Goal: Task Accomplishment & Management: Complete application form

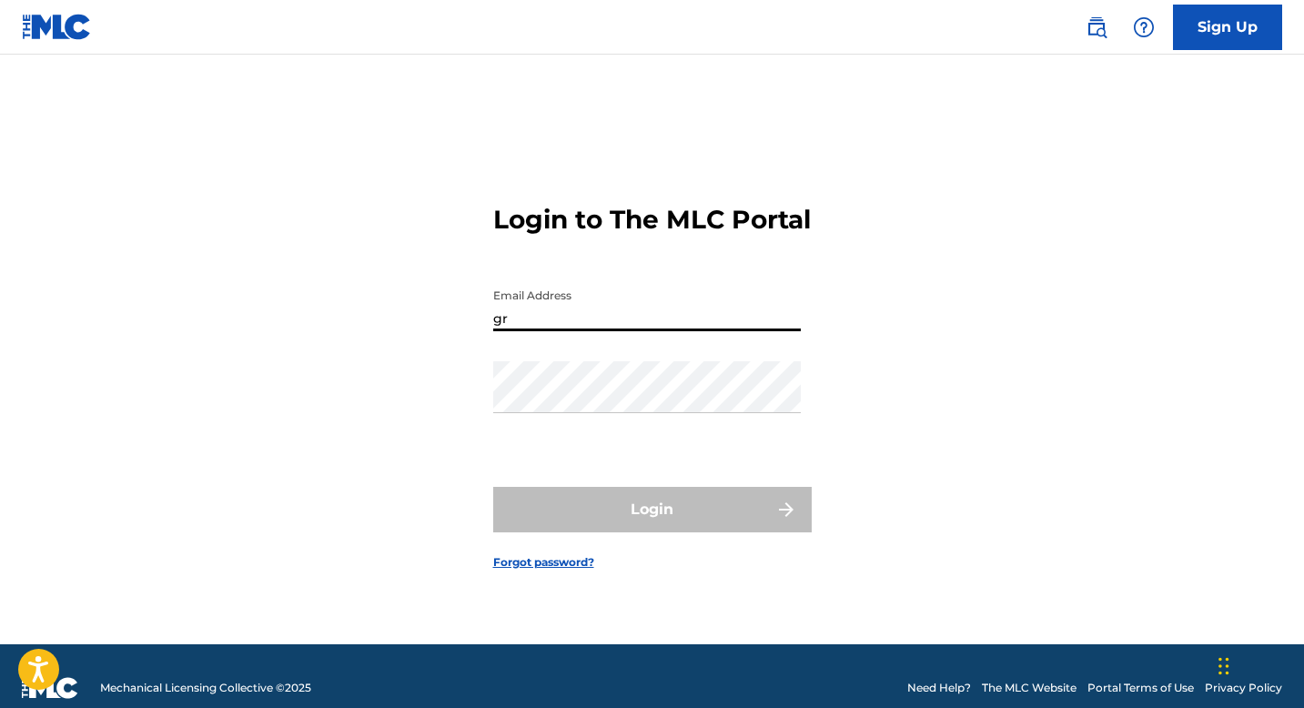
type input "[EMAIL_ADDRESS][DOMAIN_NAME]"
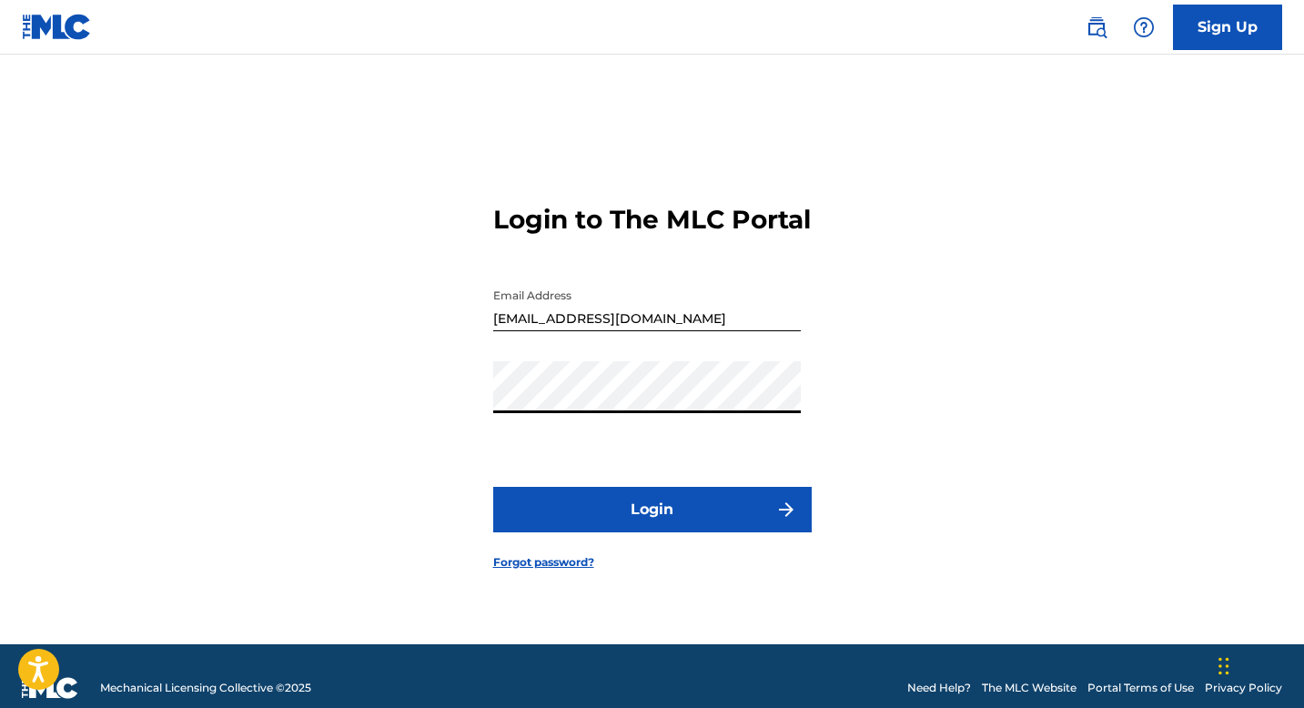
click at [493, 487] on button "Login" at bounding box center [652, 510] width 319 height 46
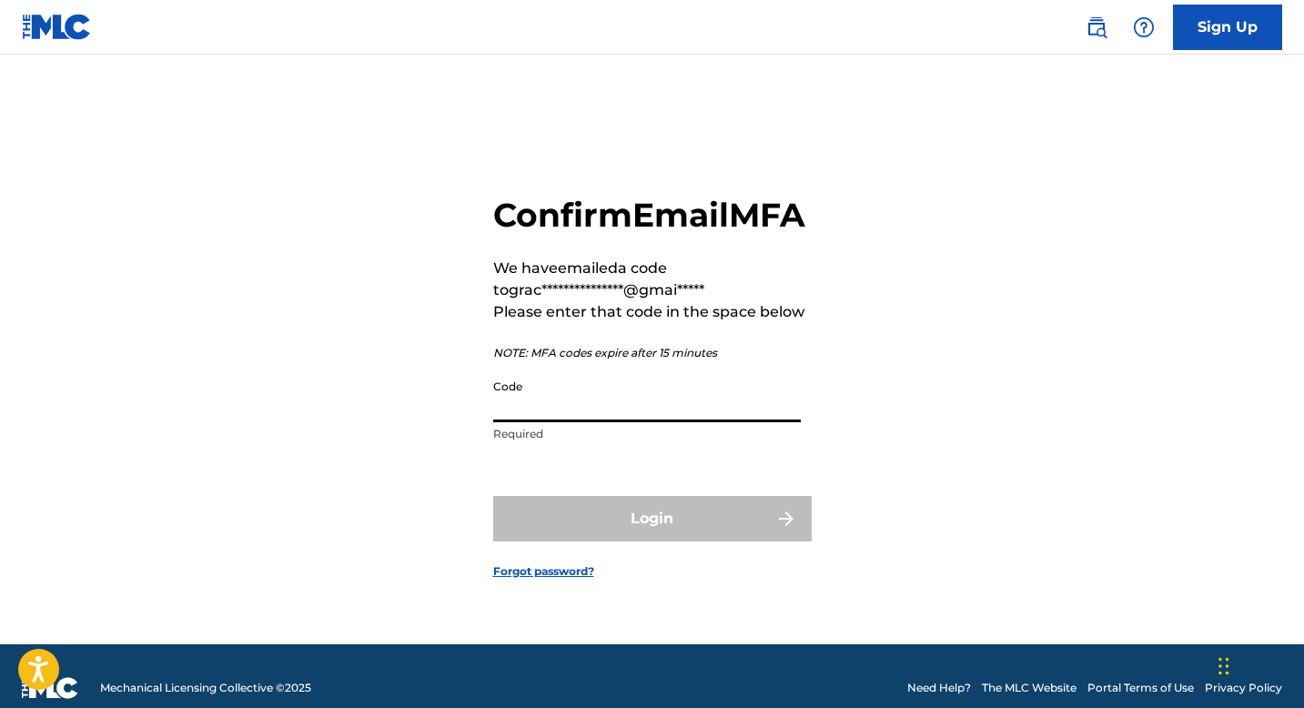
click at [544, 411] on input "Code" at bounding box center [647, 396] width 308 height 52
paste input "405777"
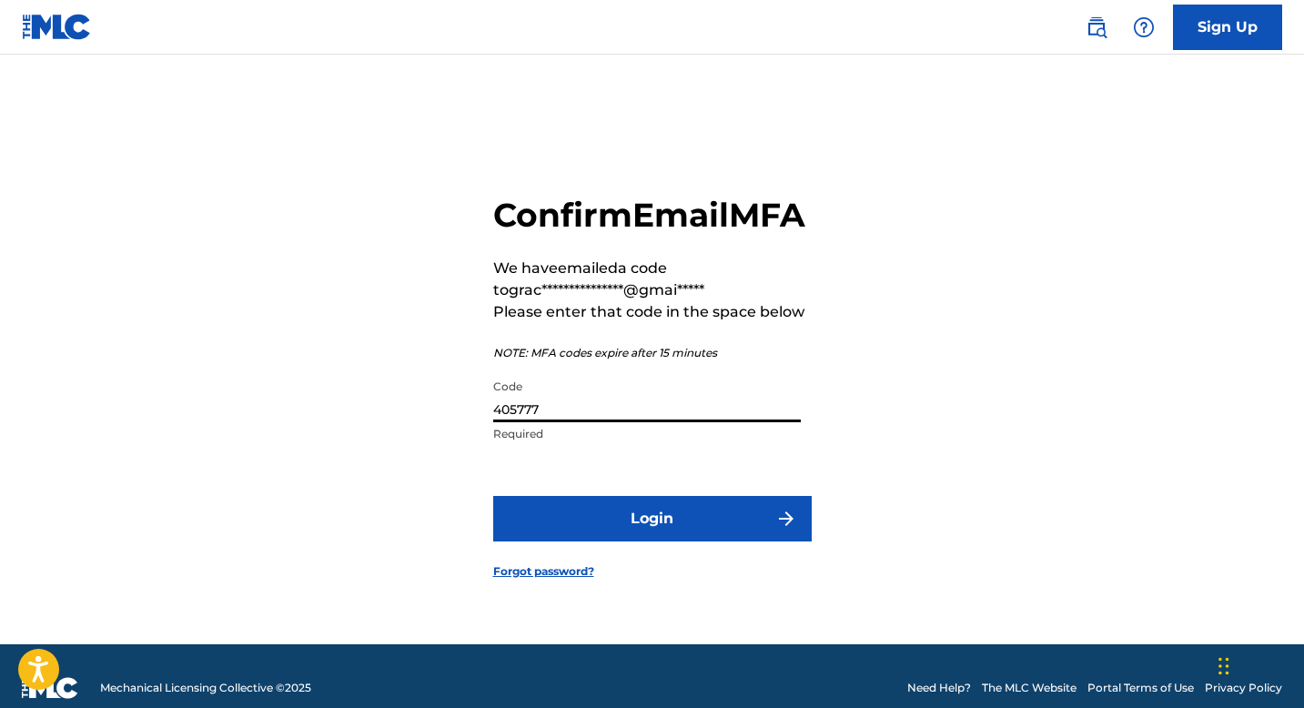
type input "405777"
click at [639, 542] on button "Login" at bounding box center [652, 519] width 319 height 46
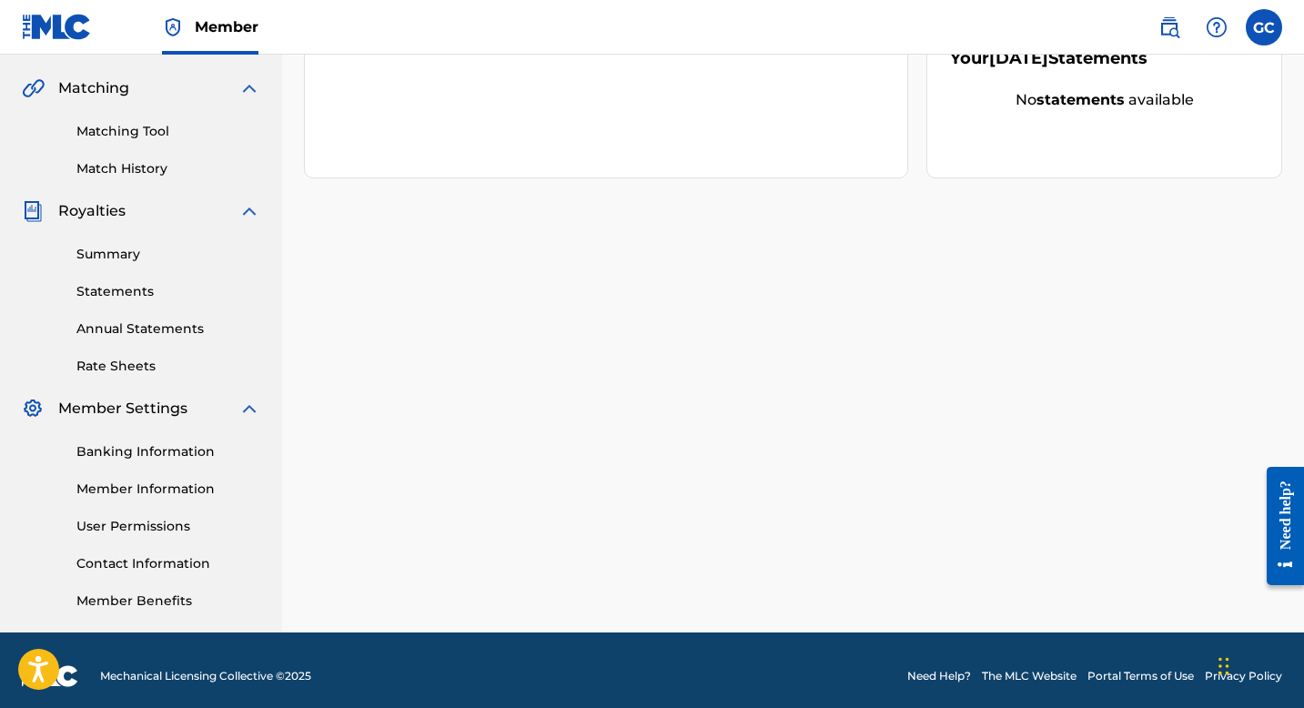
scroll to position [412, 0]
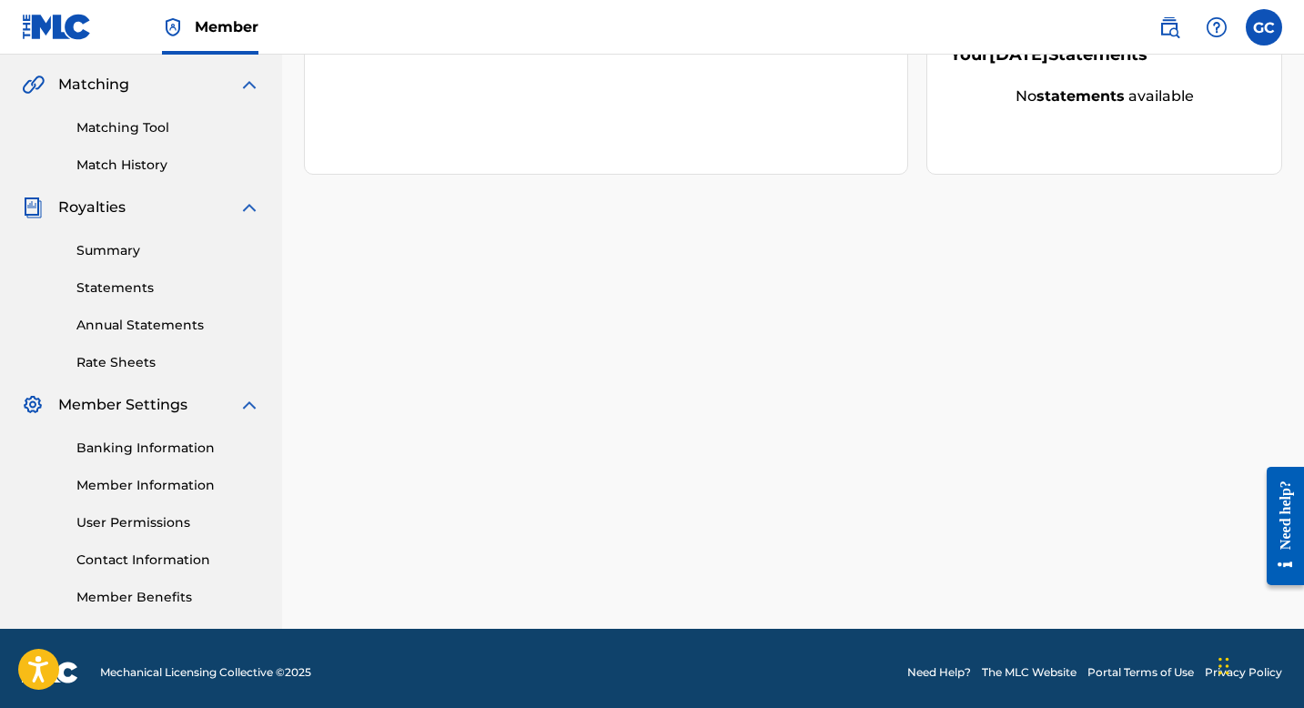
click at [119, 492] on link "Member Information" at bounding box center [168, 485] width 184 height 19
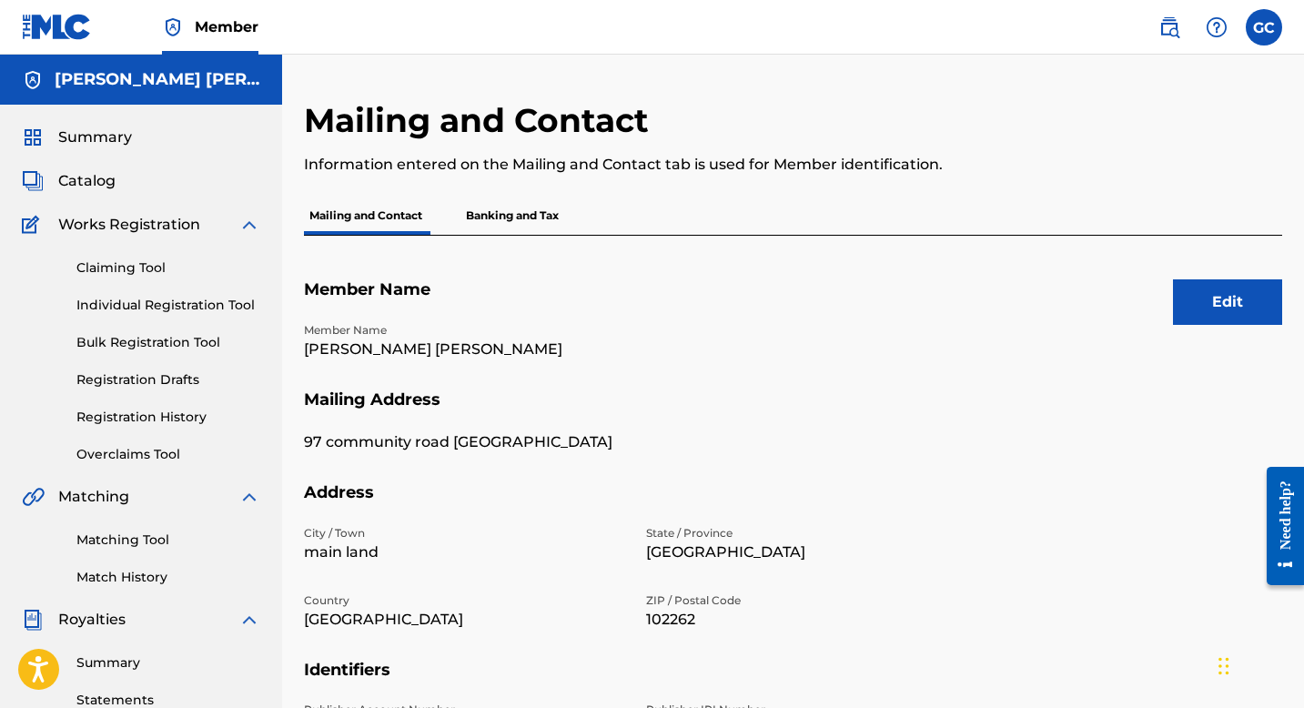
click at [88, 138] on span "Summary" at bounding box center [95, 138] width 74 height 22
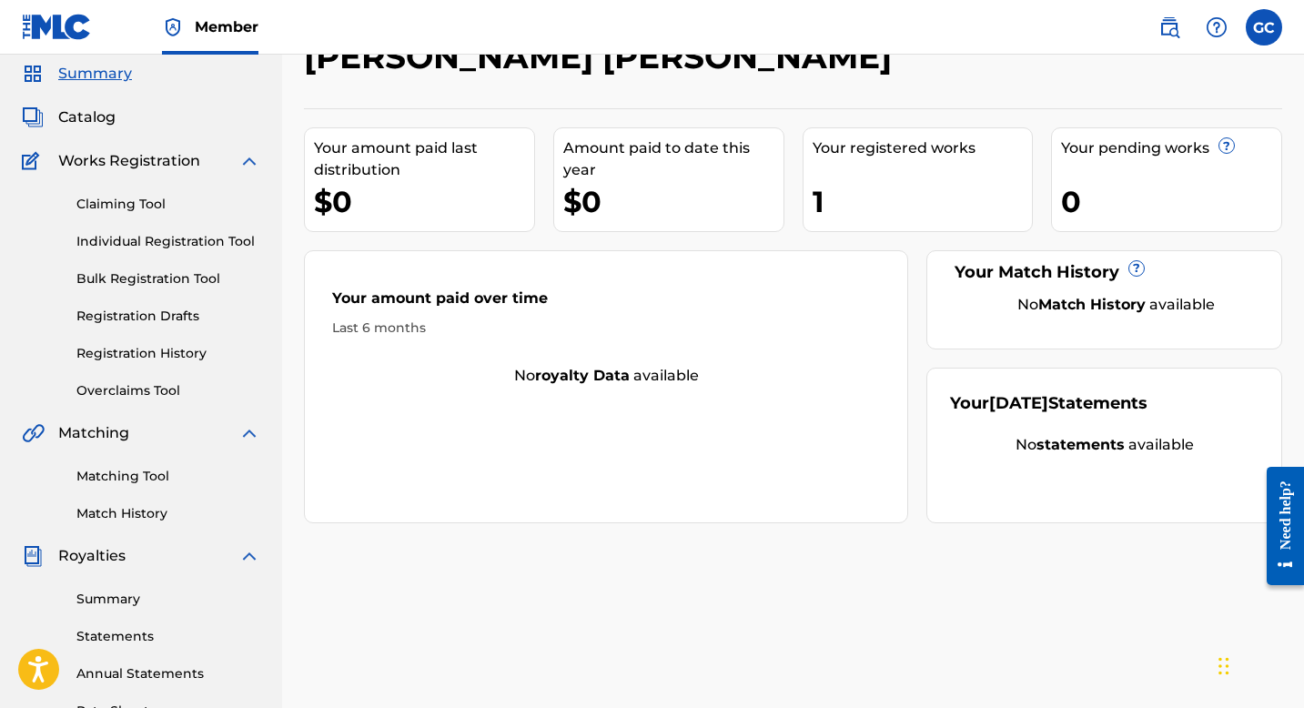
scroll to position [61, 0]
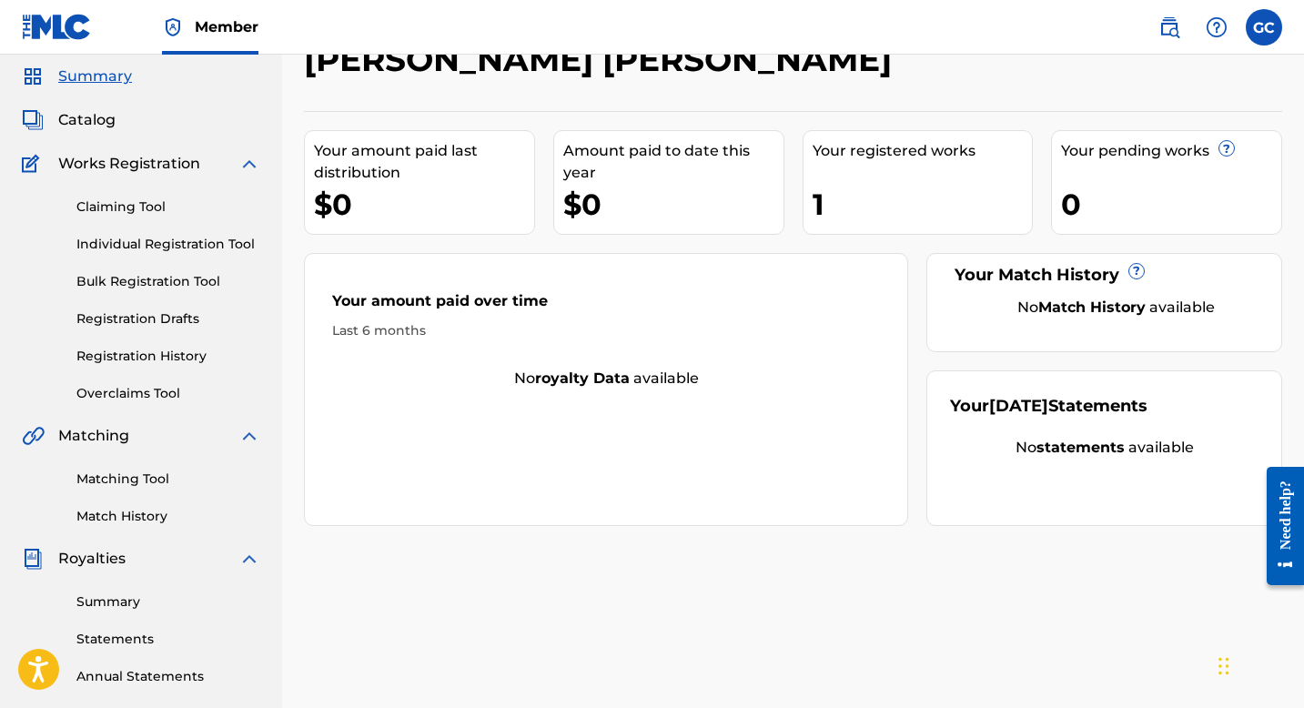
click at [115, 206] on link "Claiming Tool" at bounding box center [168, 207] width 184 height 19
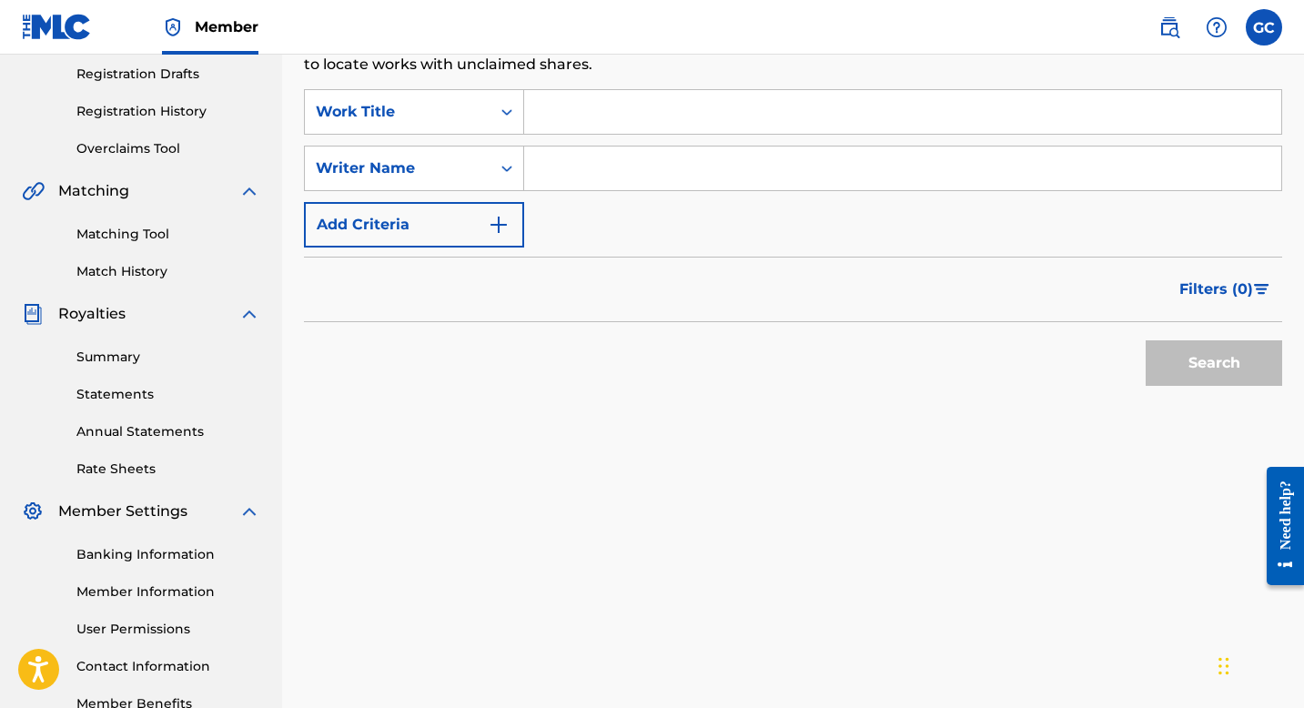
scroll to position [94, 0]
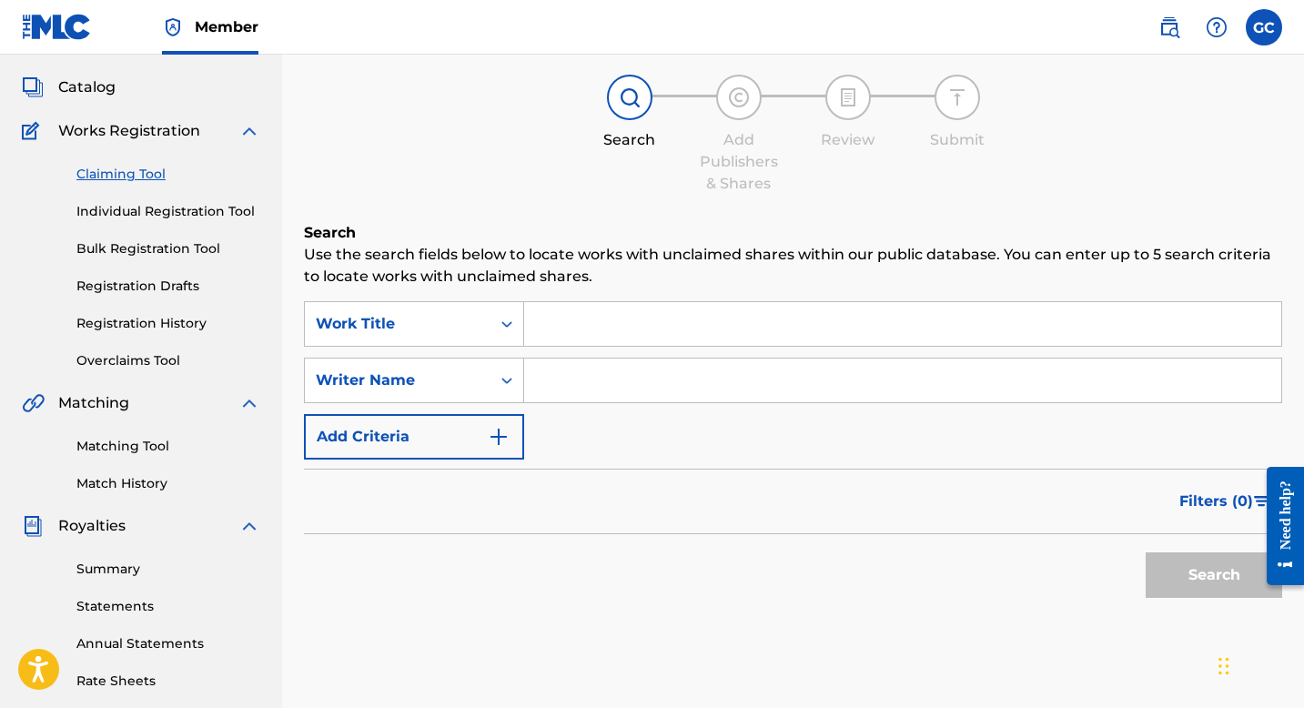
click at [121, 208] on link "Individual Registration Tool" at bounding box center [168, 211] width 184 height 19
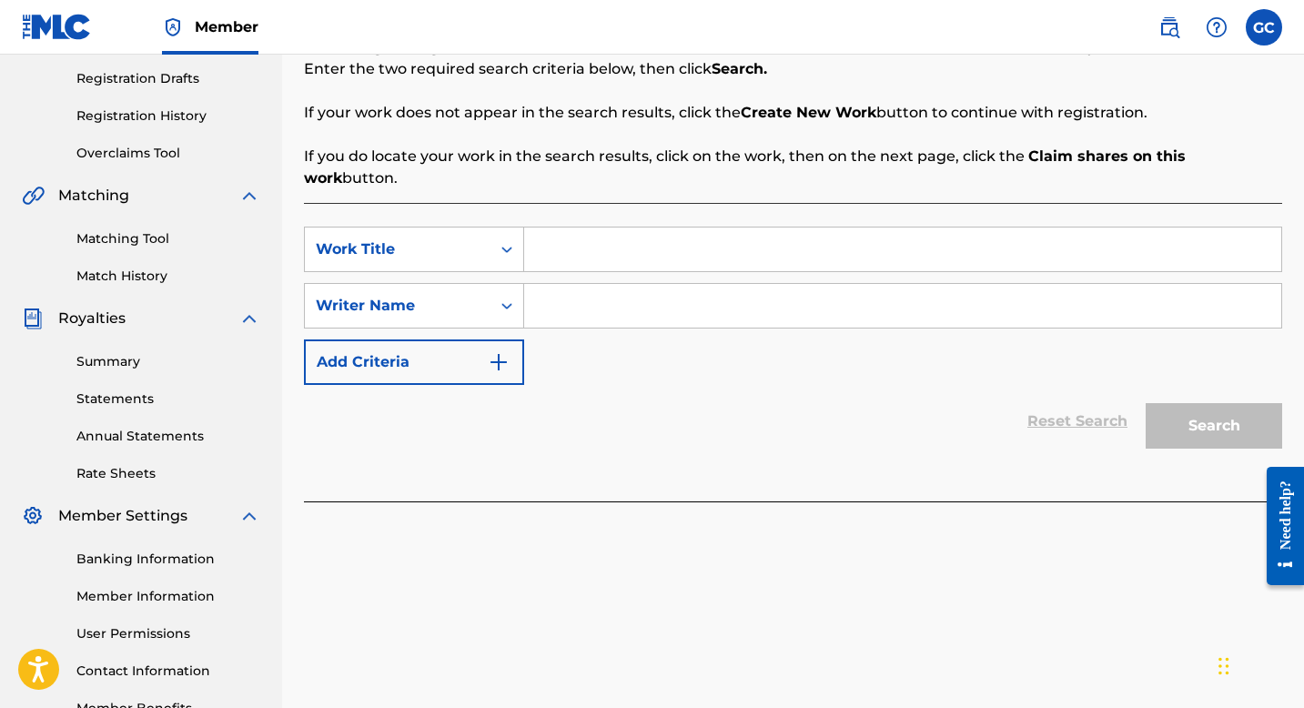
scroll to position [303, 0]
click at [1270, 25] on label at bounding box center [1264, 27] width 36 height 36
click at [1264, 27] on input "GC Grace Chukwu gracechigoziechukwu@gmail.com Notification Preferences Profile …" at bounding box center [1264, 27] width 0 height 0
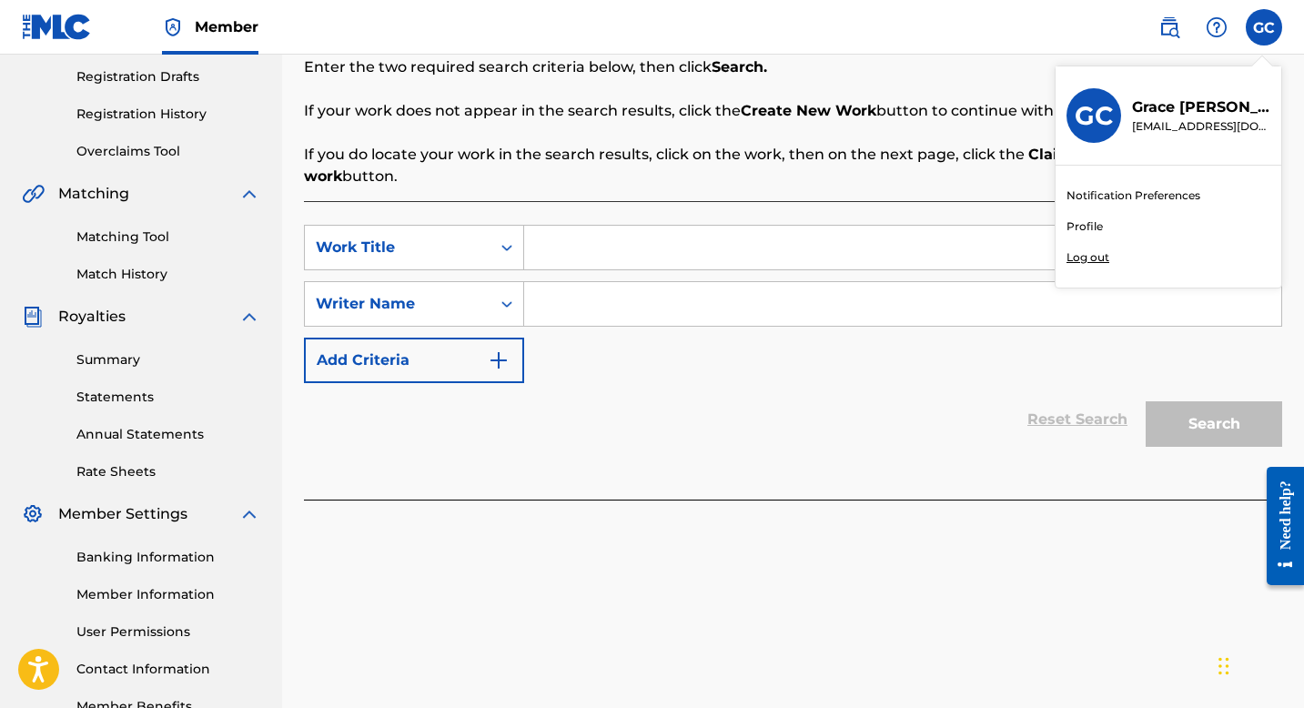
click at [1171, 34] on img at bounding box center [1170, 27] width 22 height 22
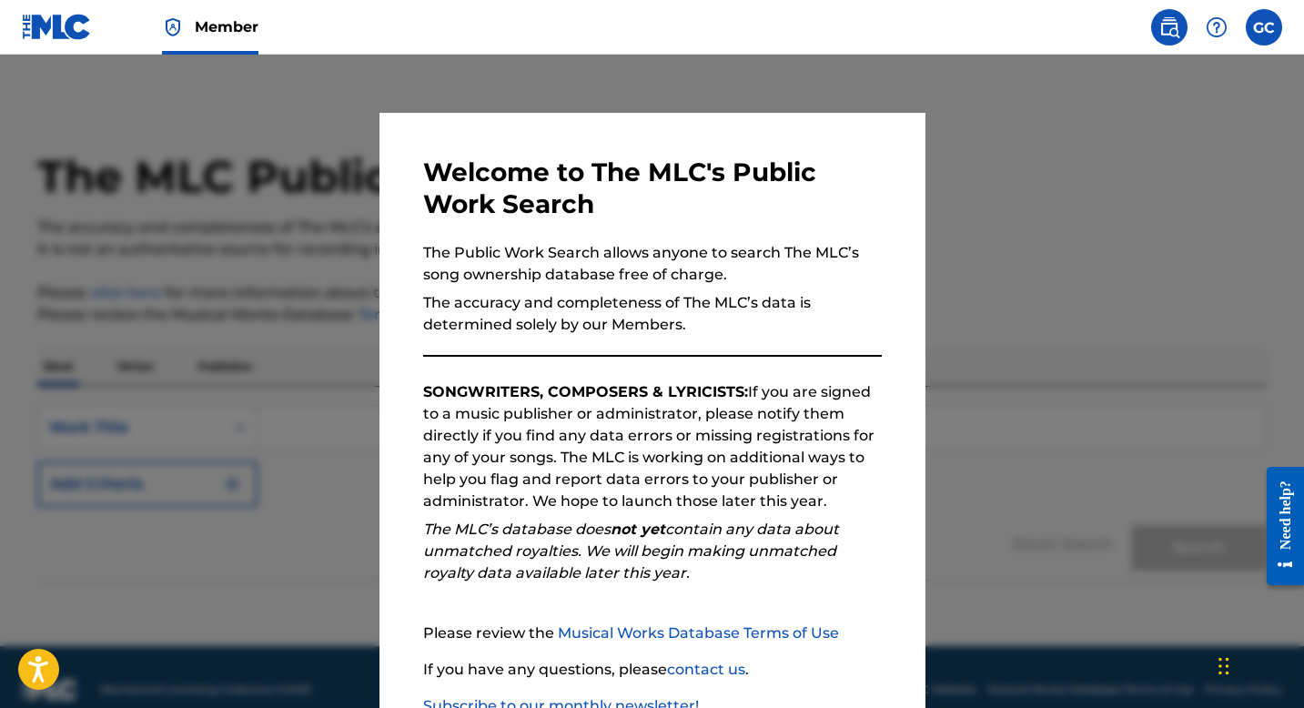
click at [966, 320] on div at bounding box center [652, 409] width 1304 height 708
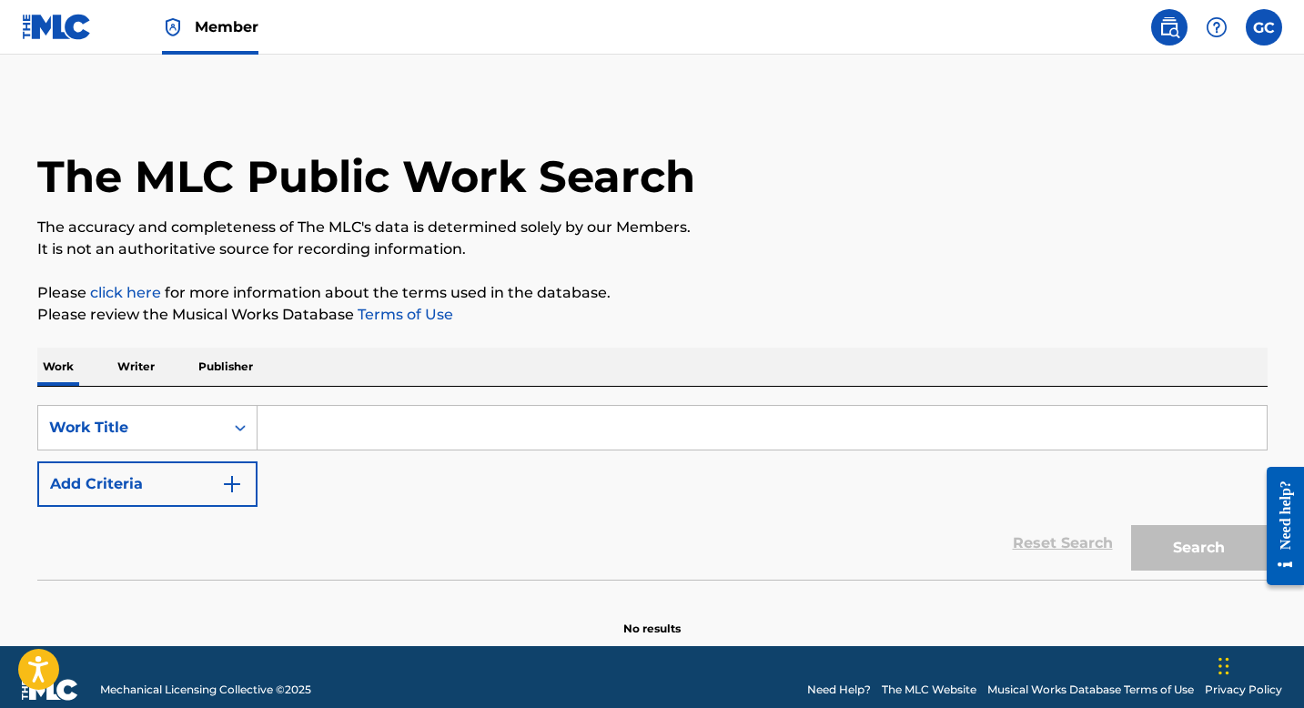
click at [68, 34] on img at bounding box center [57, 27] width 70 height 26
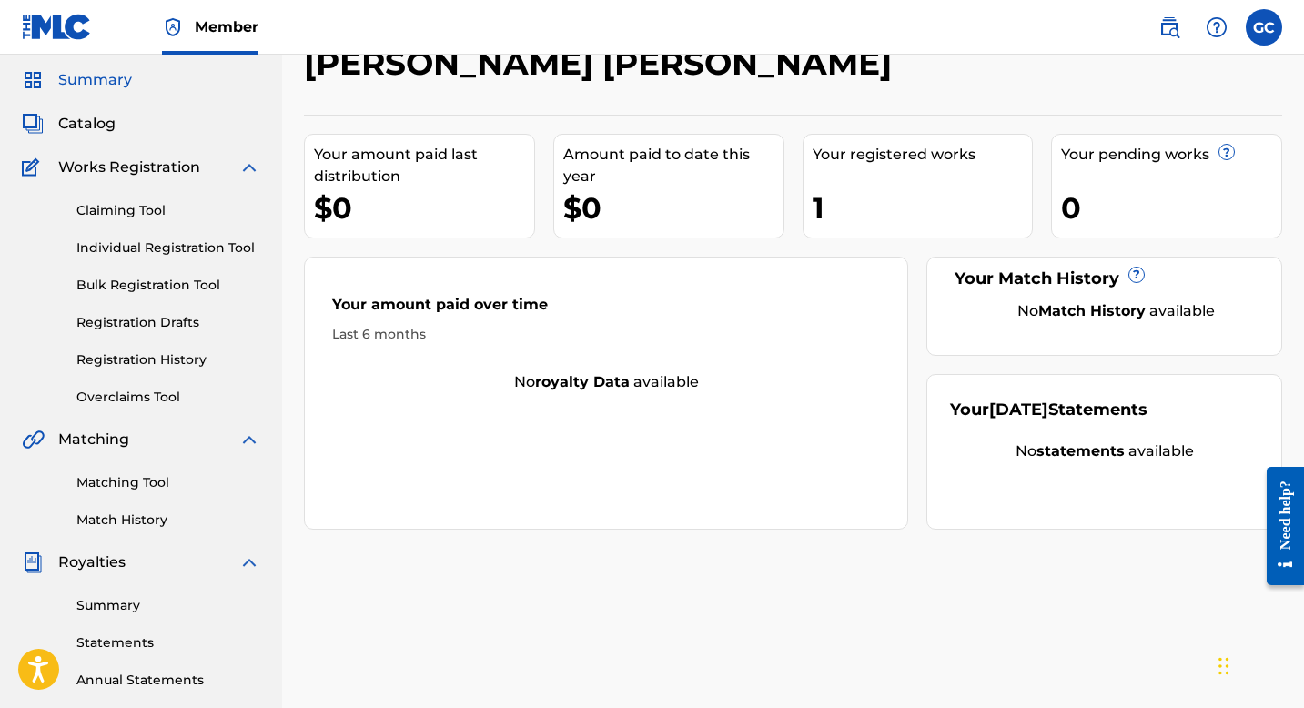
scroll to position [55, 0]
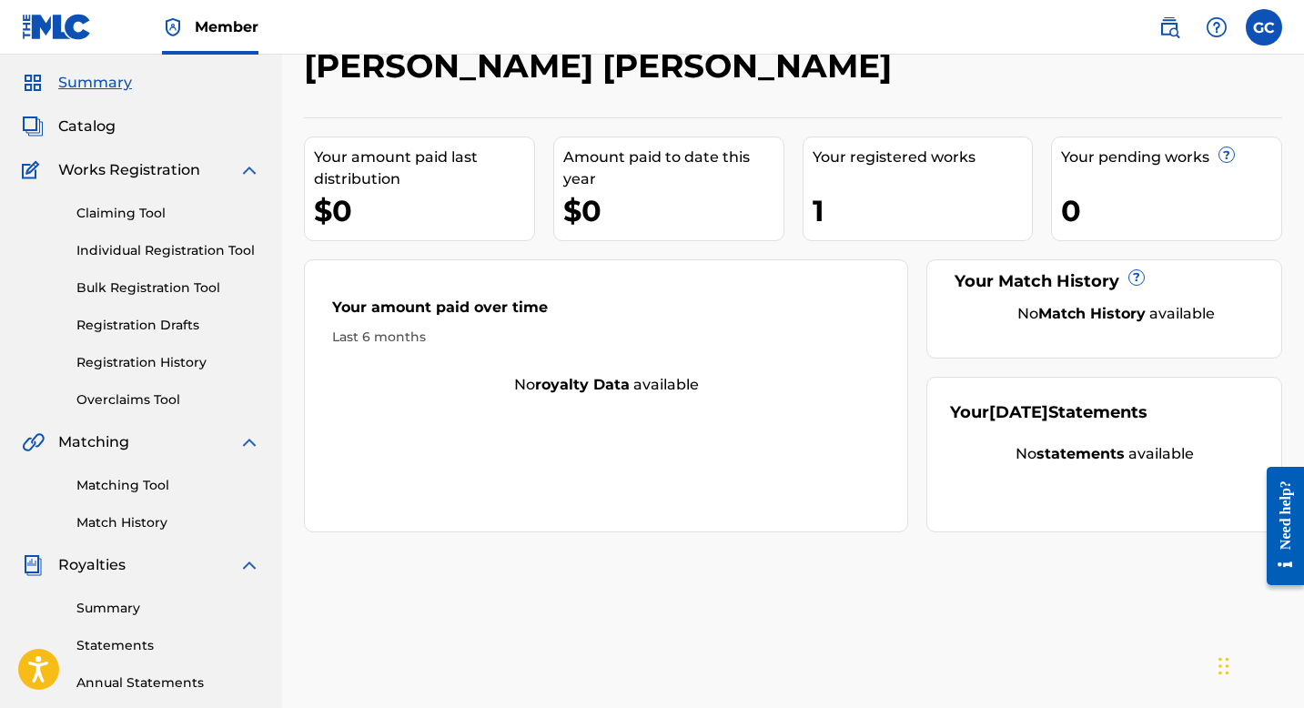
click at [107, 395] on link "Overclaims Tool" at bounding box center [168, 399] width 184 height 19
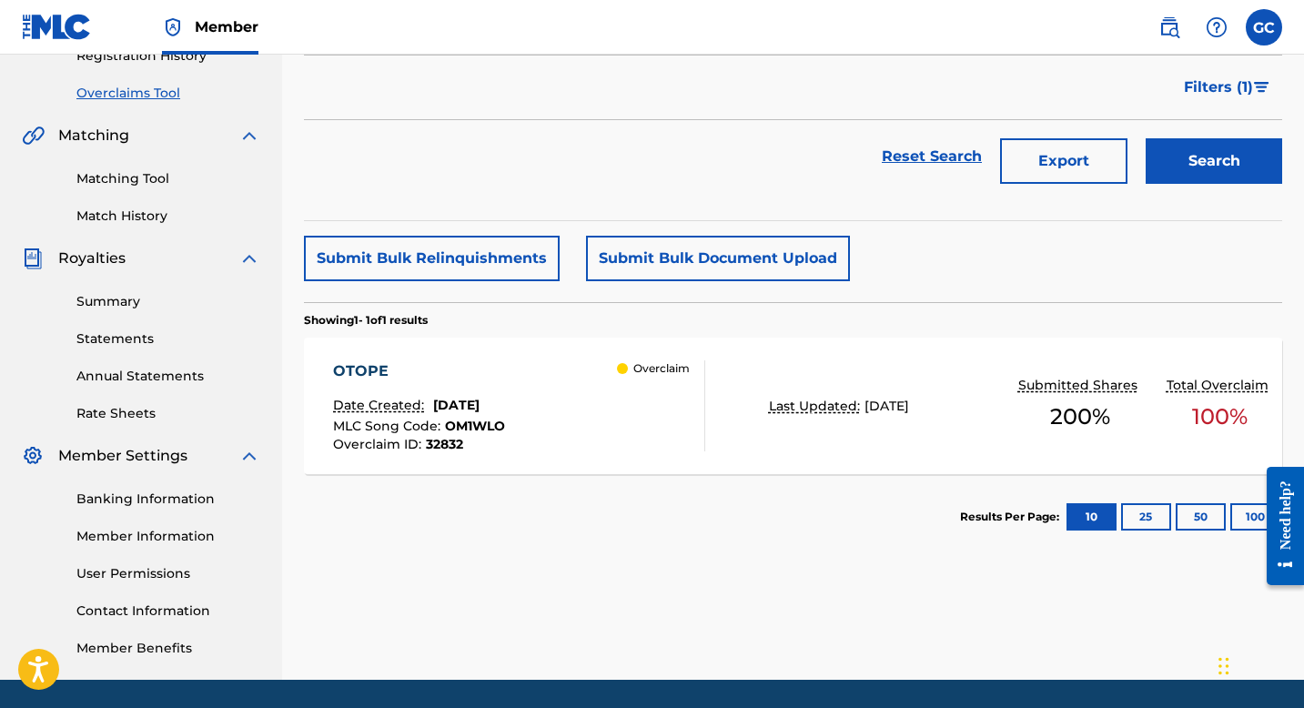
scroll to position [365, 0]
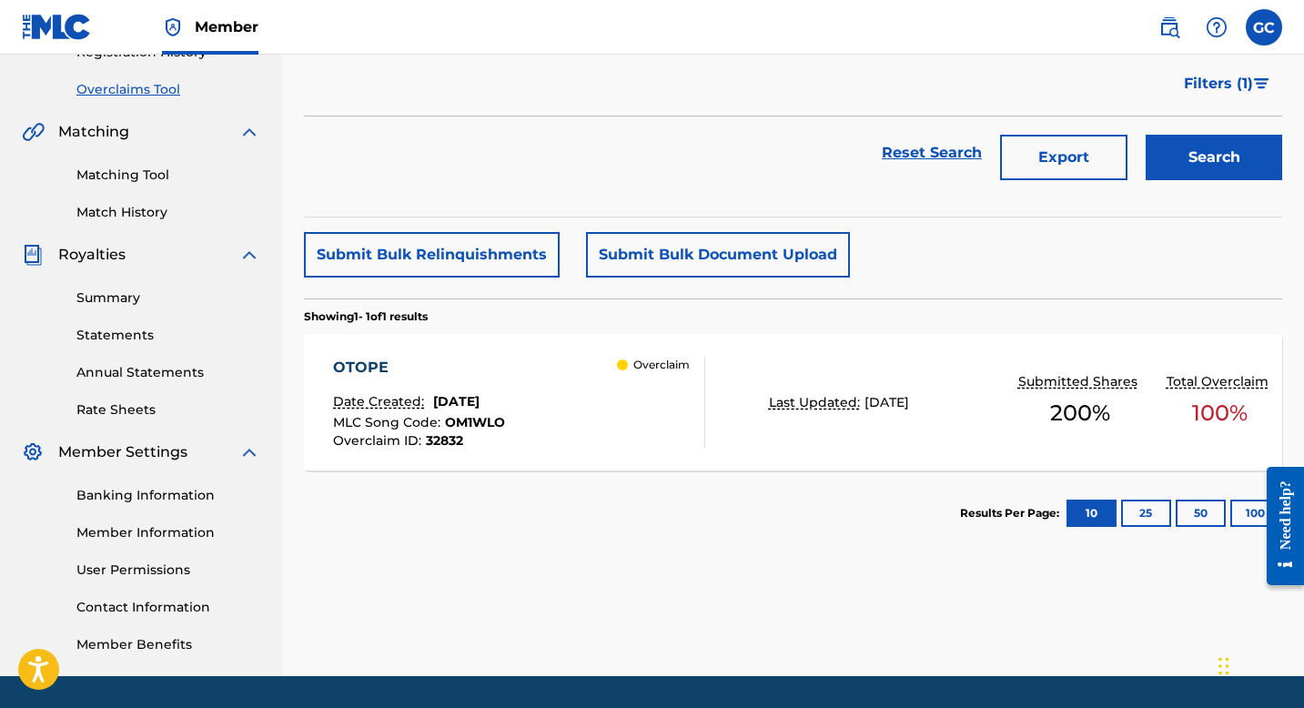
click at [652, 369] on p "Overclaim" at bounding box center [662, 365] width 56 height 16
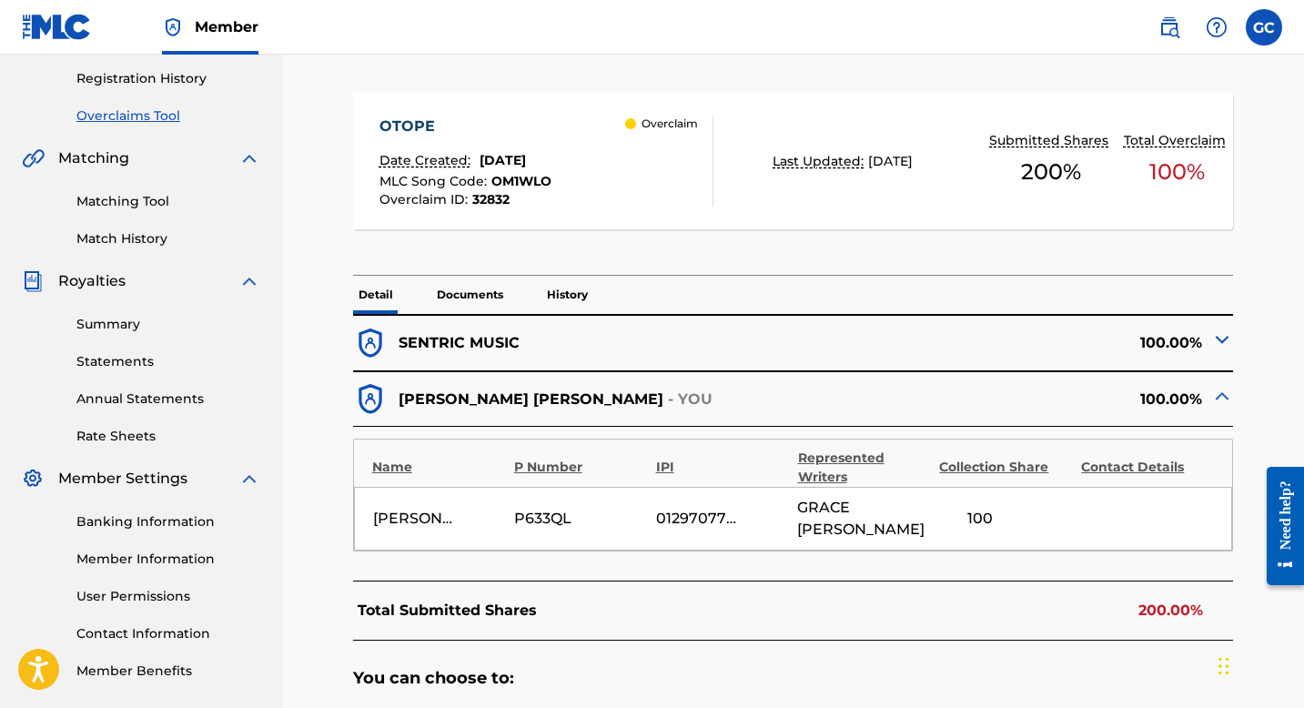
scroll to position [330, 0]
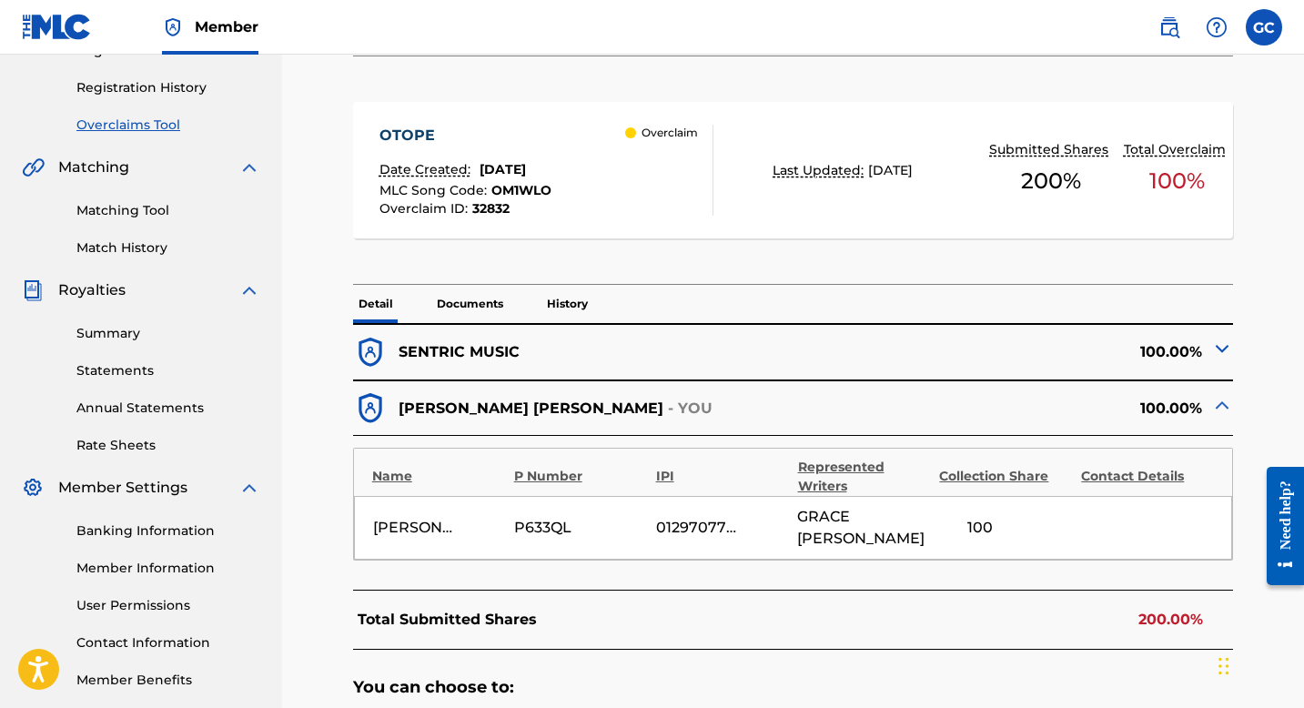
click at [1219, 350] on img at bounding box center [1223, 349] width 22 height 22
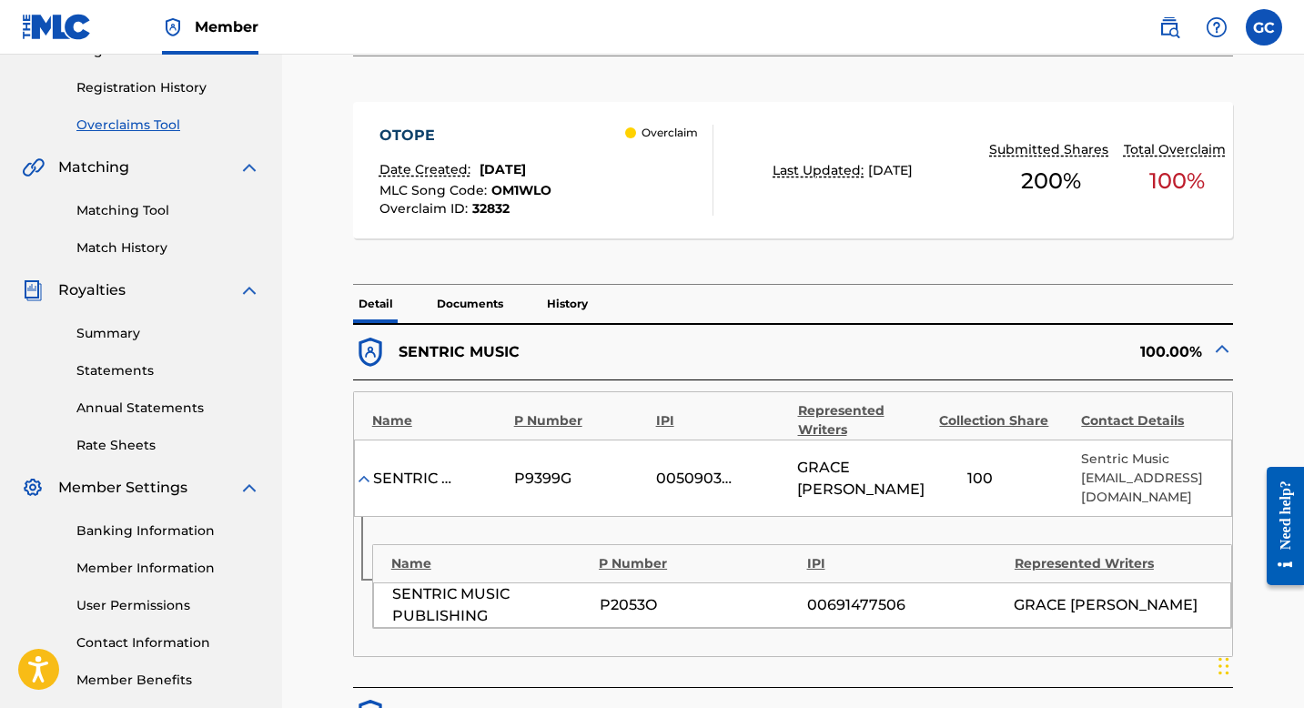
click at [1219, 350] on img at bounding box center [1223, 349] width 22 height 22
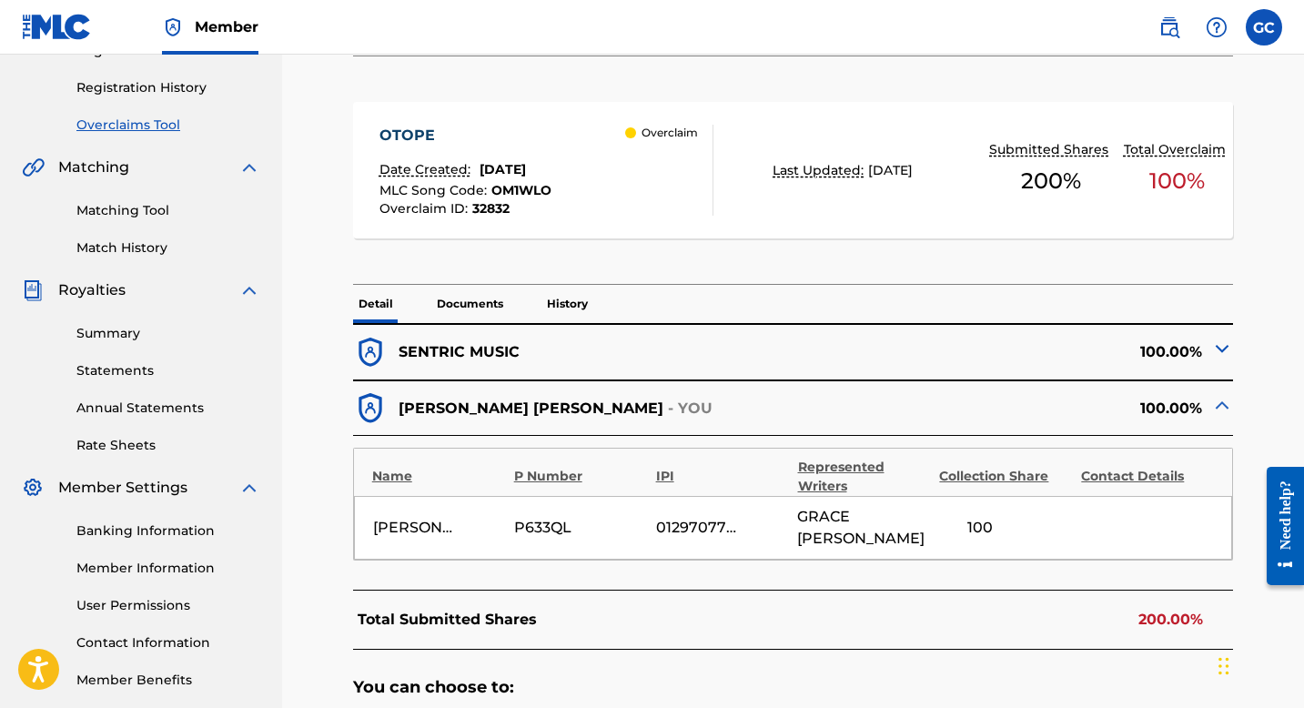
click at [1219, 350] on img at bounding box center [1223, 349] width 22 height 22
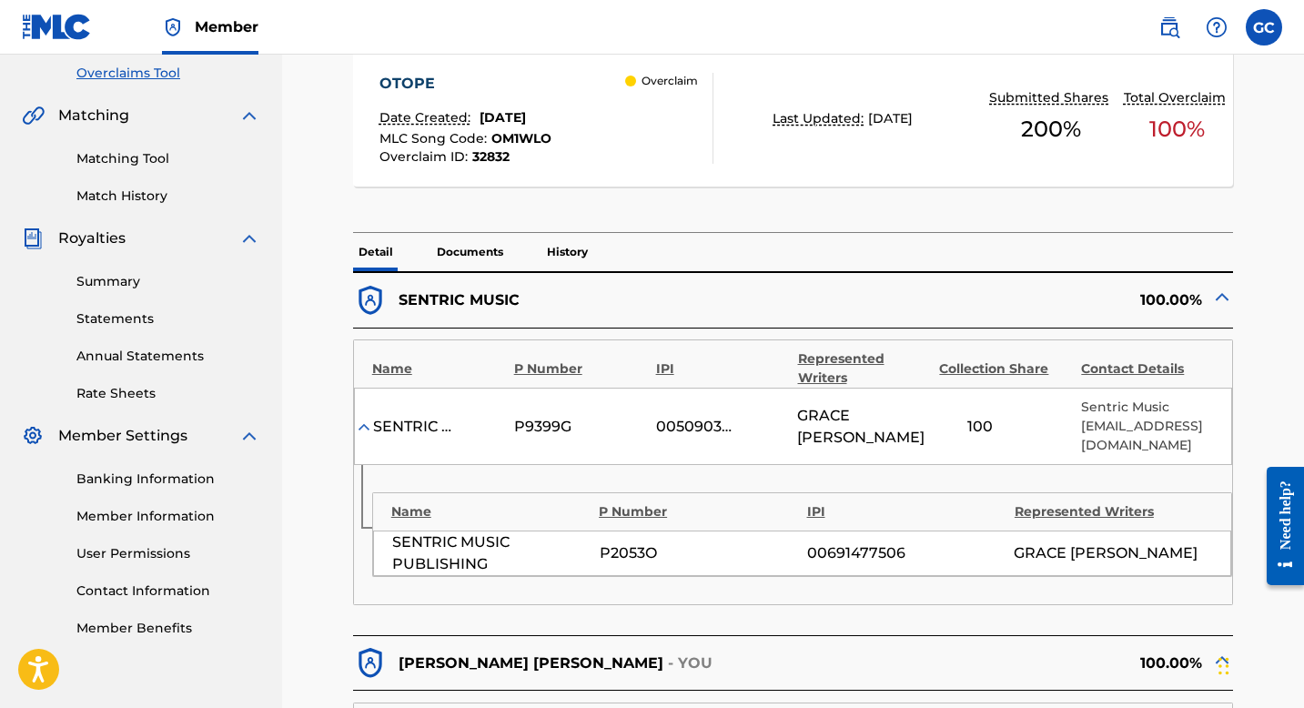
scroll to position [401, 0]
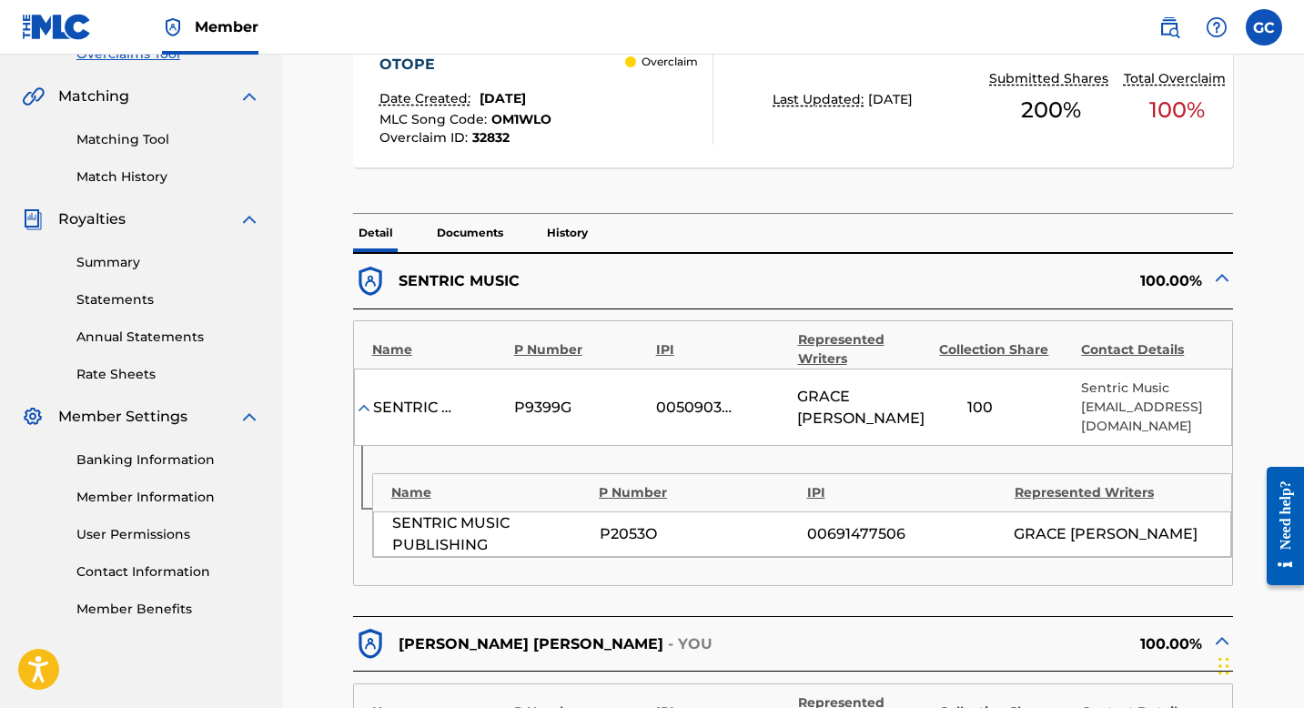
click at [1205, 281] on div "100.00%" at bounding box center [1014, 281] width 441 height 35
click at [1222, 276] on img at bounding box center [1223, 278] width 22 height 22
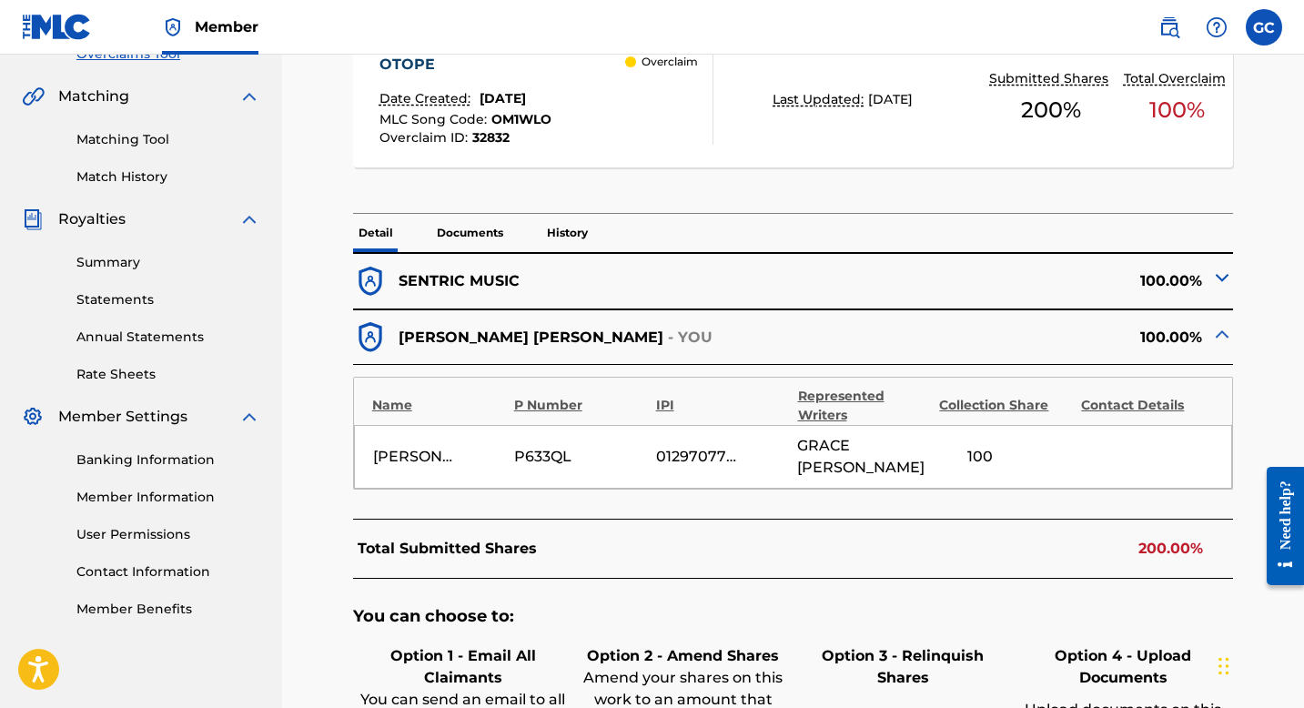
click at [1222, 334] on img at bounding box center [1223, 334] width 22 height 22
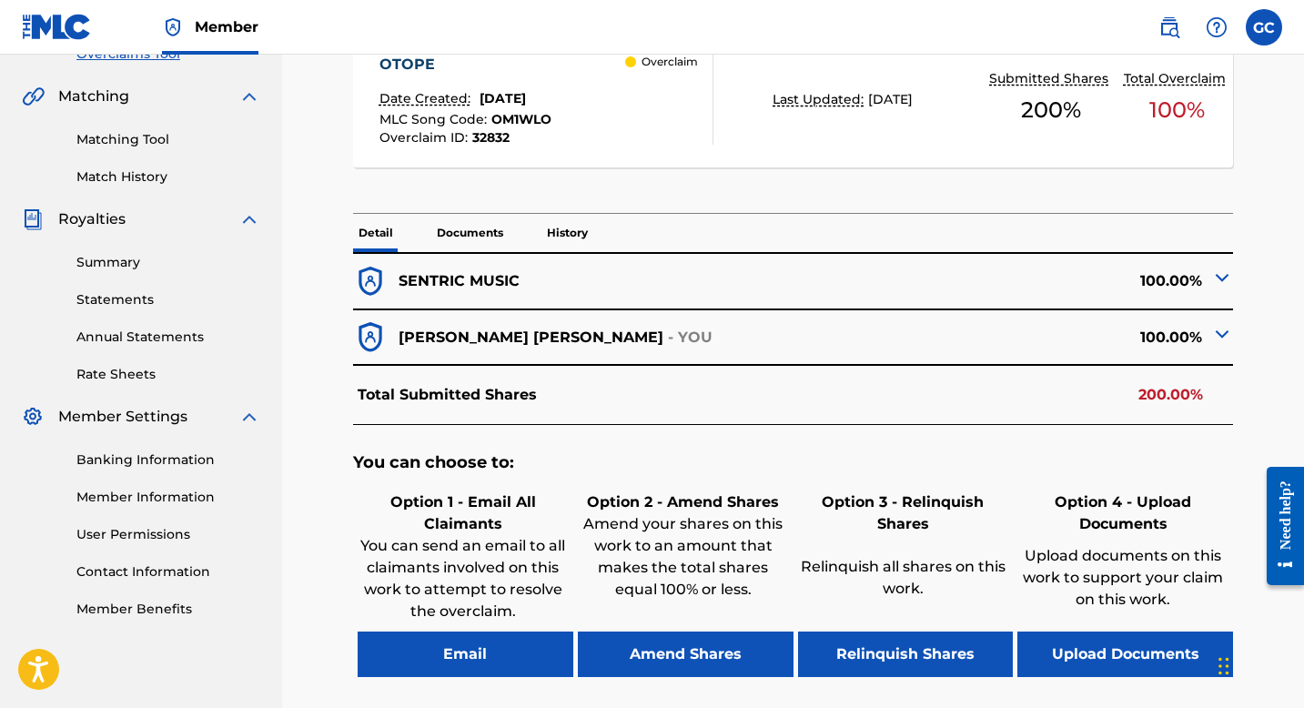
click at [1222, 334] on img at bounding box center [1223, 334] width 22 height 22
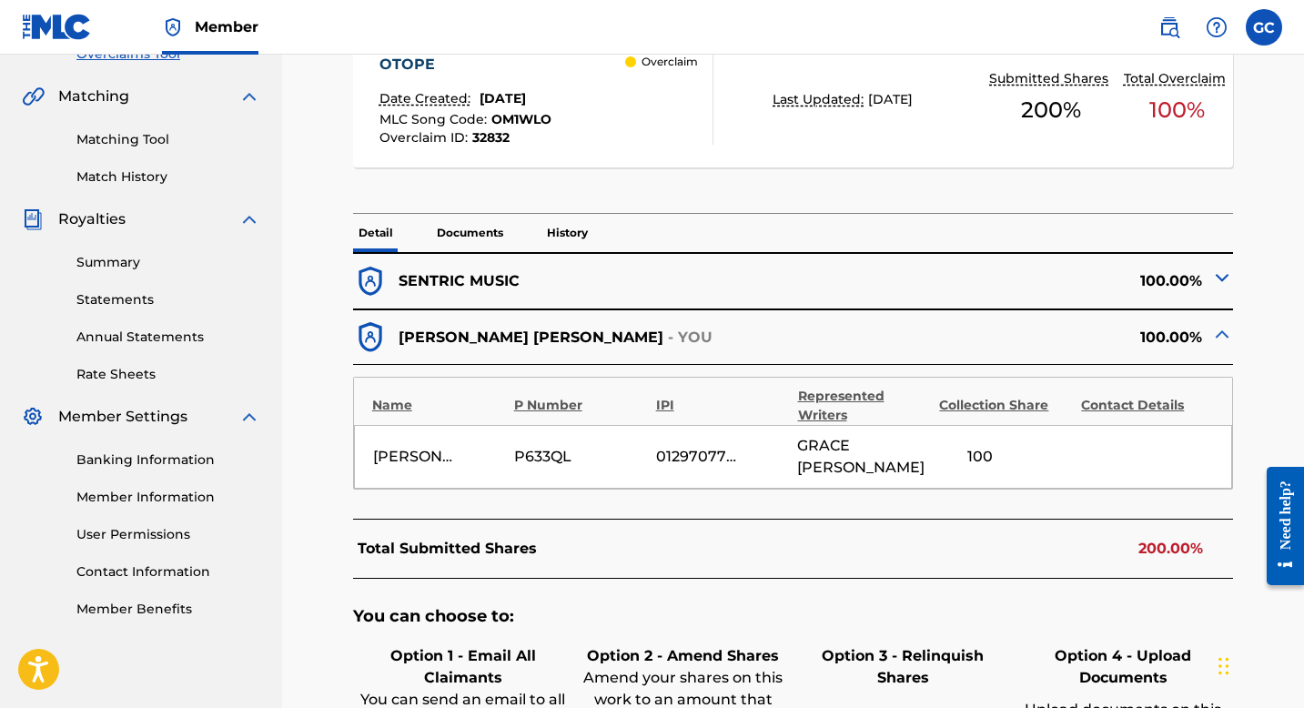
click at [1222, 334] on img at bounding box center [1223, 334] width 22 height 22
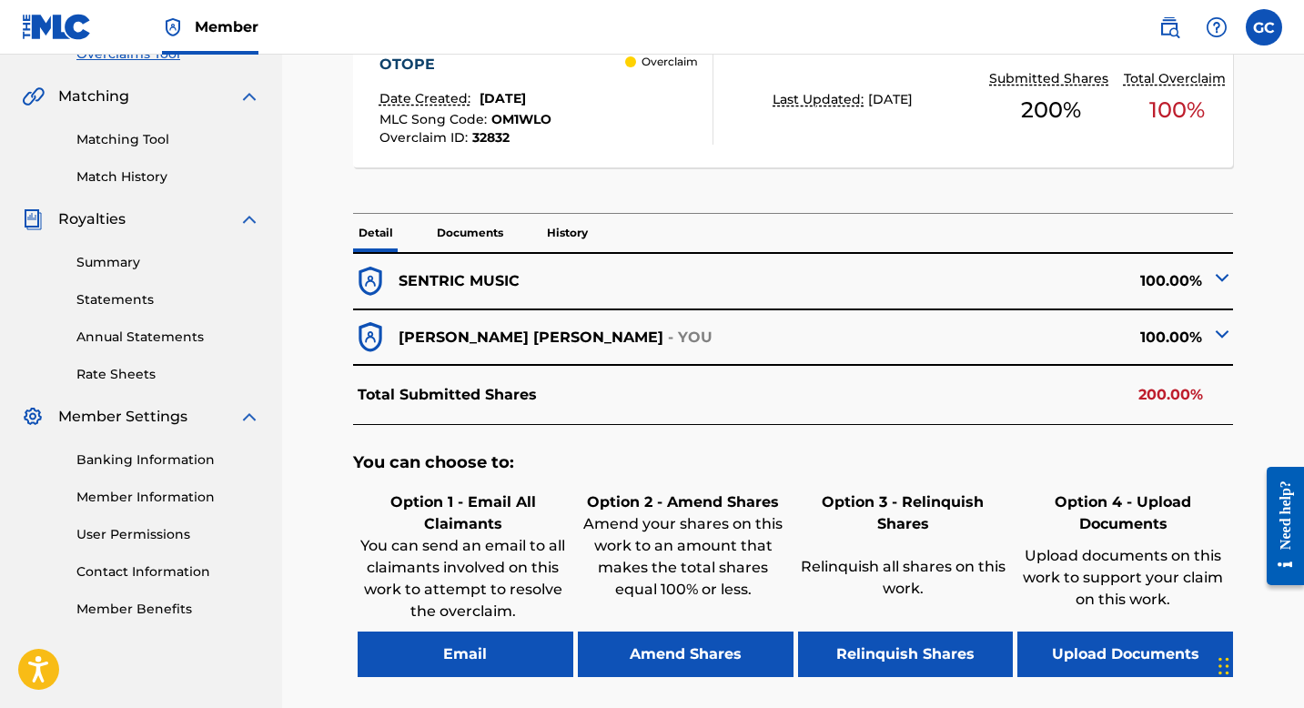
click at [1222, 276] on img at bounding box center [1223, 278] width 22 height 22
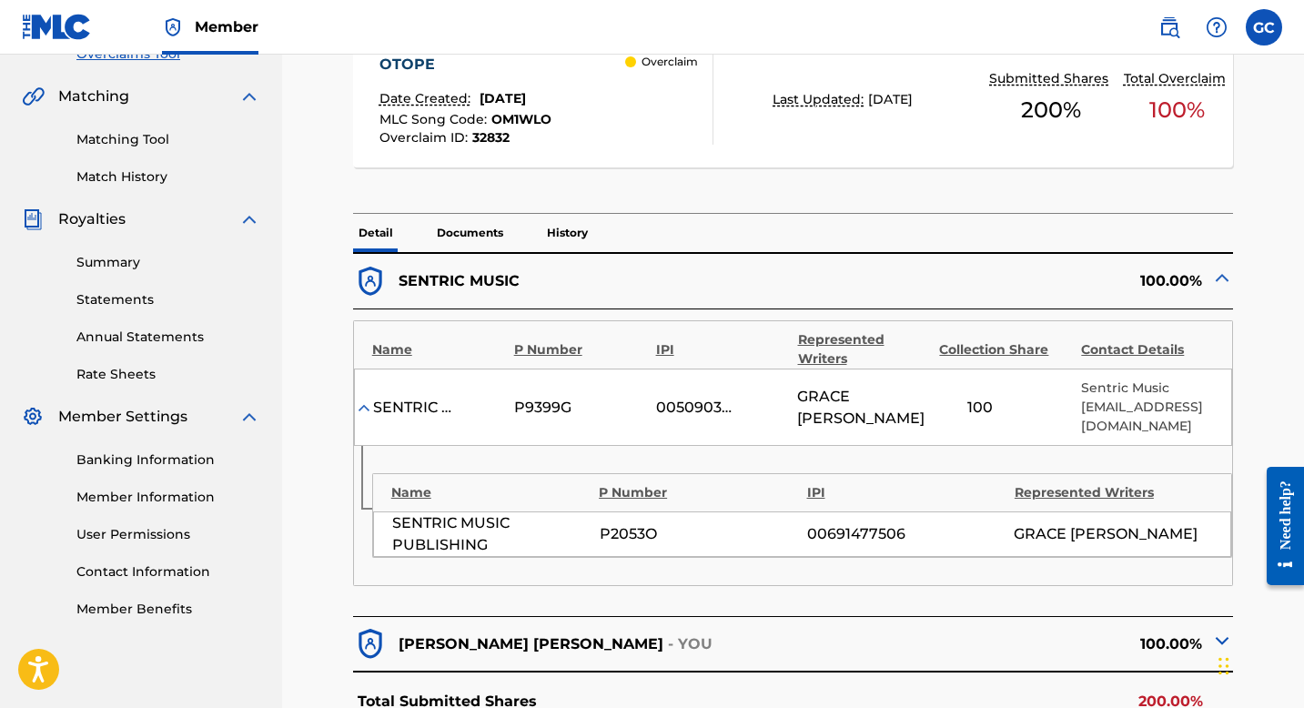
click at [1222, 276] on img at bounding box center [1223, 278] width 22 height 22
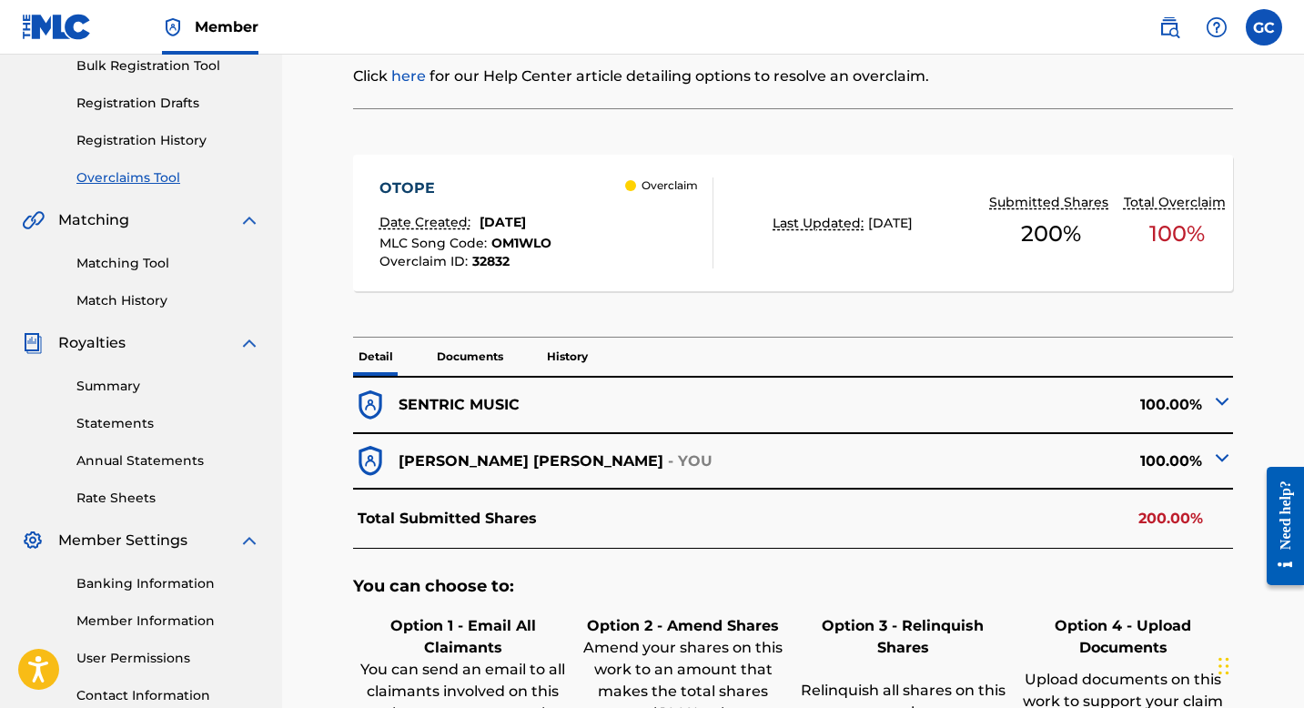
scroll to position [400, 0]
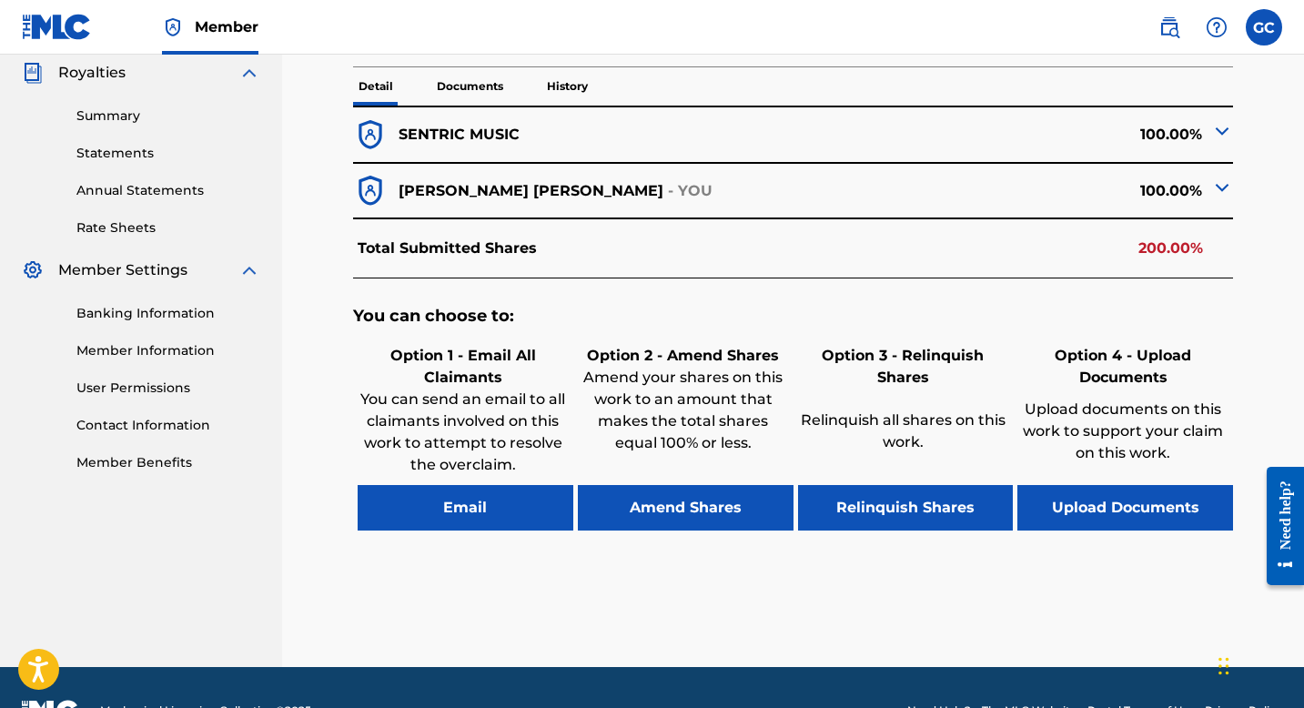
click at [676, 514] on button "Amend Shares" at bounding box center [686, 508] width 216 height 46
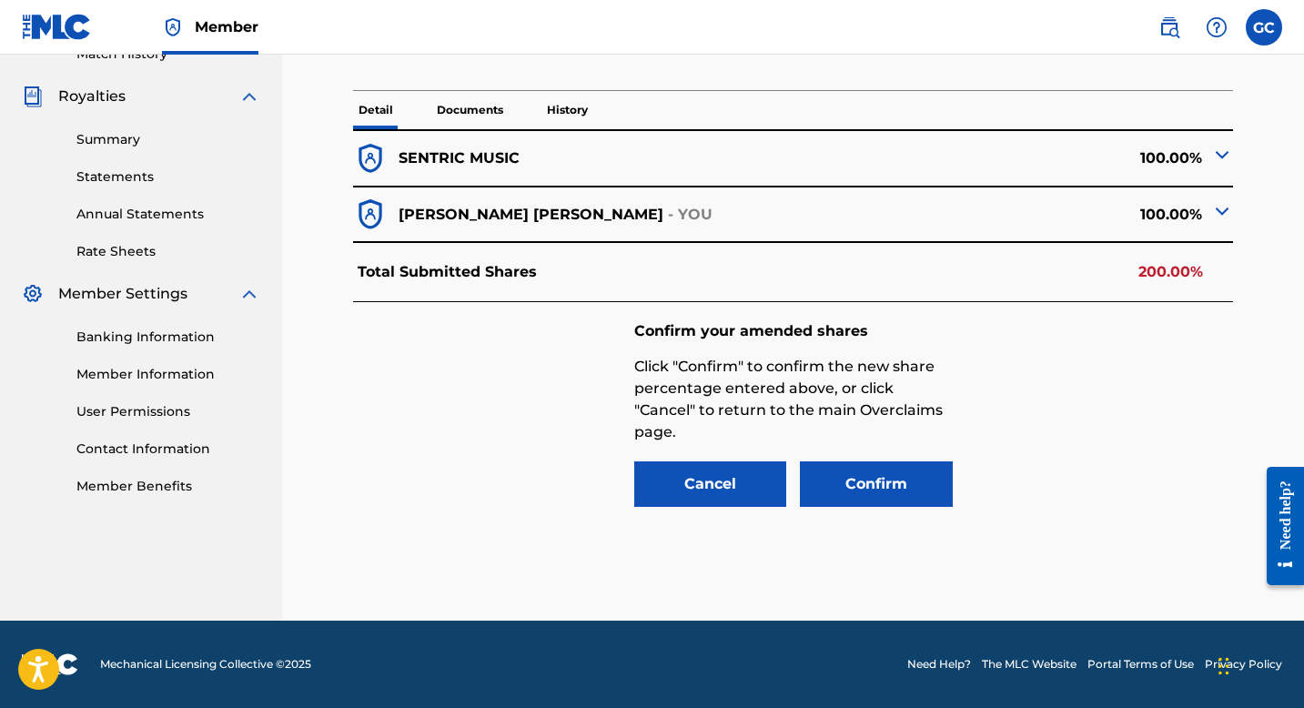
scroll to position [523, 0]
click at [874, 479] on button "Confirm" at bounding box center [876, 484] width 153 height 46
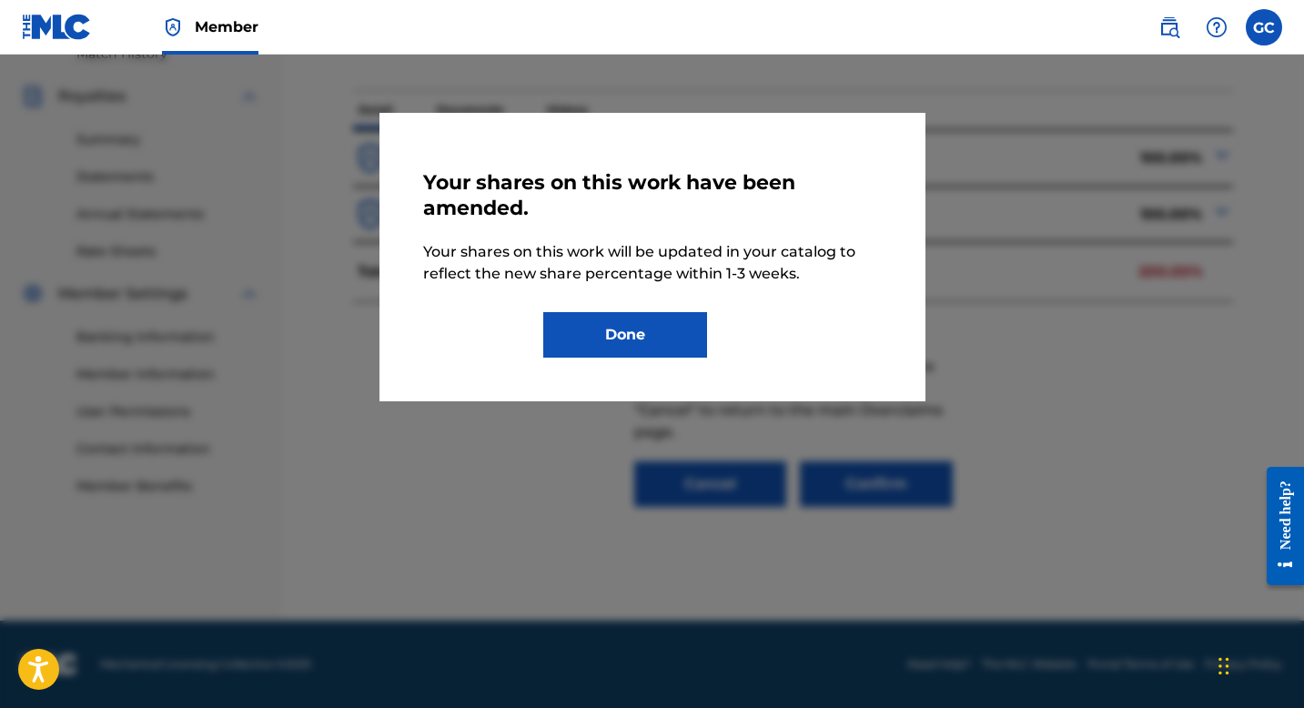
click at [619, 330] on button "Done" at bounding box center [625, 335] width 164 height 46
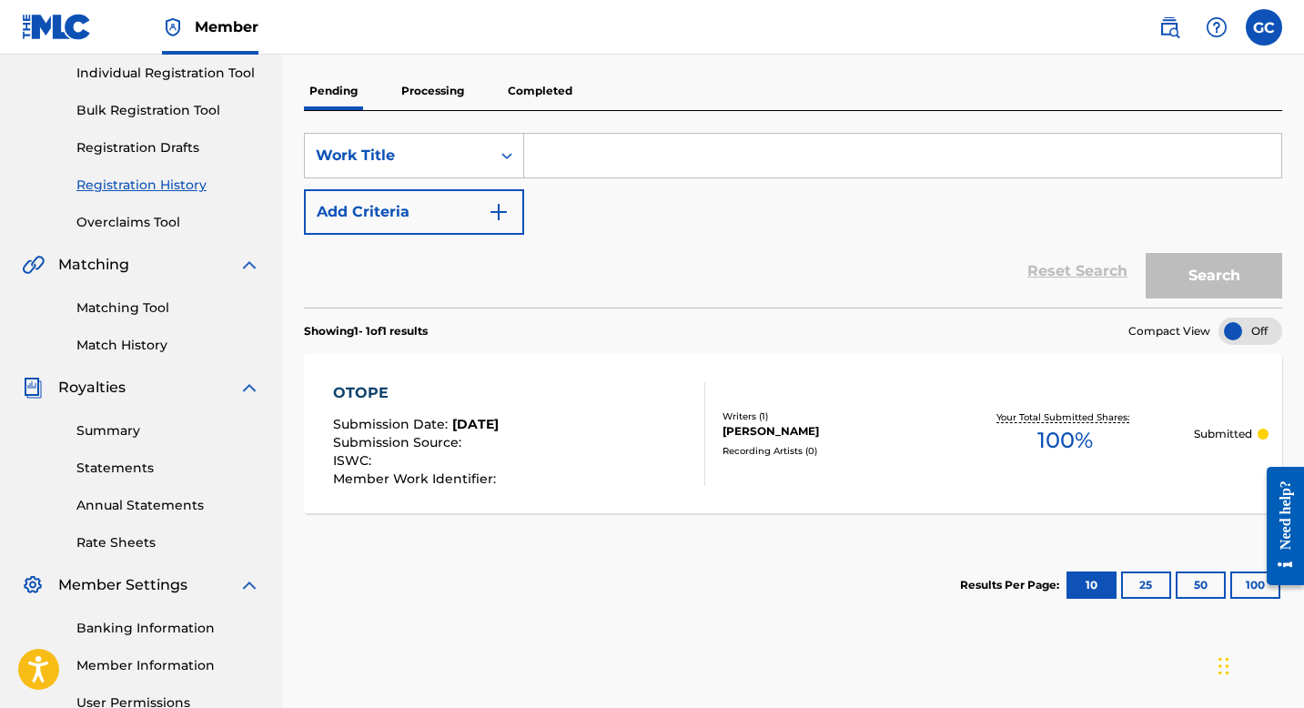
scroll to position [237, 0]
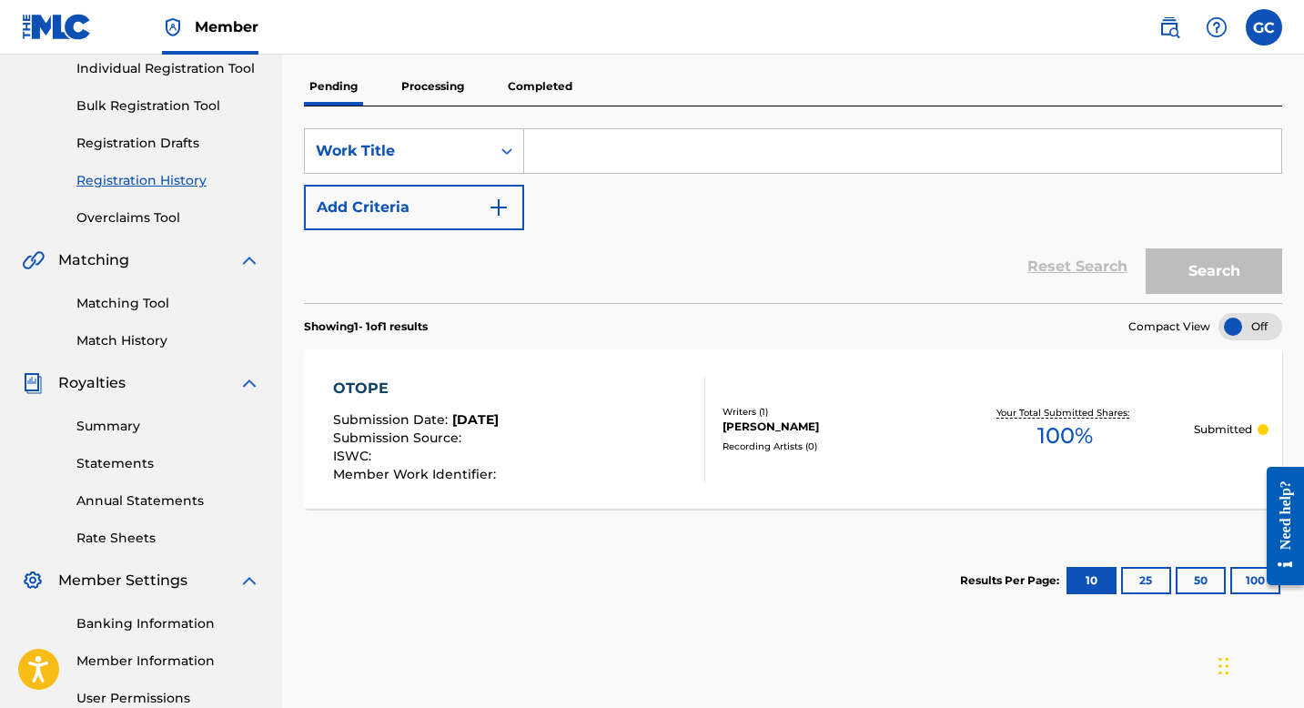
click at [401, 435] on span "Submission Source :" at bounding box center [399, 438] width 133 height 16
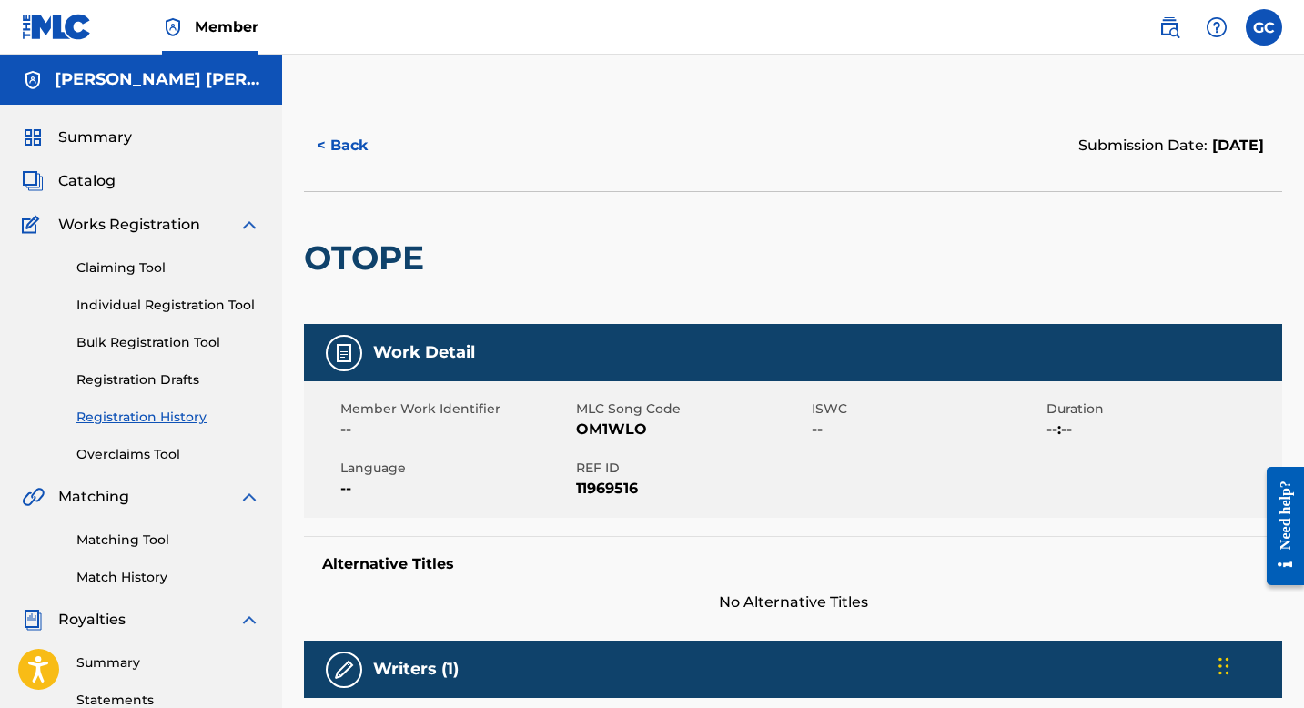
click at [337, 148] on button "< Back" at bounding box center [358, 146] width 109 height 46
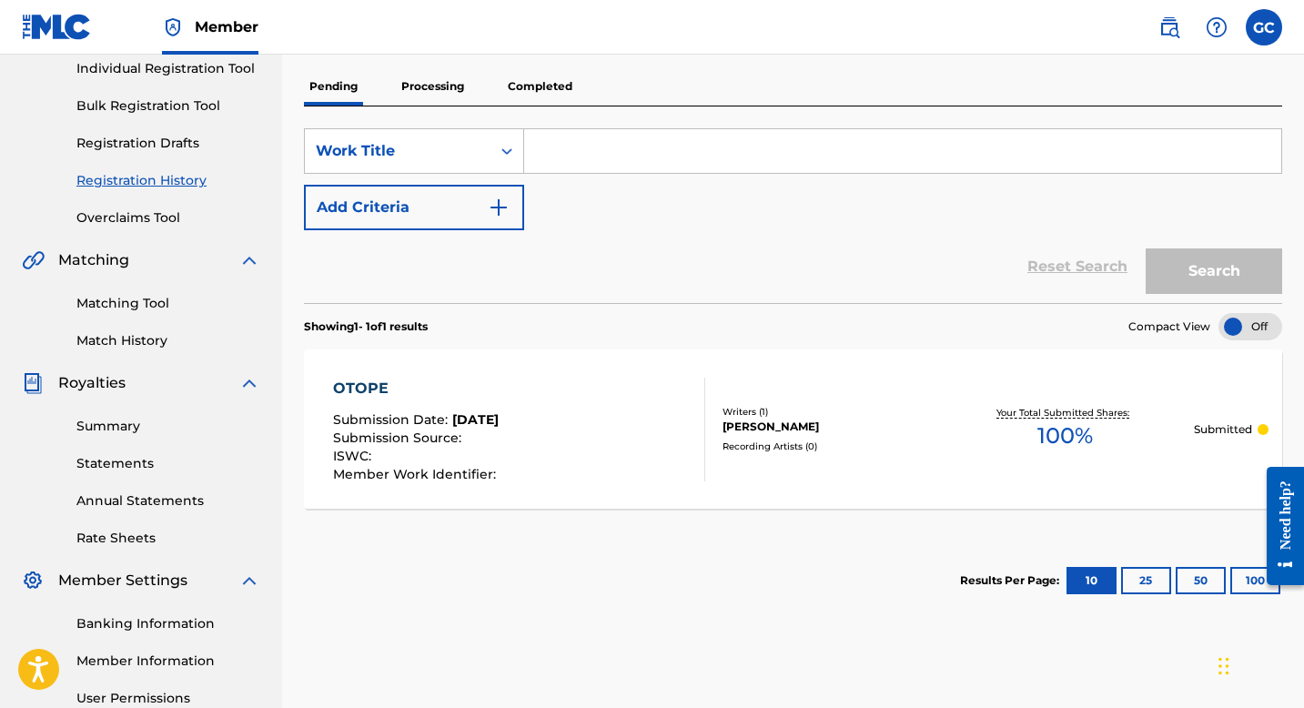
click at [759, 407] on div "Writers ( 1 )" at bounding box center [830, 412] width 215 height 14
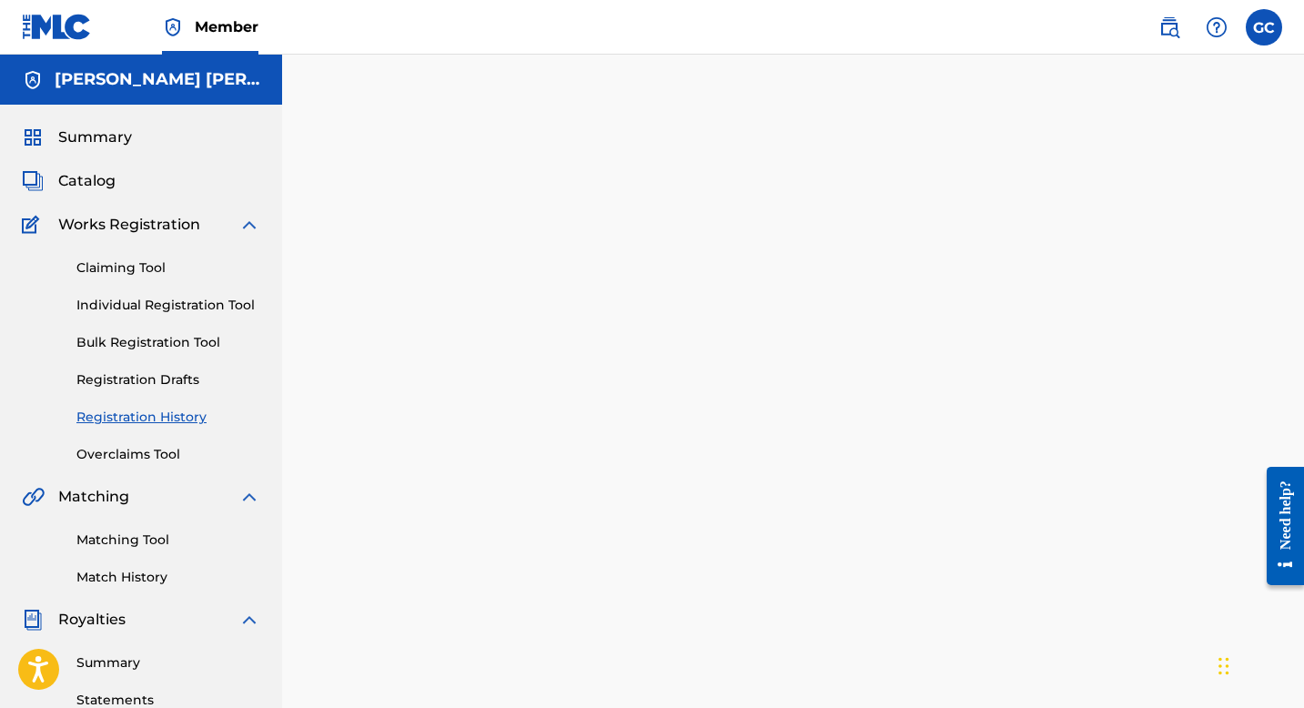
click at [759, 407] on div at bounding box center [793, 570] width 1022 height 941
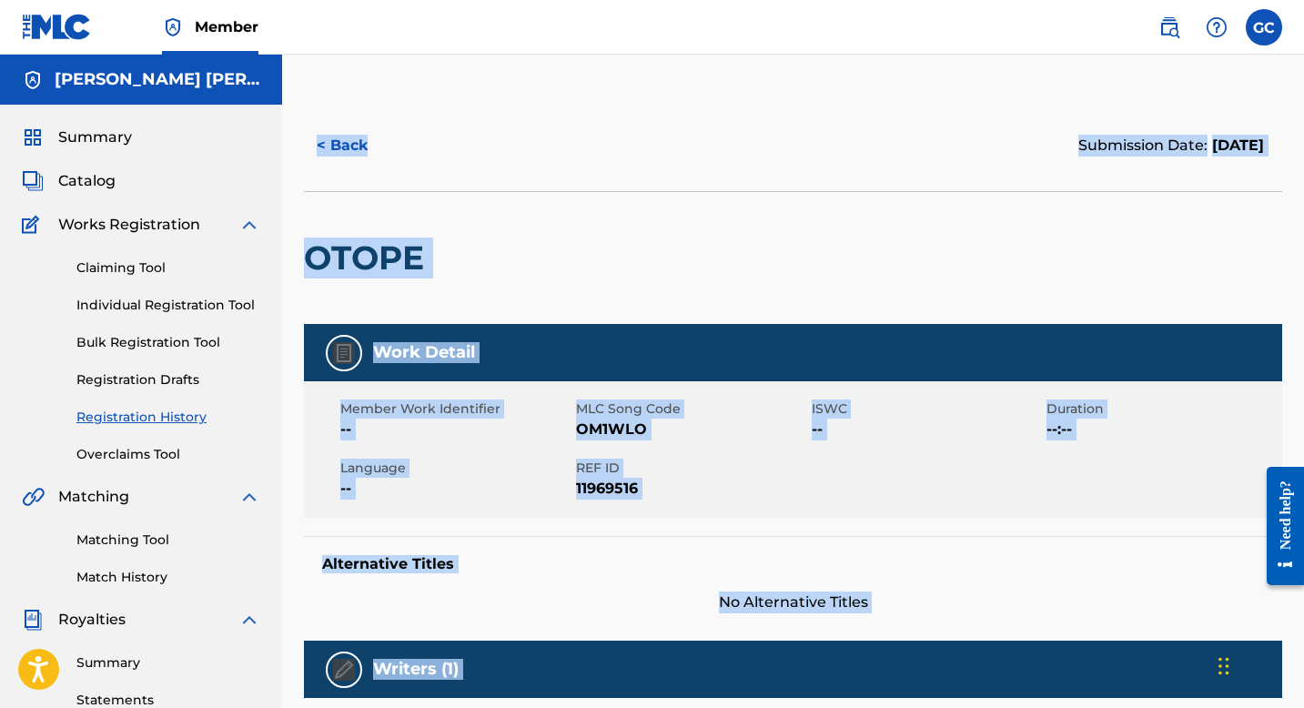
click at [745, 416] on span "MLC Song Code" at bounding box center [691, 409] width 231 height 19
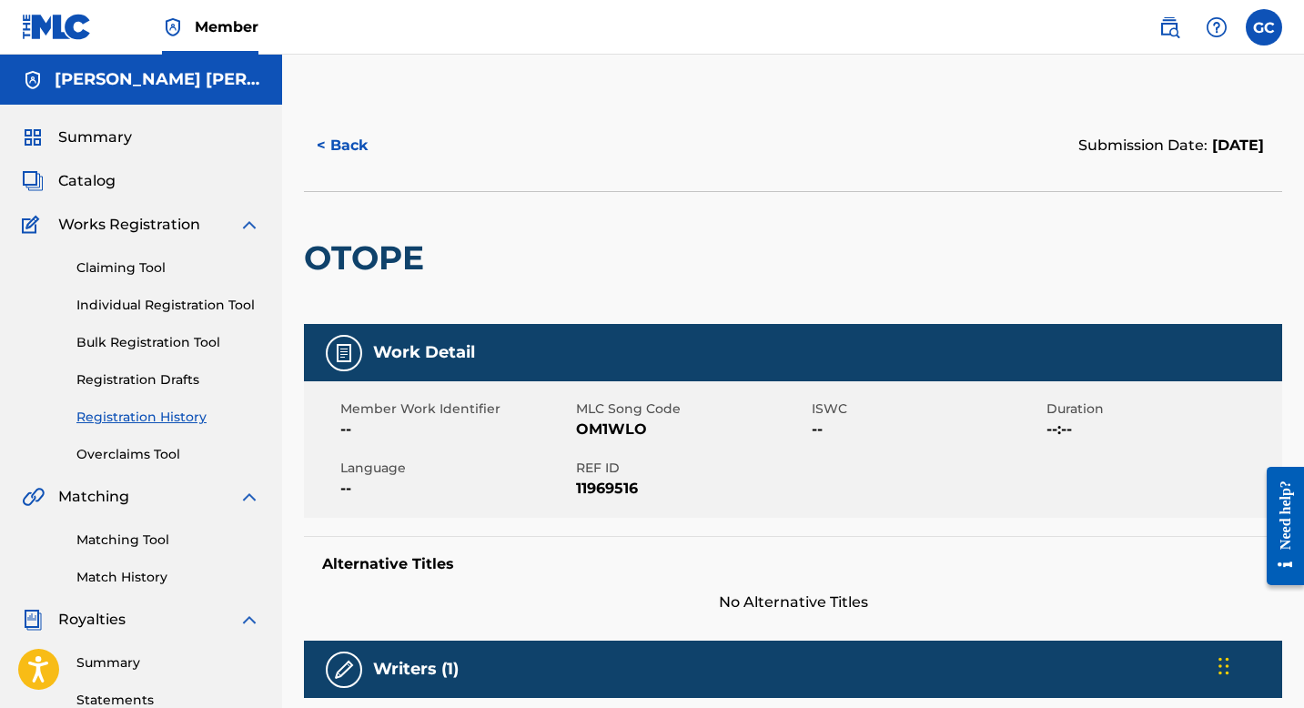
click at [340, 150] on button "< Back" at bounding box center [358, 146] width 109 height 46
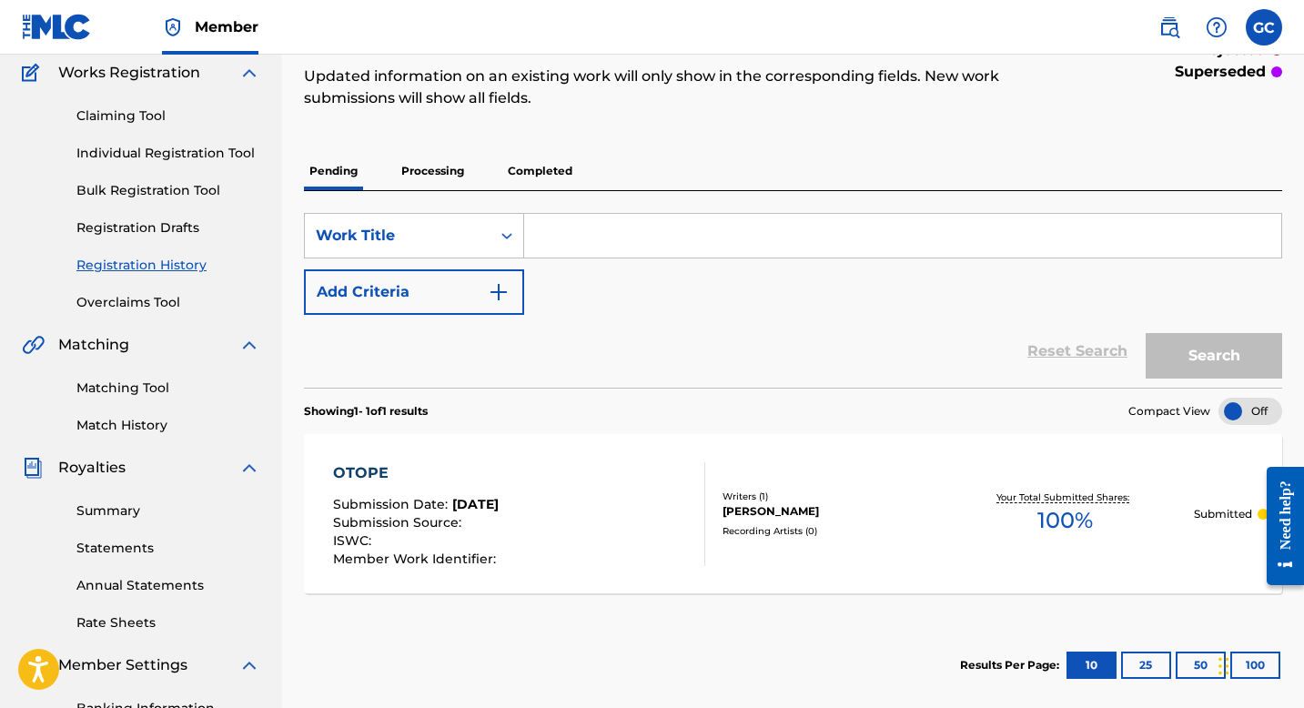
scroll to position [129, 0]
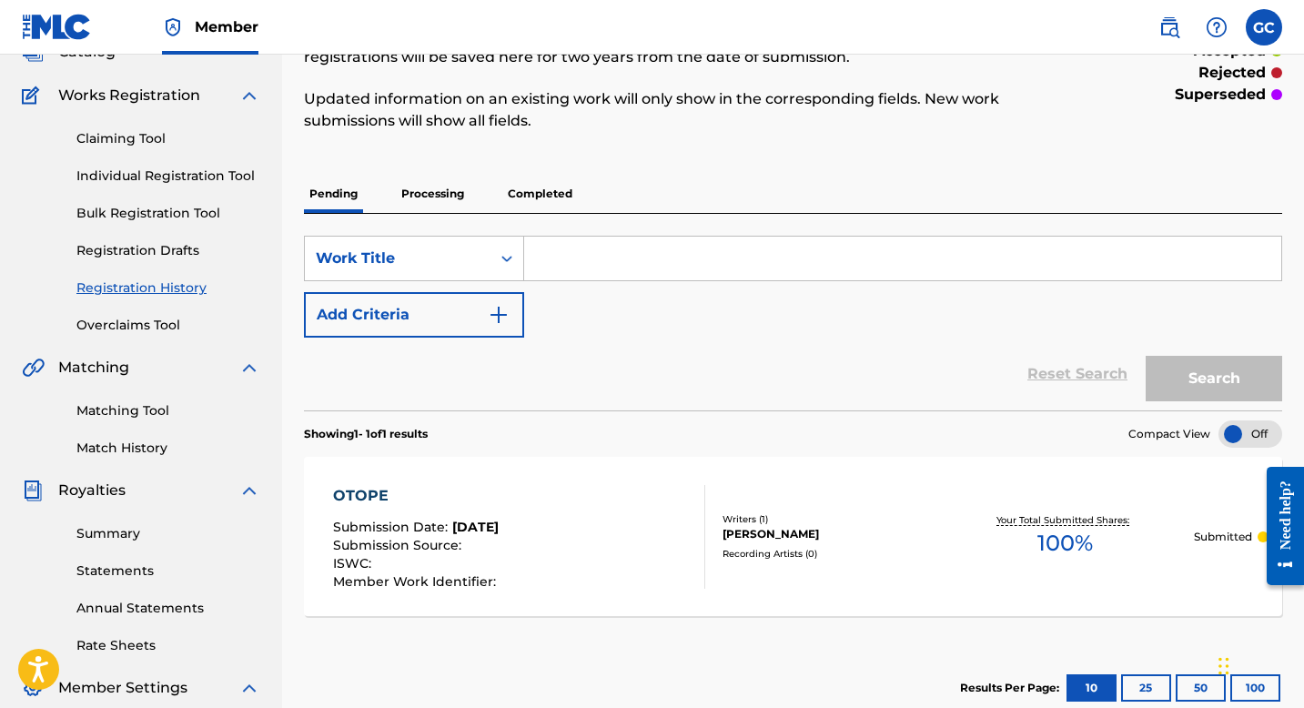
click at [116, 325] on link "Overclaims Tool" at bounding box center [168, 325] width 184 height 19
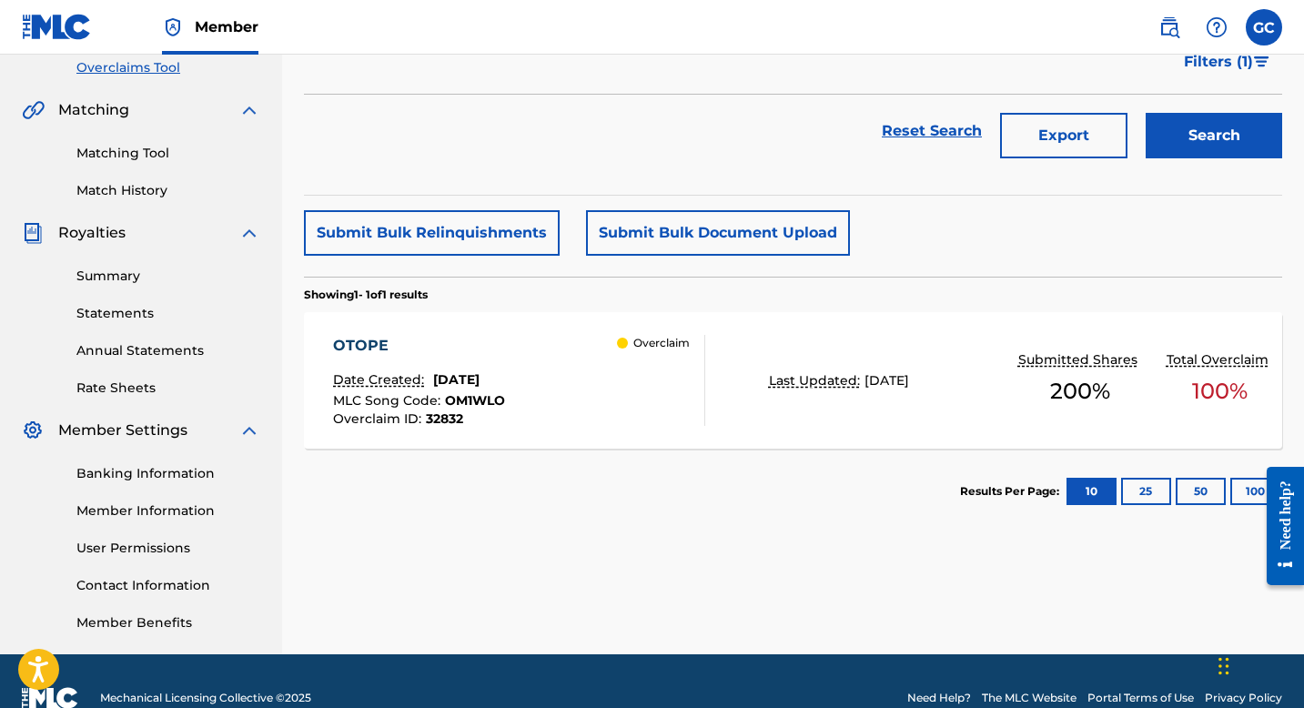
scroll to position [421, 0]
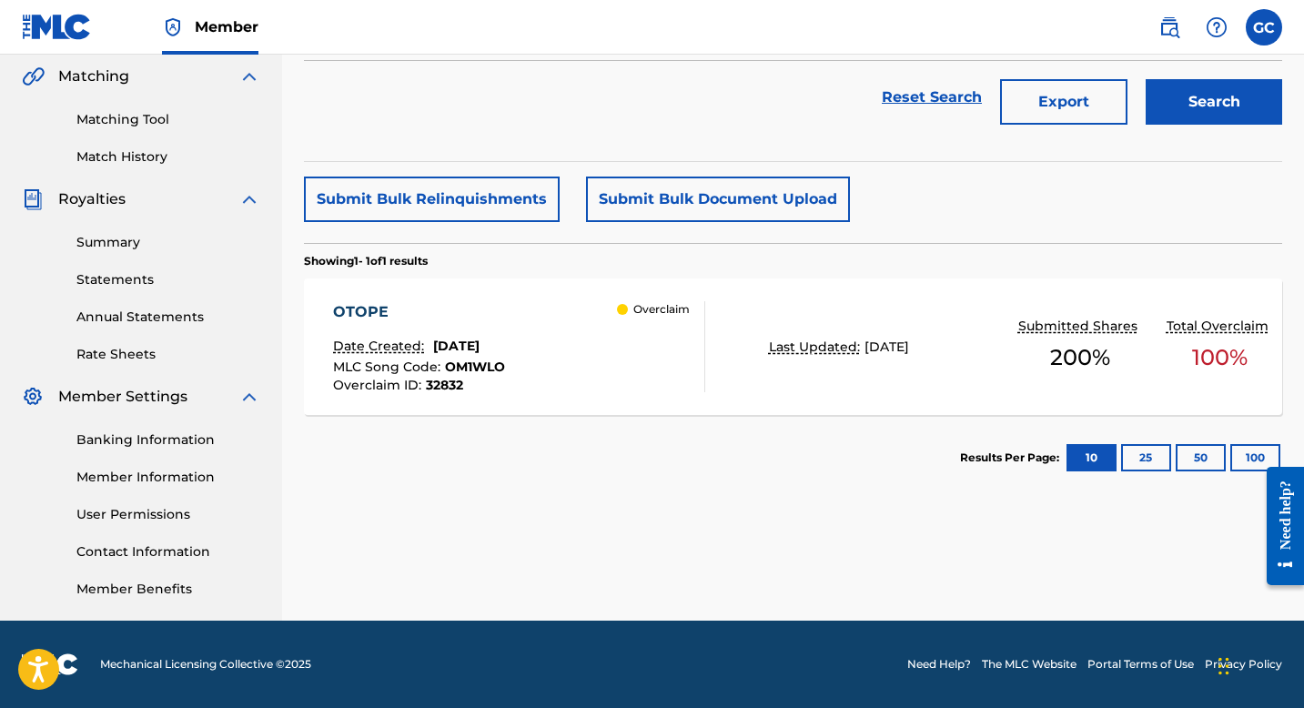
click at [617, 348] on div "Overclaim" at bounding box center [660, 346] width 87 height 91
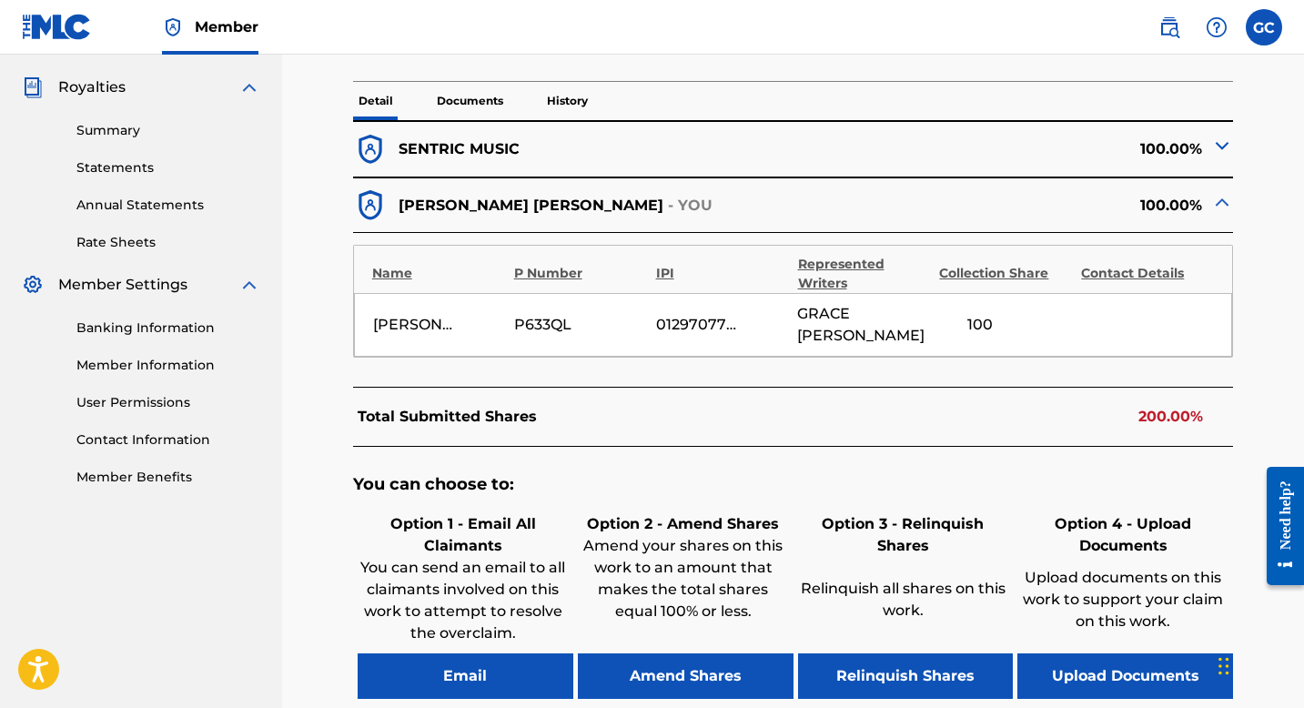
scroll to position [505, 0]
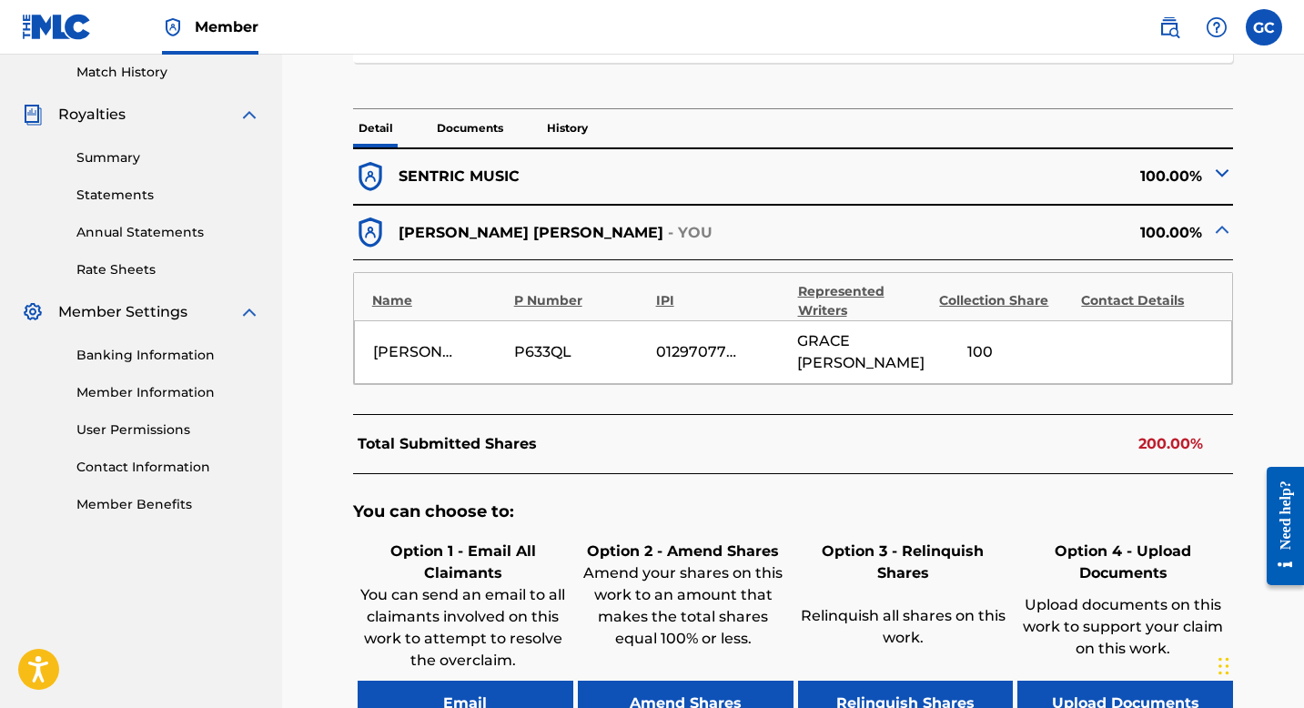
click at [1222, 169] on img at bounding box center [1223, 173] width 22 height 22
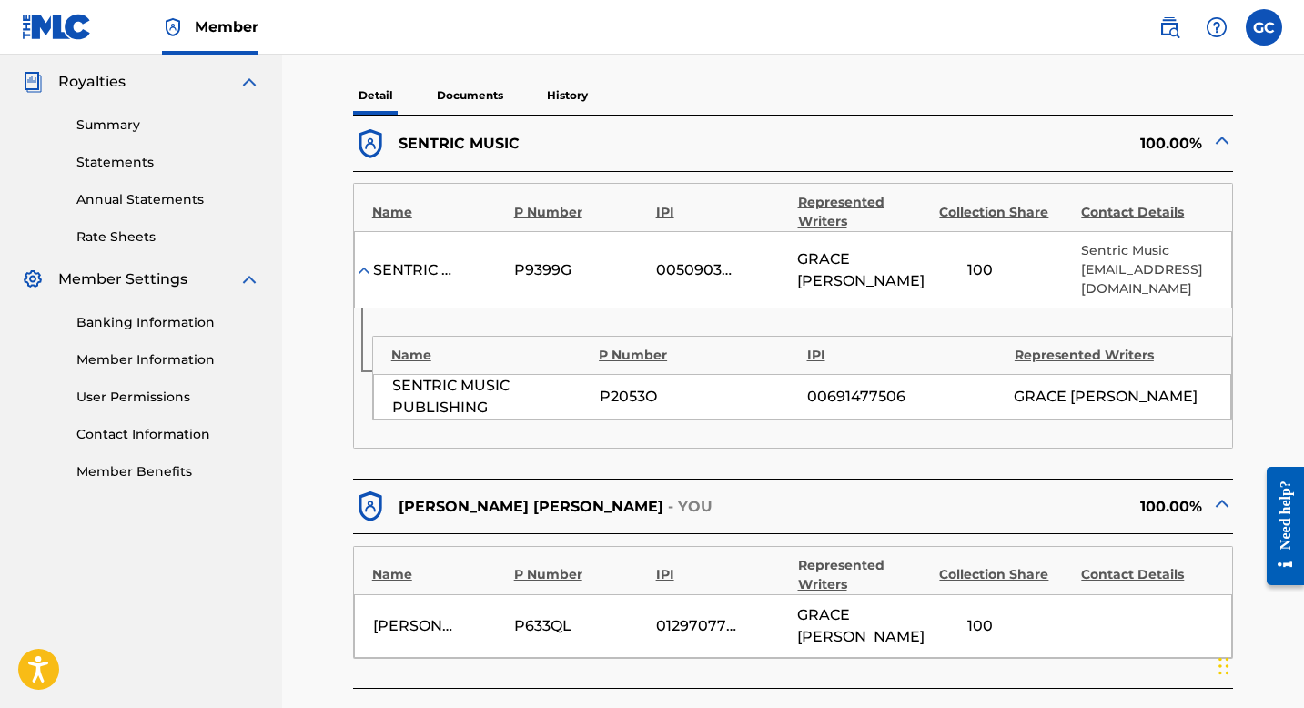
scroll to position [629, 0]
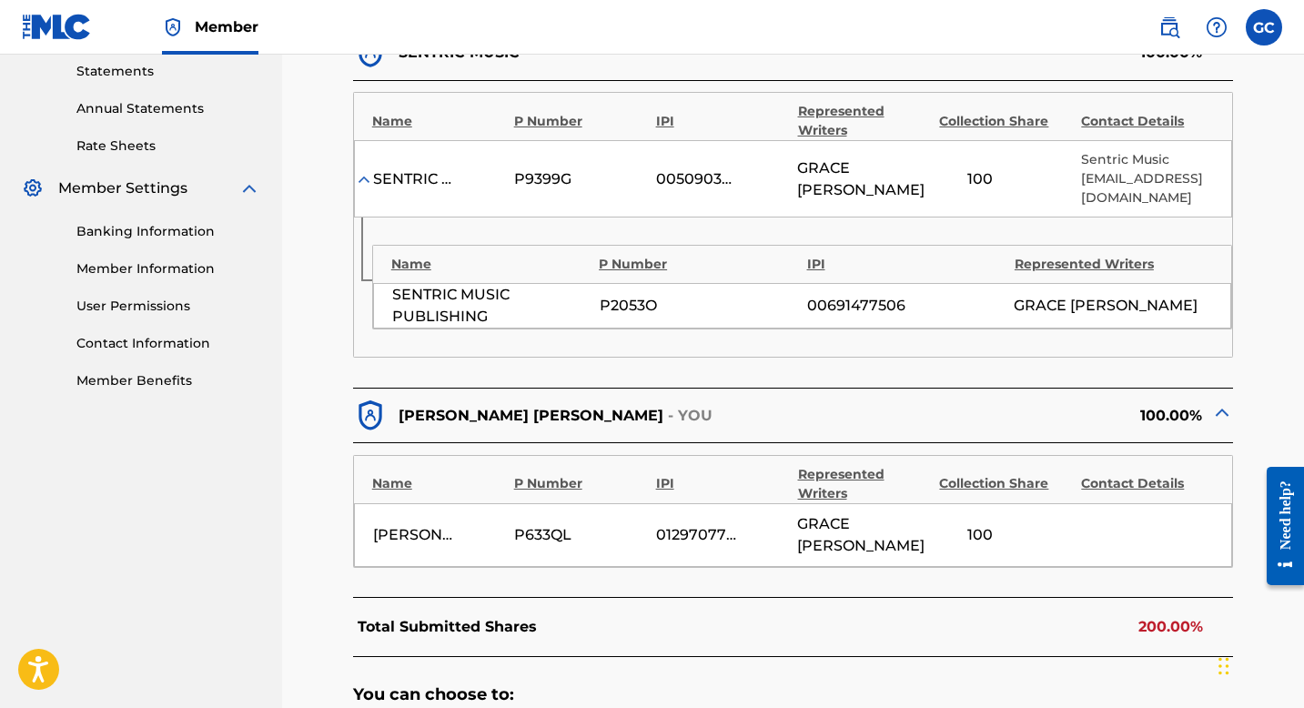
click at [1216, 416] on img at bounding box center [1223, 412] width 22 height 22
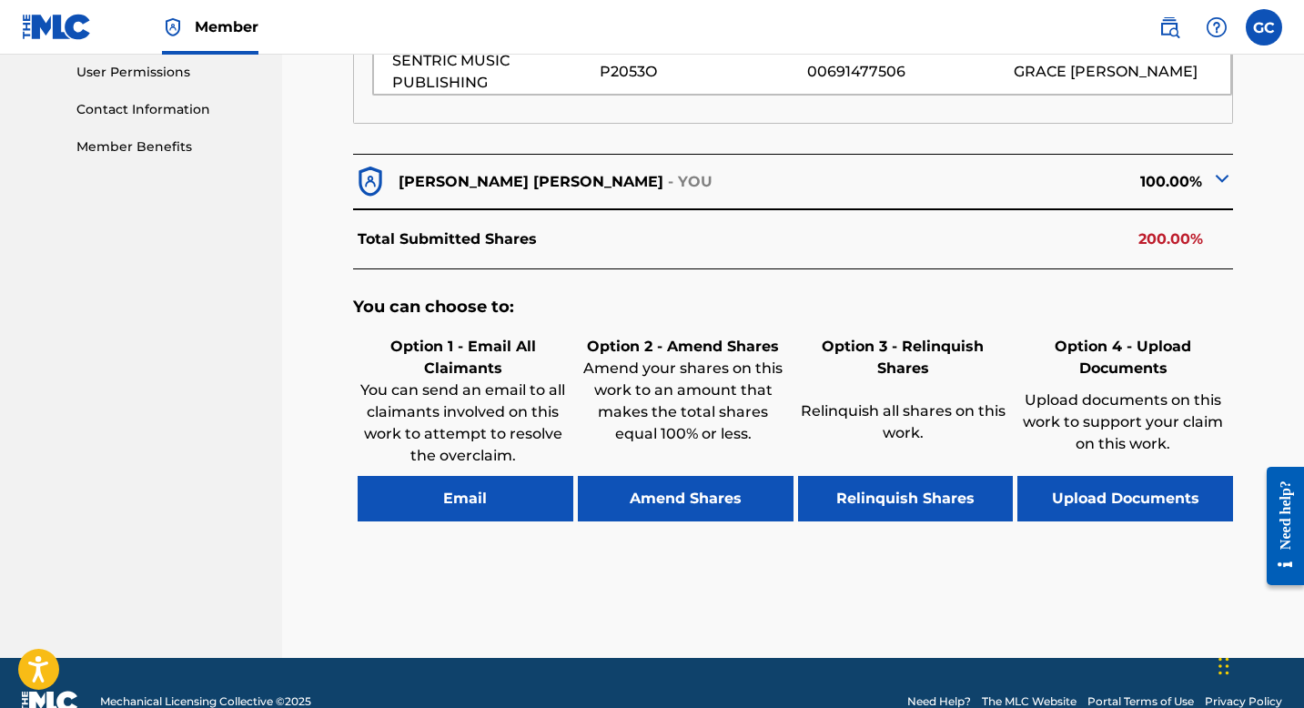
scroll to position [864, 0]
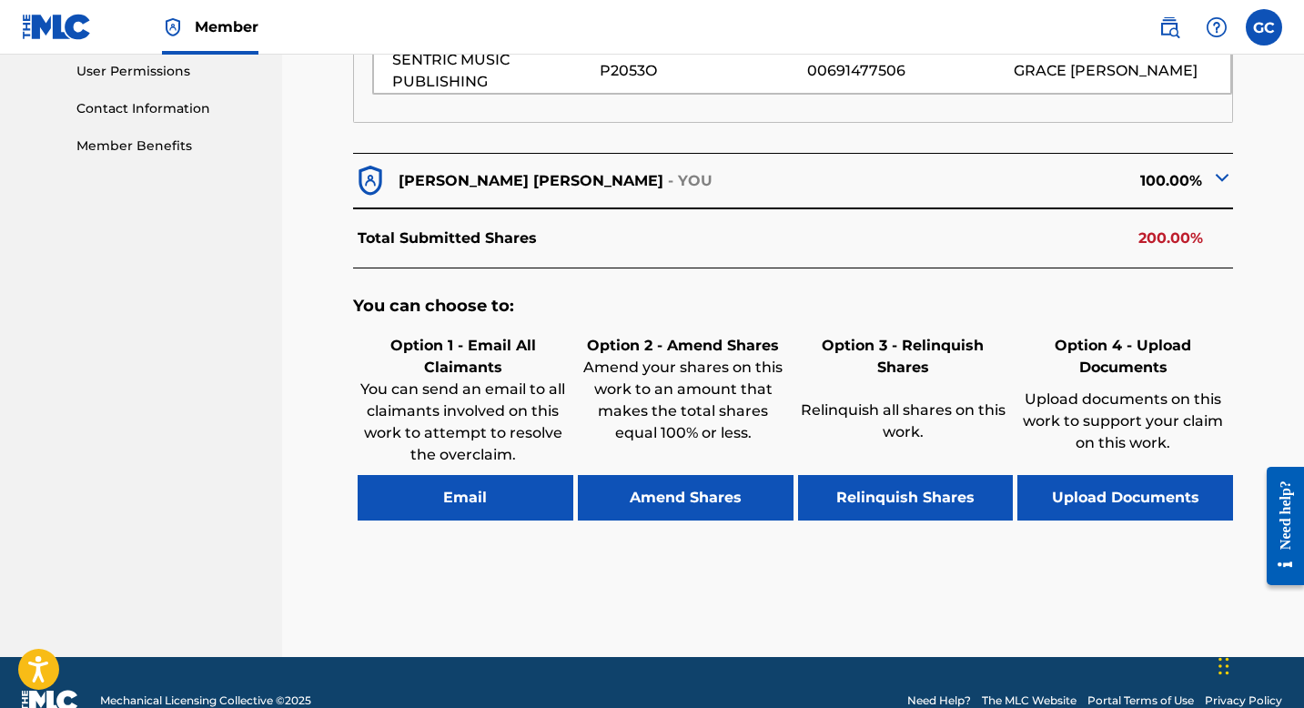
click at [659, 503] on button "Amend Shares" at bounding box center [686, 498] width 216 height 46
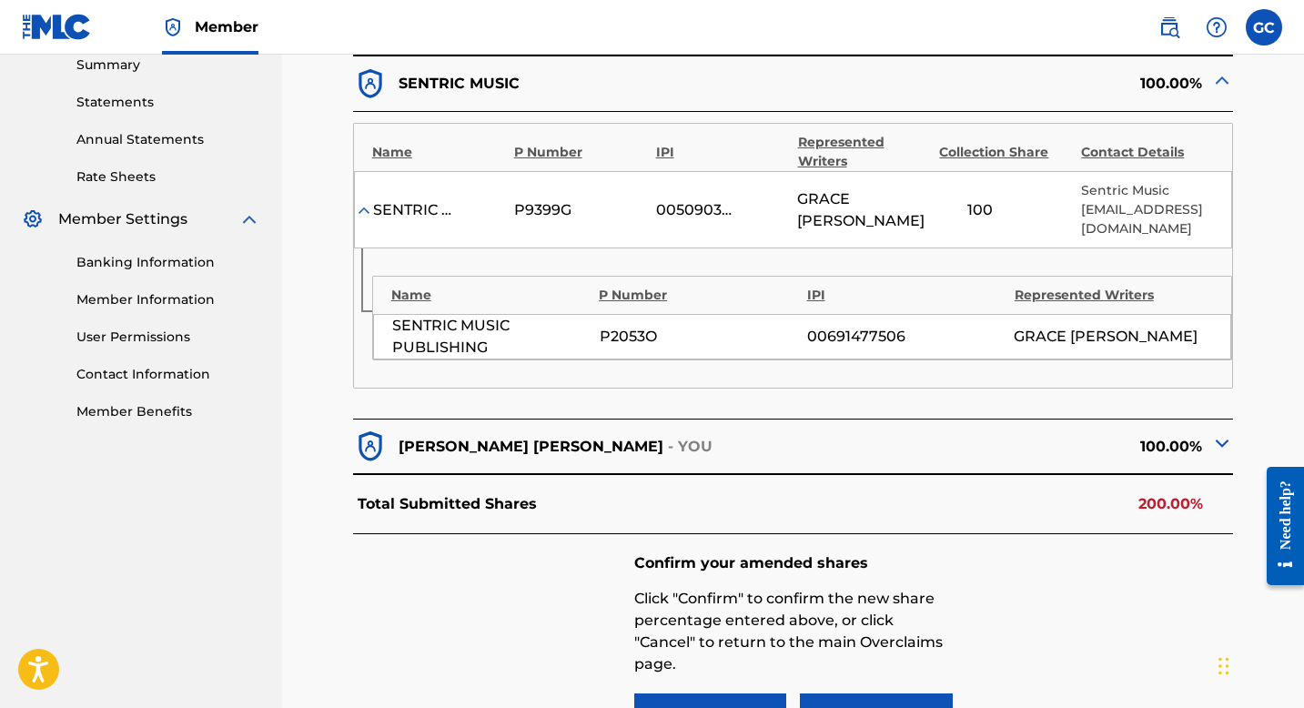
scroll to position [553, 0]
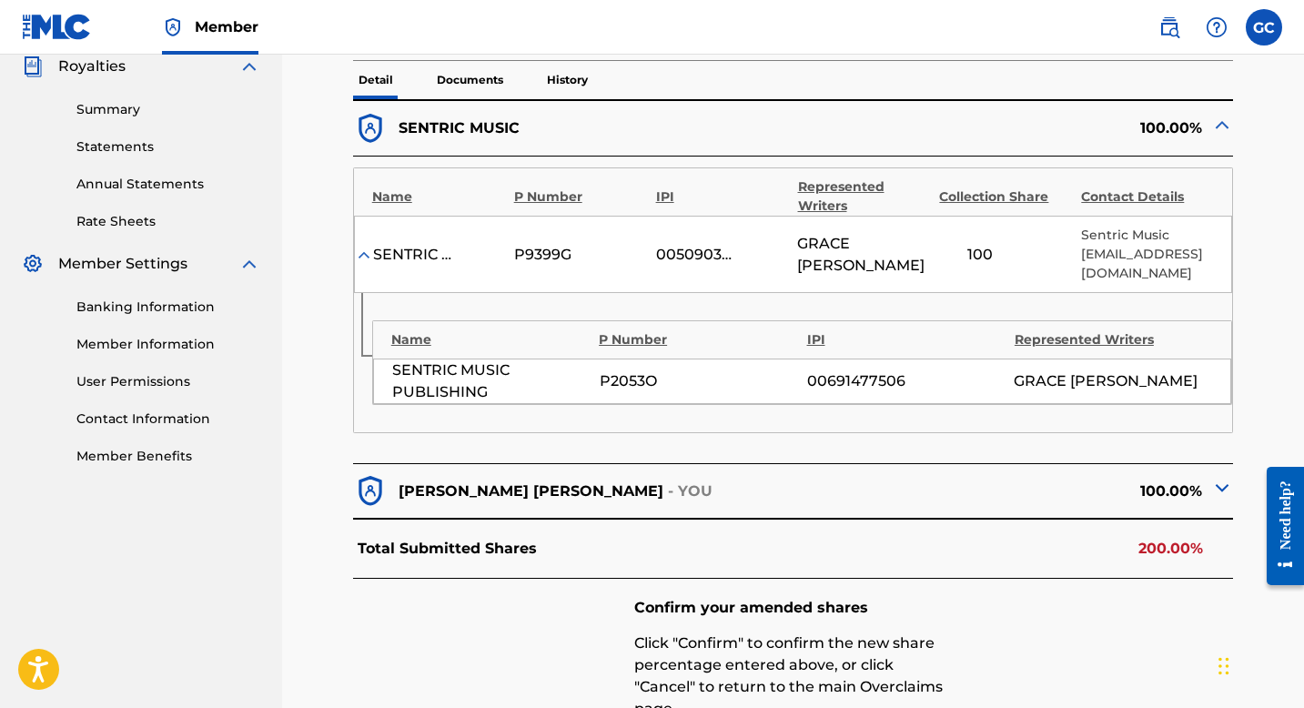
click at [667, 373] on div "P2053O" at bounding box center [699, 381] width 198 height 22
click at [1222, 127] on img at bounding box center [1223, 125] width 22 height 22
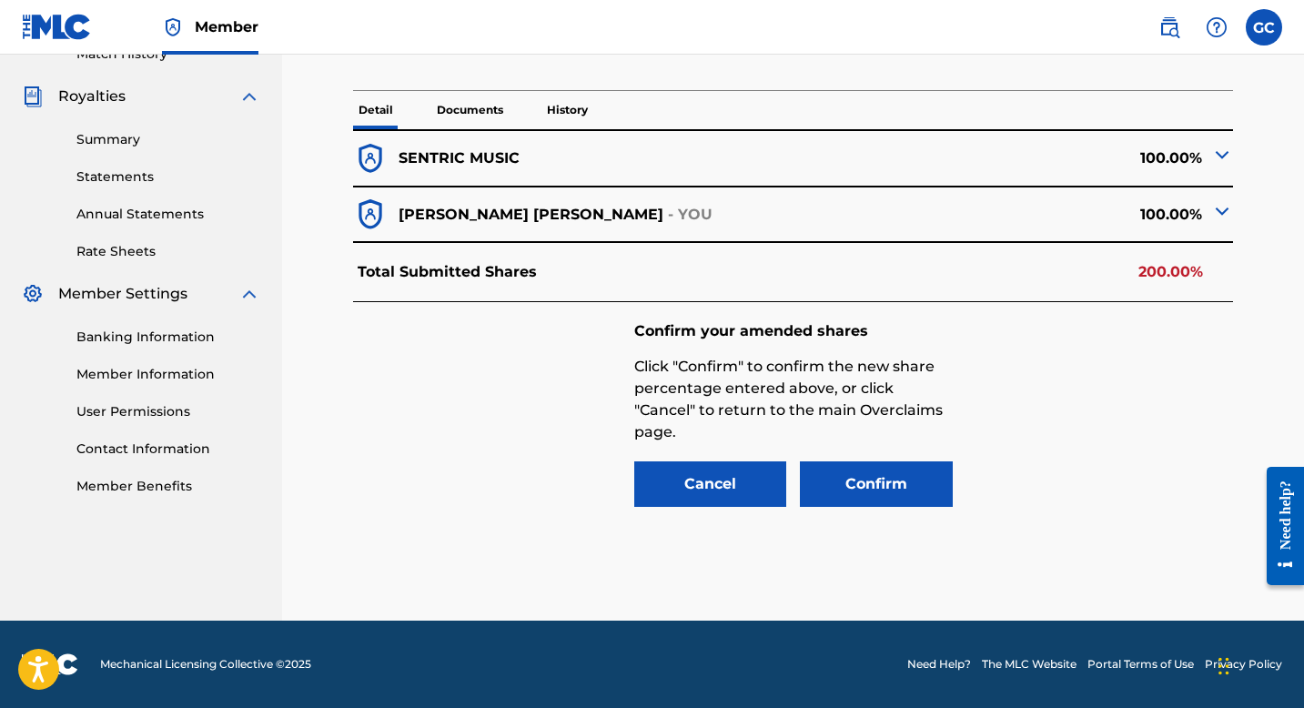
scroll to position [523, 0]
click at [471, 112] on p "Documents" at bounding box center [469, 110] width 77 height 38
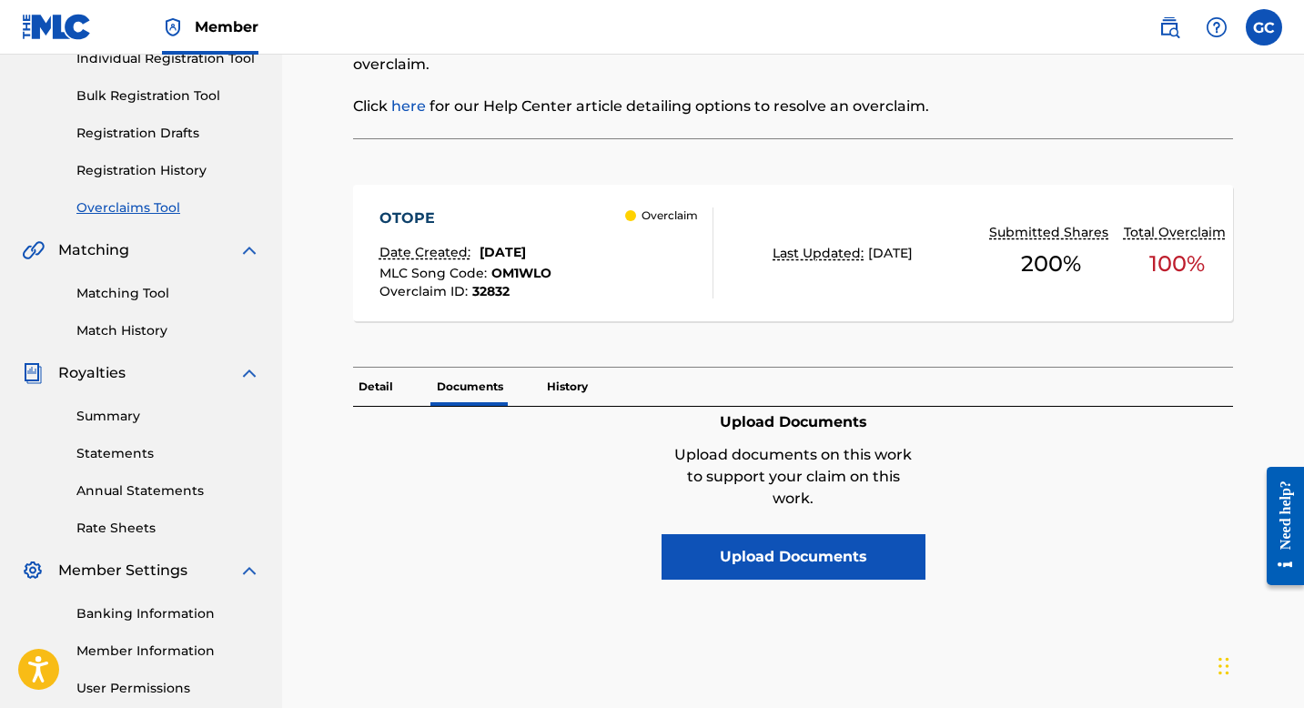
scroll to position [194, 0]
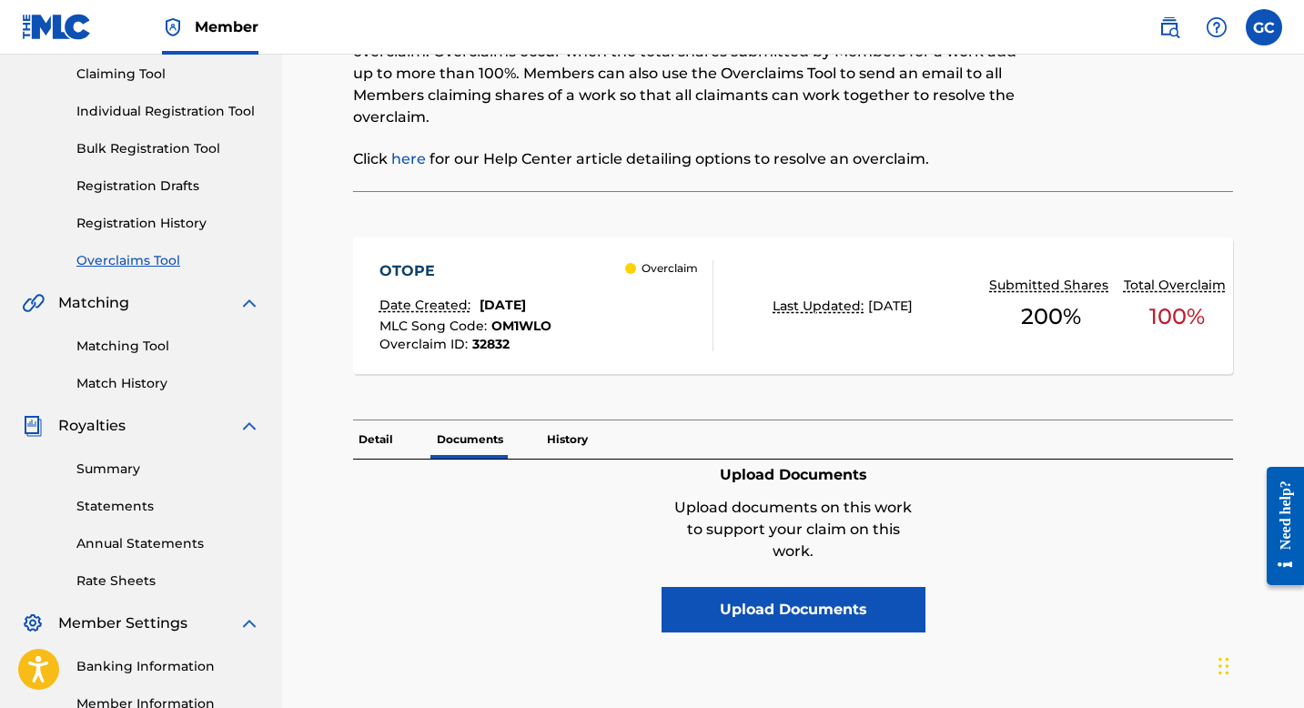
click at [553, 441] on p "History" at bounding box center [568, 440] width 52 height 38
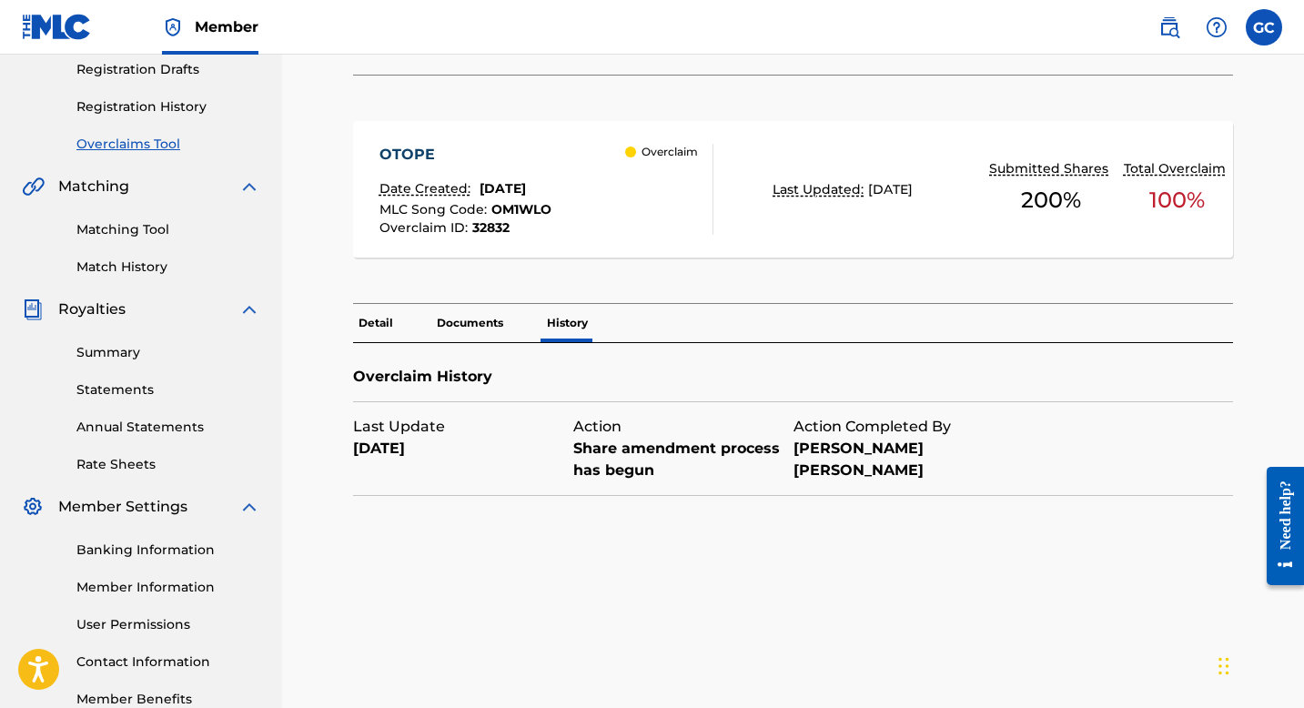
scroll to position [378, 0]
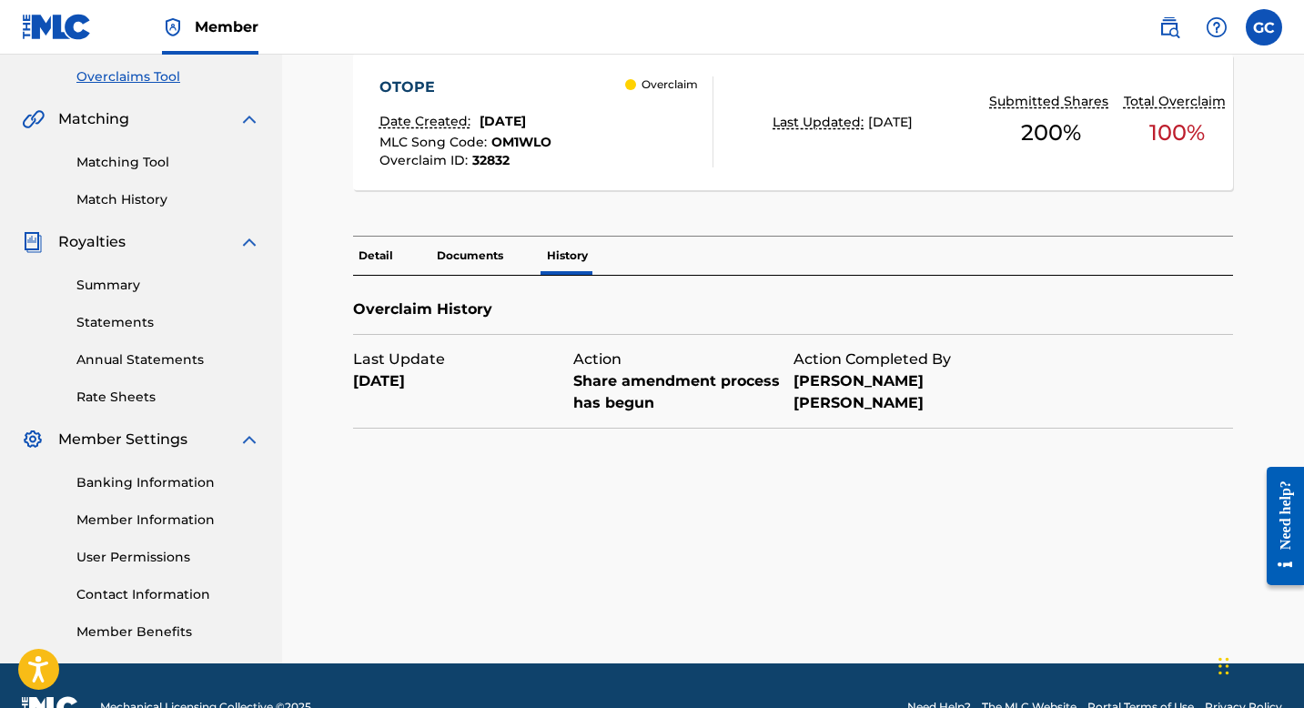
click at [366, 248] on p "Detail" at bounding box center [376, 256] width 46 height 38
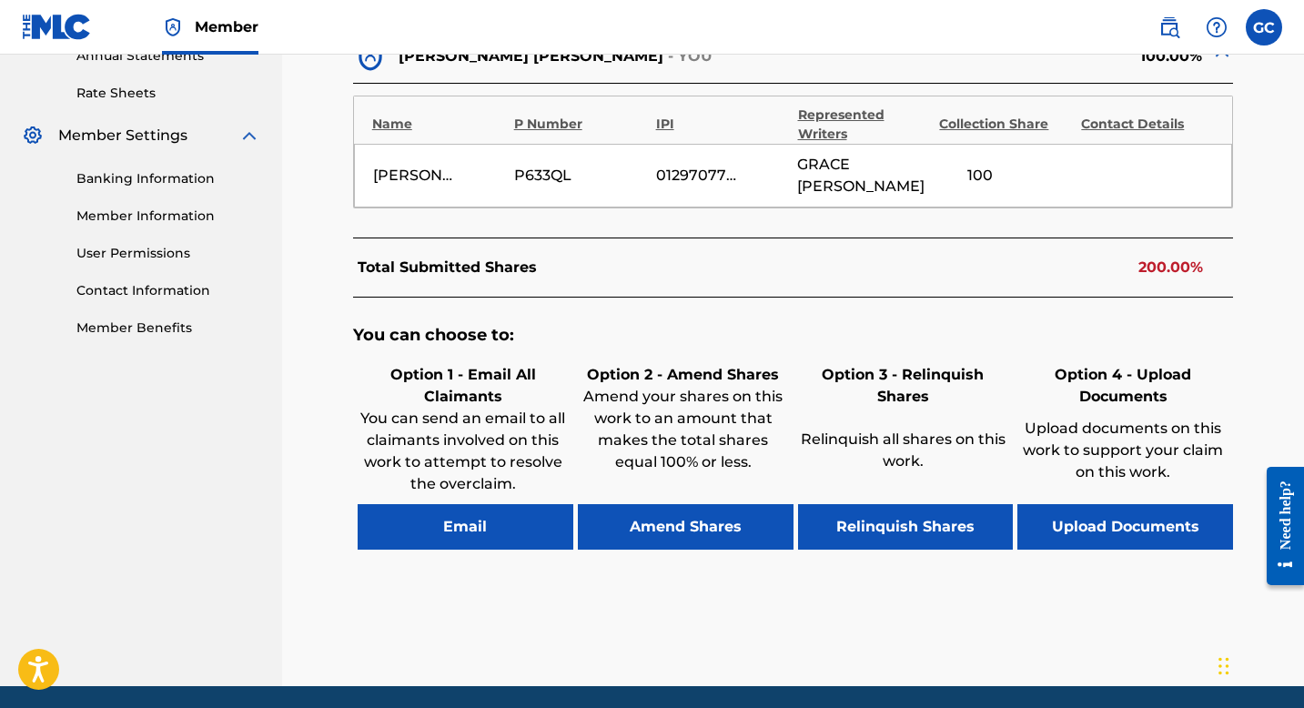
scroll to position [725, 0]
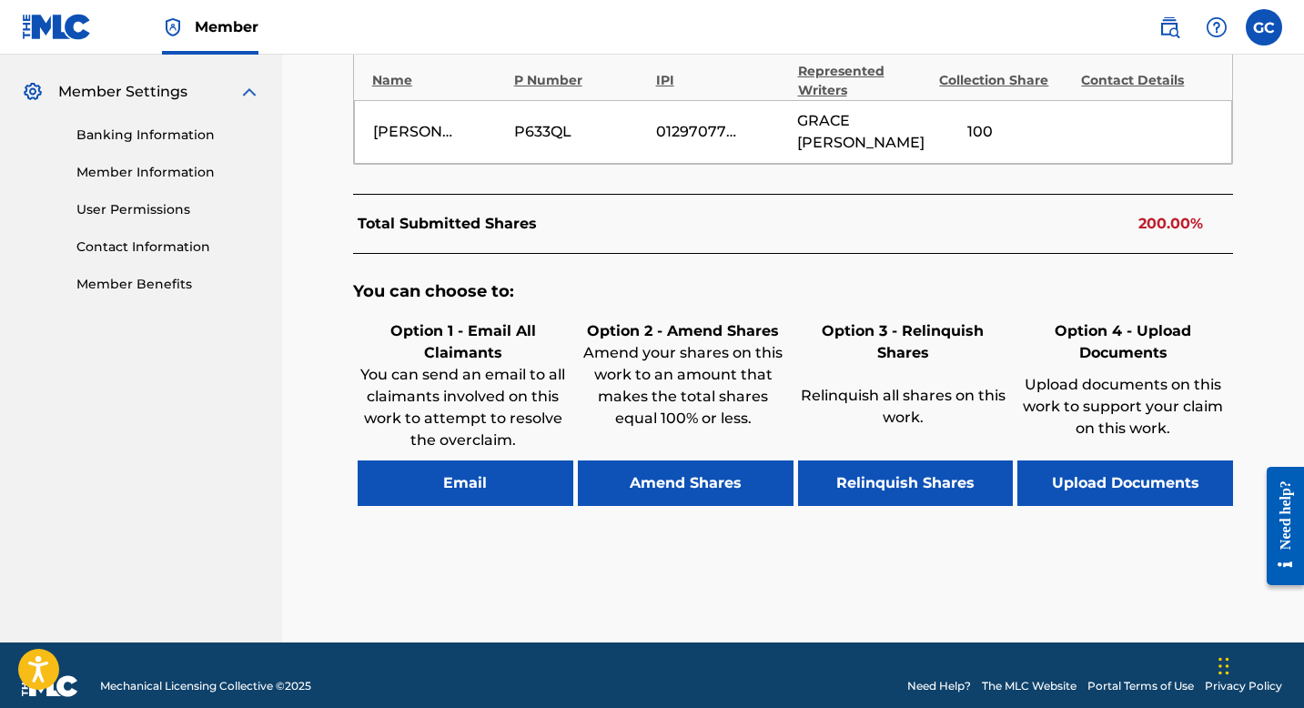
click at [452, 461] on button "Email" at bounding box center [466, 484] width 216 height 46
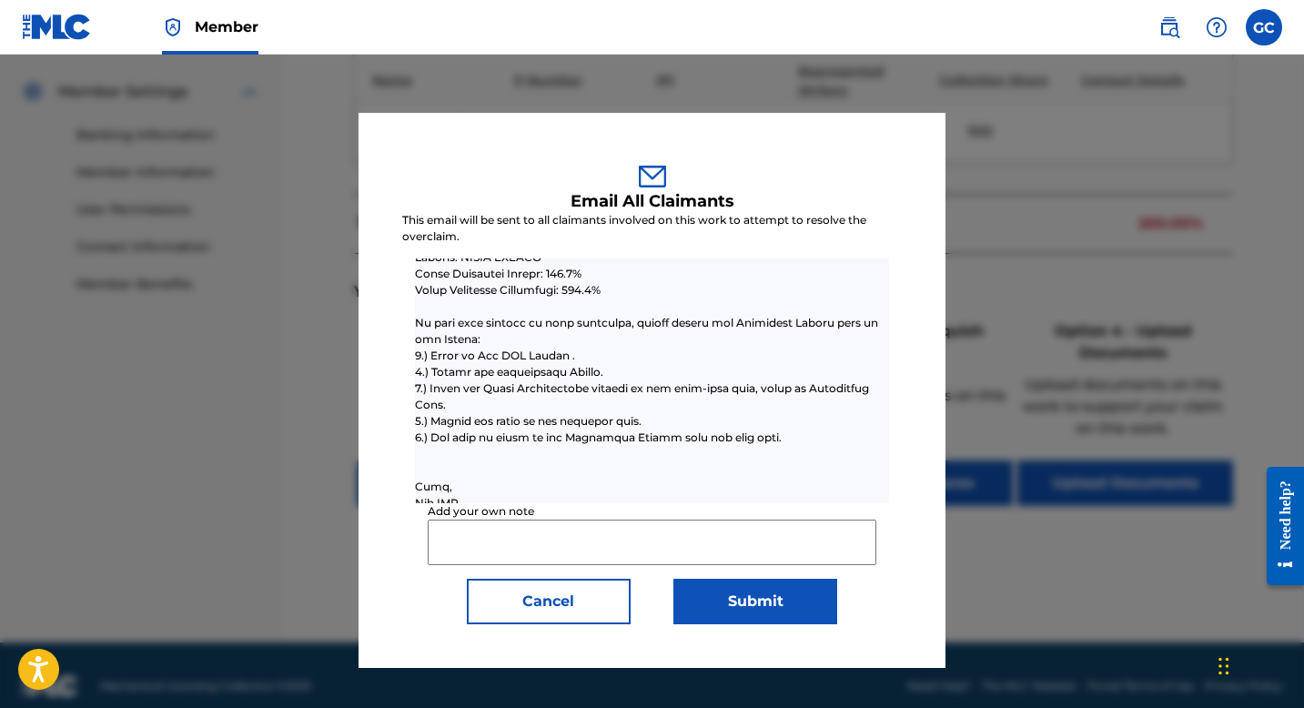
scroll to position [552, 0]
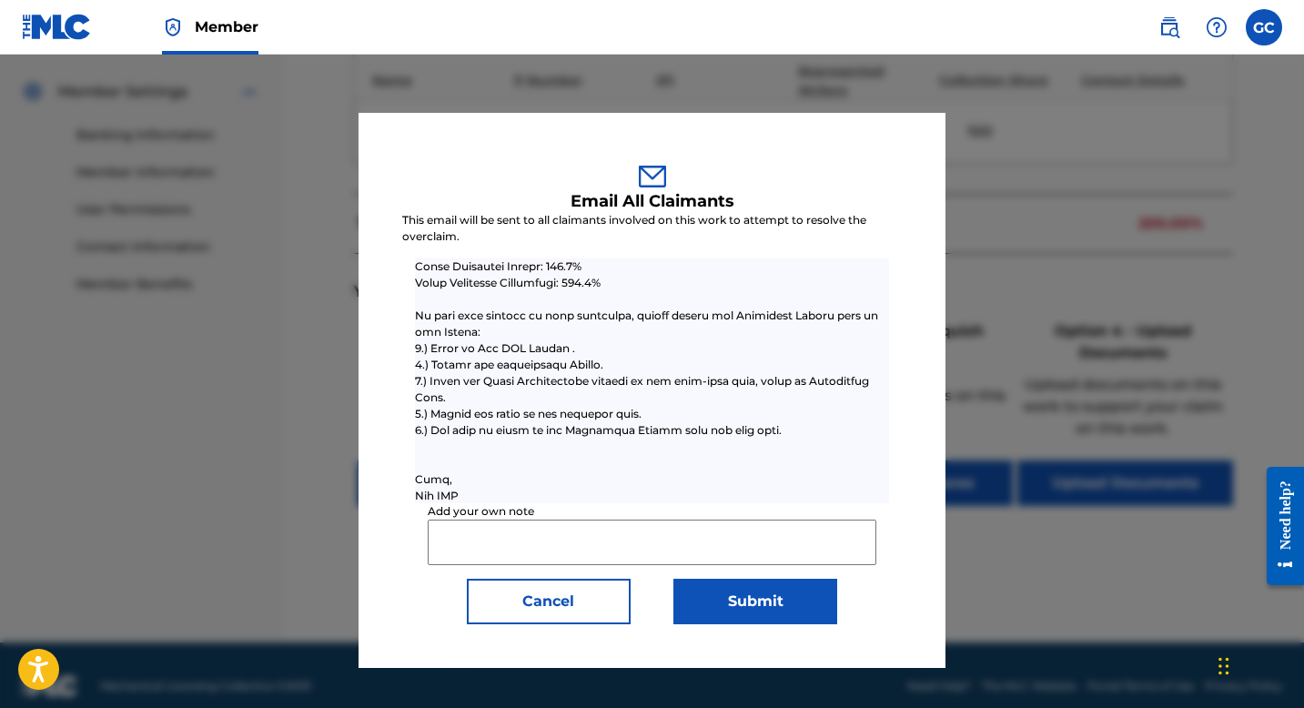
click at [563, 604] on button "Cancel" at bounding box center [549, 602] width 164 height 46
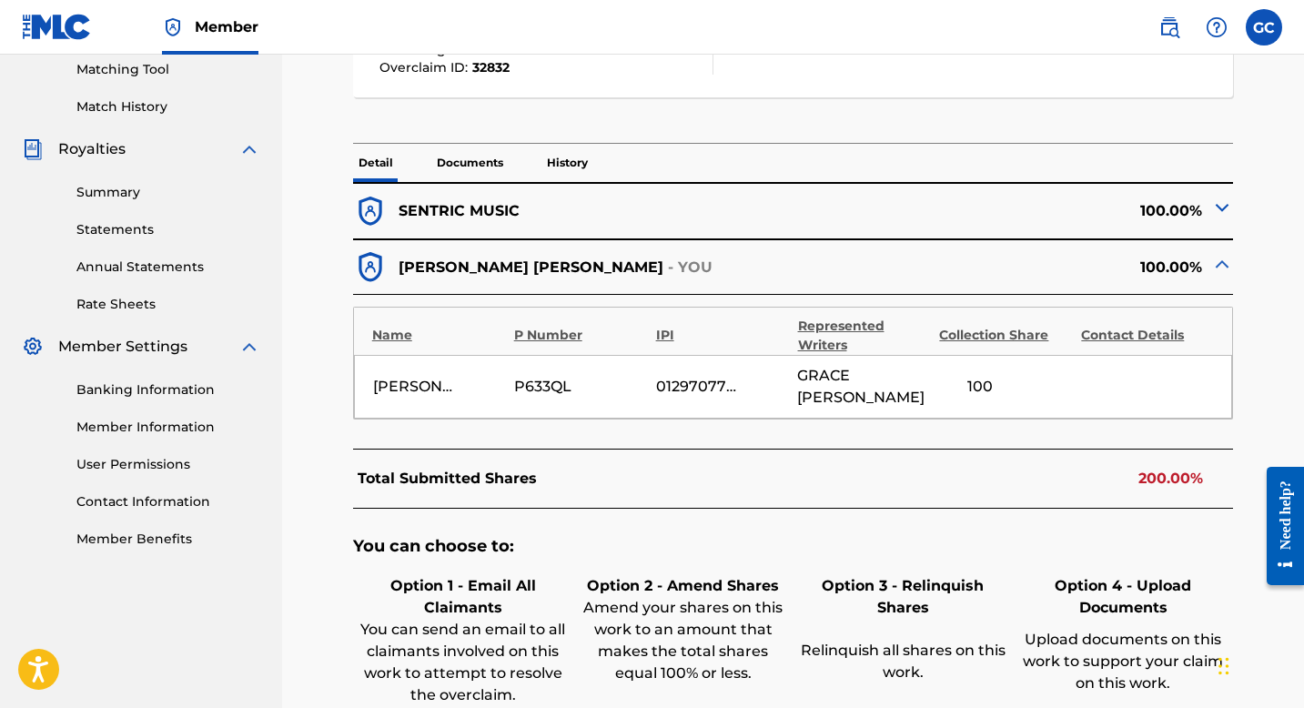
scroll to position [447, 0]
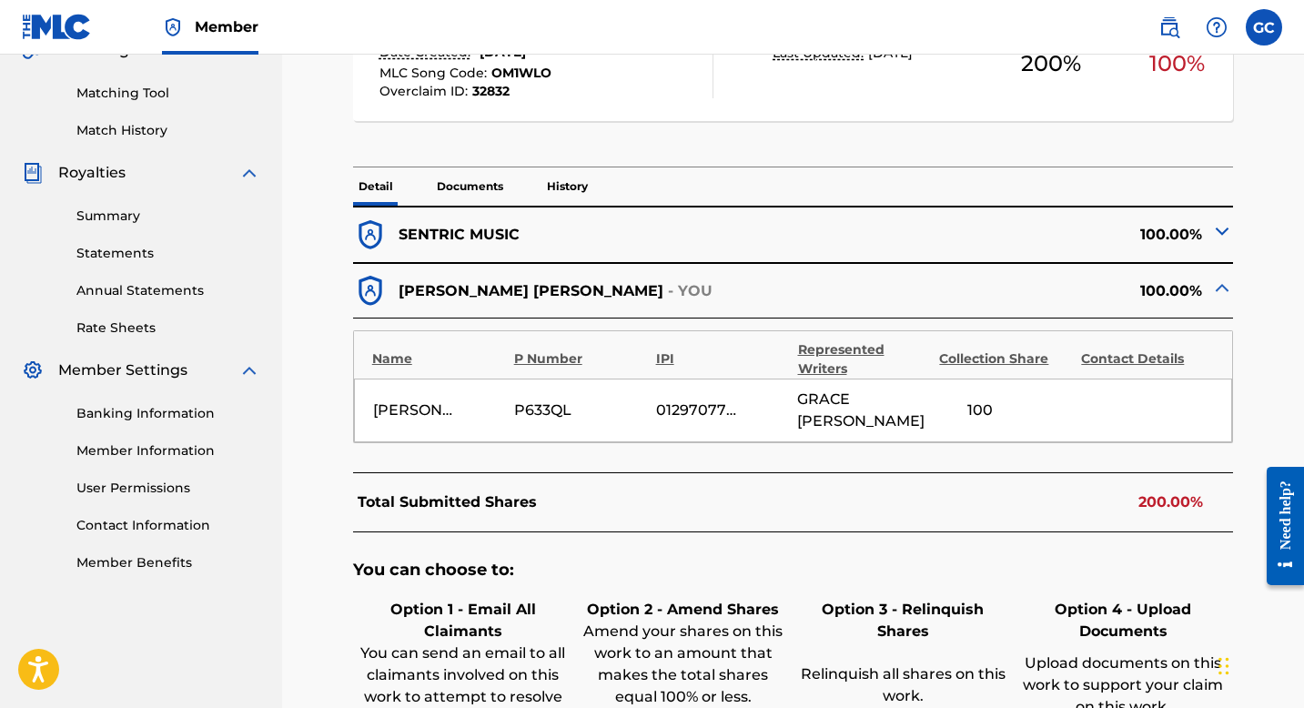
click at [540, 400] on div "P633QL" at bounding box center [555, 411] width 82 height 22
click at [522, 235] on div "SENTRIC MUSIC" at bounding box center [573, 235] width 441 height 35
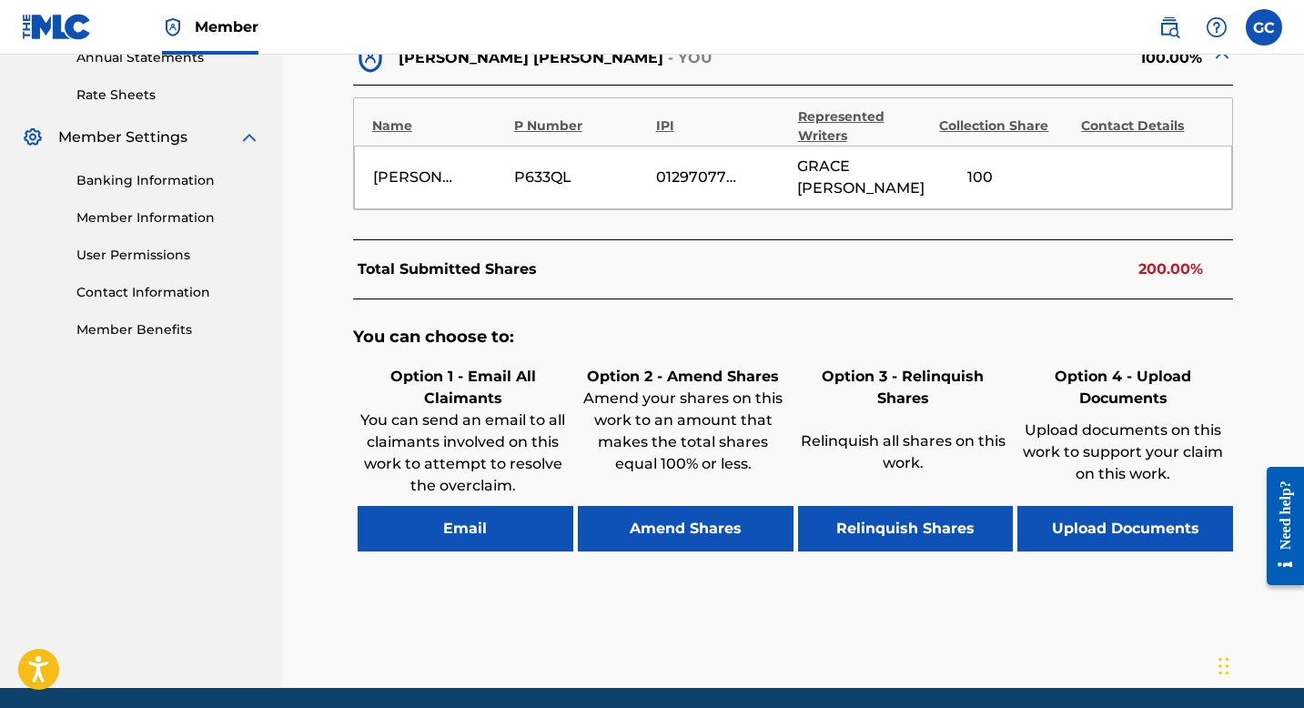
scroll to position [686, 0]
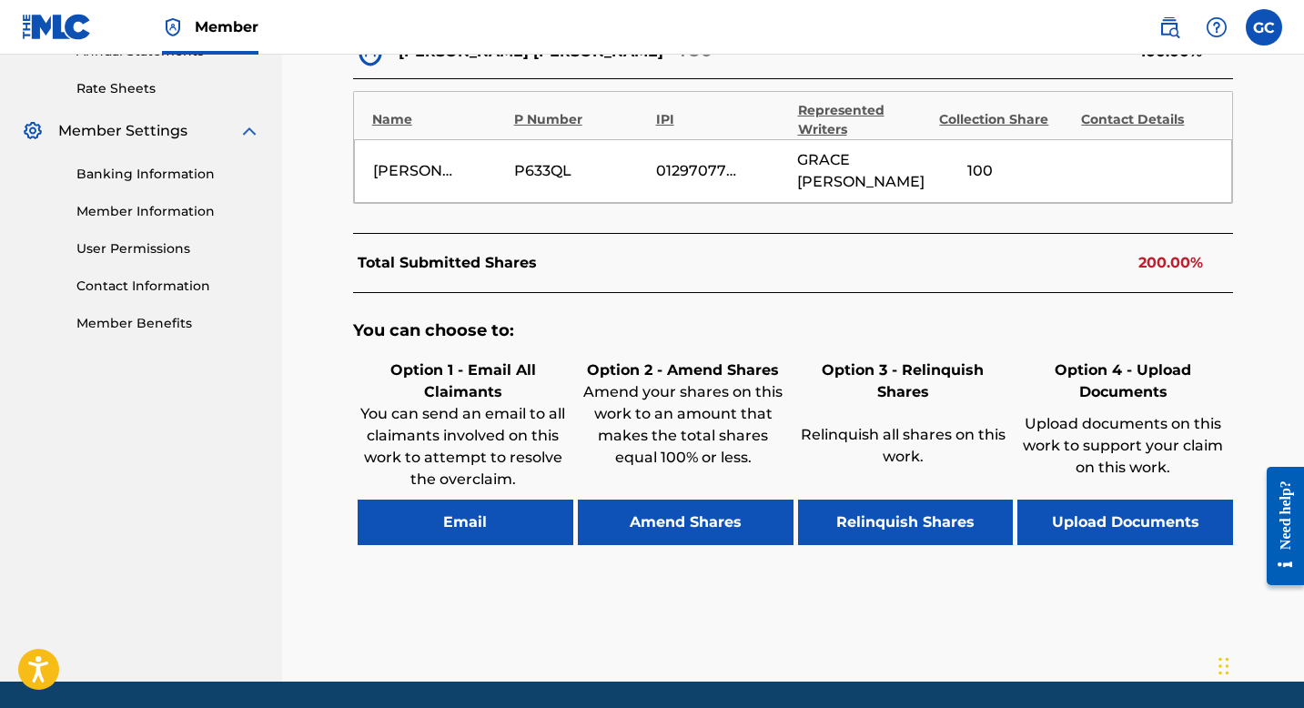
click at [662, 500] on button "Amend Shares" at bounding box center [686, 523] width 216 height 46
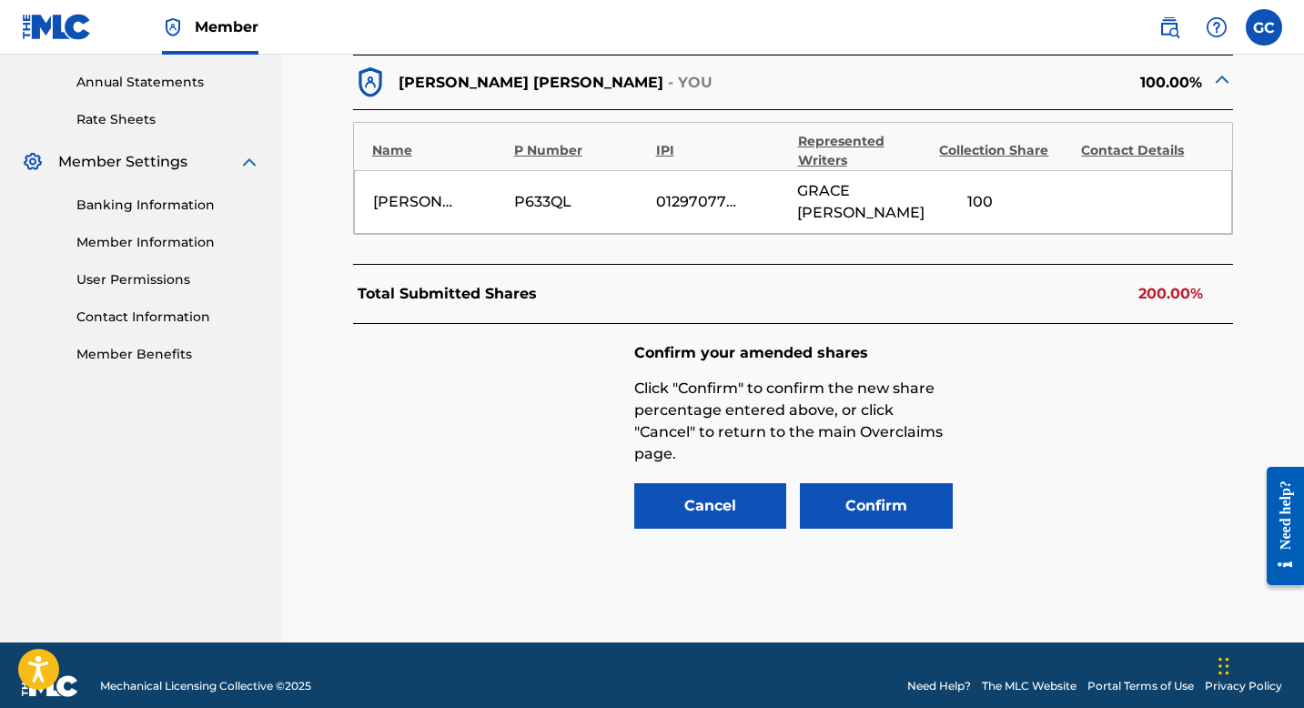
scroll to position [659, 0]
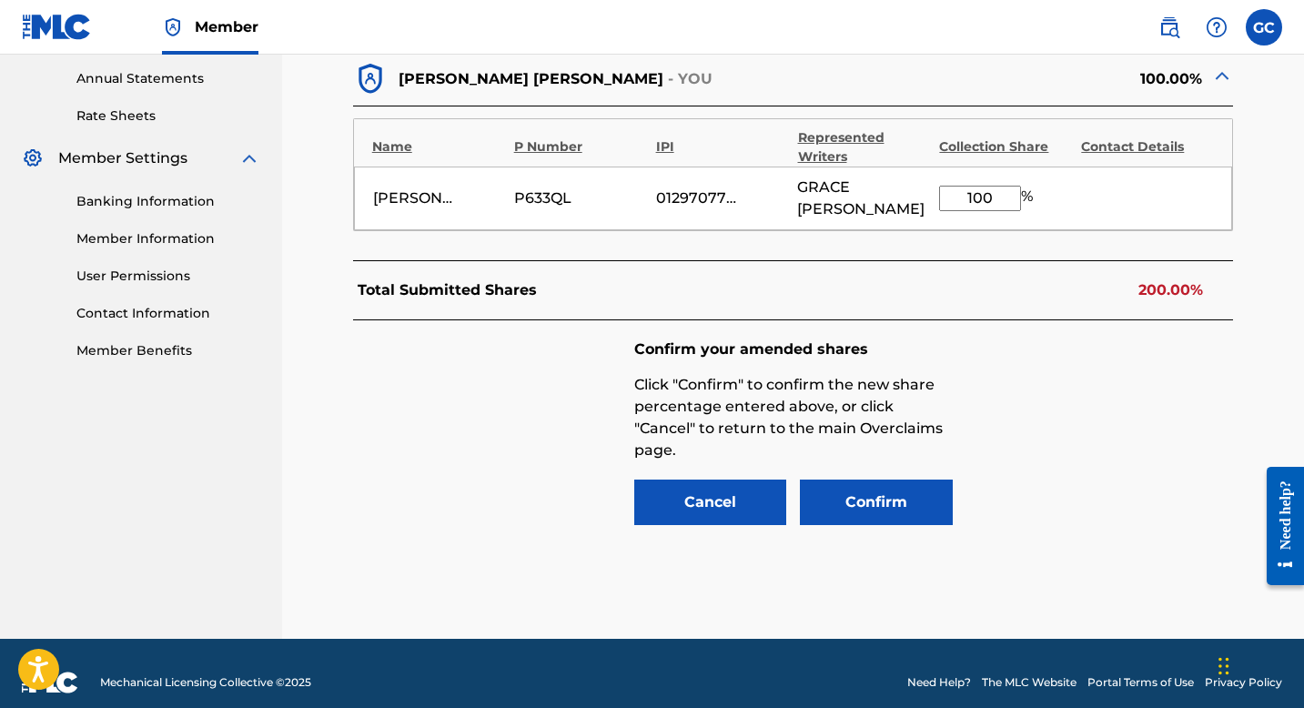
click at [973, 190] on input "100" at bounding box center [980, 198] width 82 height 25
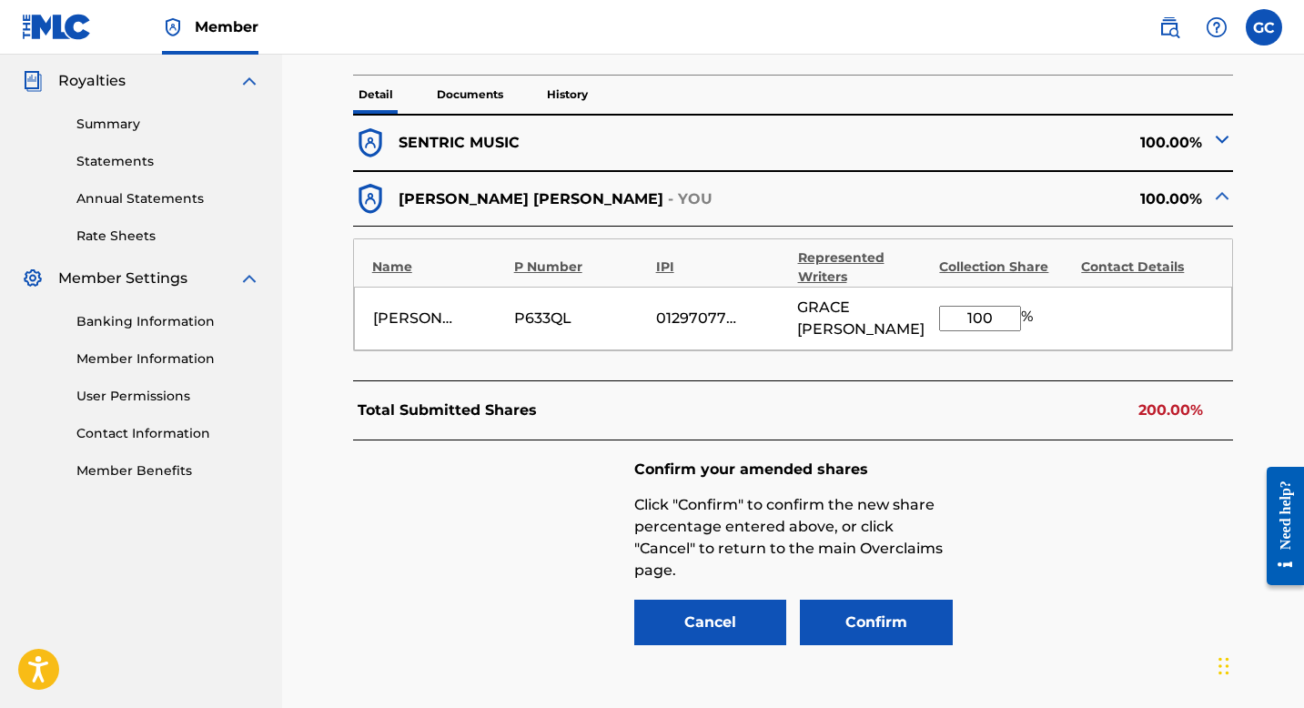
scroll to position [521, 0]
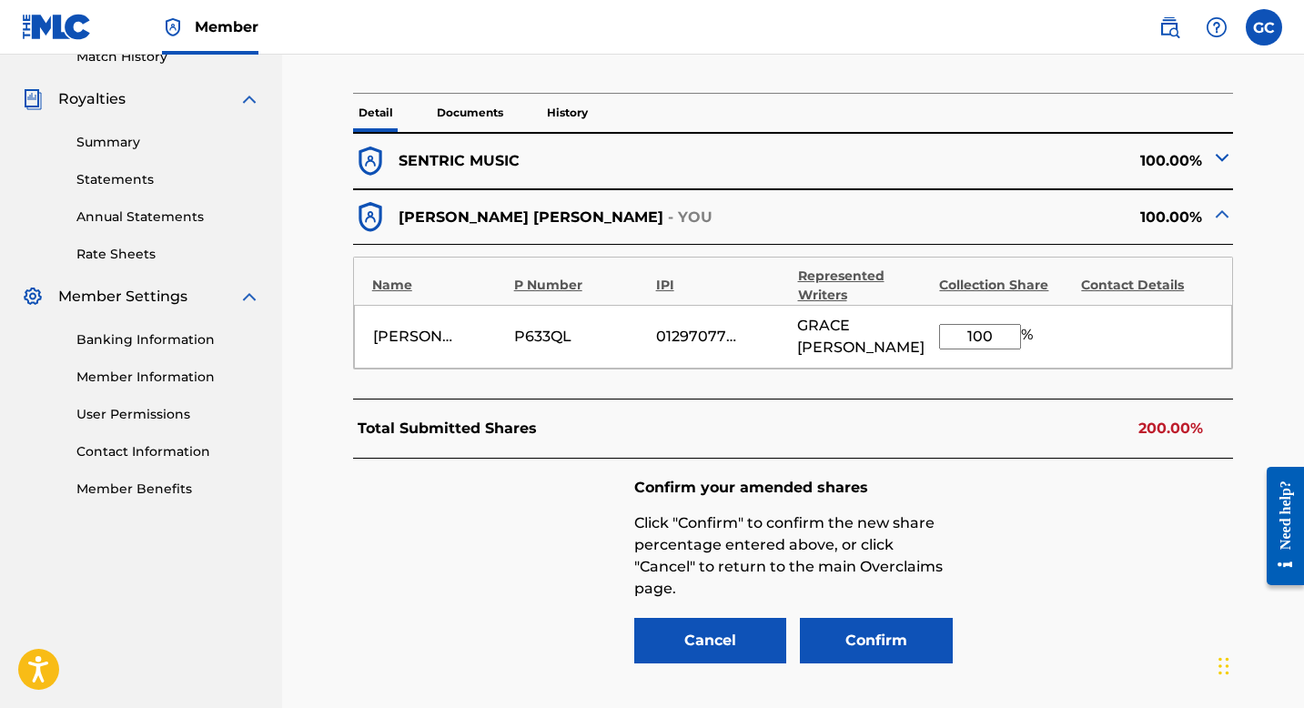
click at [1219, 155] on img at bounding box center [1223, 158] width 22 height 22
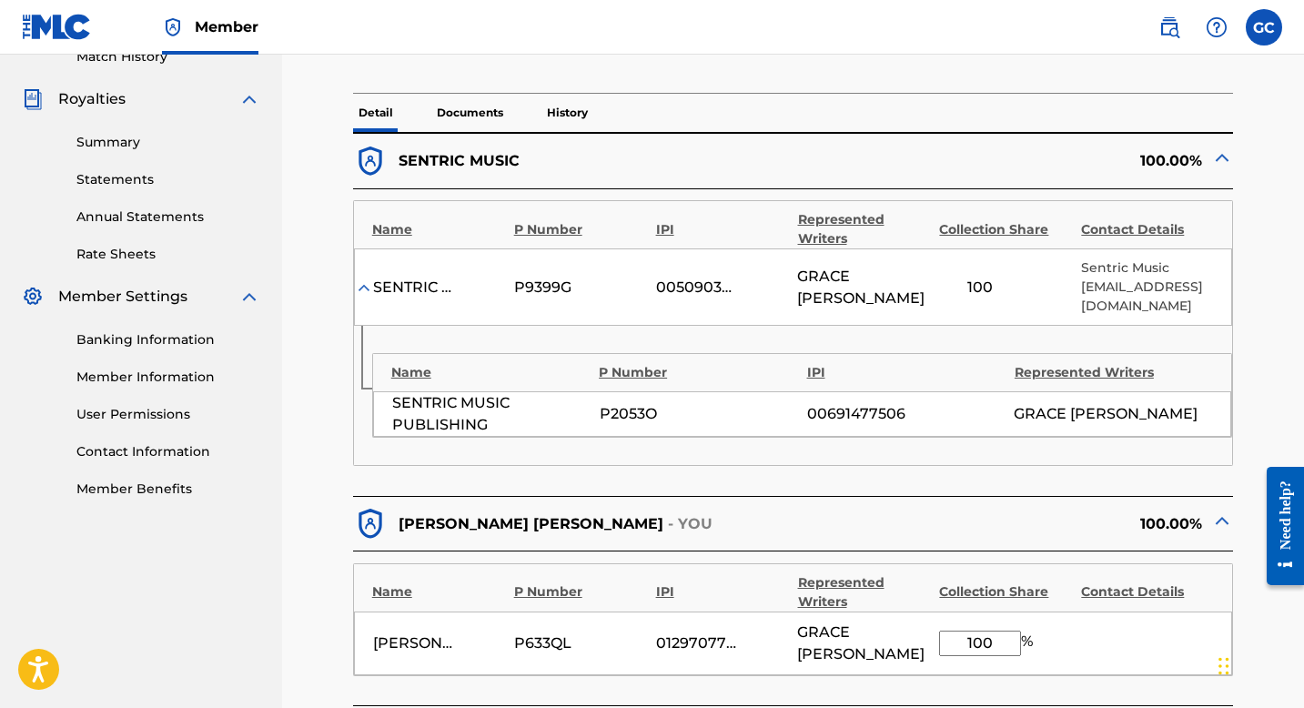
click at [983, 635] on input "100" at bounding box center [980, 643] width 82 height 25
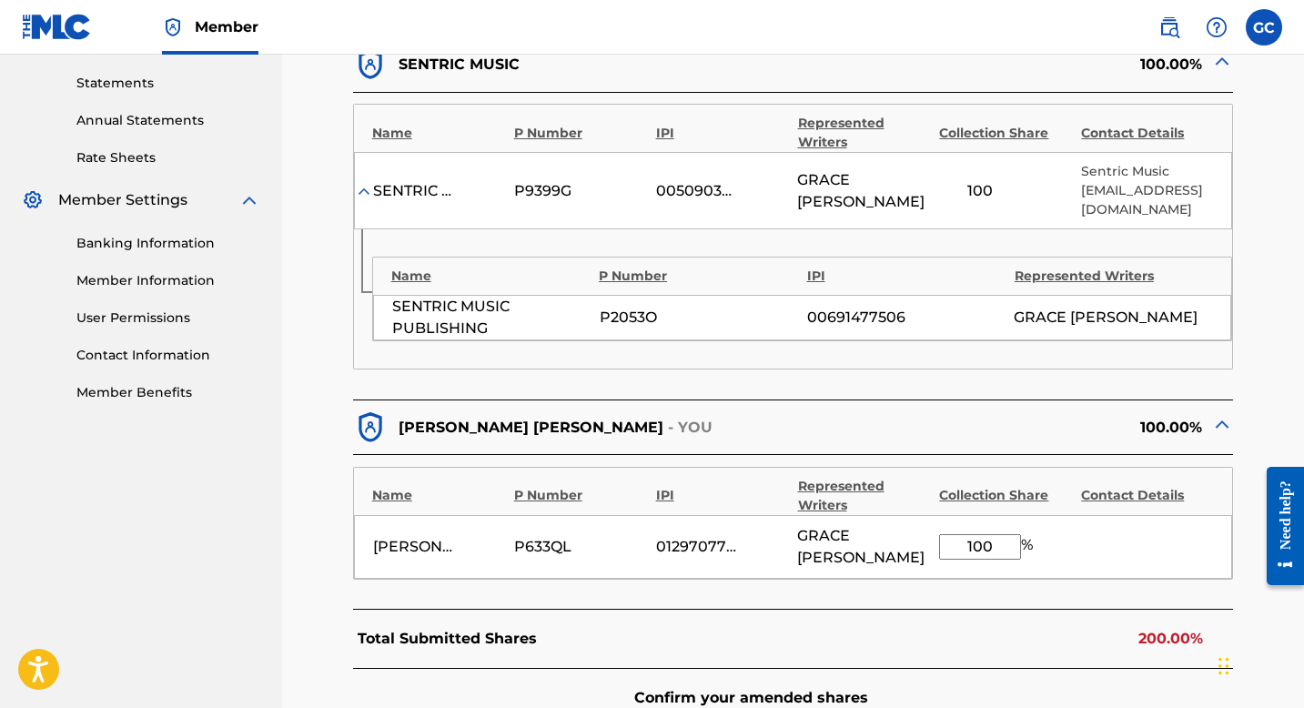
scroll to position [616, 0]
click at [861, 320] on div "00691477506" at bounding box center [906, 319] width 198 height 22
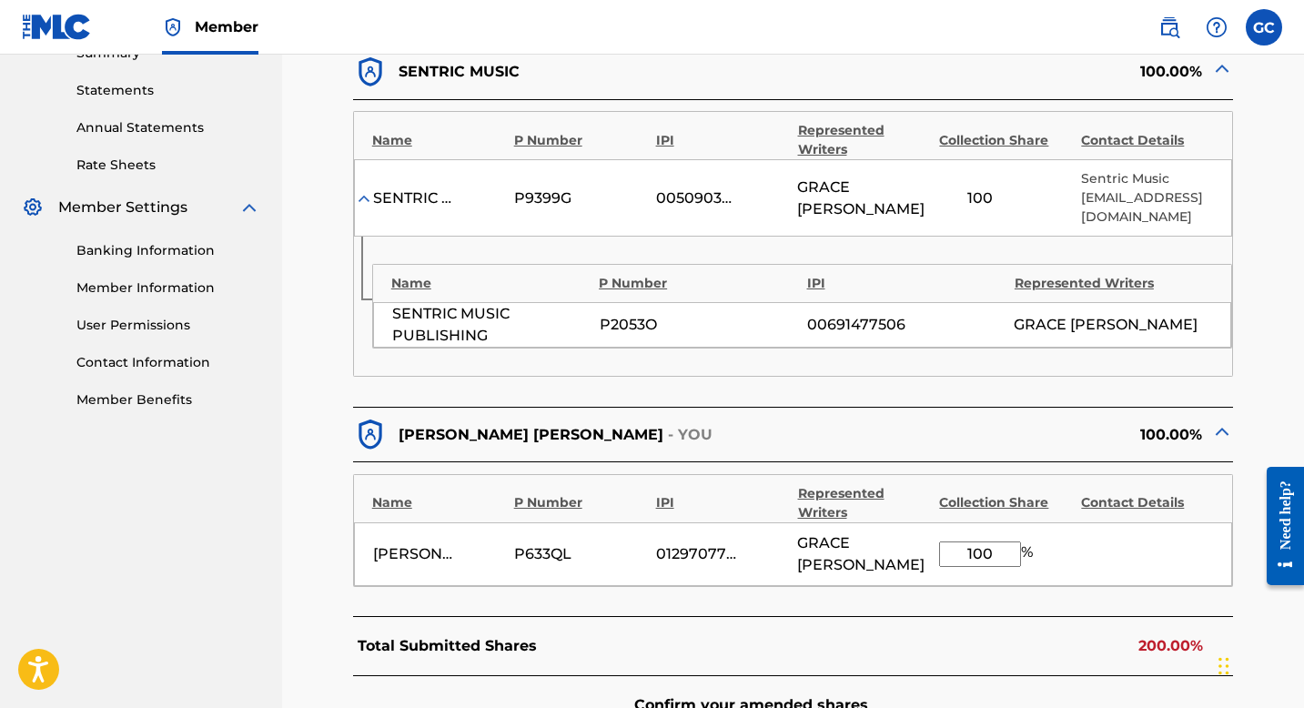
drag, startPoint x: 978, startPoint y: 544, endPoint x: 946, endPoint y: 543, distance: 31.9
click at [954, 544] on input "100" at bounding box center [980, 554] width 82 height 25
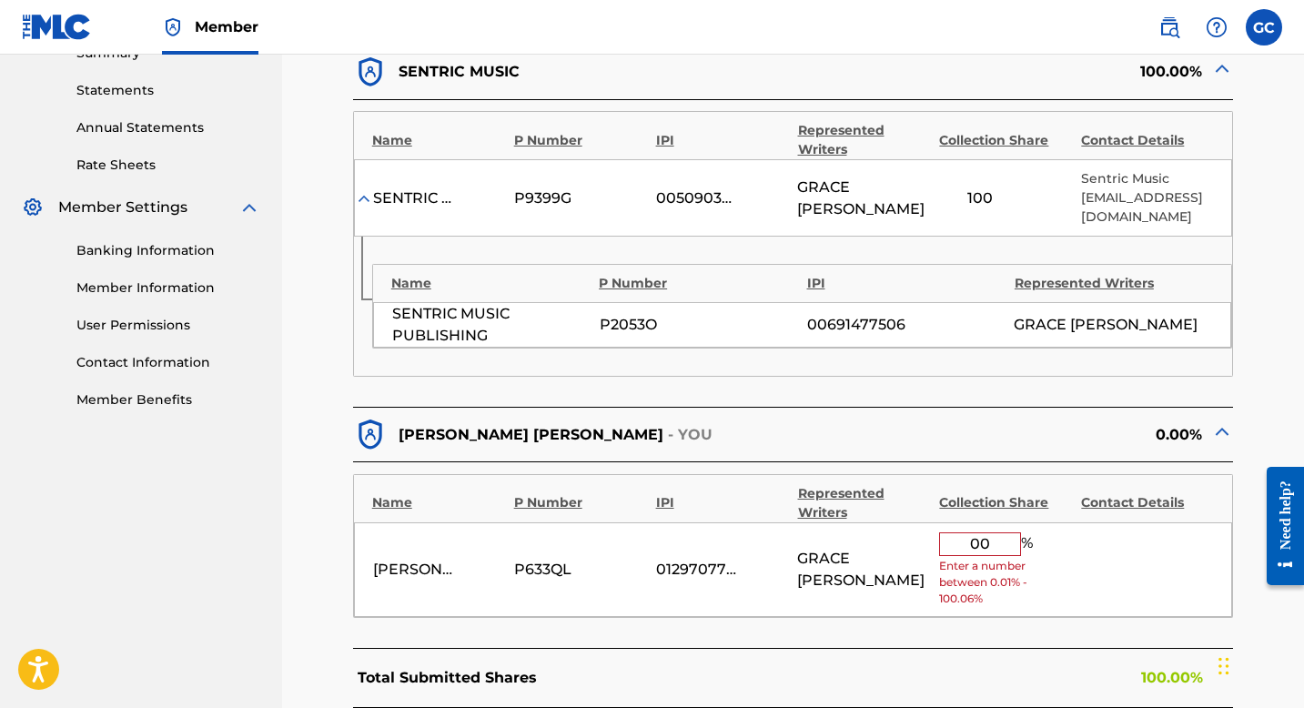
type input "0"
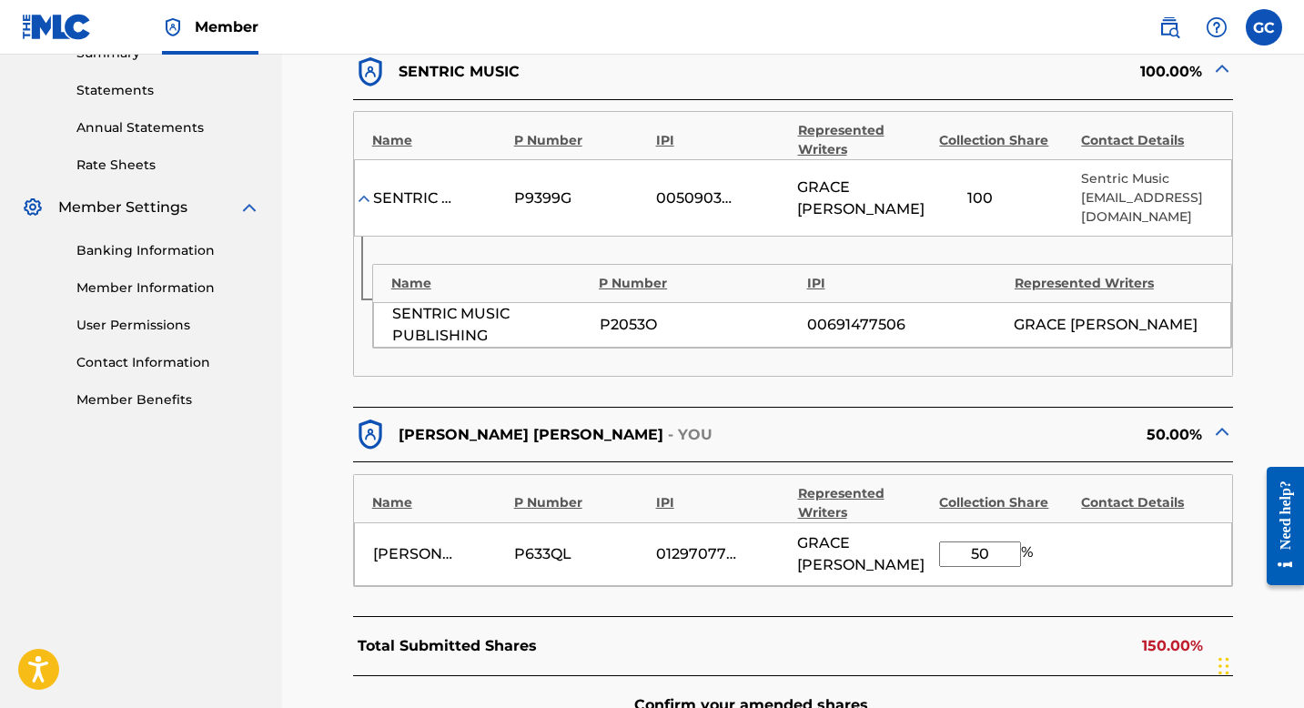
type input "5"
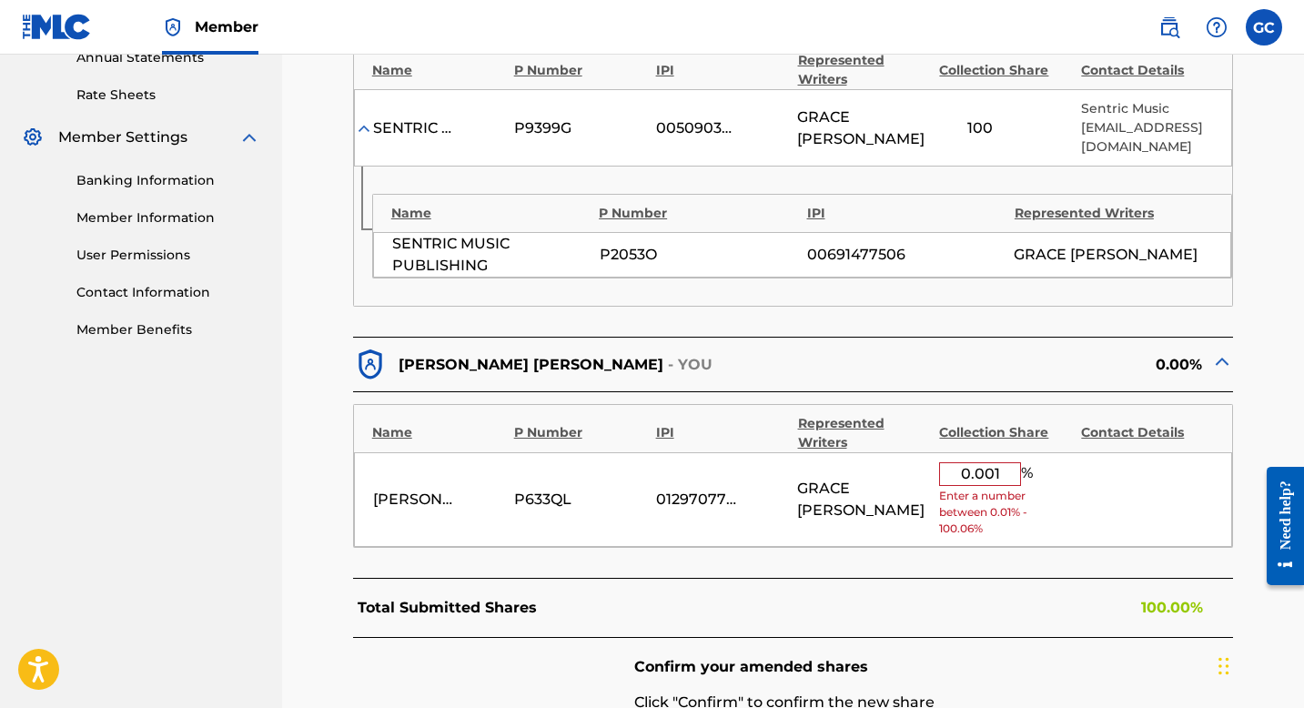
scroll to position [687, 0]
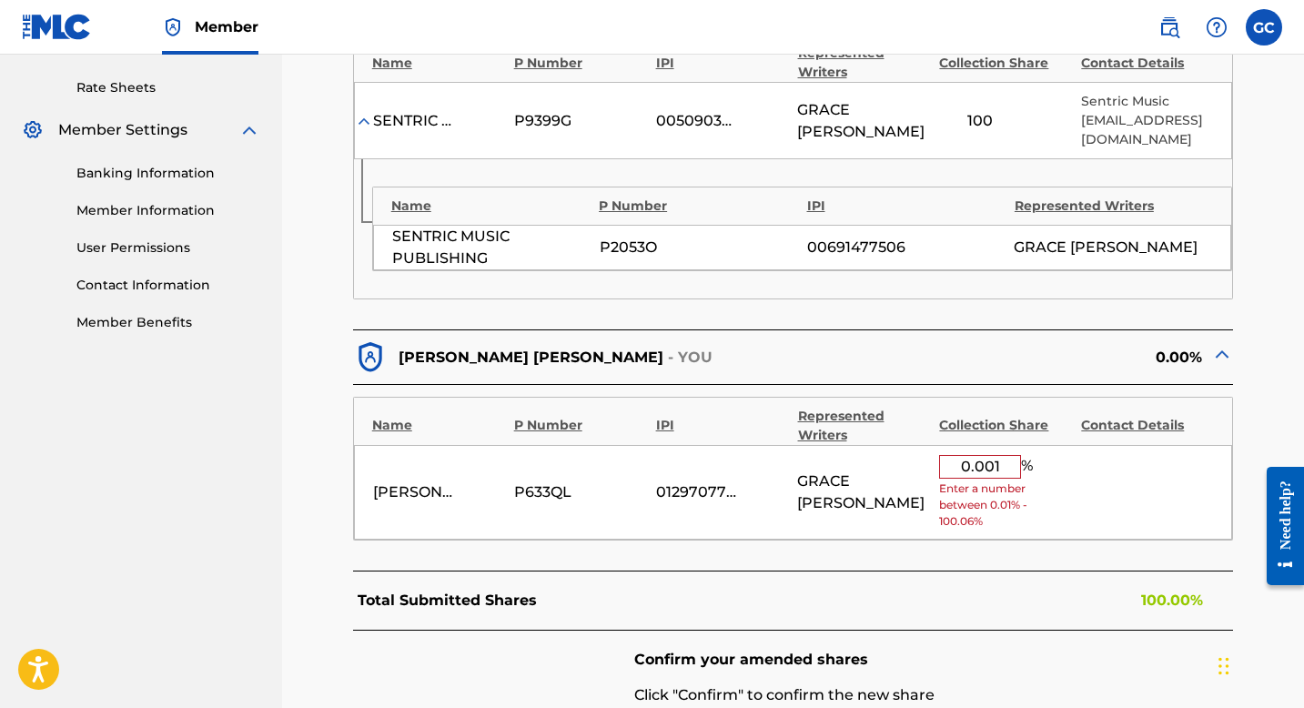
type input "0.001"
click at [1074, 474] on div "Grace Chukwu Chigozie P633QL 01297077121 GRACE CHUKWU 0.001 % Enter a number be…" at bounding box center [793, 493] width 879 height 96
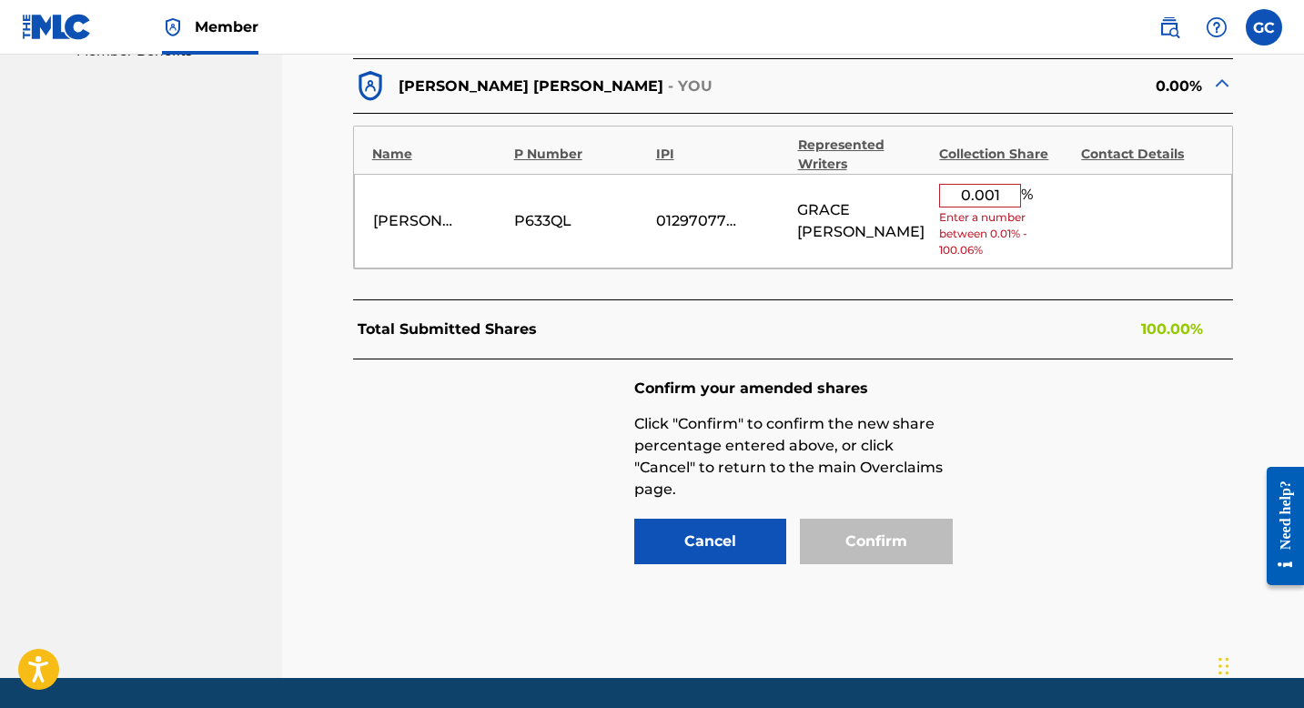
scroll to position [1016, 0]
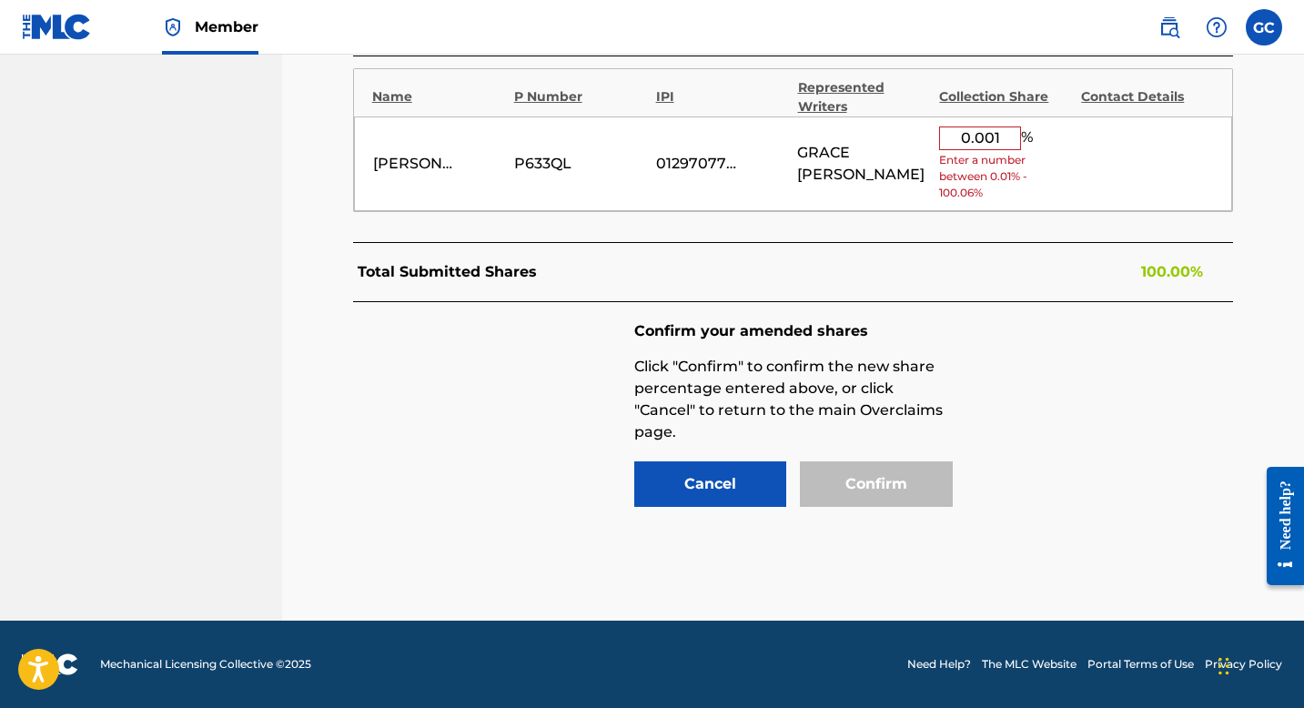
click at [688, 486] on button "Cancel" at bounding box center [710, 484] width 153 height 46
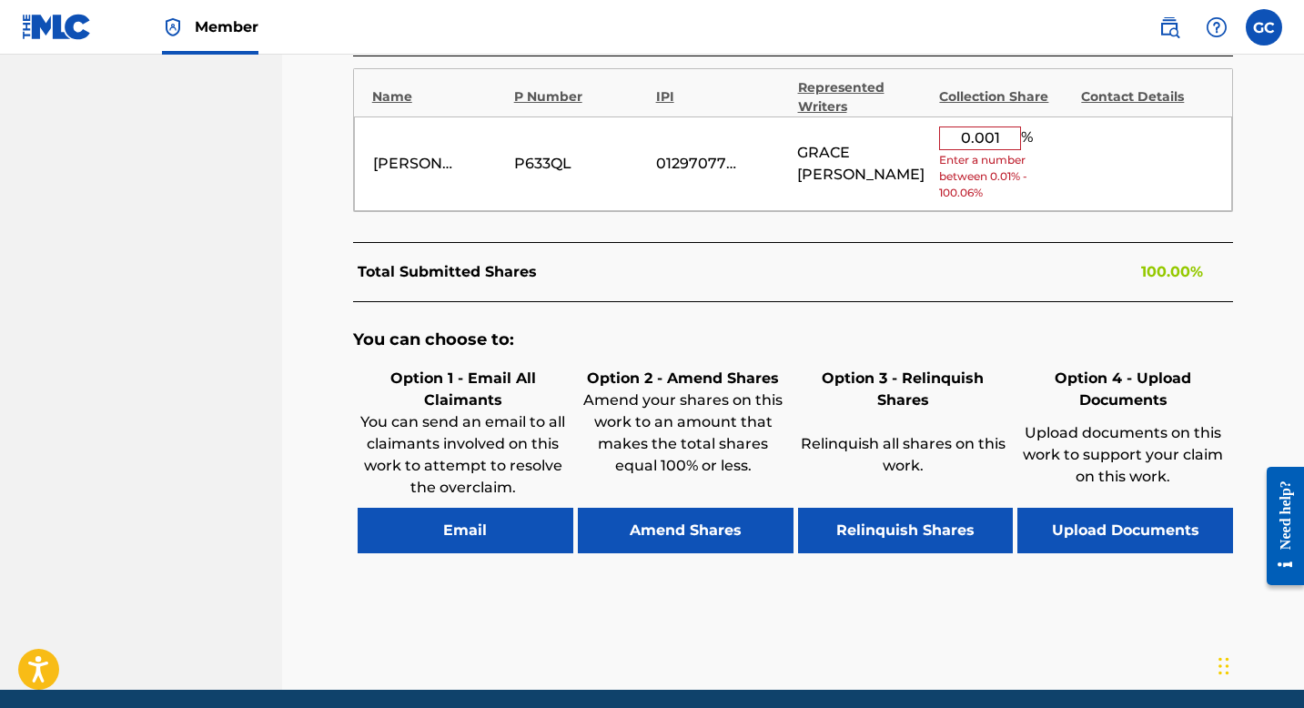
click at [864, 540] on button "Relinquish Shares" at bounding box center [906, 531] width 216 height 46
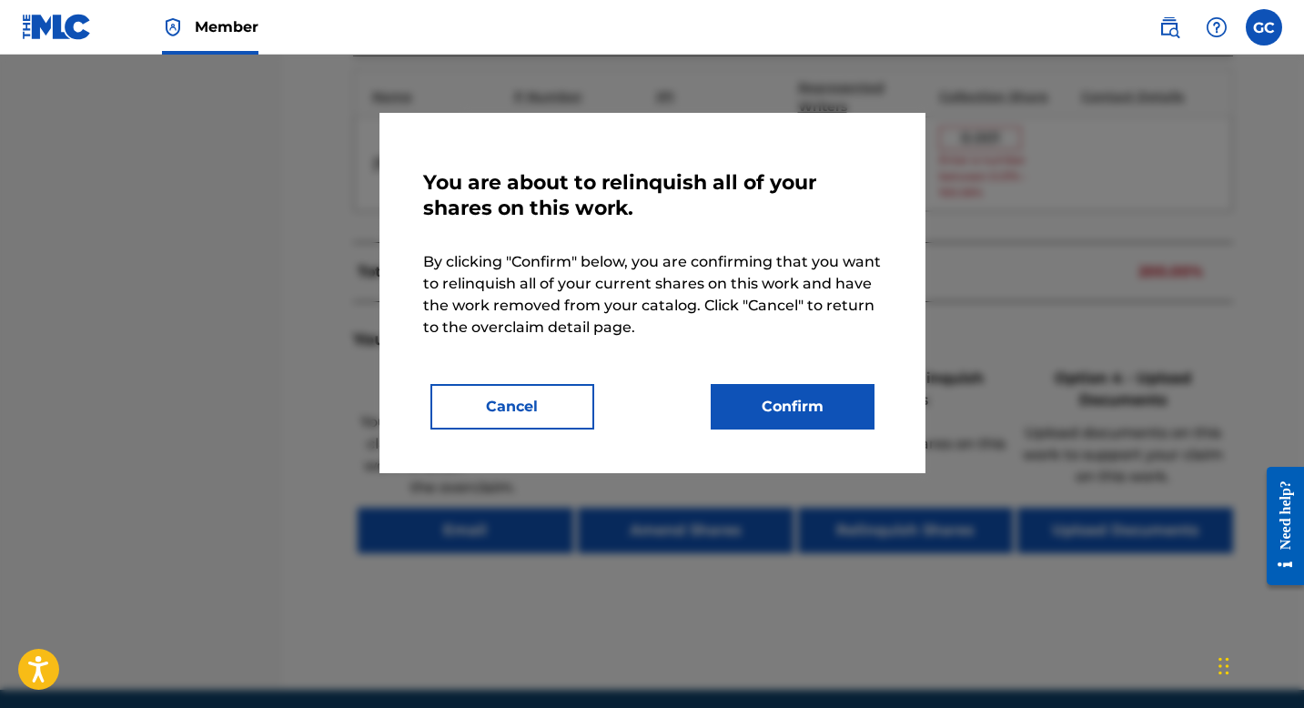
click at [801, 411] on button "Confirm" at bounding box center [793, 407] width 164 height 46
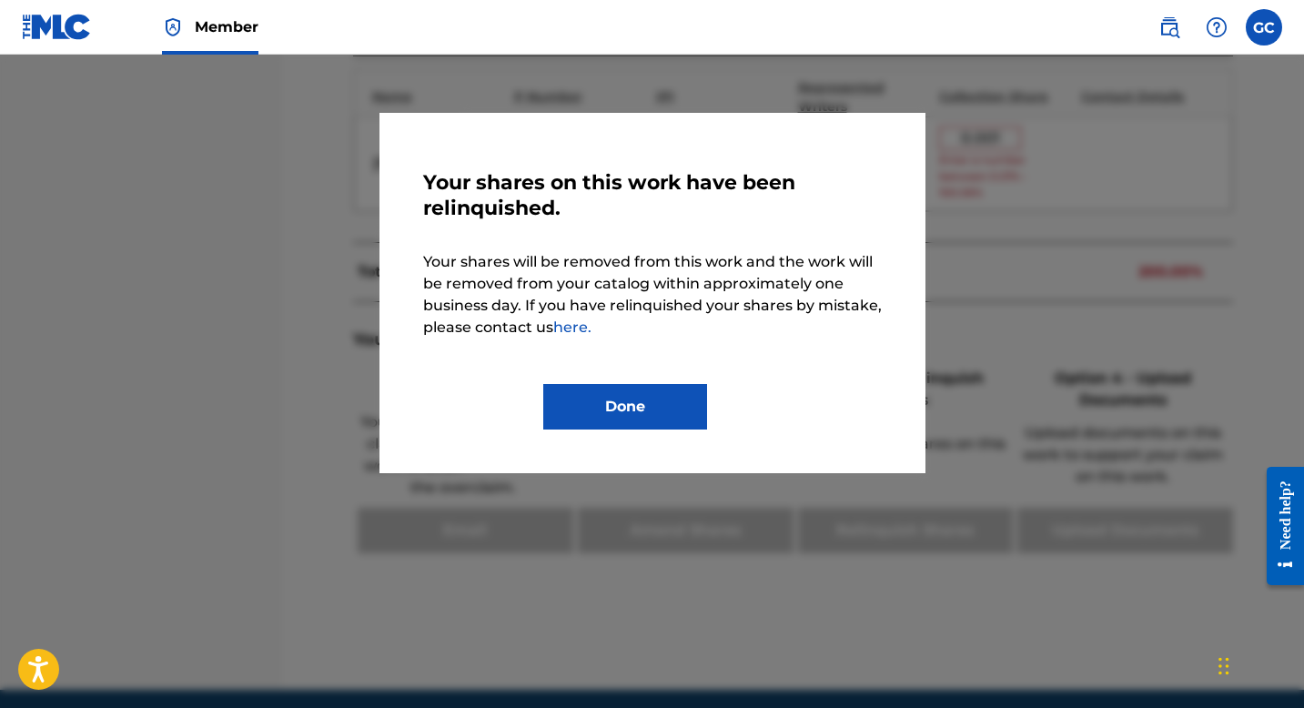
click at [621, 411] on button "Done" at bounding box center [625, 407] width 164 height 46
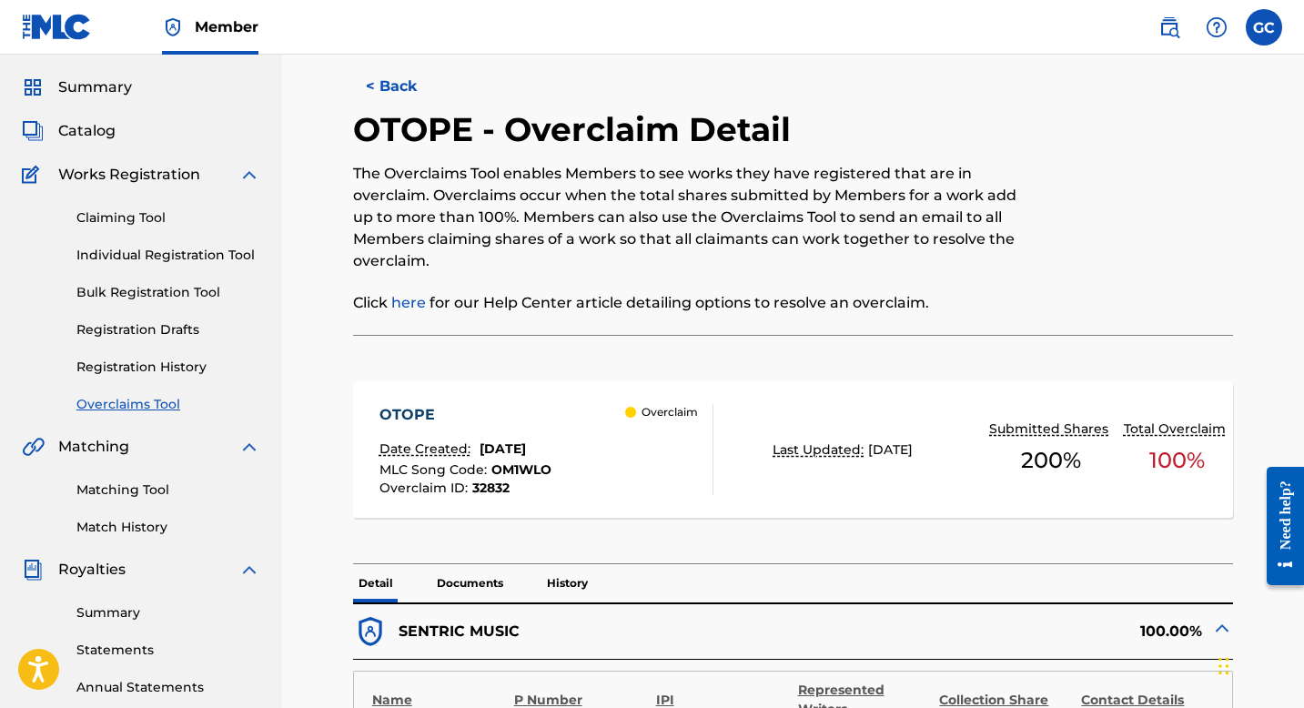
scroll to position [0, 0]
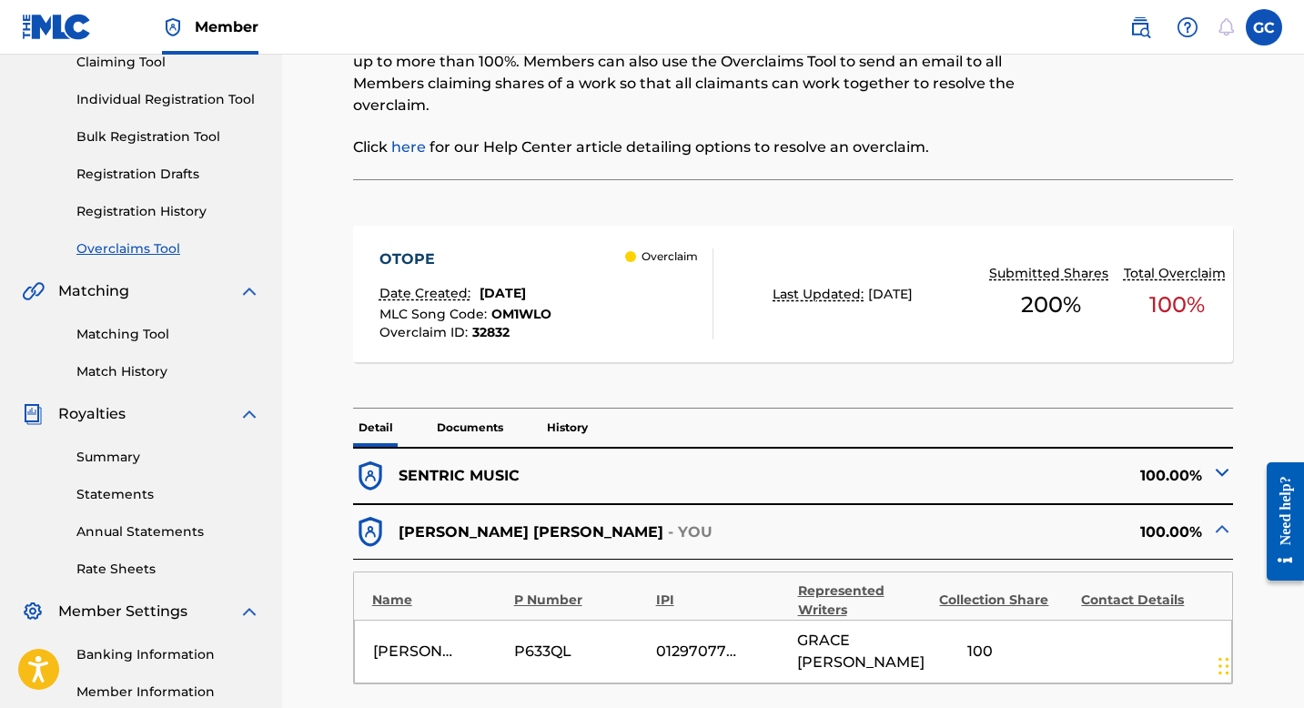
scroll to position [205, 0]
click at [639, 262] on div "Overclaim" at bounding box center [661, 257] width 73 height 16
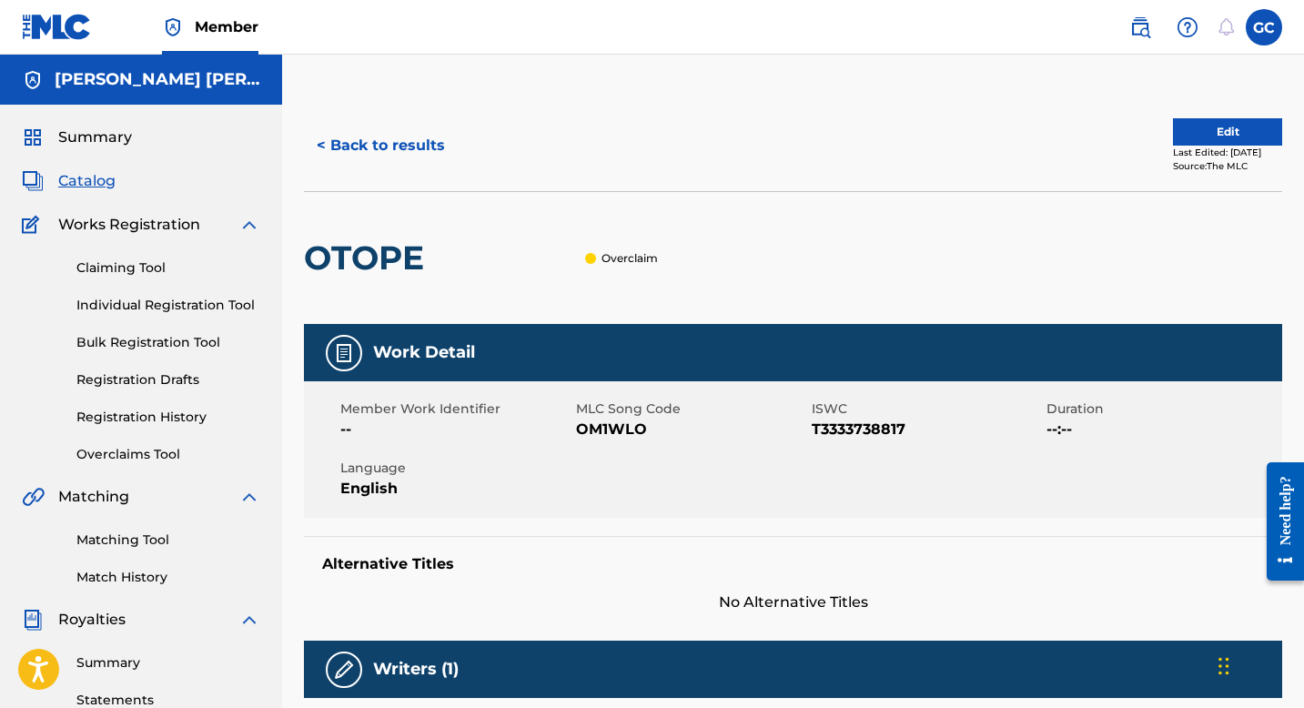
click at [327, 149] on button "< Back to results" at bounding box center [381, 146] width 154 height 46
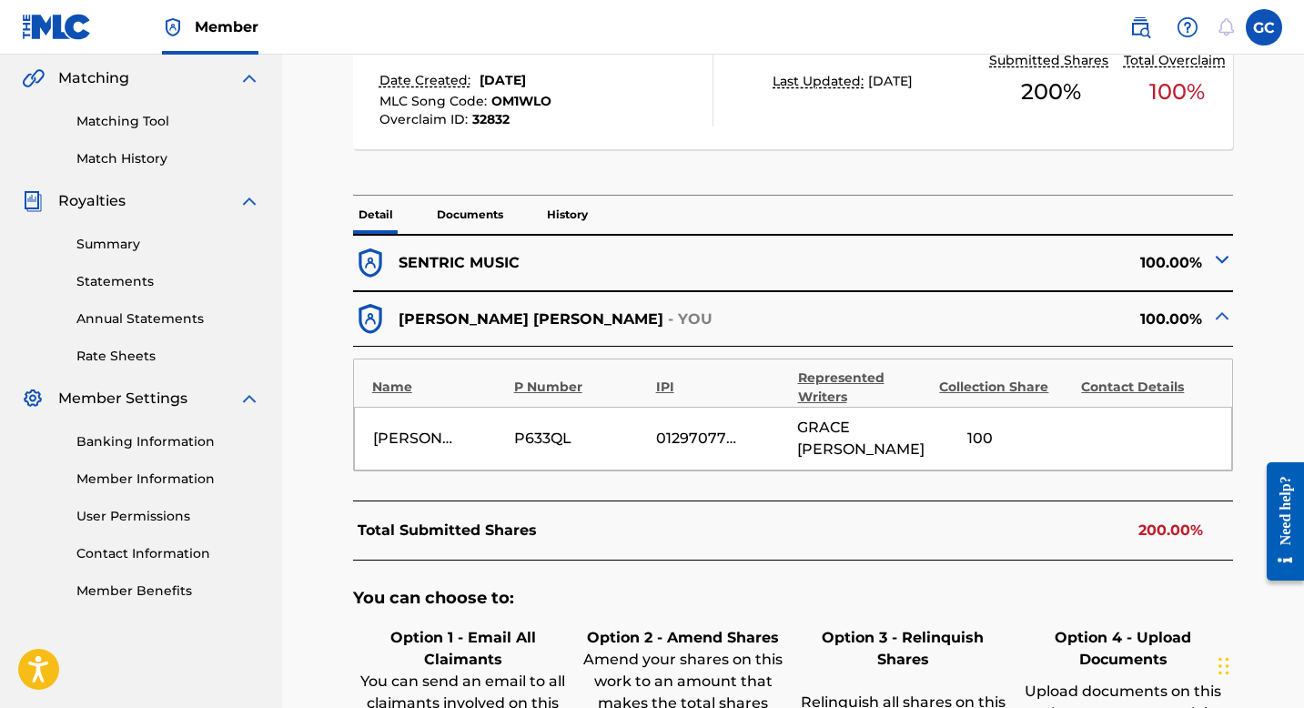
scroll to position [422, 0]
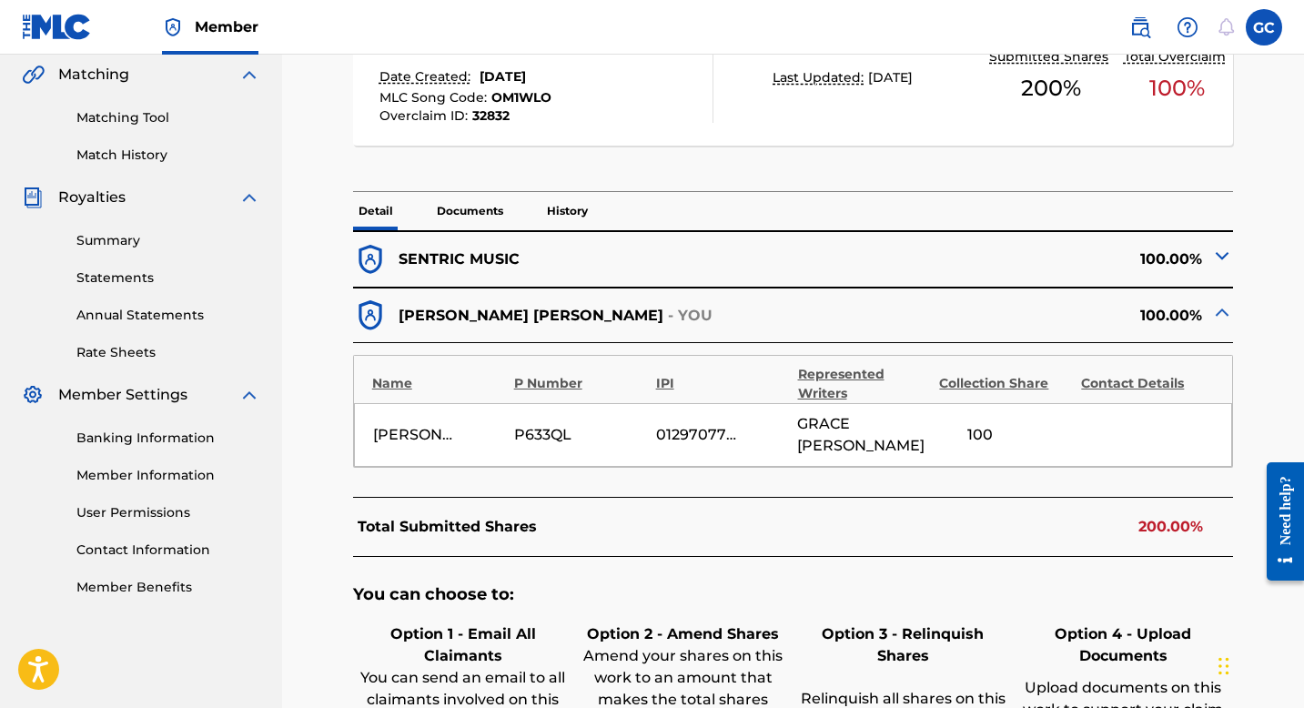
click at [1222, 259] on img at bounding box center [1223, 256] width 22 height 22
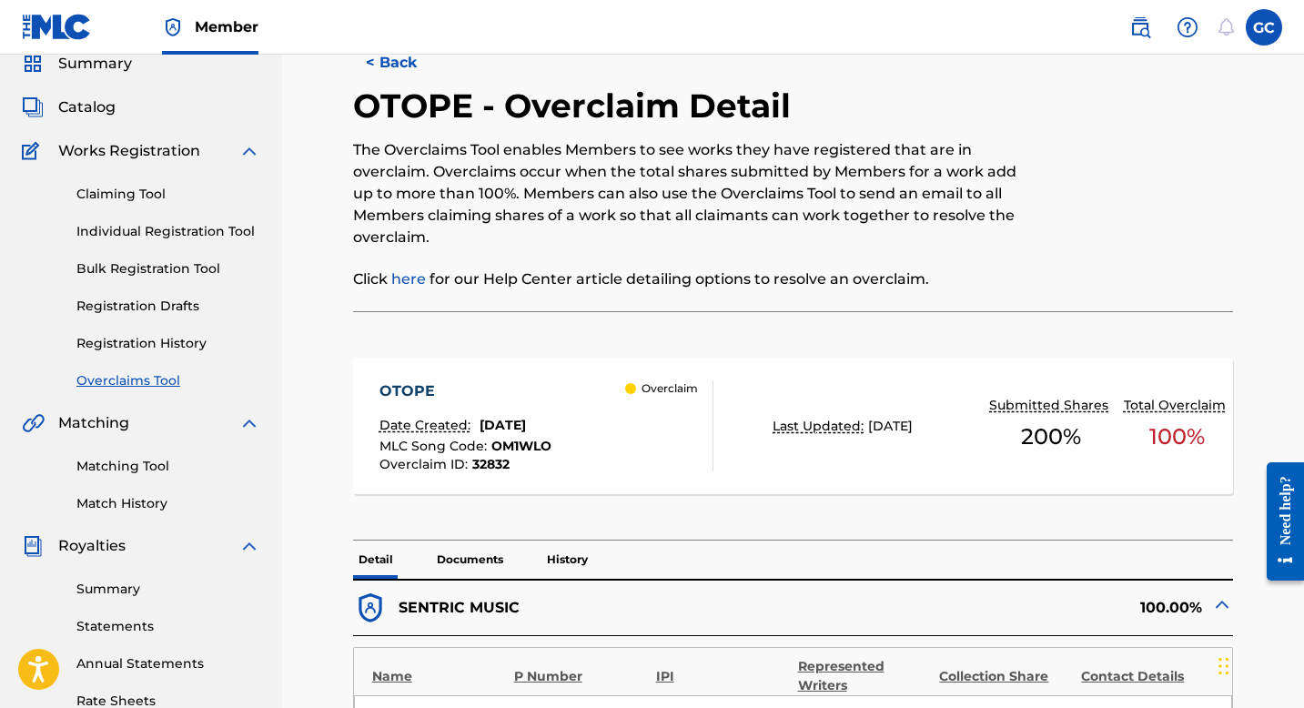
scroll to position [0, 0]
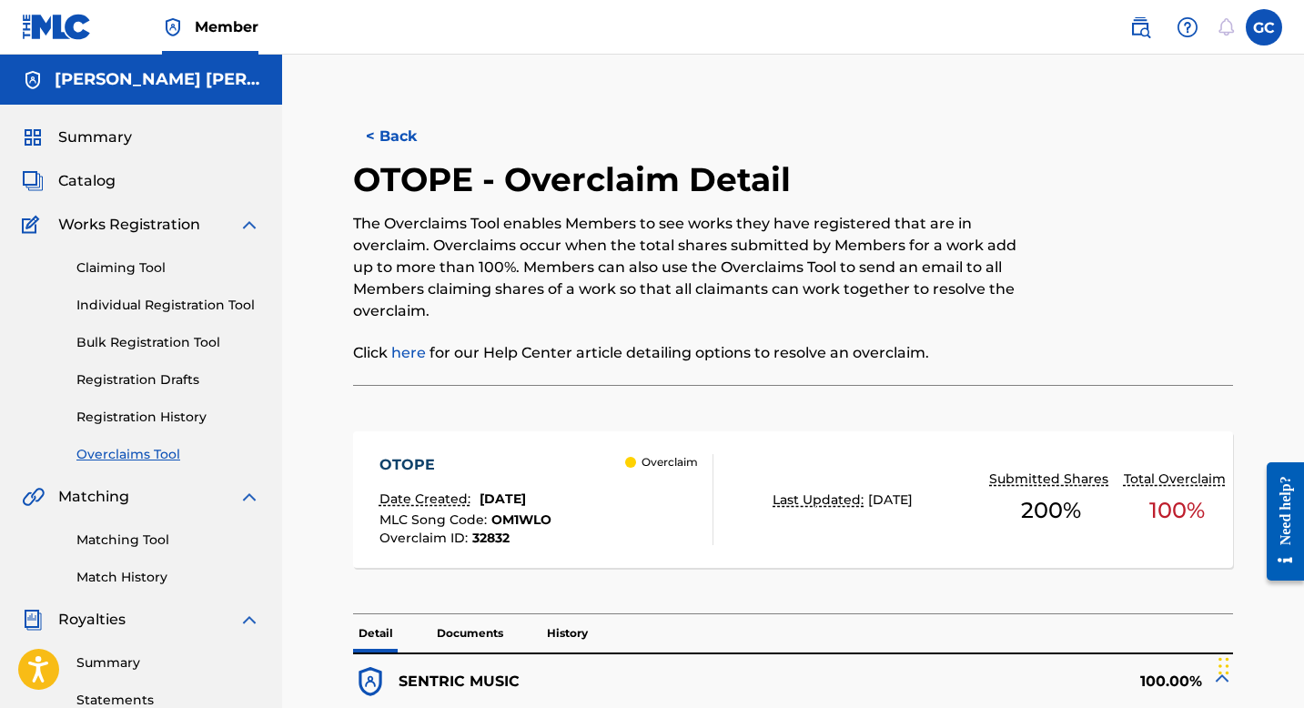
click at [121, 262] on link "Claiming Tool" at bounding box center [168, 268] width 184 height 19
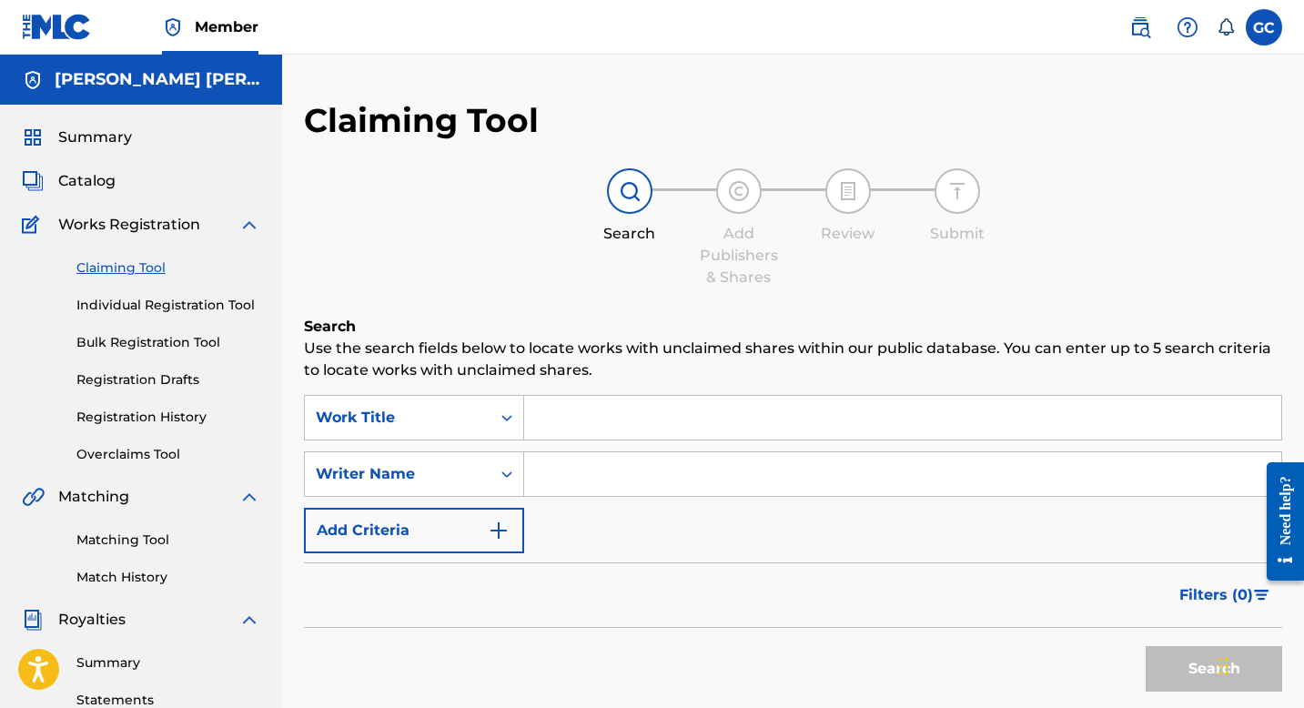
click at [566, 417] on input "Search Form" at bounding box center [902, 418] width 757 height 44
type input "relate"
click at [608, 489] on input "Search Form" at bounding box center [902, 474] width 757 height 44
click at [622, 466] on input "Search Form" at bounding box center [902, 474] width 757 height 44
type input "[PERSON_NAME] [PERSON_NAME]"
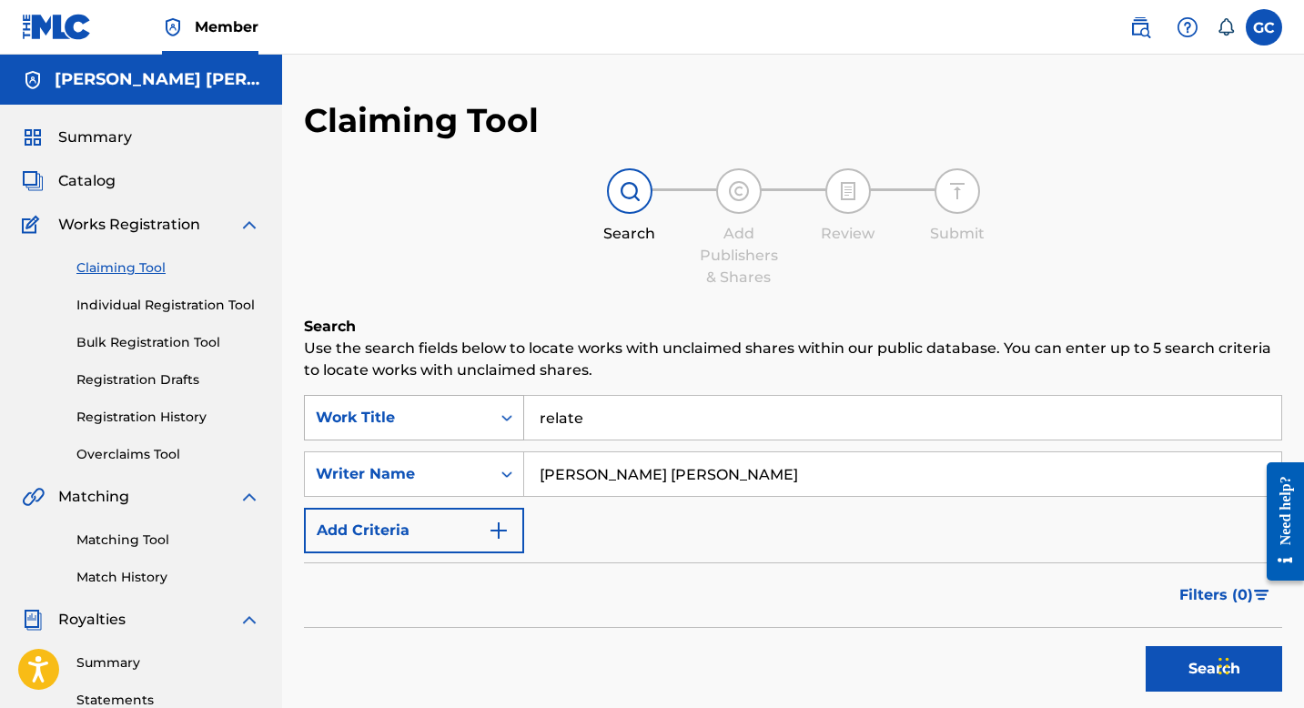
click at [502, 412] on icon "Search Form" at bounding box center [507, 418] width 18 height 18
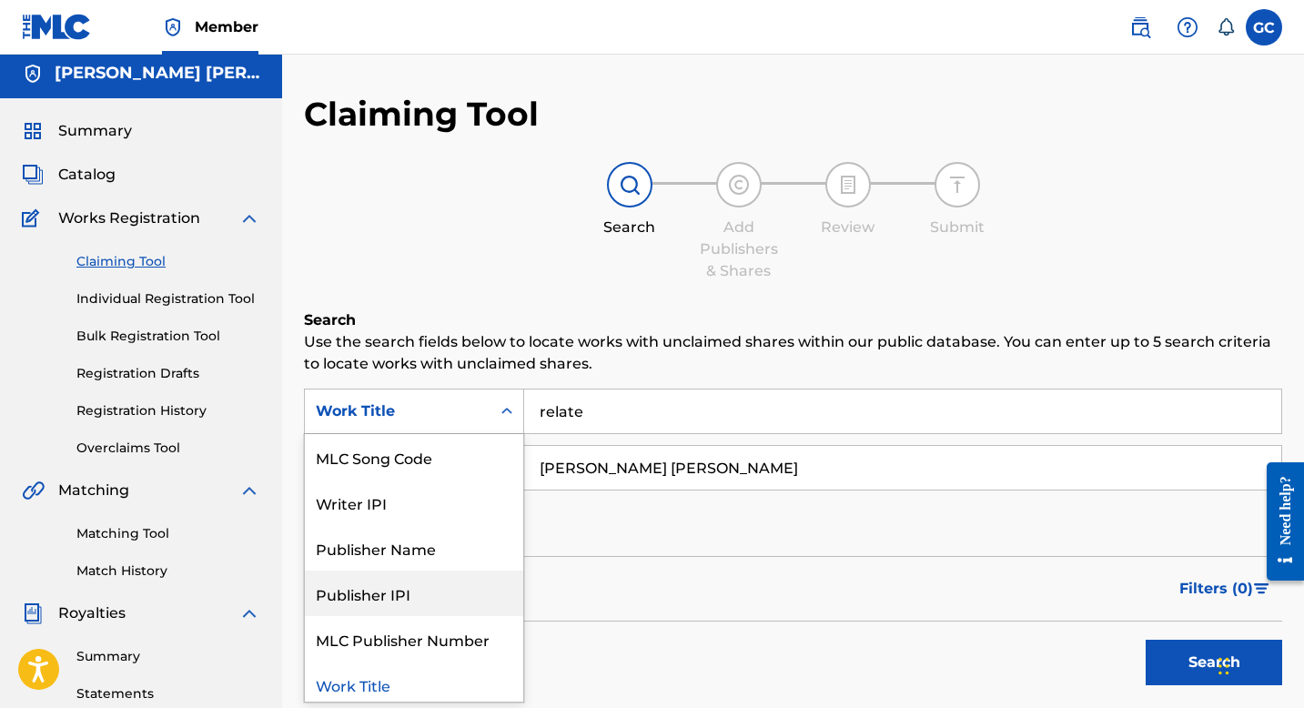
scroll to position [51, 0]
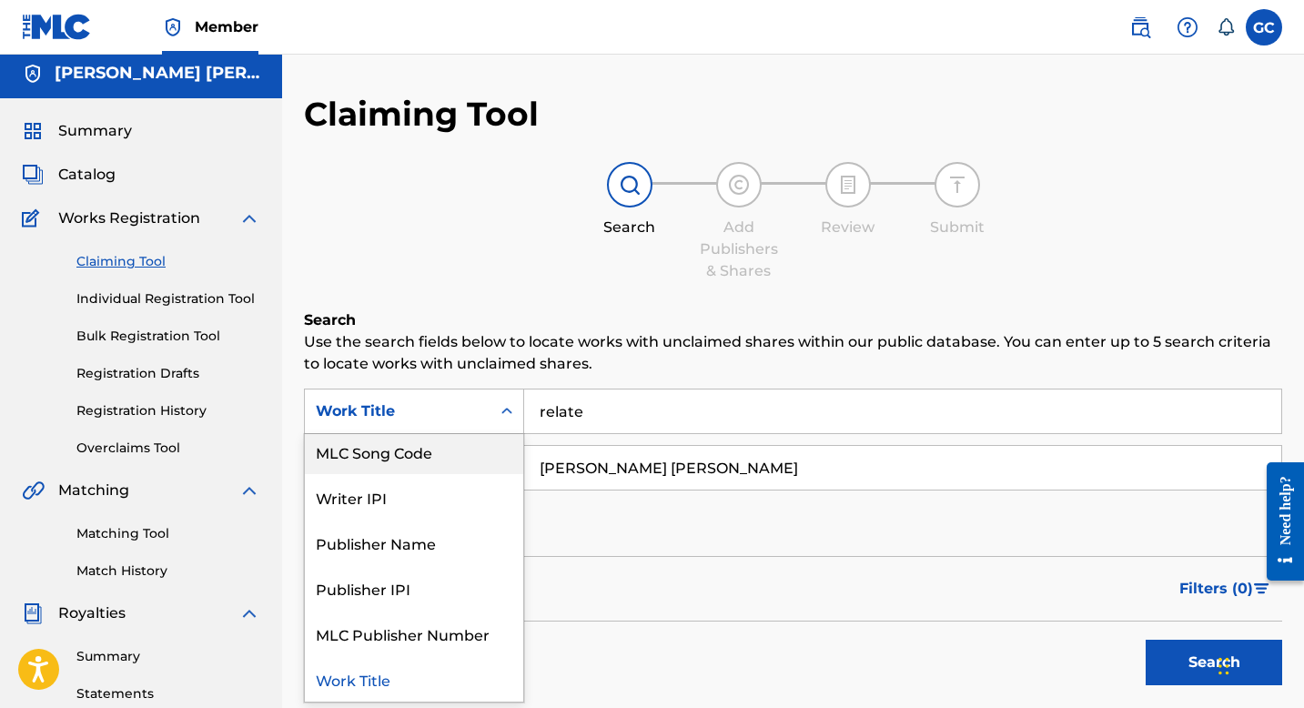
click at [421, 456] on div "MLC Song Code" at bounding box center [414, 452] width 218 height 46
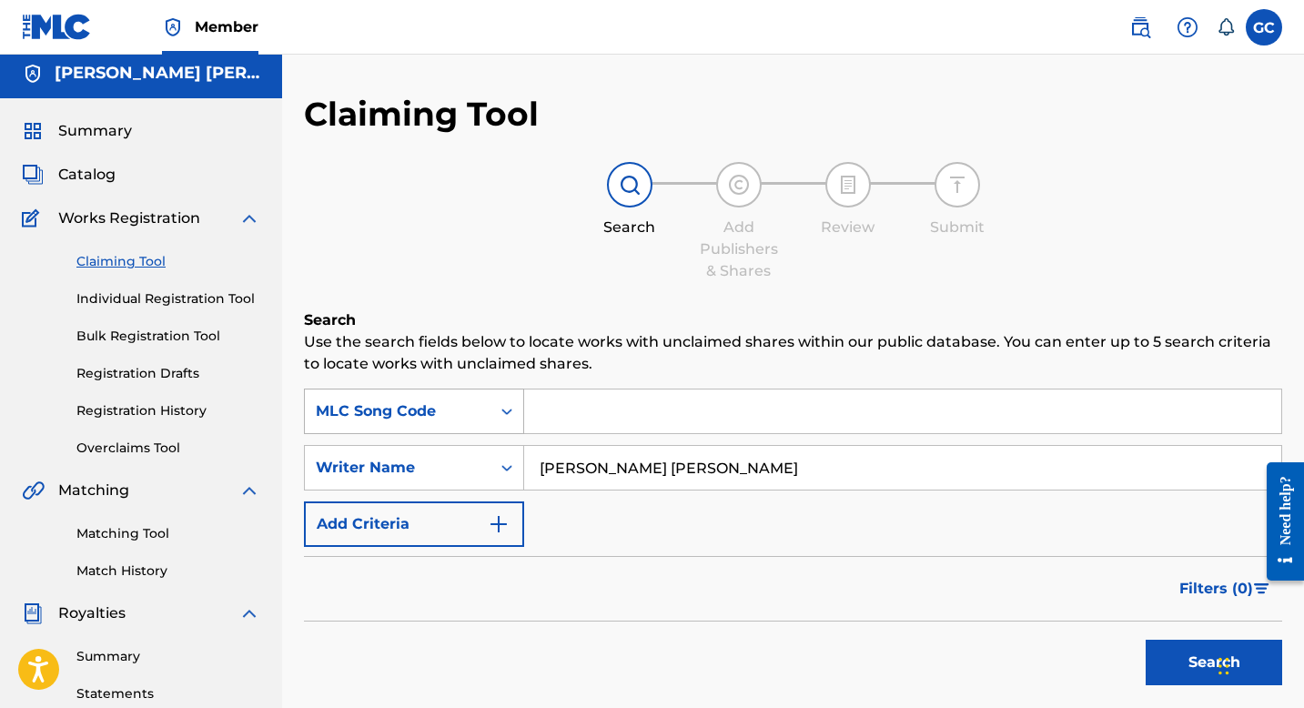
click at [494, 411] on div "Search Form" at bounding box center [507, 411] width 33 height 33
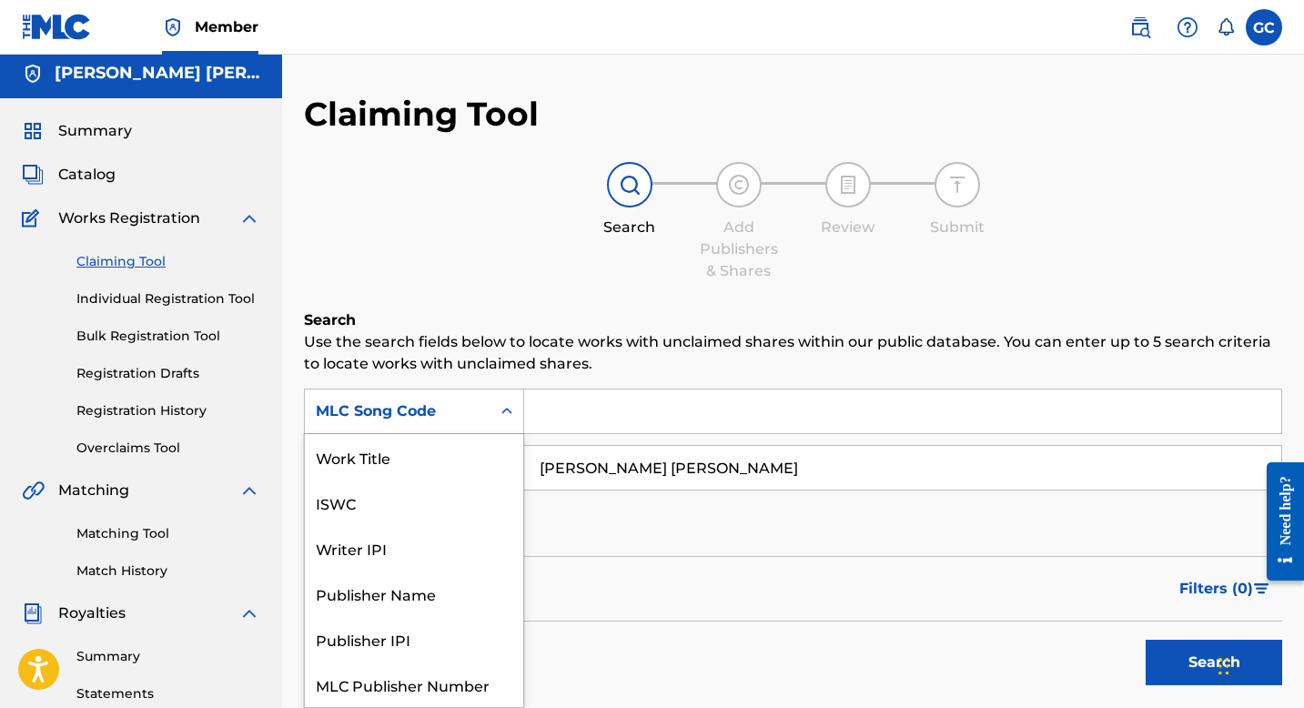
scroll to position [46, 0]
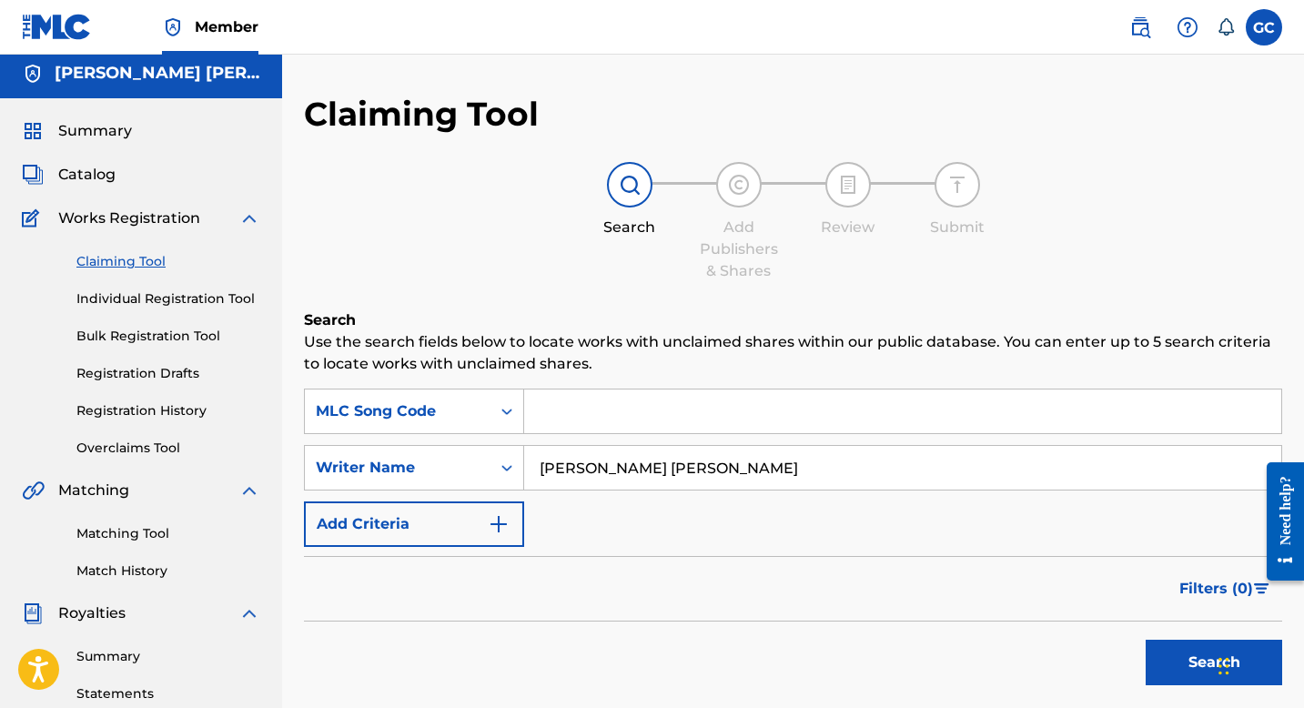
click at [522, 313] on h6 "Search" at bounding box center [793, 320] width 979 height 22
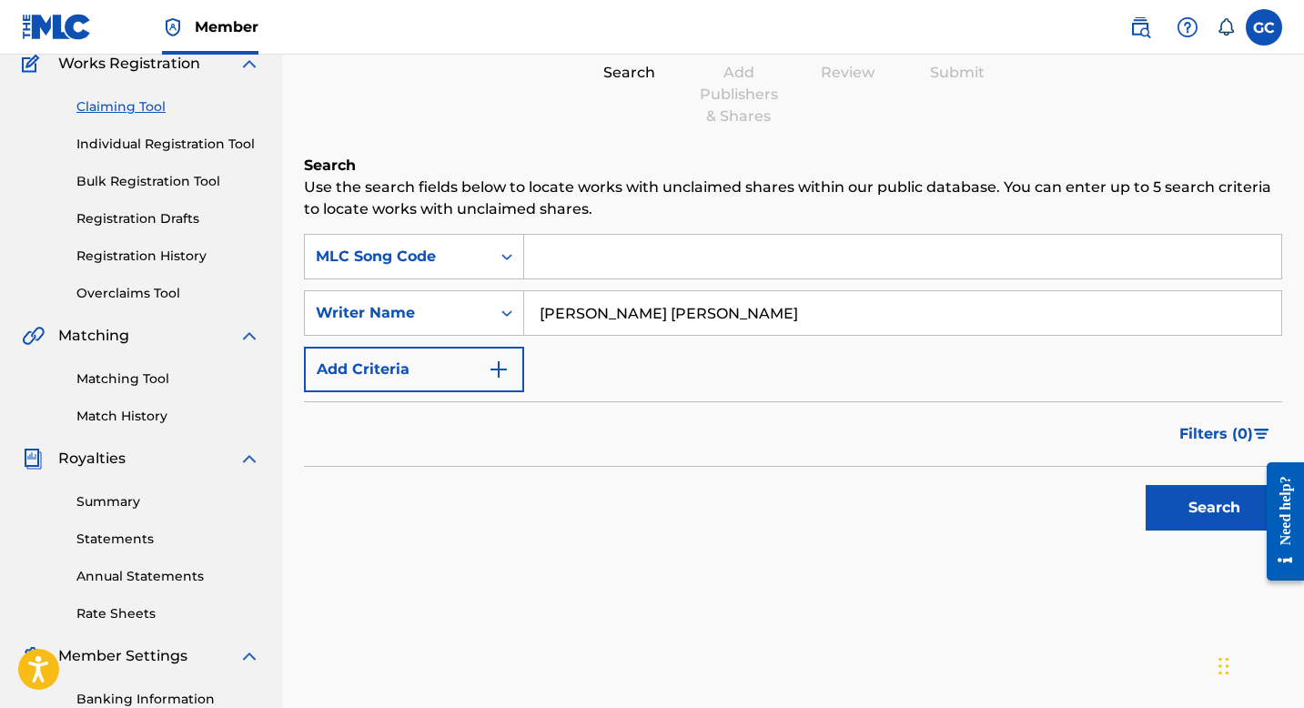
scroll to position [214, 0]
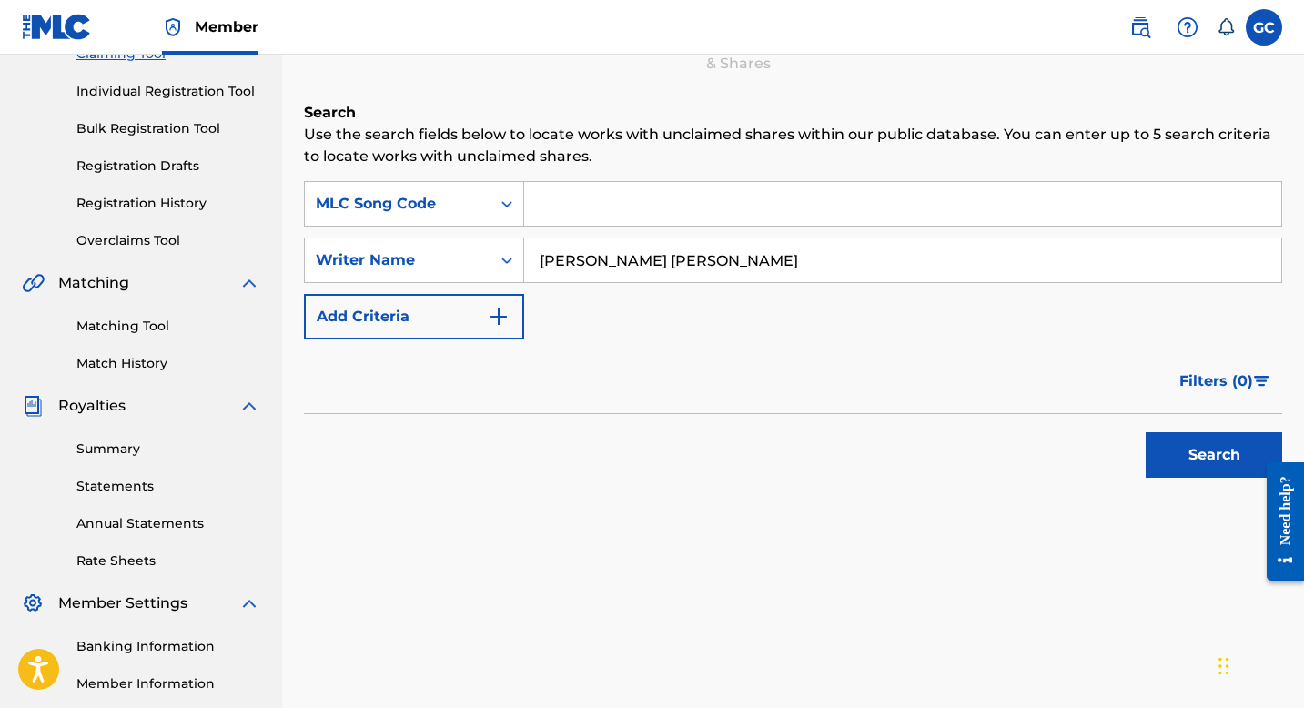
click at [107, 456] on link "Summary" at bounding box center [168, 449] width 184 height 19
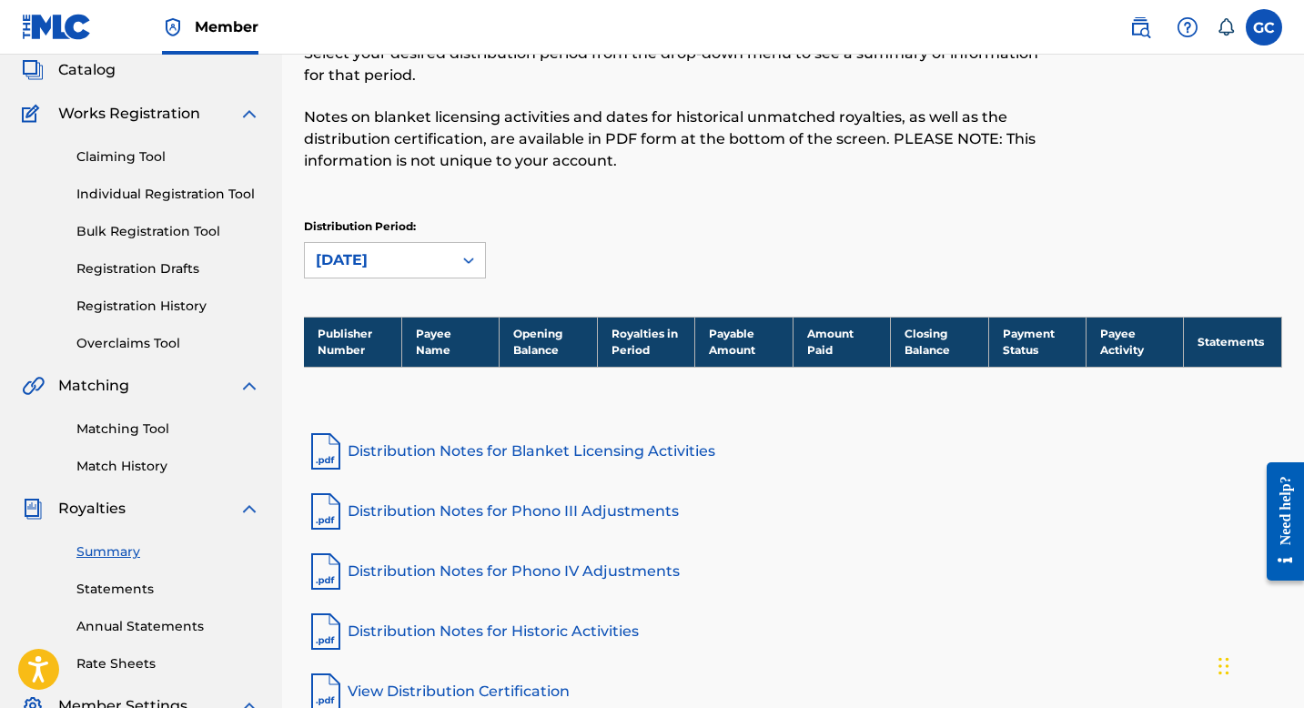
scroll to position [91, 0]
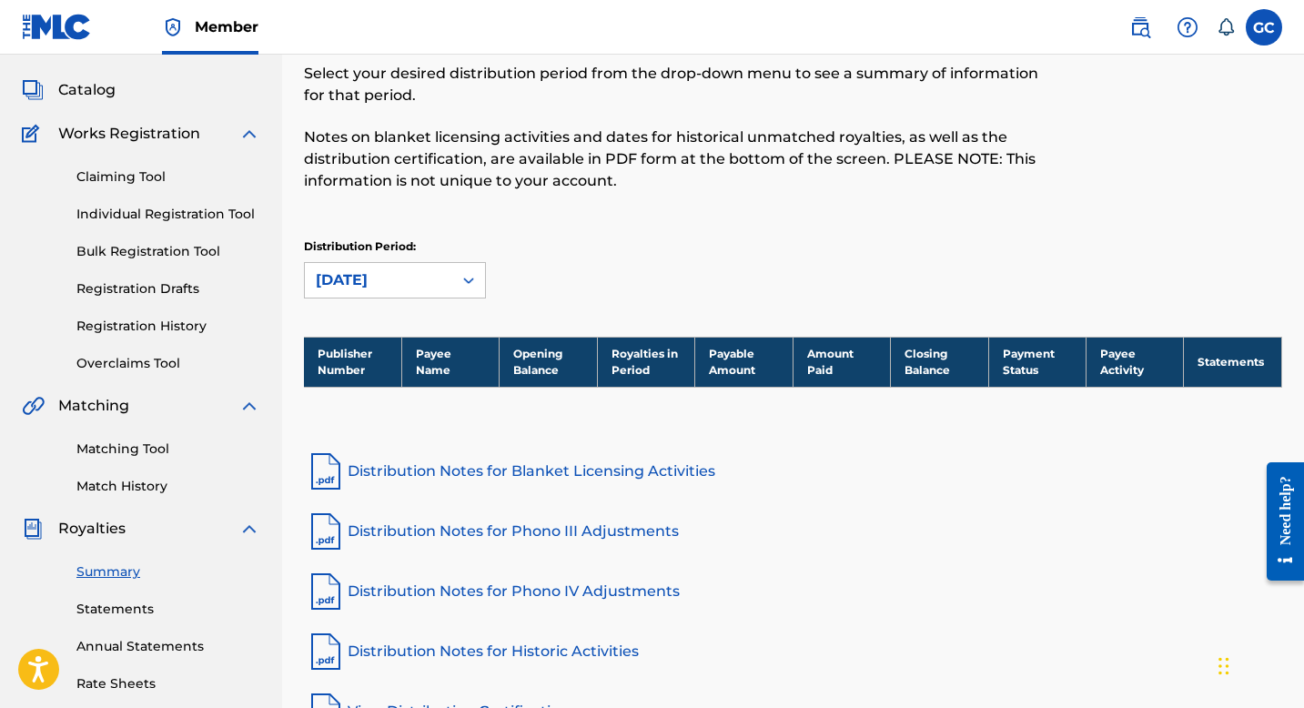
click at [132, 175] on link "Claiming Tool" at bounding box center [168, 176] width 184 height 19
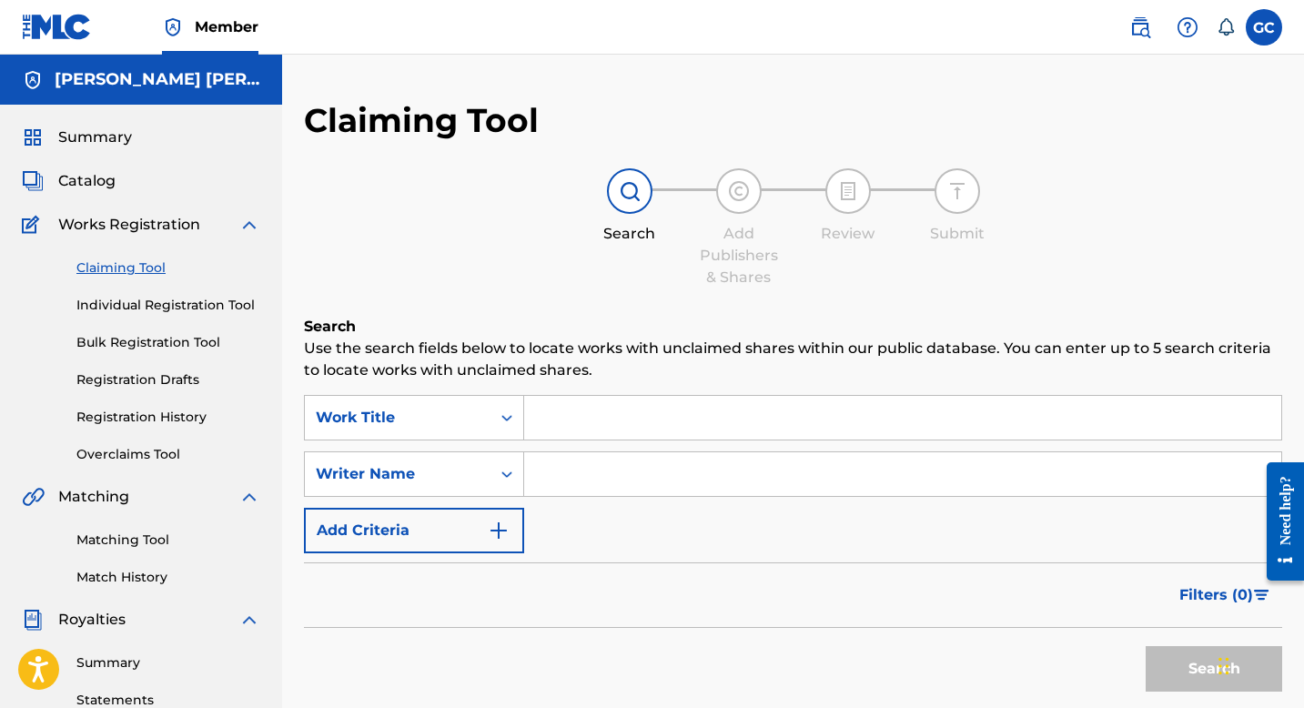
click at [609, 420] on input "Search Form" at bounding box center [902, 418] width 757 height 44
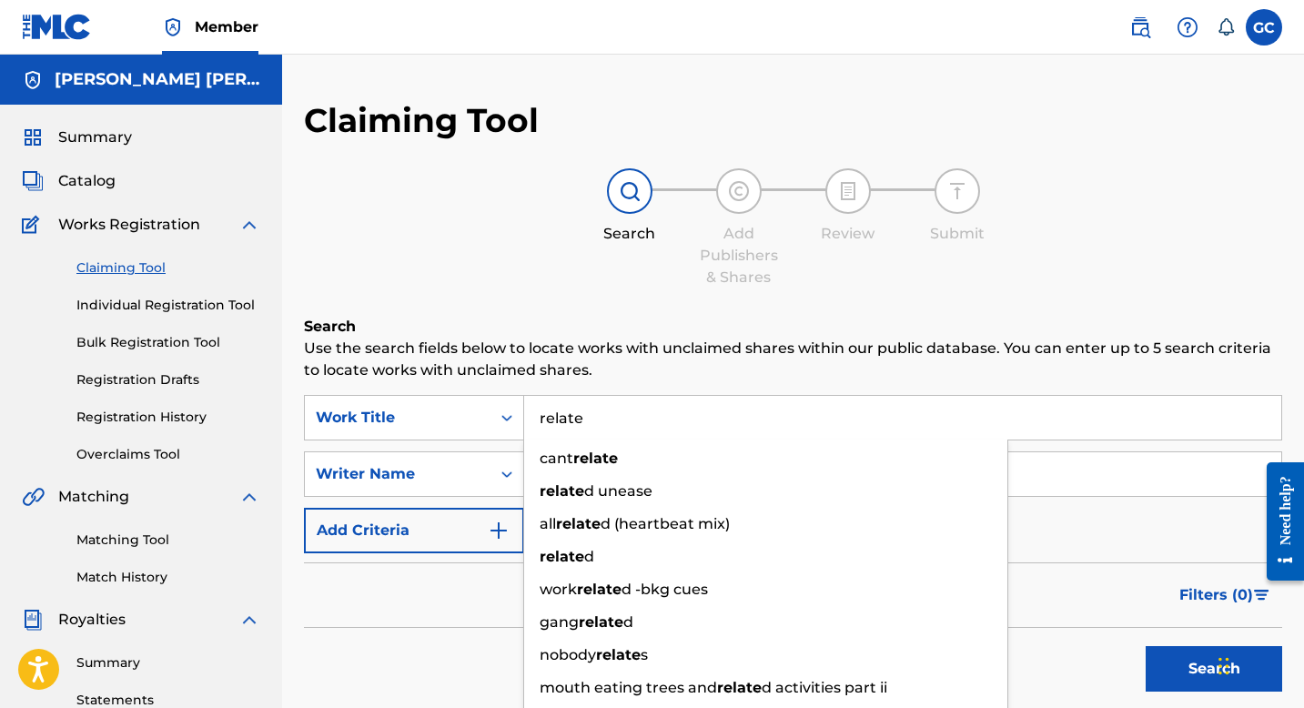
type input "relate"
click at [642, 368] on p "Use the search fields below to locate works with unclaimed shares within our pu…" at bounding box center [793, 360] width 979 height 44
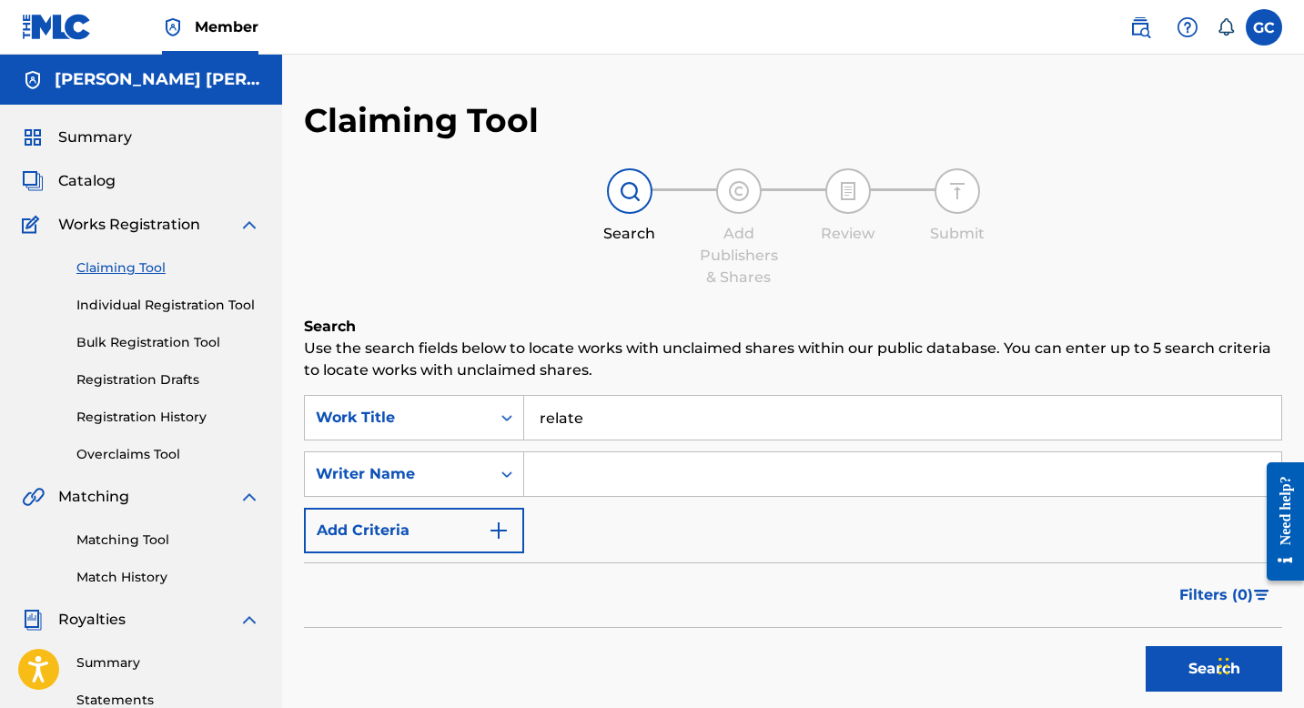
click at [593, 478] on input "Search Form" at bounding box center [902, 474] width 757 height 44
click at [1146, 646] on button "Search" at bounding box center [1214, 669] width 137 height 46
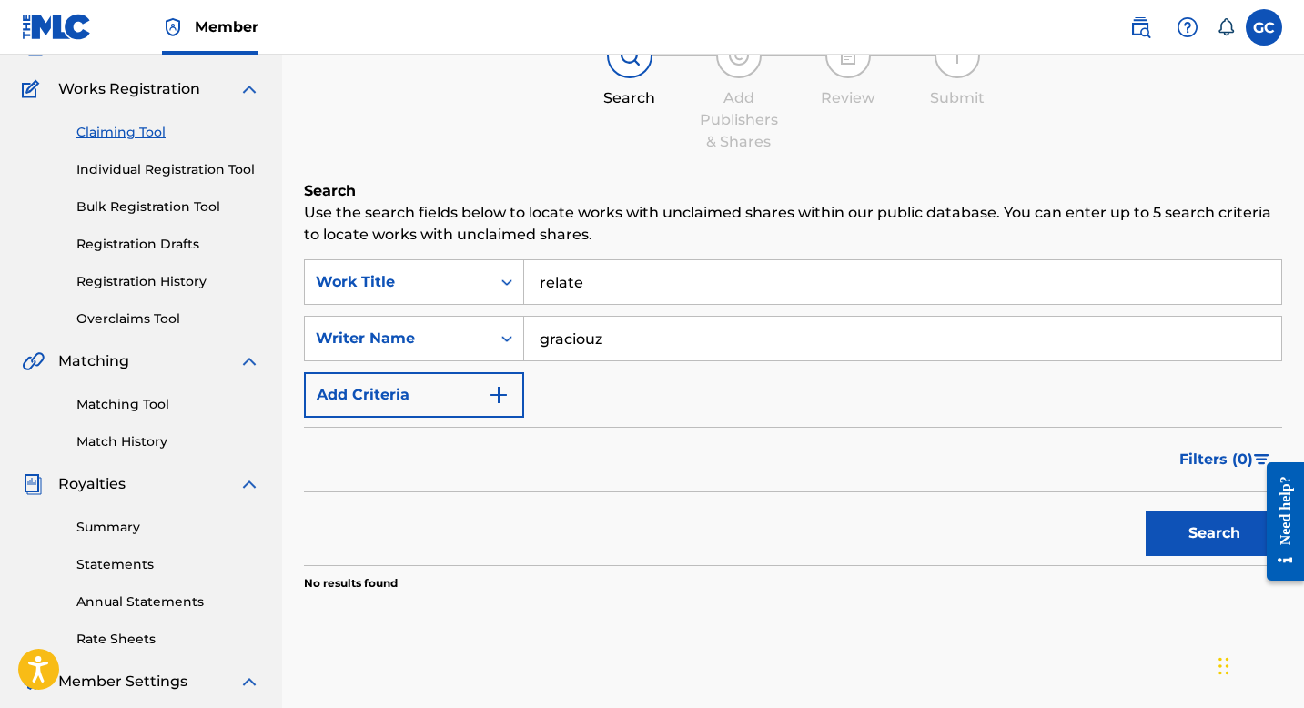
scroll to position [132, 0]
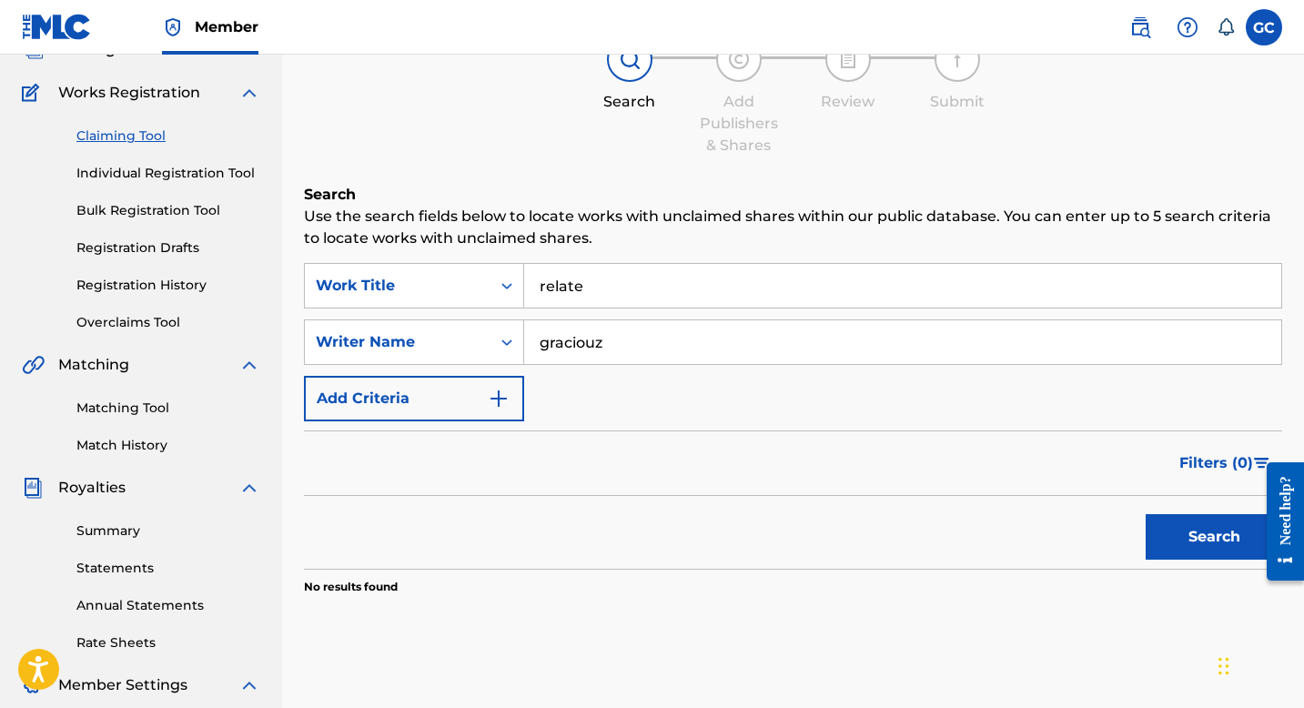
click at [632, 358] on input "graciouz" at bounding box center [902, 342] width 757 height 44
type input "[PERSON_NAME] [PERSON_NAME]"
click at [1194, 543] on button "Search" at bounding box center [1214, 537] width 137 height 46
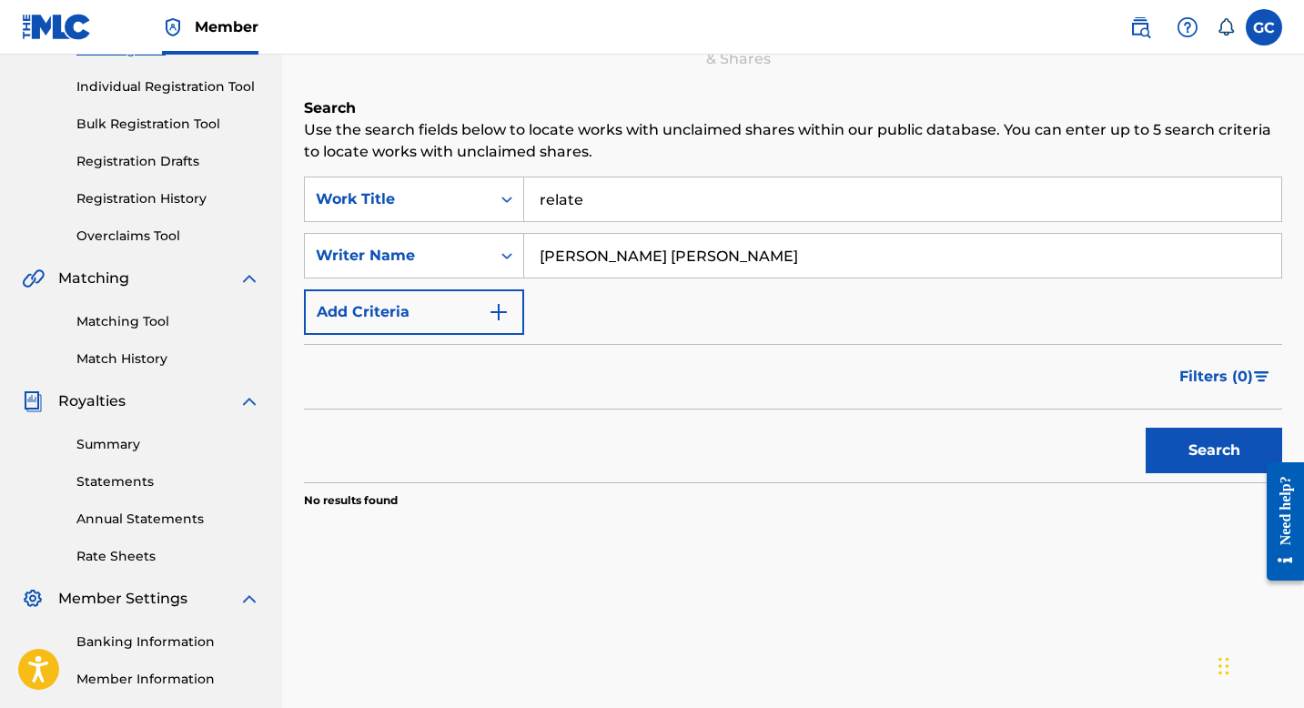
scroll to position [233, 0]
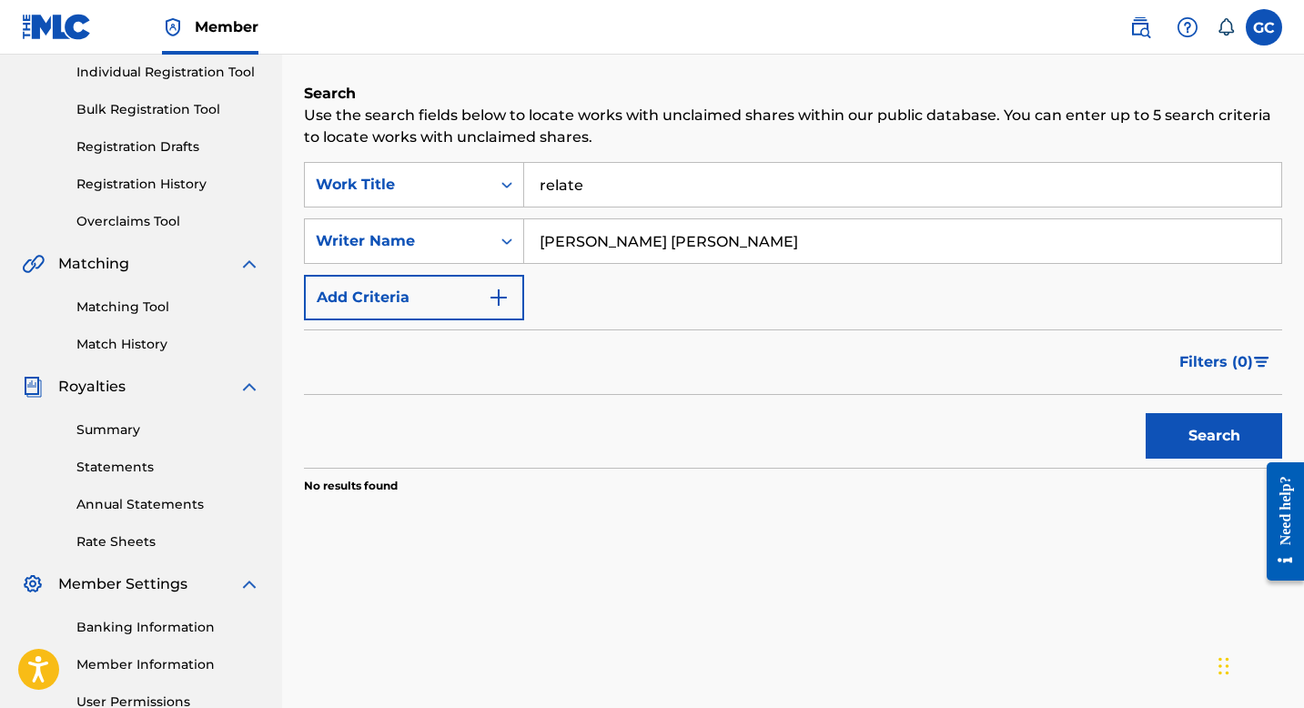
click at [501, 285] on button "Add Criteria" at bounding box center [414, 298] width 220 height 46
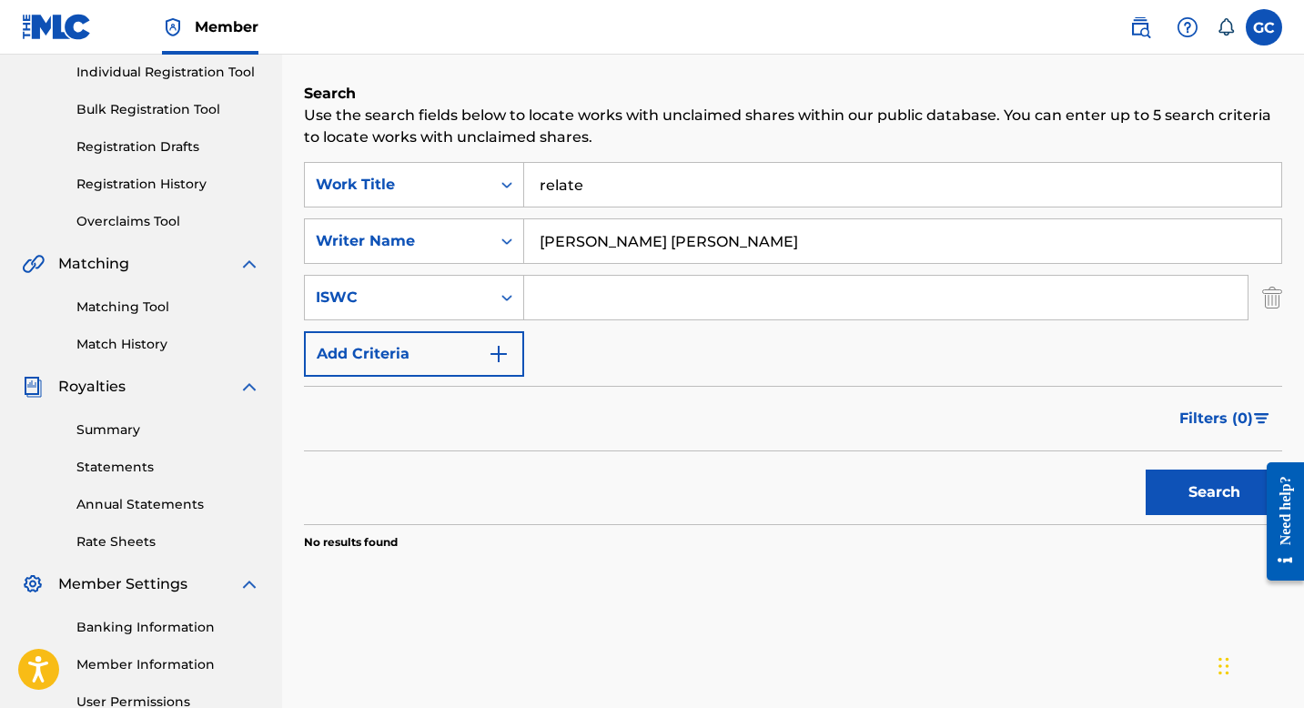
click at [585, 293] on input "Search Form" at bounding box center [886, 298] width 724 height 44
click at [1278, 304] on img "Search Form" at bounding box center [1273, 298] width 20 height 46
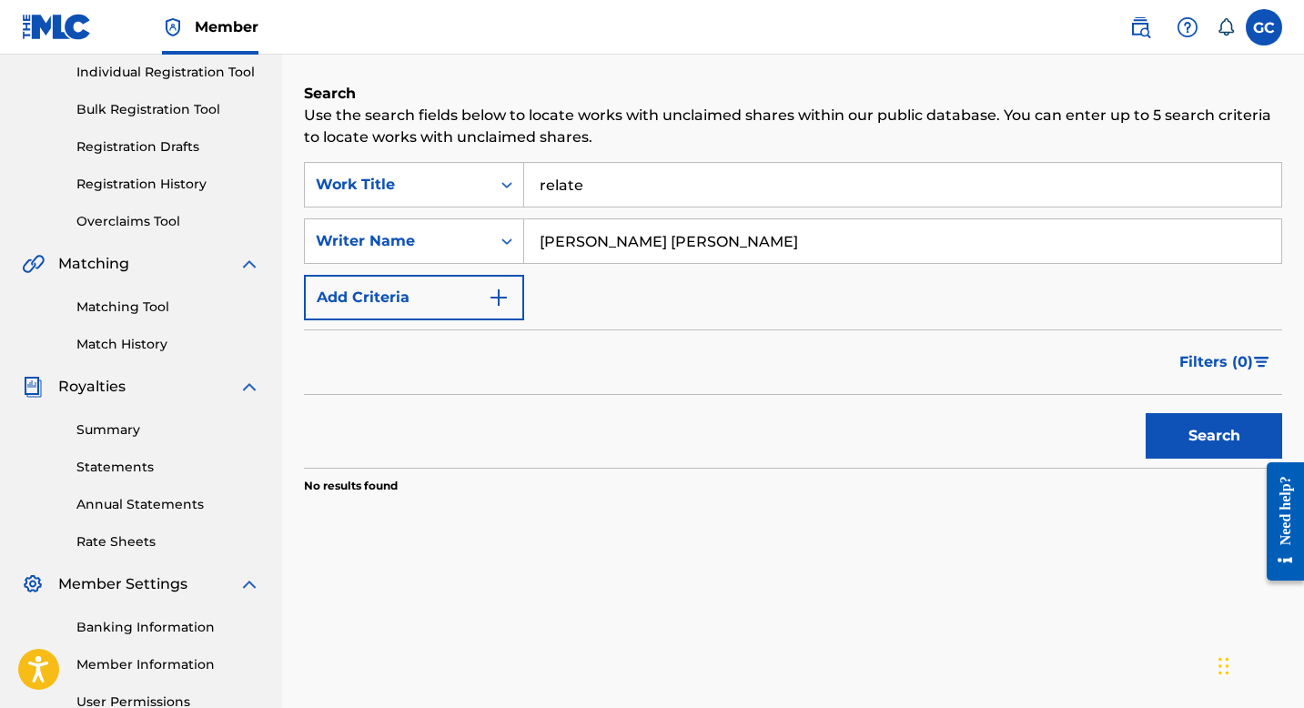
click at [505, 289] on img "Search Form" at bounding box center [499, 298] width 22 height 22
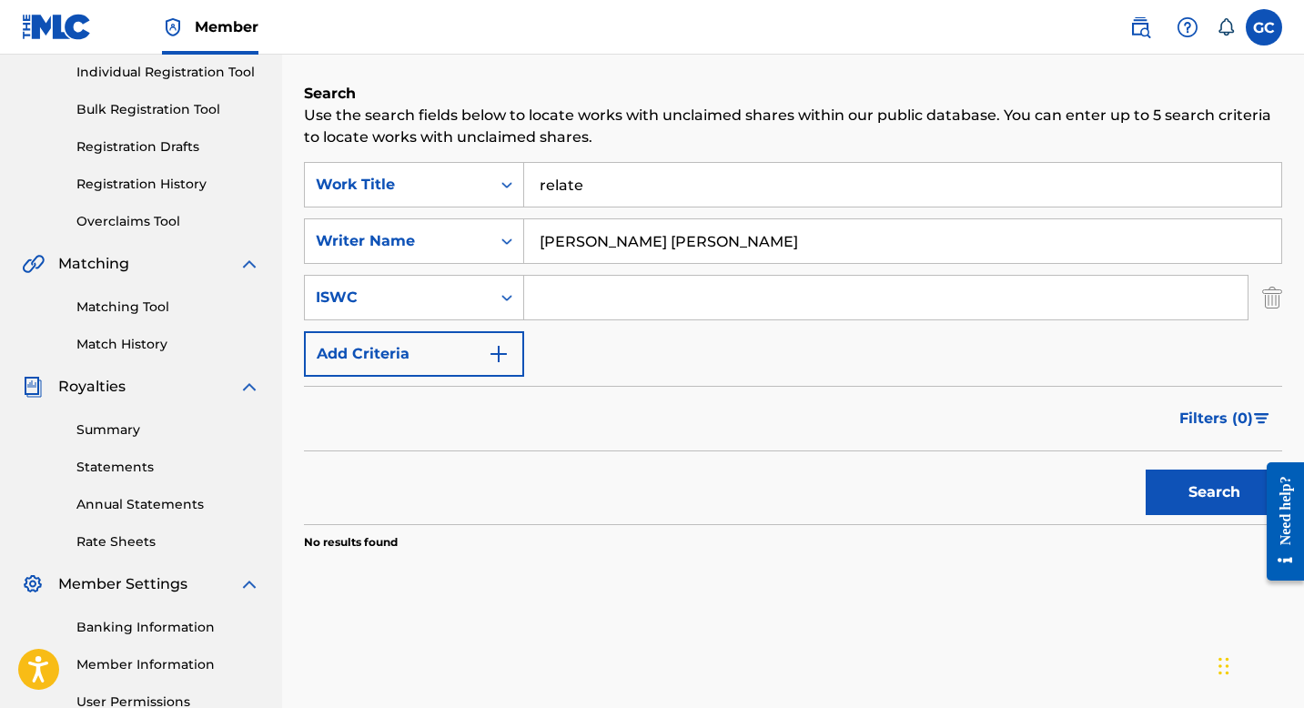
click at [607, 305] on input "Search Form" at bounding box center [886, 298] width 724 height 44
click at [503, 300] on icon "Search Form" at bounding box center [507, 298] width 18 height 18
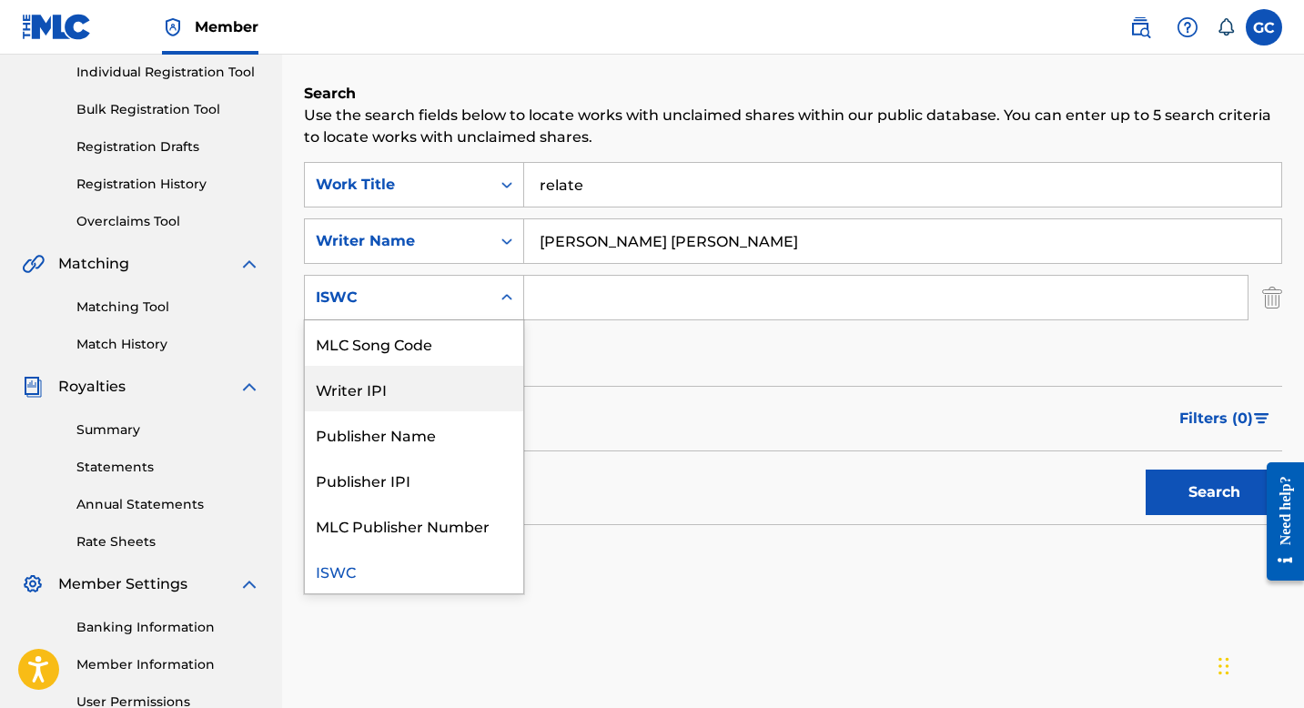
click at [420, 385] on div "Writer IPI" at bounding box center [414, 389] width 218 height 46
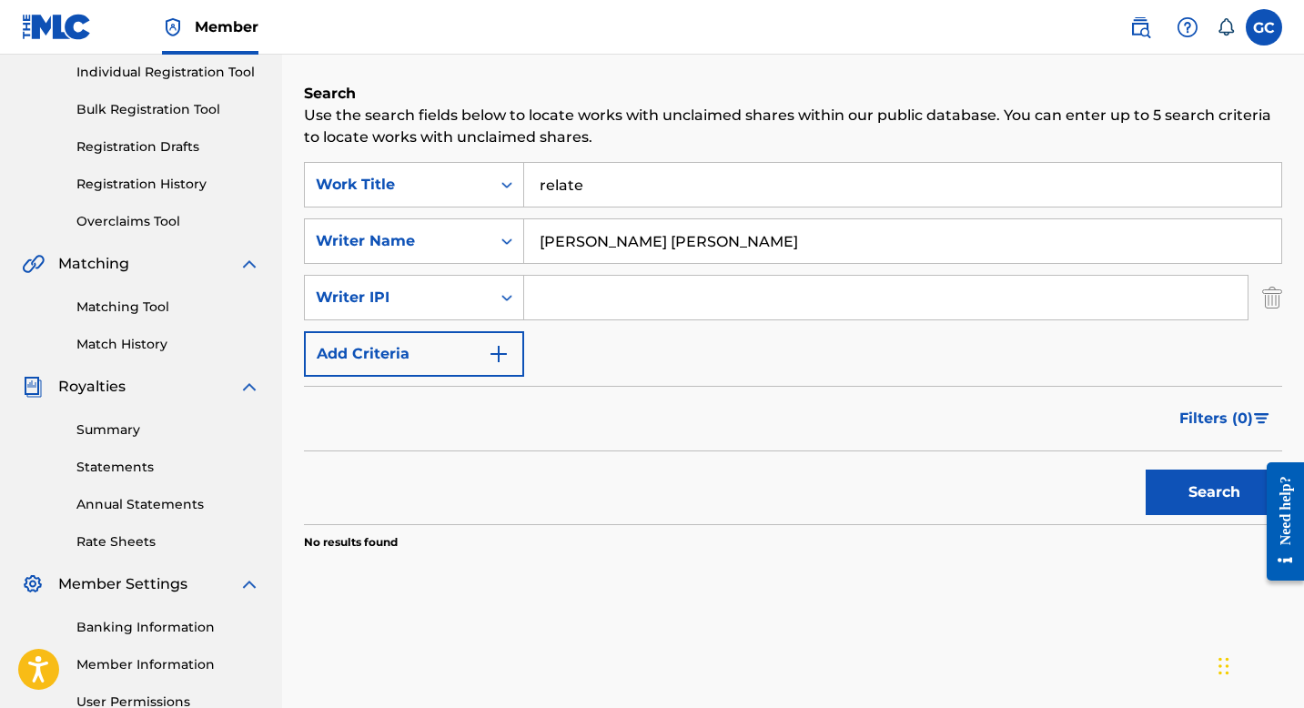
click at [565, 314] on input "Search Form" at bounding box center [886, 298] width 724 height 44
paste input "1297077121"
type input "1297077121"
click at [1183, 488] on button "Search" at bounding box center [1214, 493] width 137 height 46
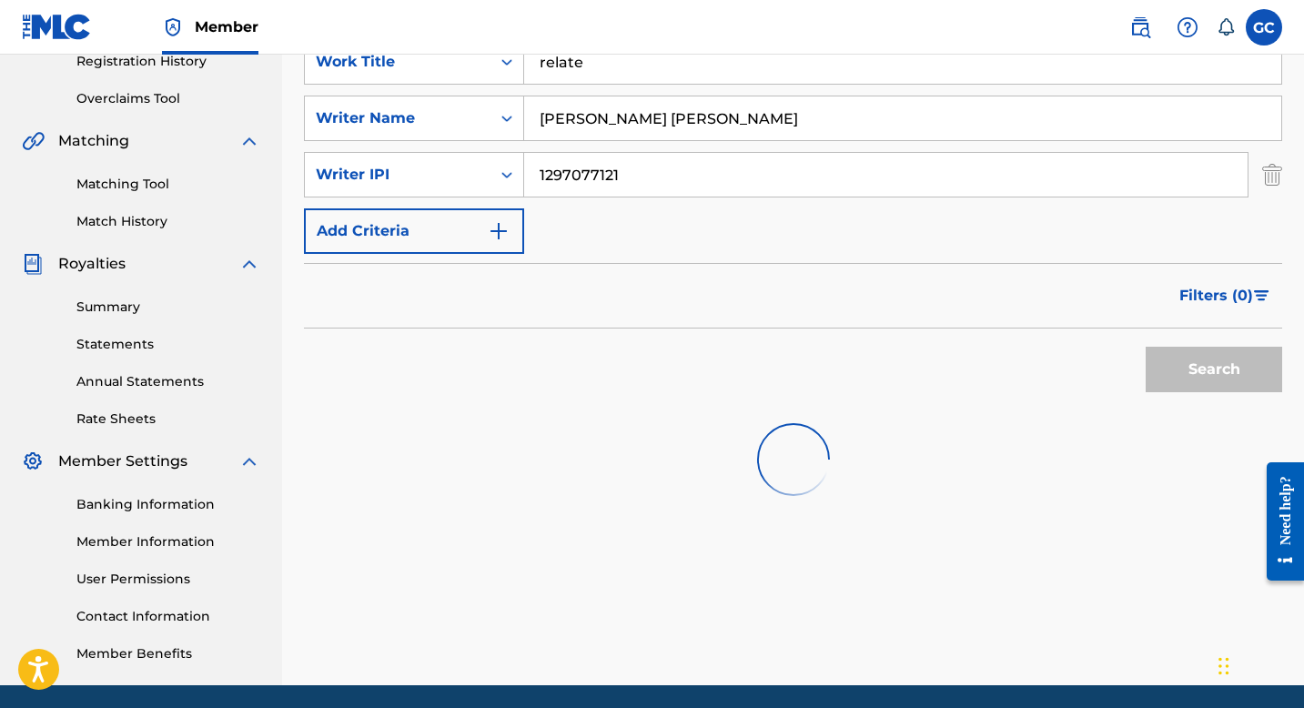
scroll to position [421, 0]
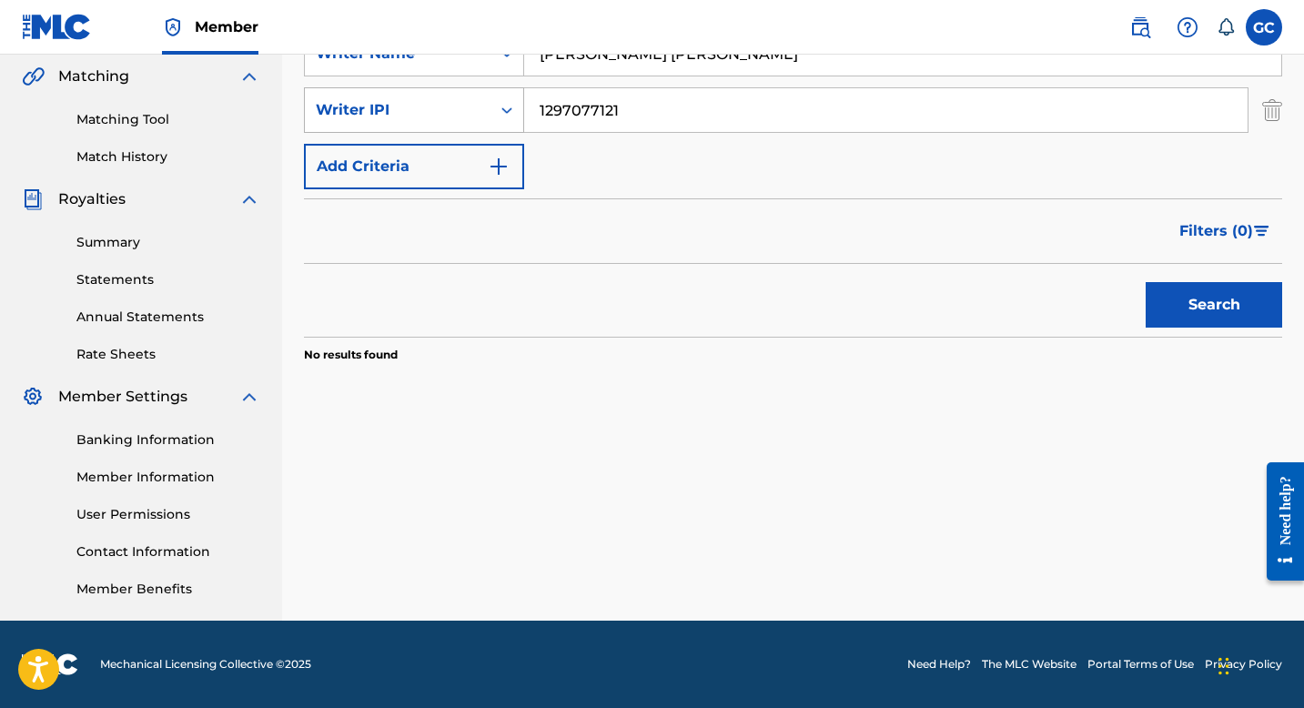
click at [488, 105] on div "Writer IPI" at bounding box center [398, 110] width 186 height 35
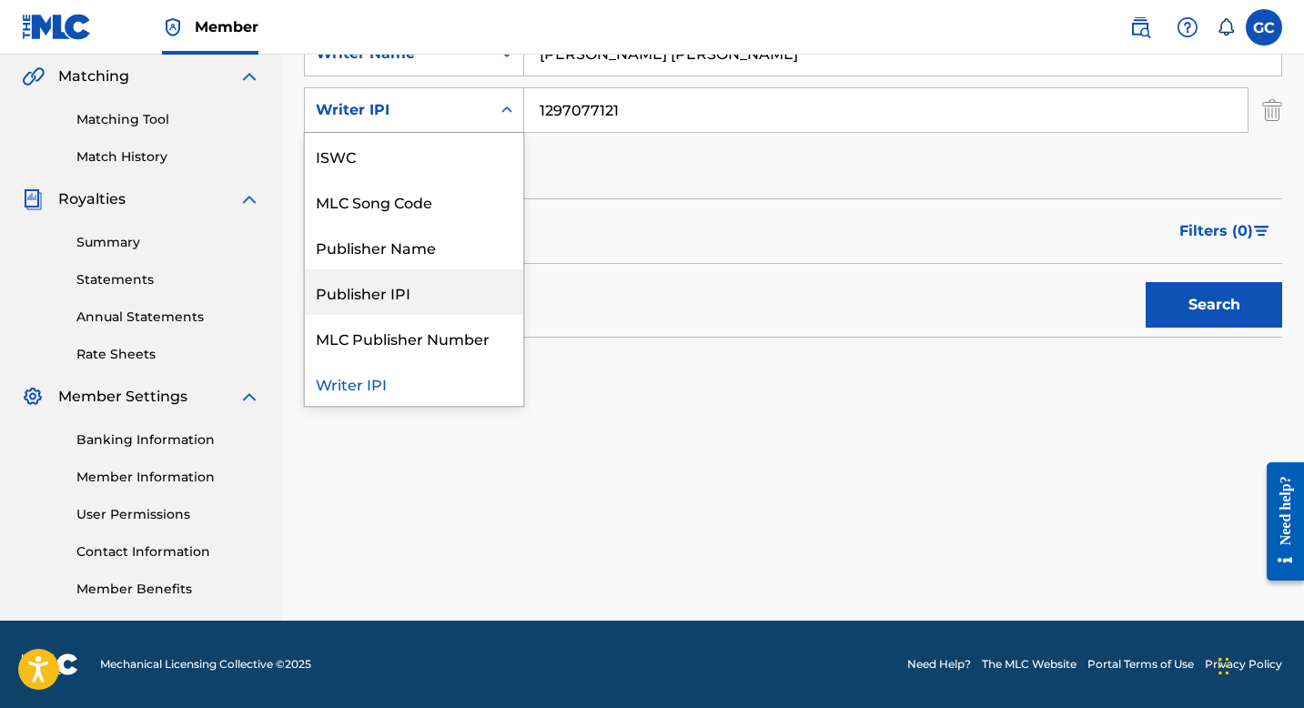
click at [399, 287] on div "Publisher IPI" at bounding box center [414, 292] width 218 height 46
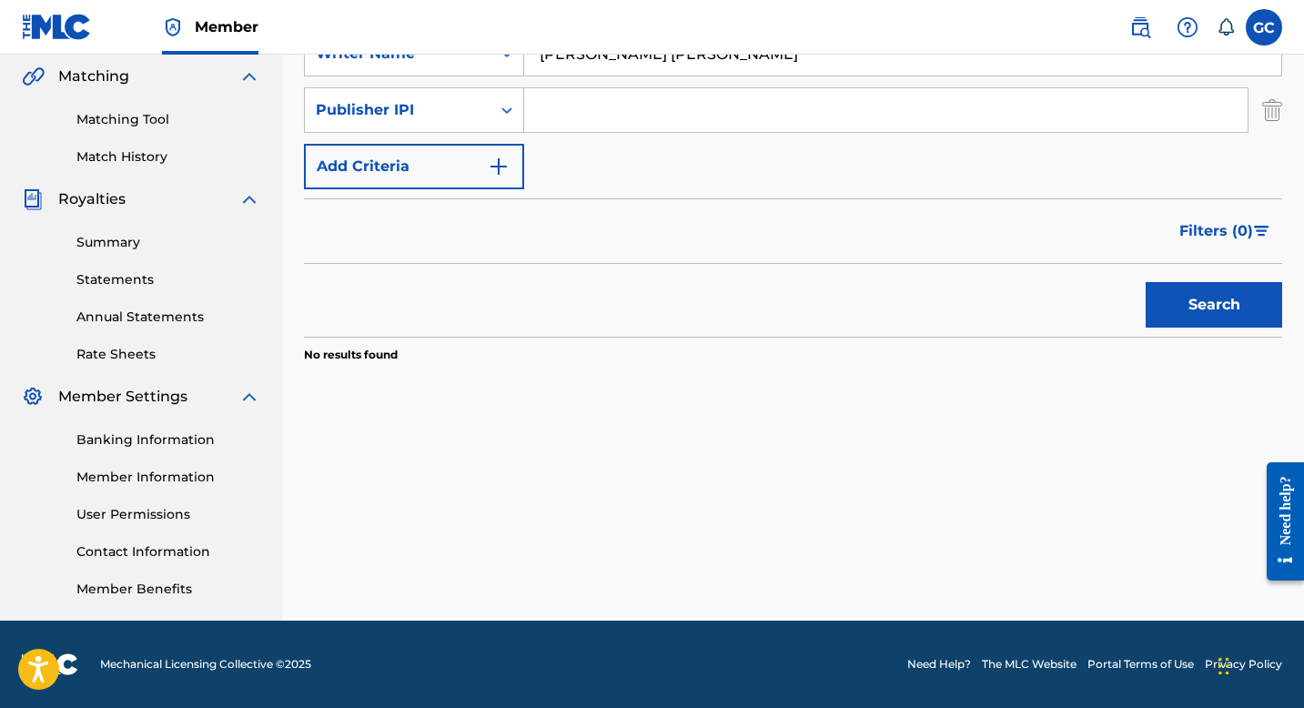
click at [583, 133] on div "SearchWithCriteria73280cd7-bc1d-4699-91d9-745318d08ee3 Work Title relate Search…" at bounding box center [793, 82] width 979 height 215
click at [577, 124] on input "Search Form" at bounding box center [886, 110] width 724 height 44
paste input "1297077121"
type input "1297077121"
click at [1207, 302] on button "Search" at bounding box center [1214, 305] width 137 height 46
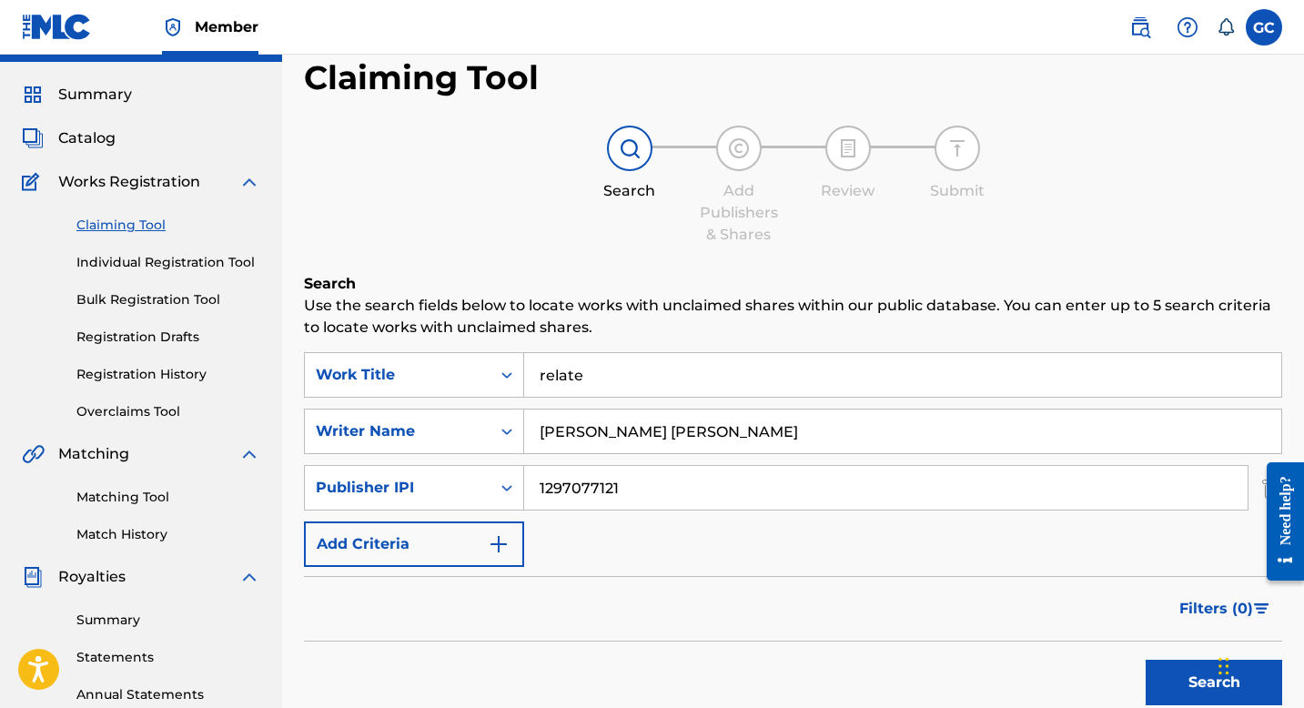
scroll to position [31, 0]
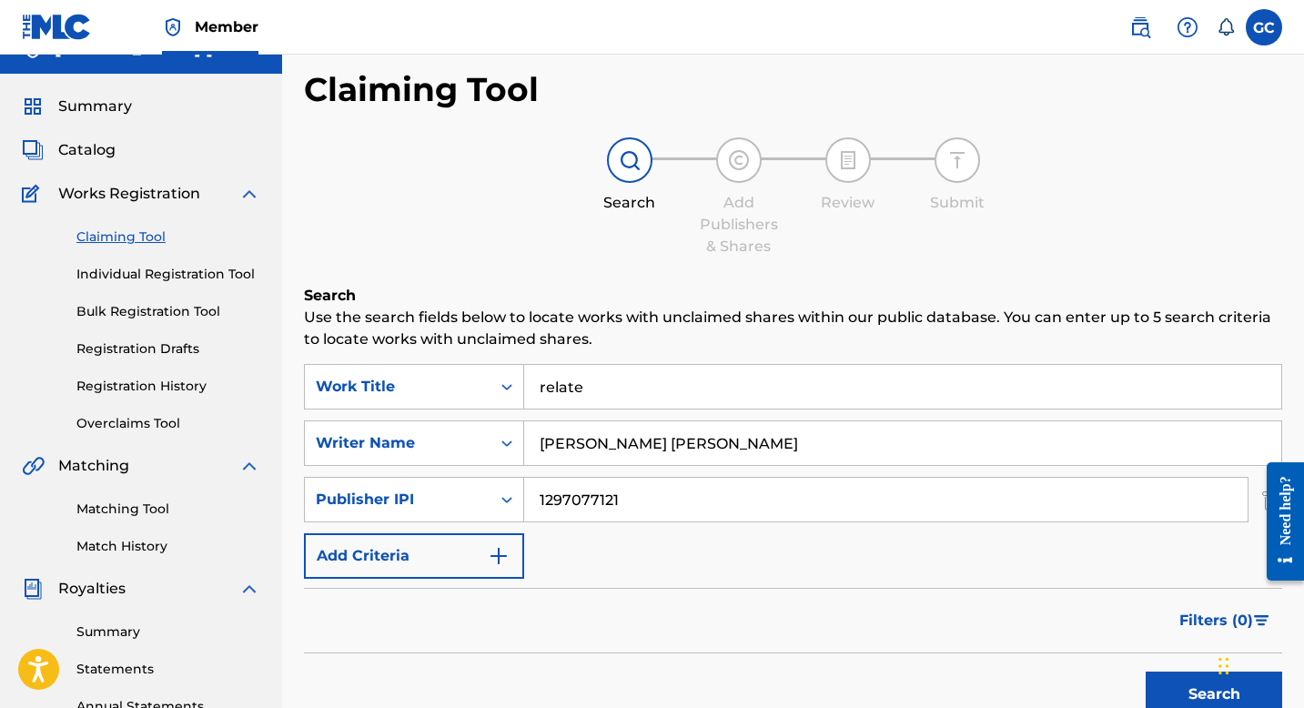
click at [118, 516] on link "Matching Tool" at bounding box center [168, 509] width 184 height 19
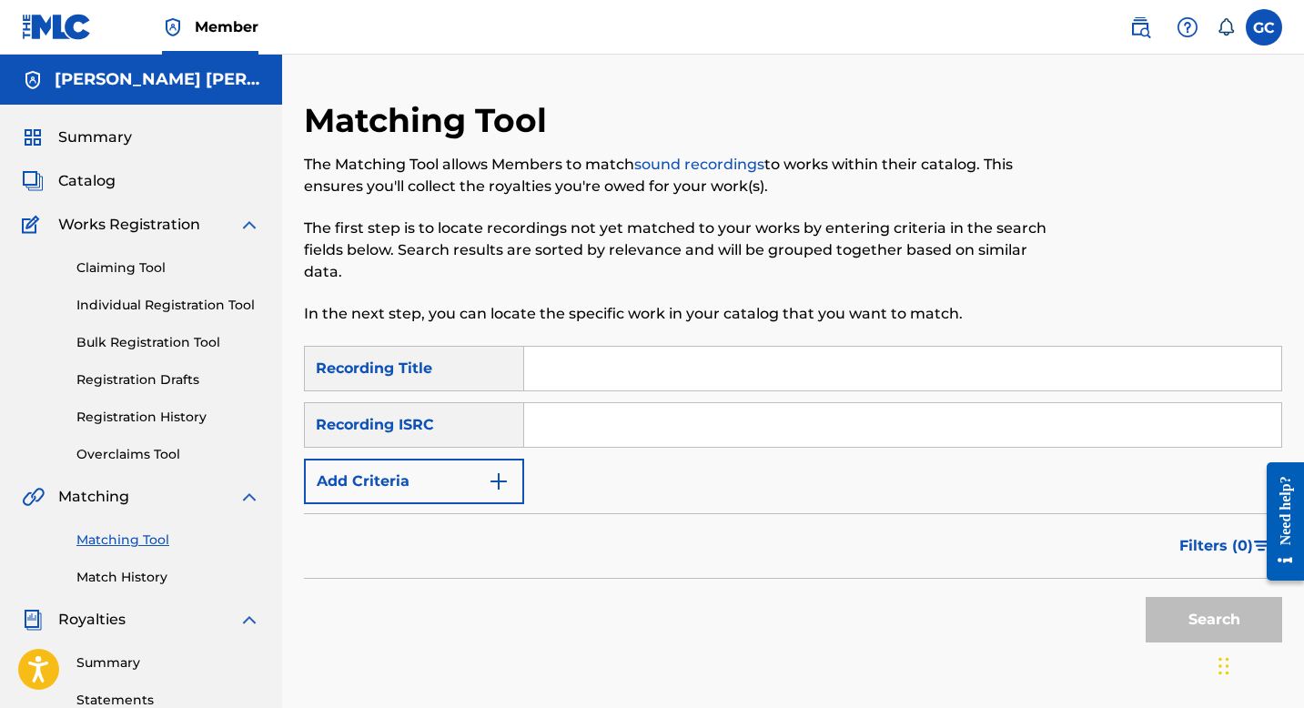
click at [637, 375] on input "Search Form" at bounding box center [902, 369] width 757 height 44
click at [629, 373] on input "Search Form" at bounding box center [902, 369] width 757 height 44
click at [80, 197] on div "Summary Catalog Works Registration Claiming Tool Individual Registration Tool B…" at bounding box center [141, 573] width 282 height 937
click at [80, 192] on div "Summary Catalog Works Registration Claiming Tool Individual Registration Tool B…" at bounding box center [141, 573] width 282 height 937
click at [81, 176] on span "Catalog" at bounding box center [86, 181] width 57 height 22
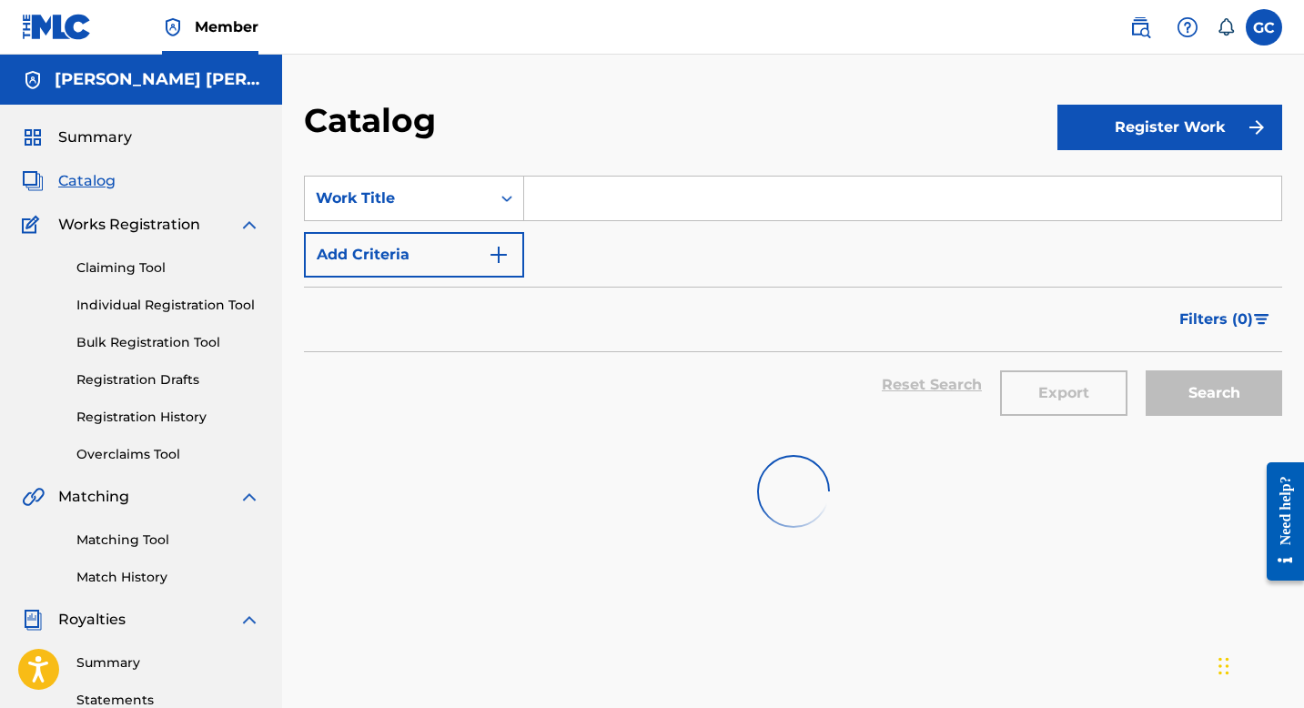
click at [563, 195] on input "Search Form" at bounding box center [902, 199] width 757 height 44
click at [492, 196] on div "Search Form" at bounding box center [507, 198] width 33 height 33
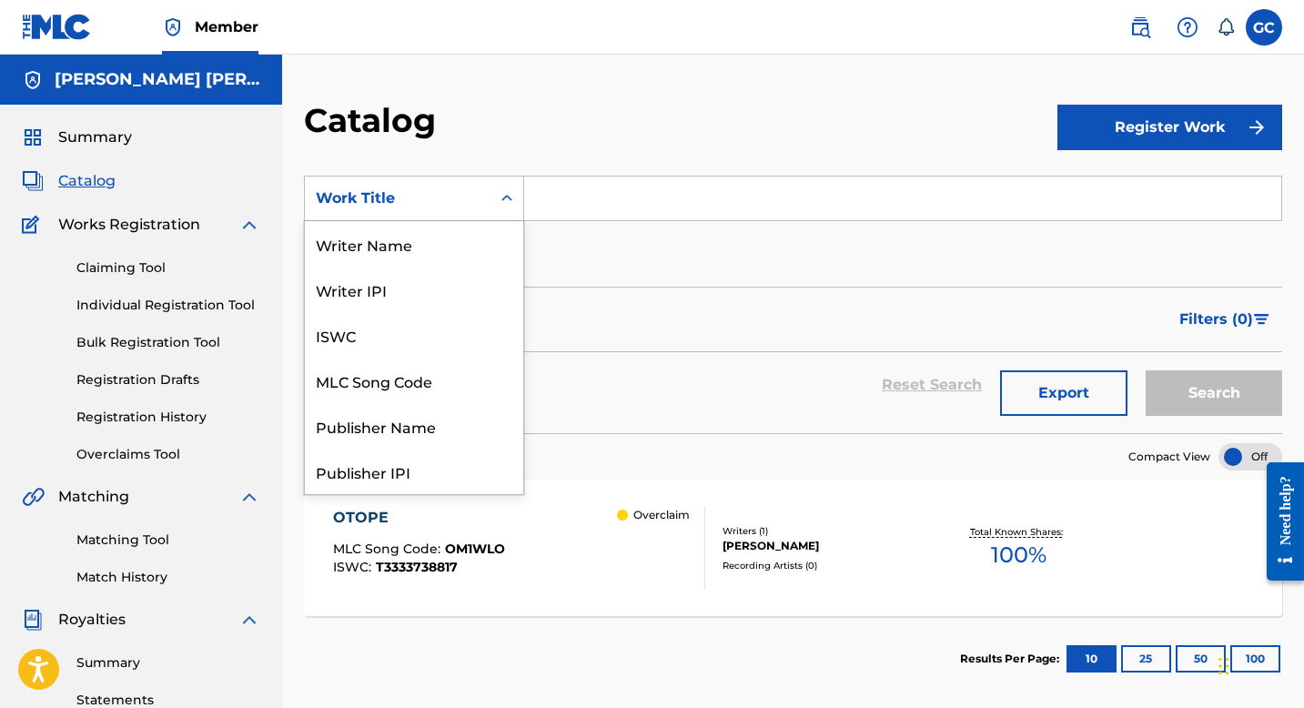
scroll to position [273, 0]
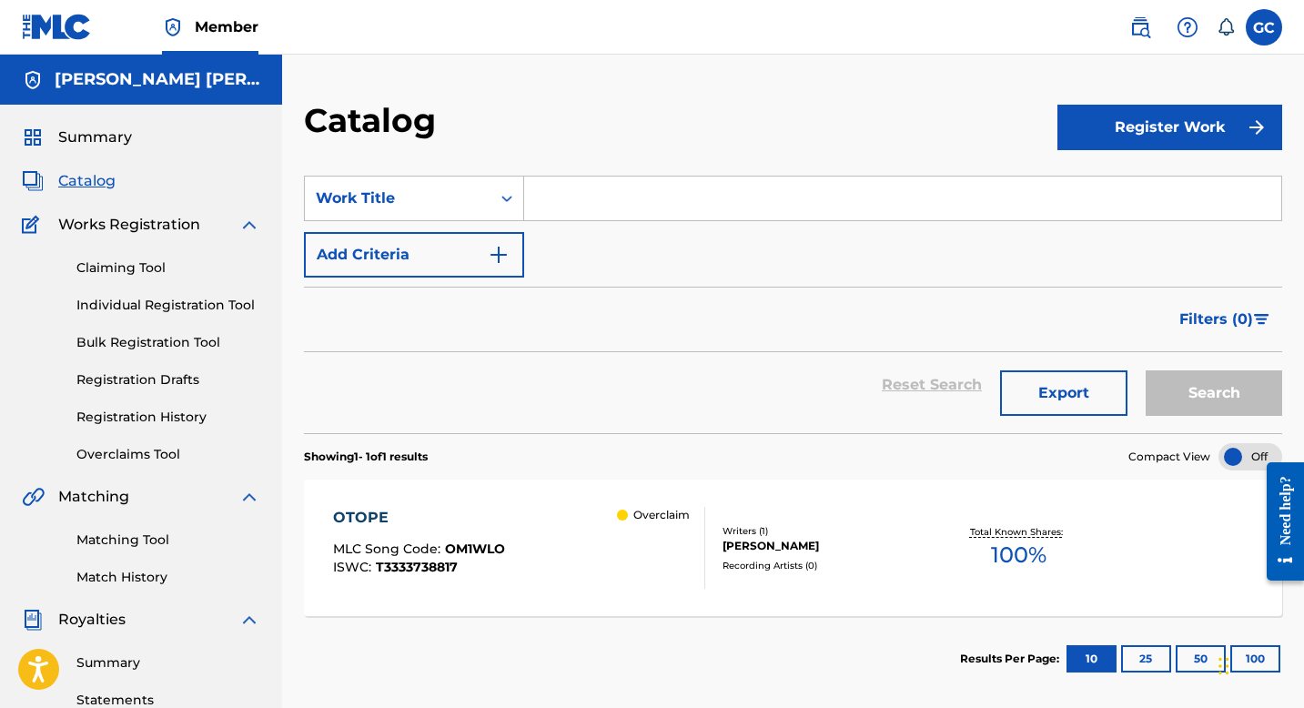
click at [492, 196] on div "Search Form" at bounding box center [507, 198] width 33 height 33
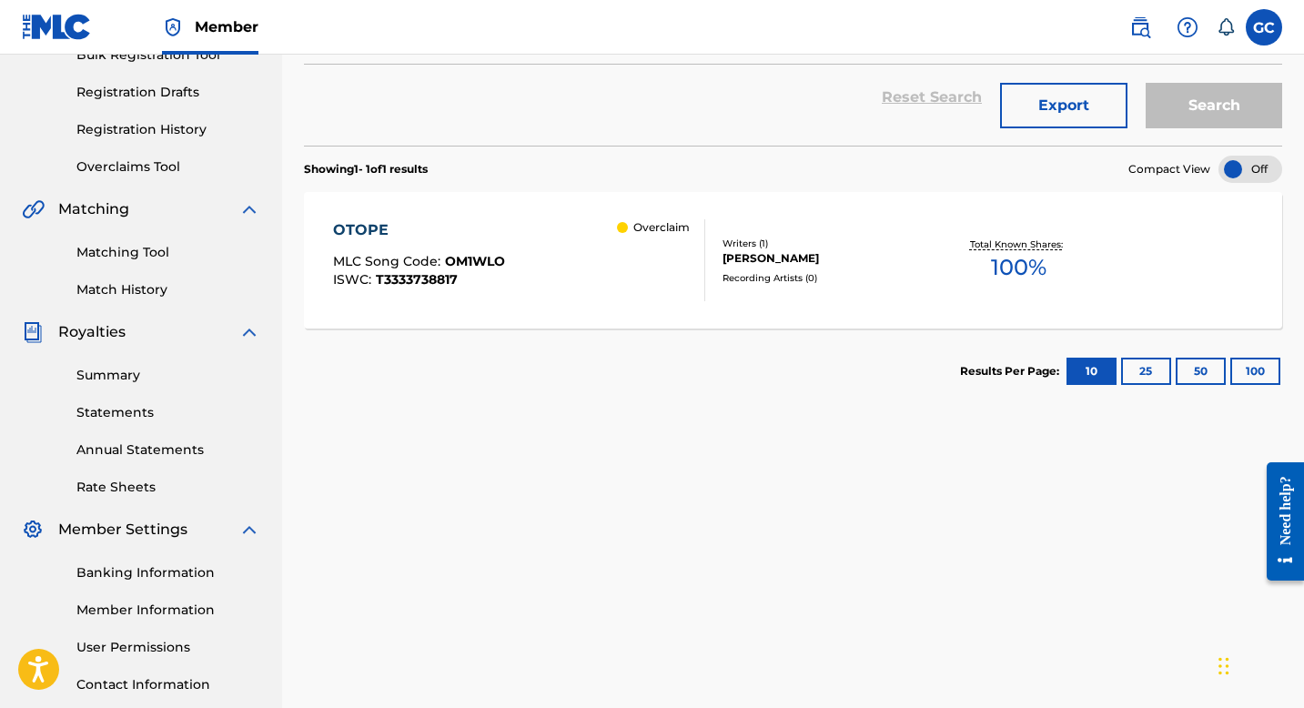
scroll to position [292, 0]
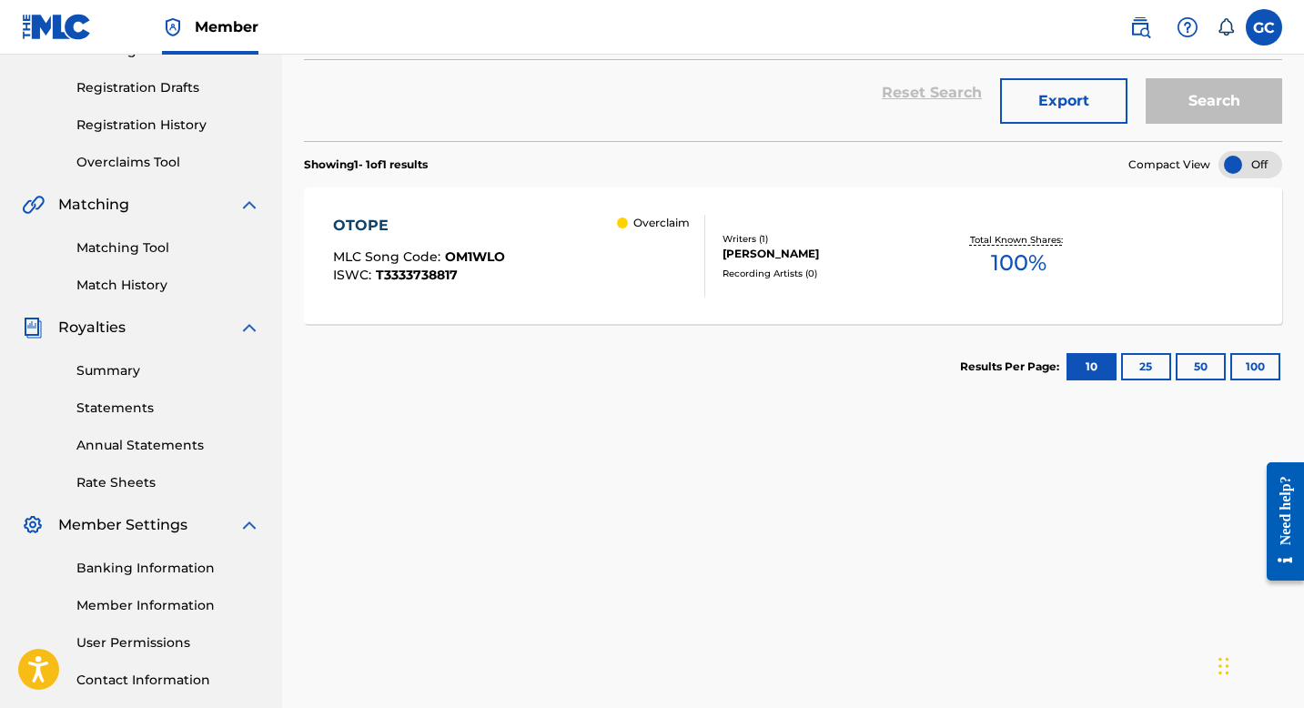
click at [602, 234] on div "OTOPE MLC Song Code : OM1WLO ISWC : T3333738817 Overclaim" at bounding box center [519, 256] width 372 height 82
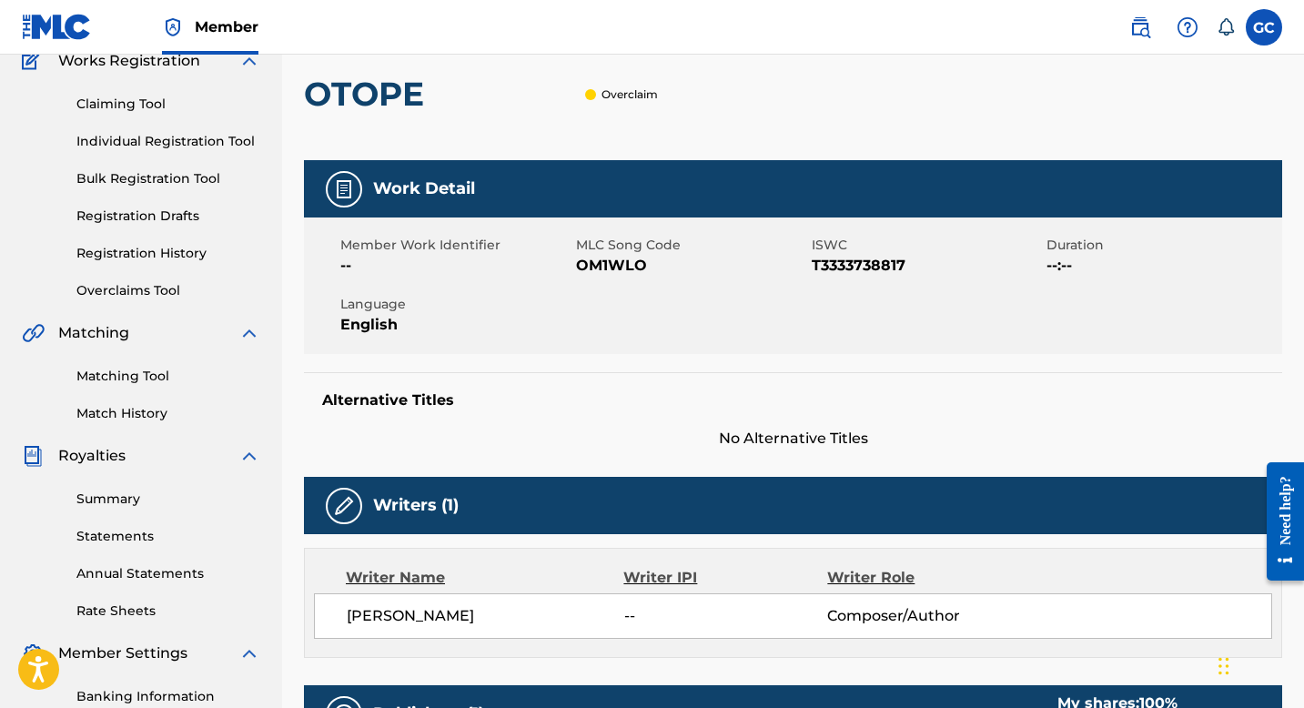
scroll to position [177, 0]
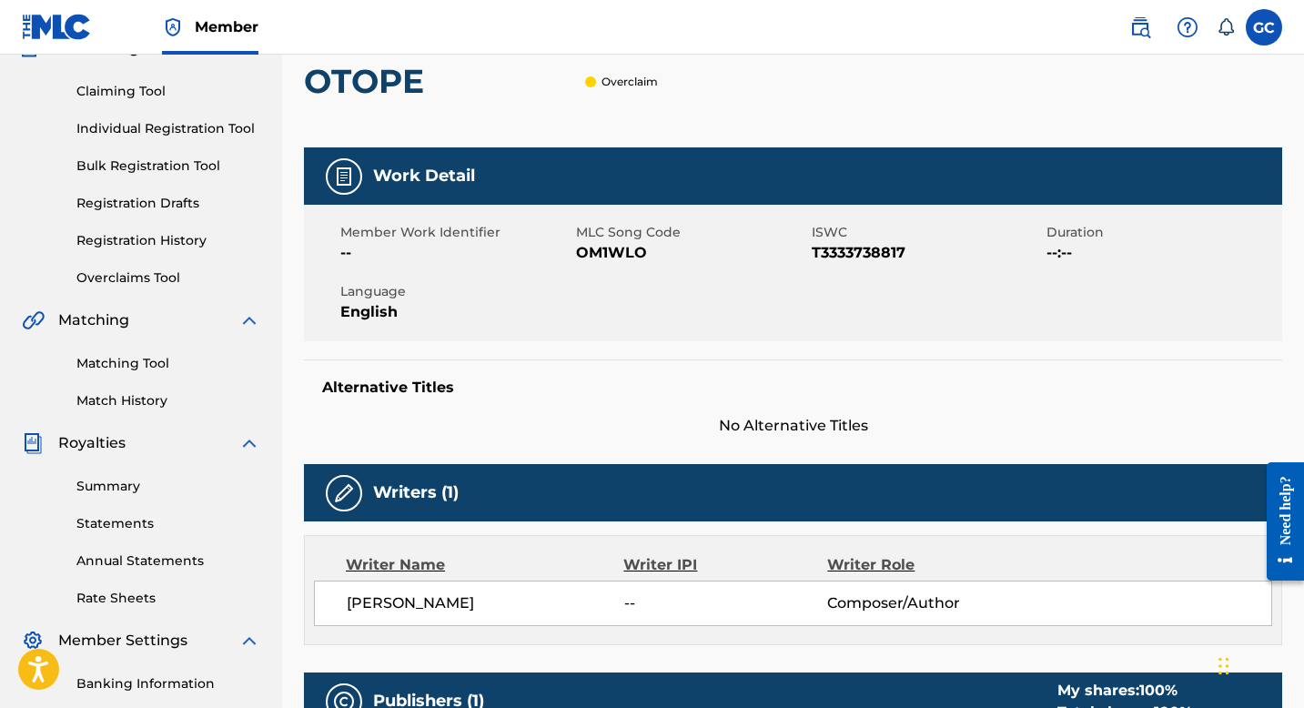
click at [147, 127] on link "Individual Registration Tool" at bounding box center [168, 128] width 184 height 19
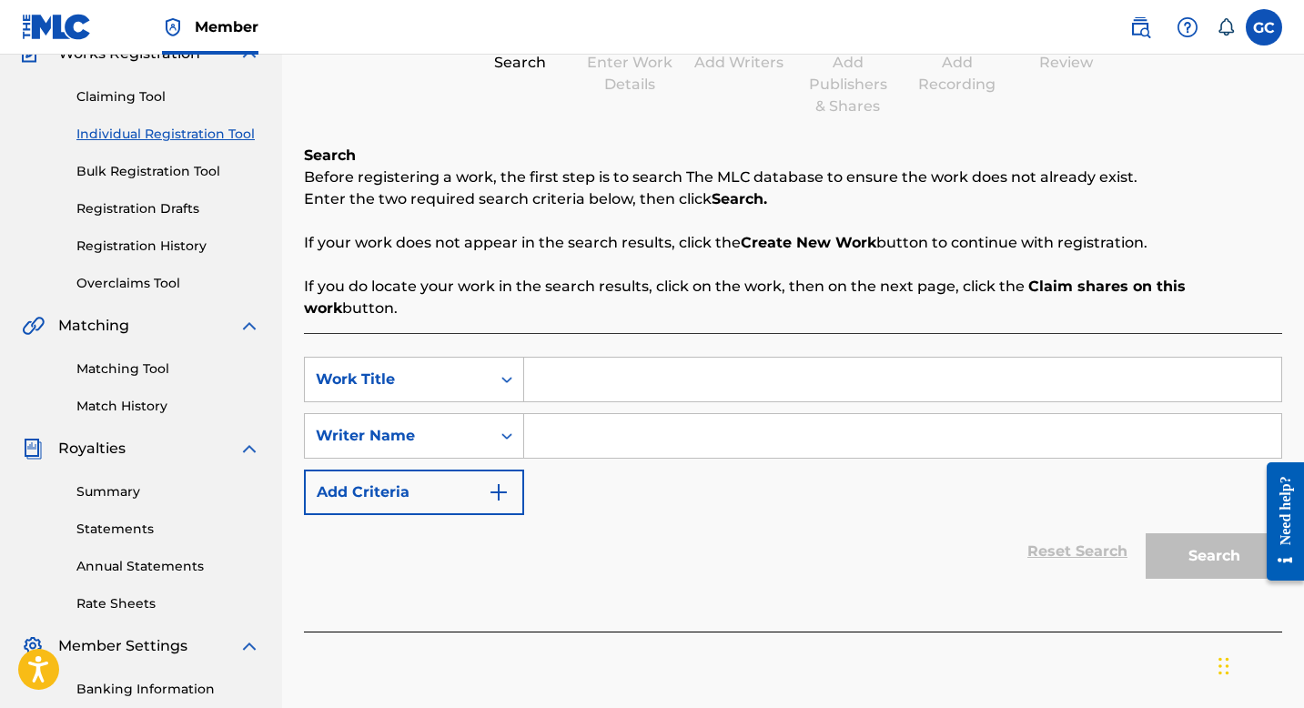
scroll to position [172, 0]
click at [574, 357] on input "Search Form" at bounding box center [902, 379] width 757 height 44
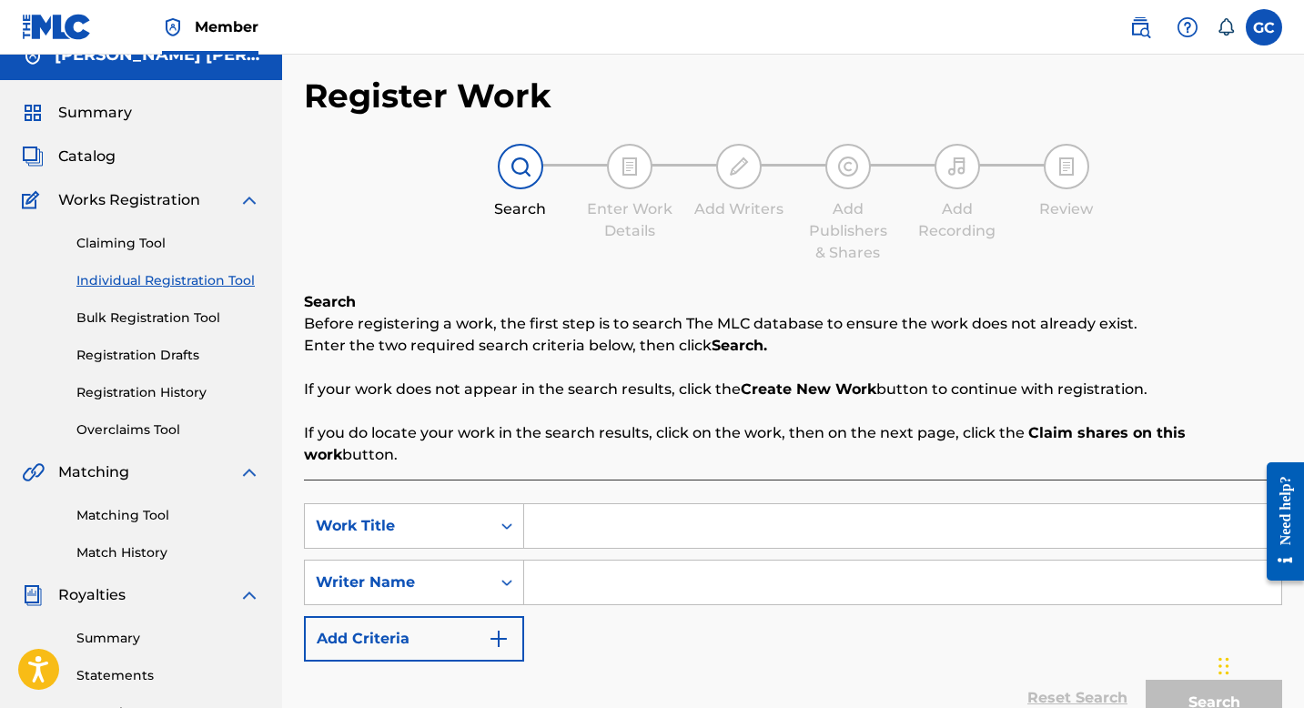
scroll to position [22, 0]
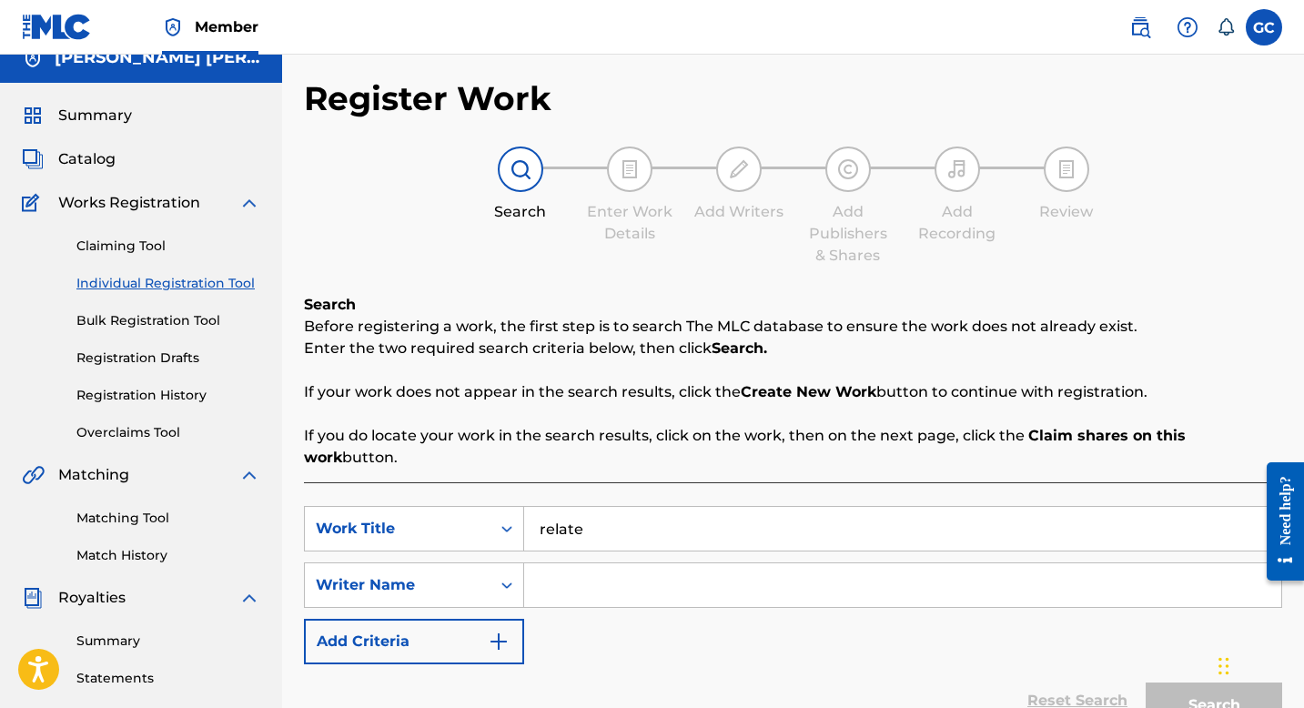
type input "relate"
click at [558, 566] on input "Search Form" at bounding box center [902, 585] width 757 height 44
click at [578, 570] on input "Search Form" at bounding box center [902, 585] width 757 height 44
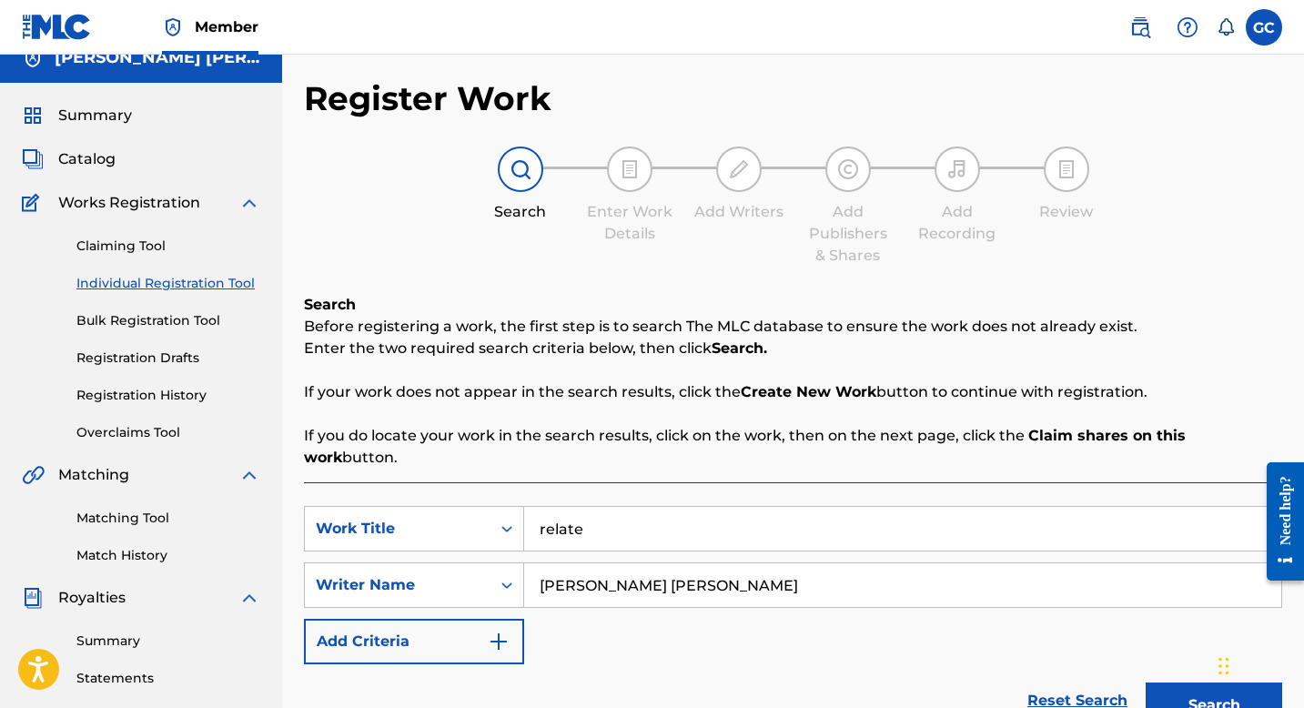
type input "[PERSON_NAME] [PERSON_NAME]"
click at [1146, 683] on button "Search" at bounding box center [1214, 706] width 137 height 46
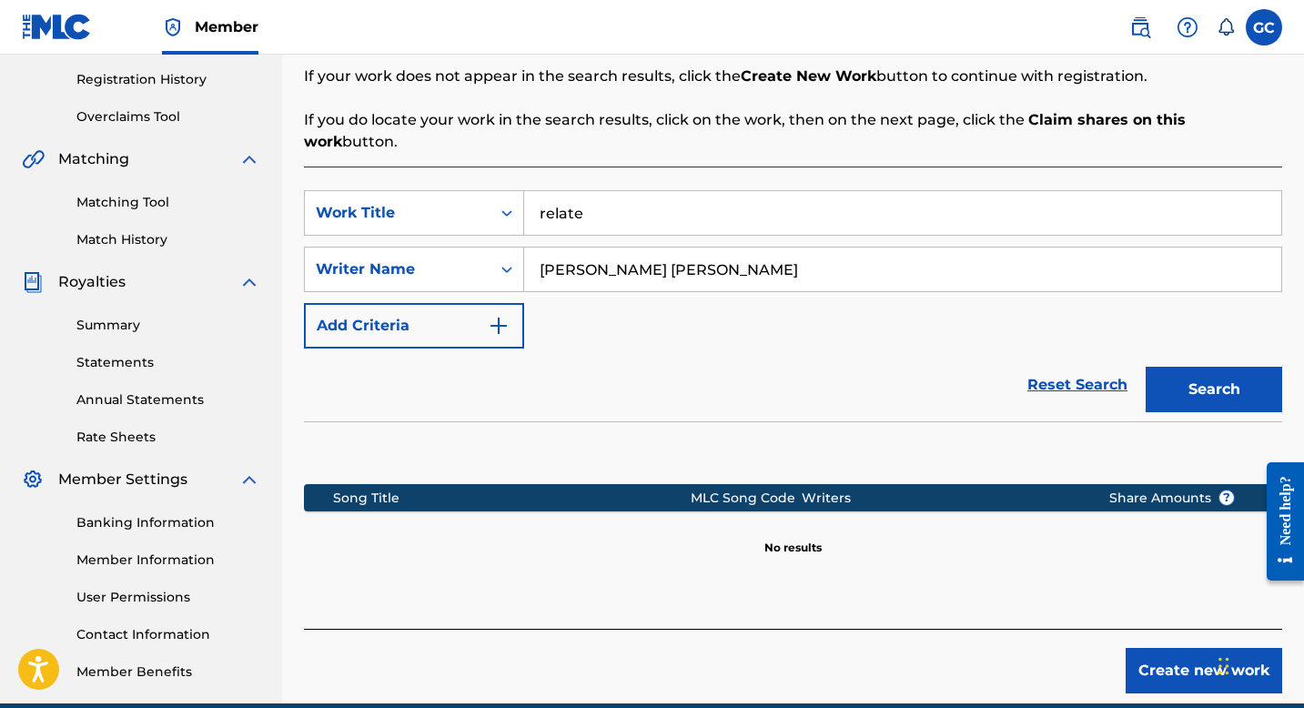
scroll to position [311, 0]
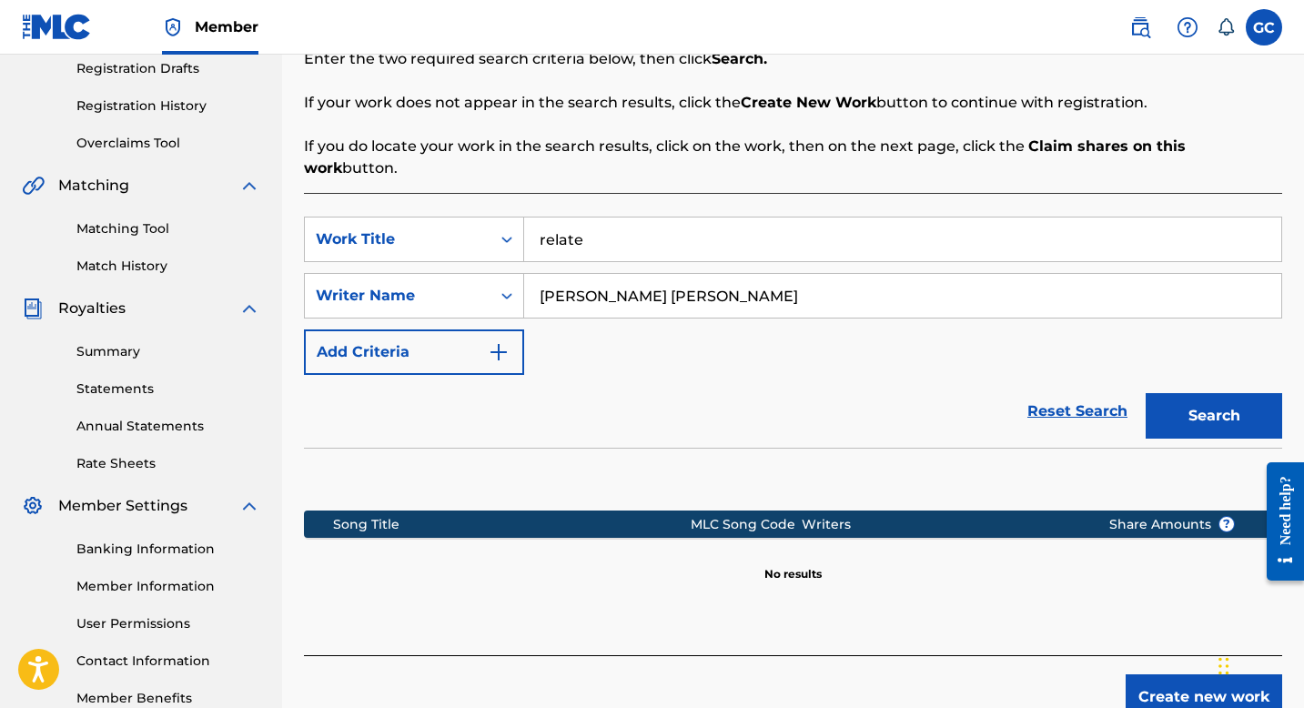
click at [127, 229] on link "Matching Tool" at bounding box center [168, 228] width 184 height 19
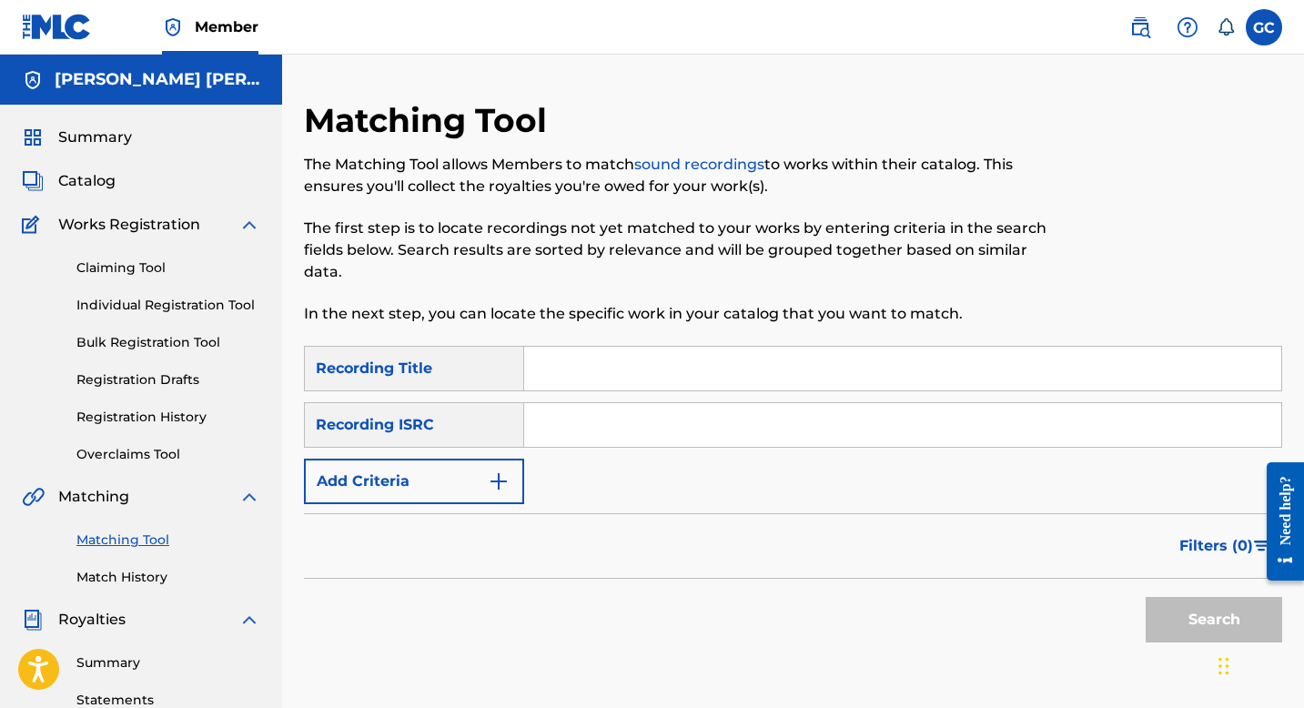
click at [628, 360] on input "Search Form" at bounding box center [902, 369] width 757 height 44
type input "relate"
click at [474, 477] on button "Add Criteria" at bounding box center [414, 482] width 220 height 46
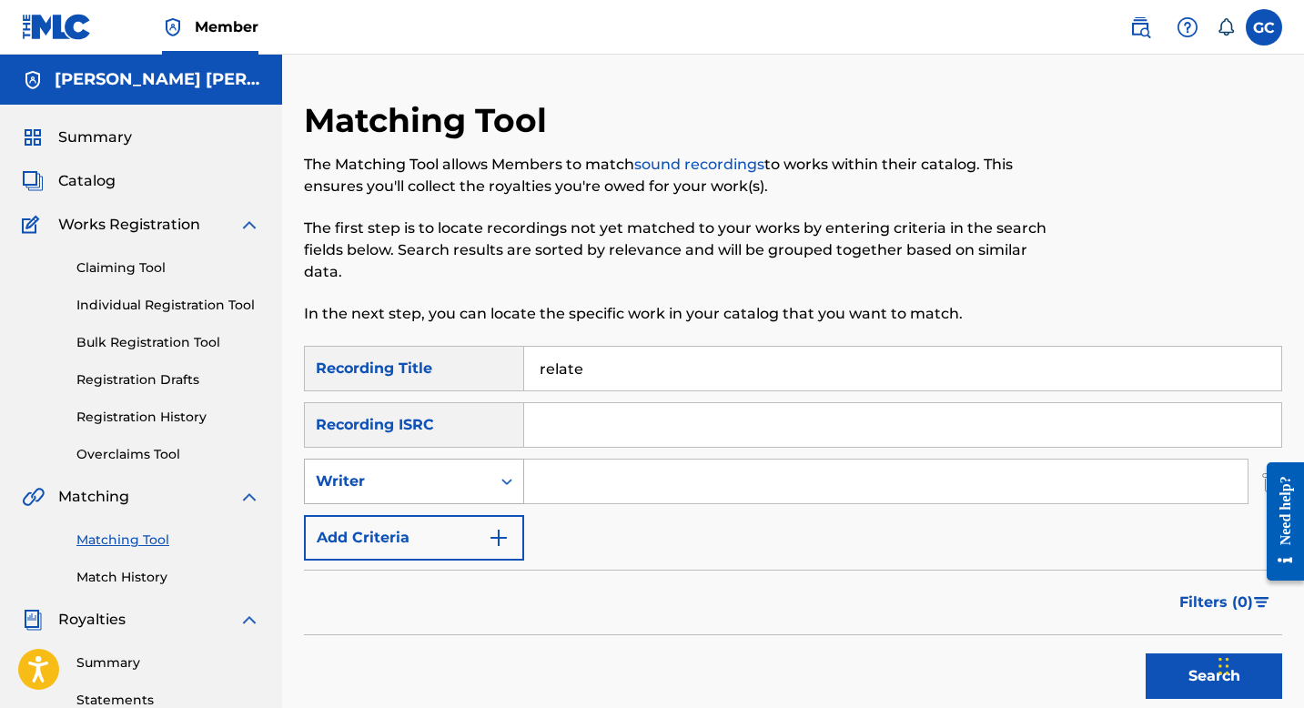
click at [466, 482] on div "Writer" at bounding box center [398, 482] width 164 height 22
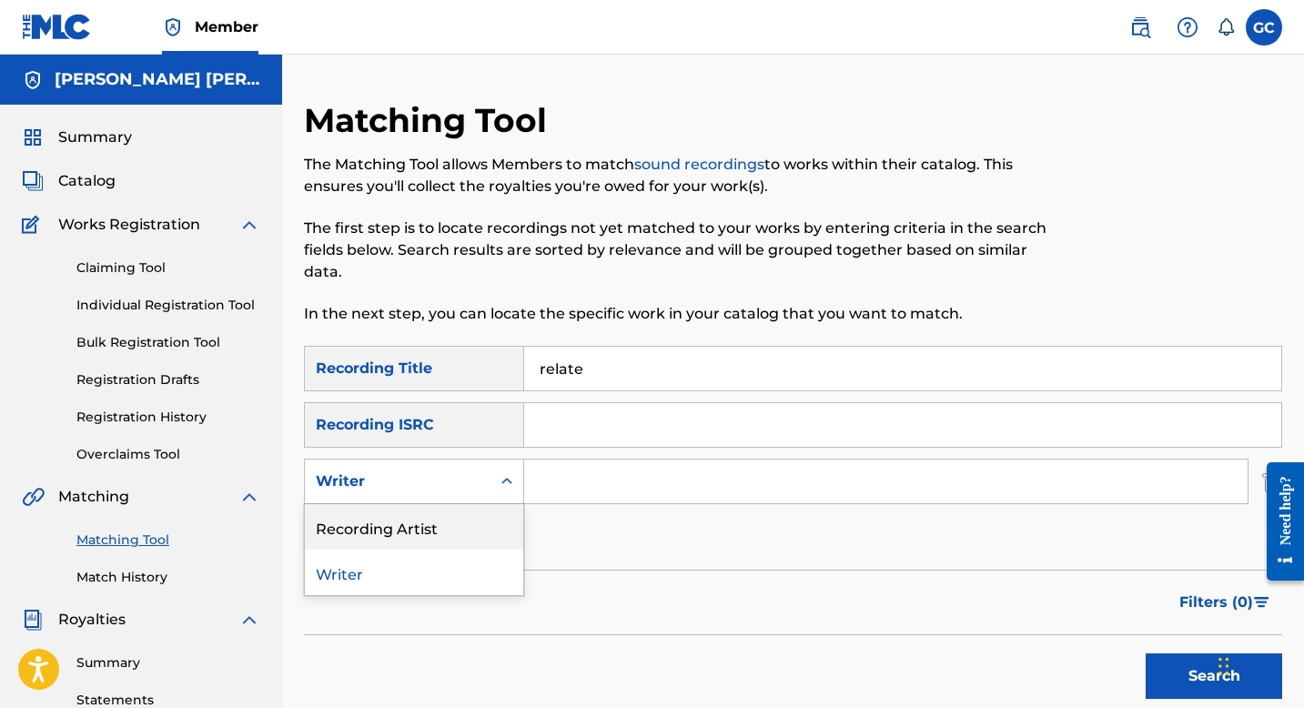
click at [401, 542] on div "Recording Artist" at bounding box center [414, 527] width 218 height 46
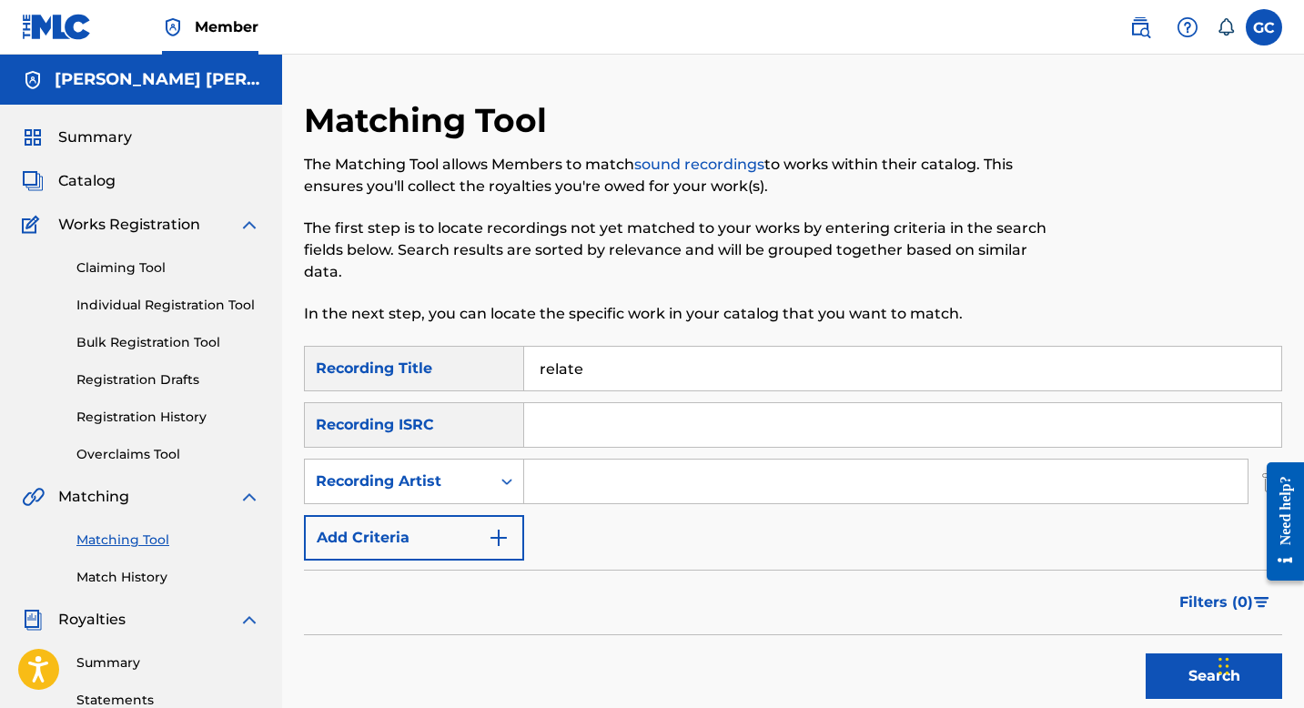
click at [563, 479] on input "Search Form" at bounding box center [886, 482] width 724 height 44
type input "graciouz"
click at [1189, 678] on button "Search" at bounding box center [1214, 677] width 137 height 46
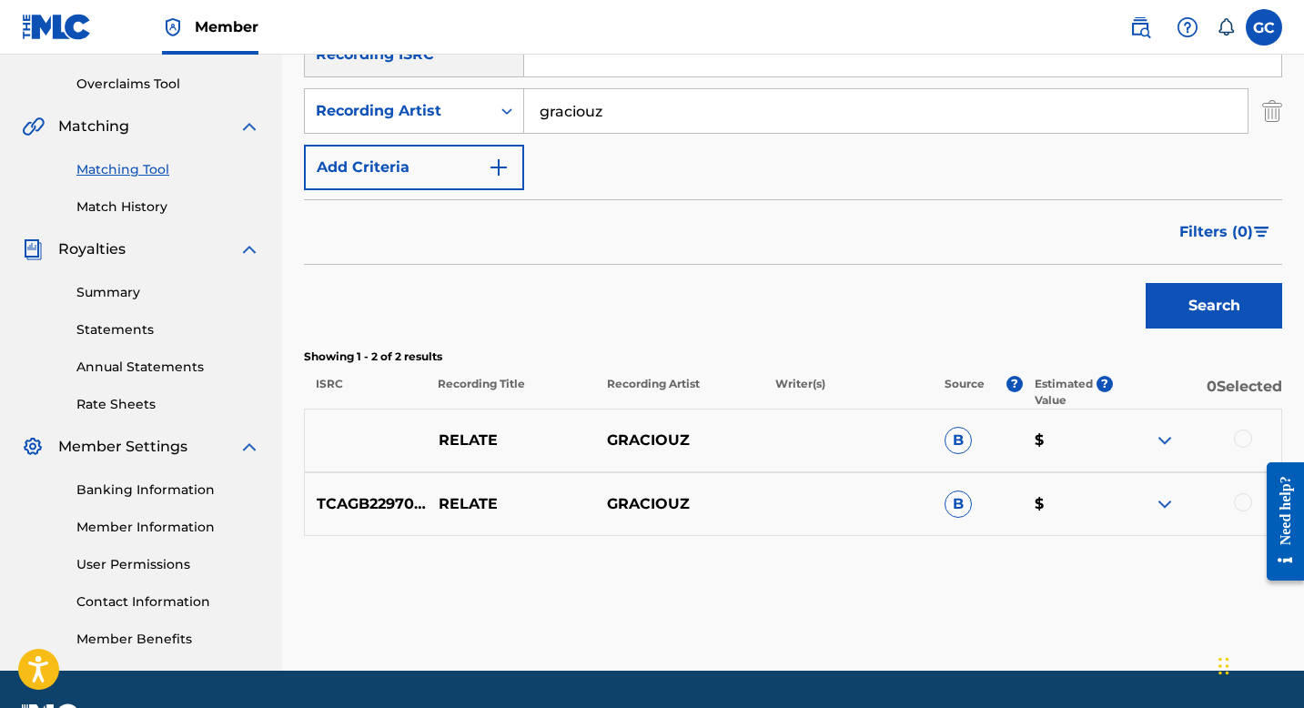
scroll to position [421, 0]
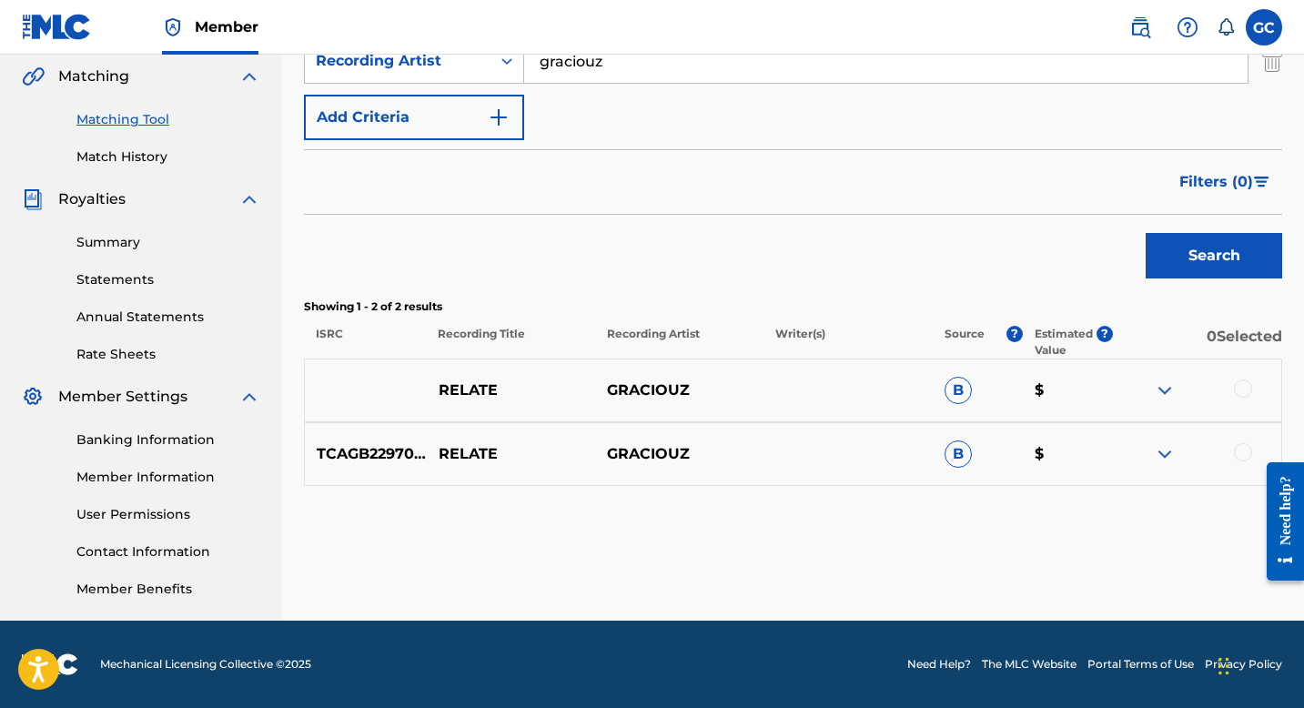
click at [1166, 454] on img at bounding box center [1165, 454] width 22 height 22
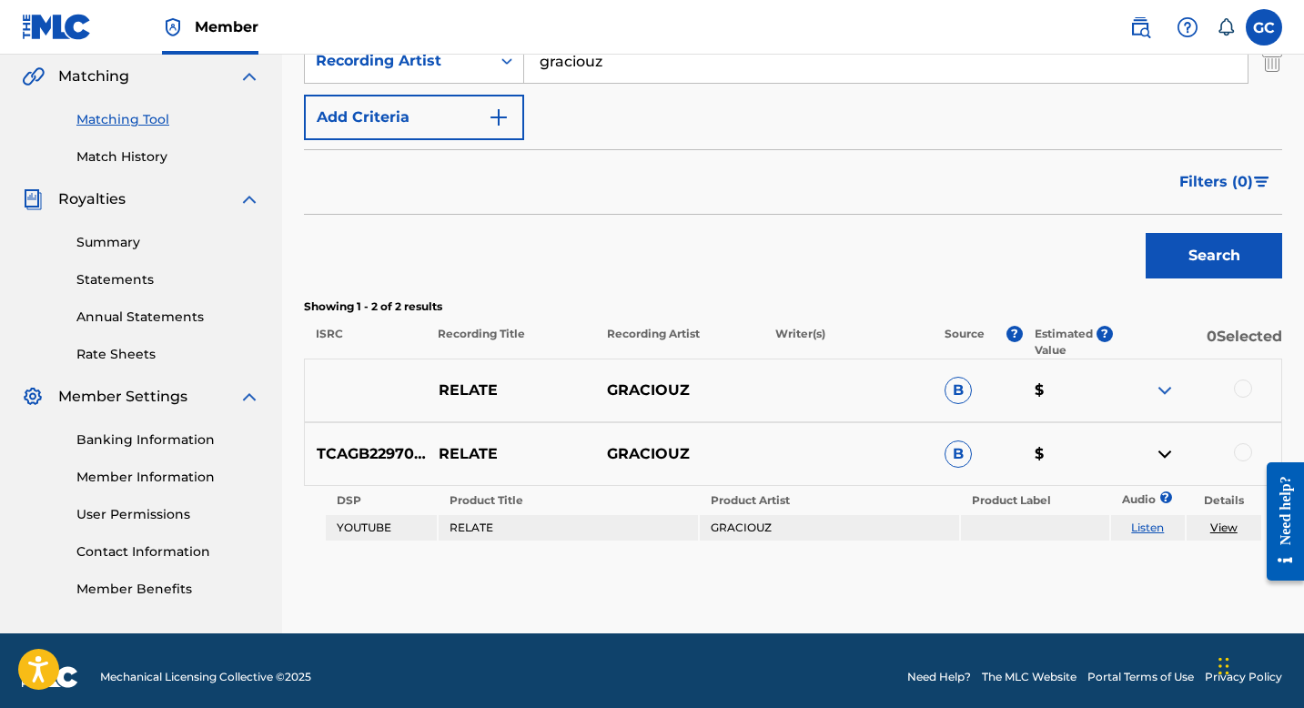
click at [439, 390] on p "RELATE" at bounding box center [511, 391] width 168 height 22
click at [491, 397] on p "RELATE" at bounding box center [511, 391] width 168 height 22
click at [1236, 448] on div at bounding box center [1243, 452] width 18 height 18
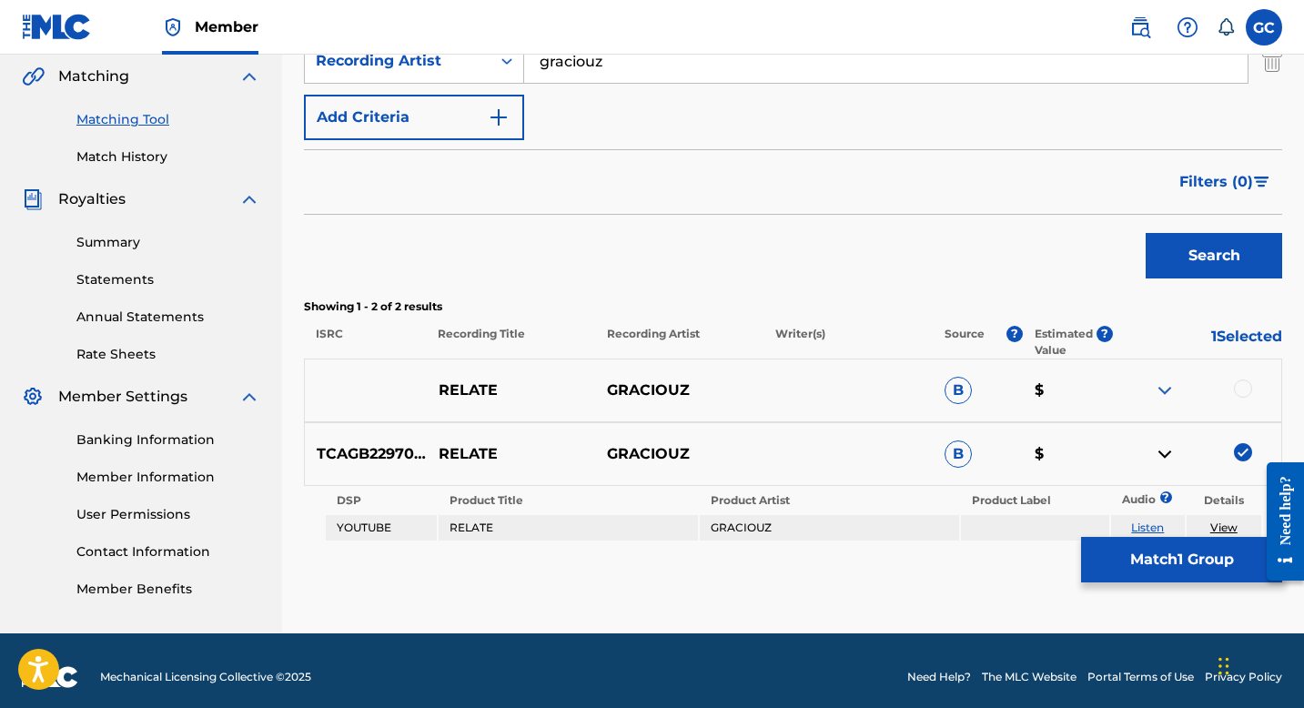
click at [1239, 388] on div at bounding box center [1243, 389] width 18 height 18
click at [1165, 557] on button "Match 2 Groups" at bounding box center [1181, 560] width 201 height 46
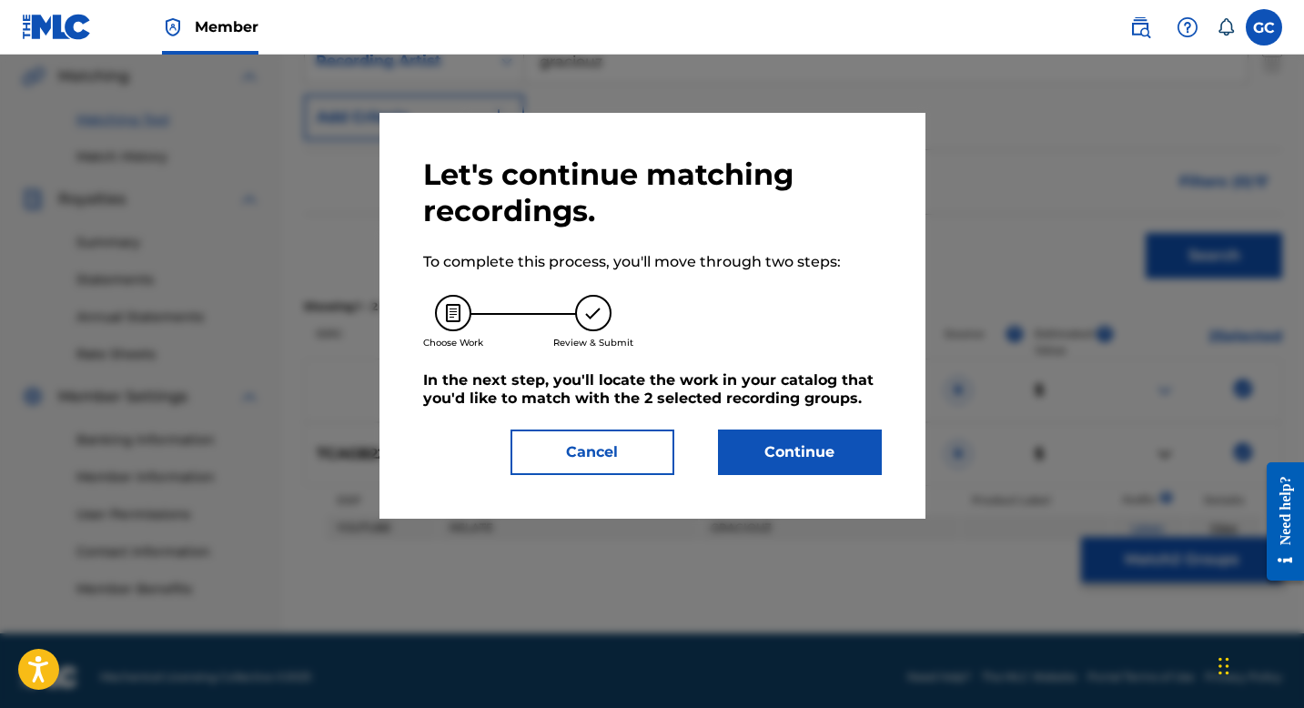
click at [799, 455] on button "Continue" at bounding box center [800, 453] width 164 height 46
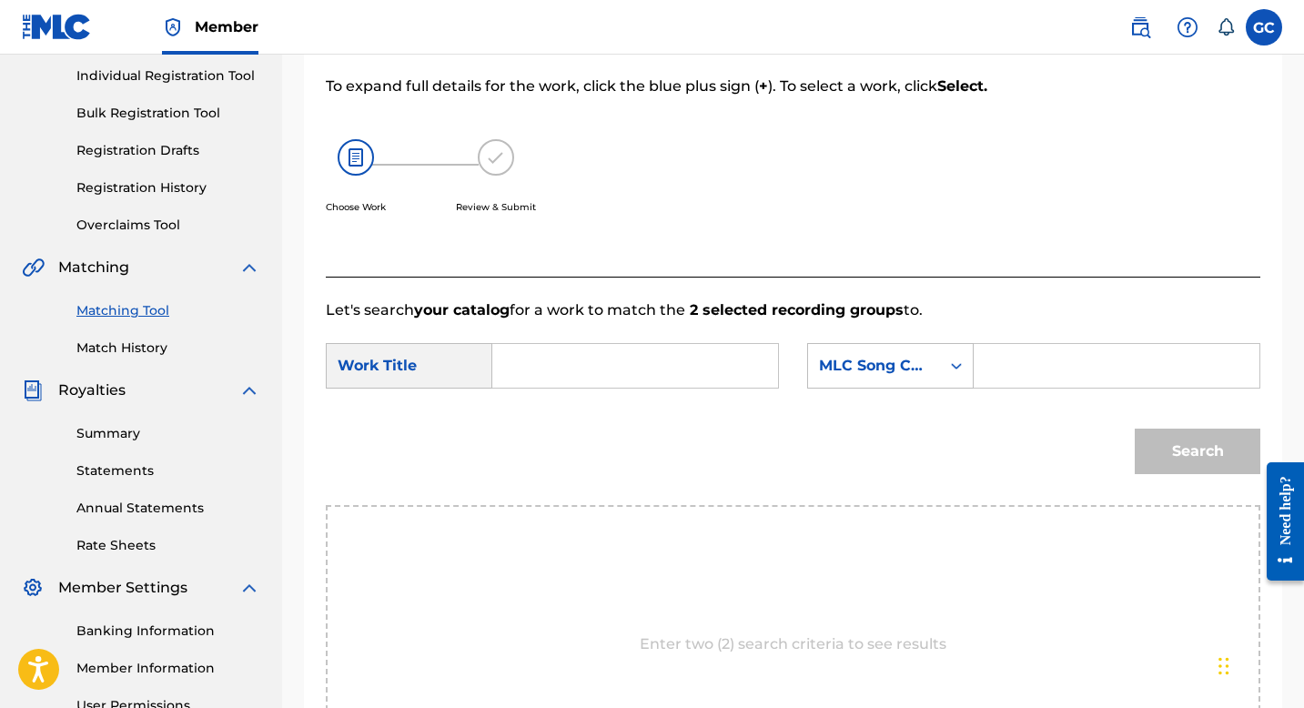
scroll to position [0, 0]
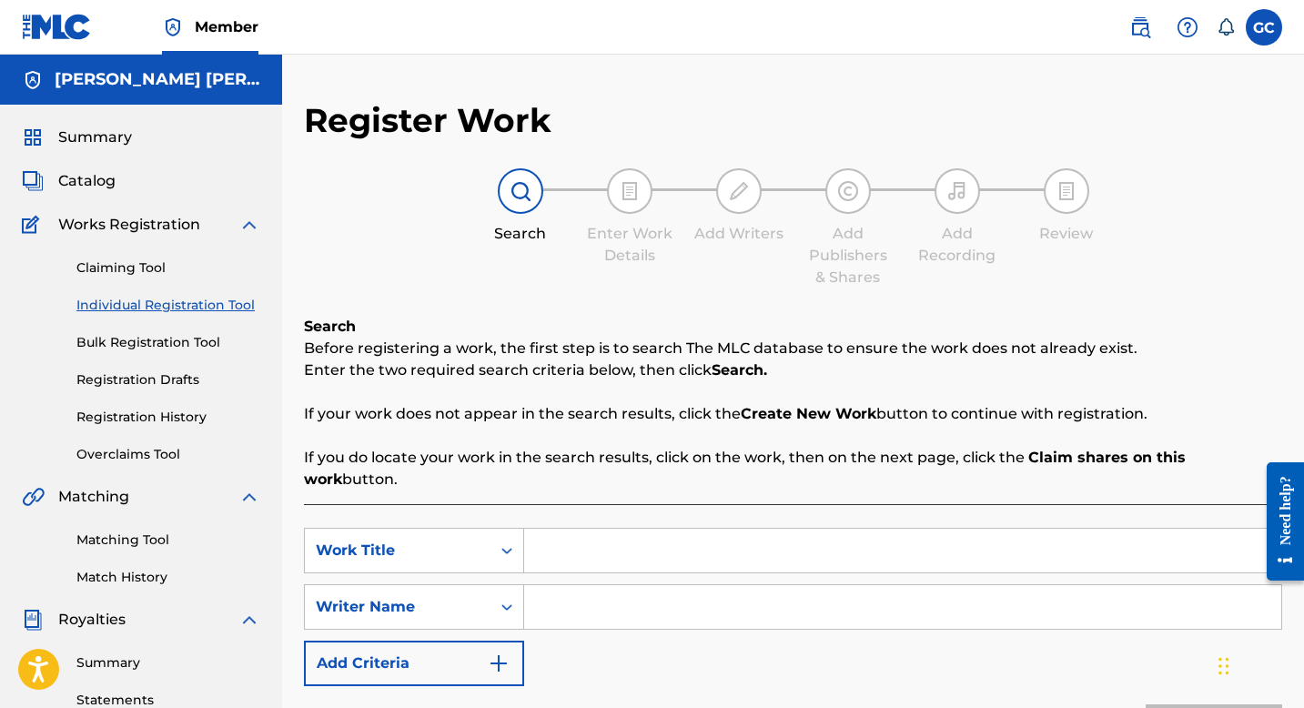
click at [156, 307] on link "Individual Registration Tool" at bounding box center [168, 305] width 184 height 19
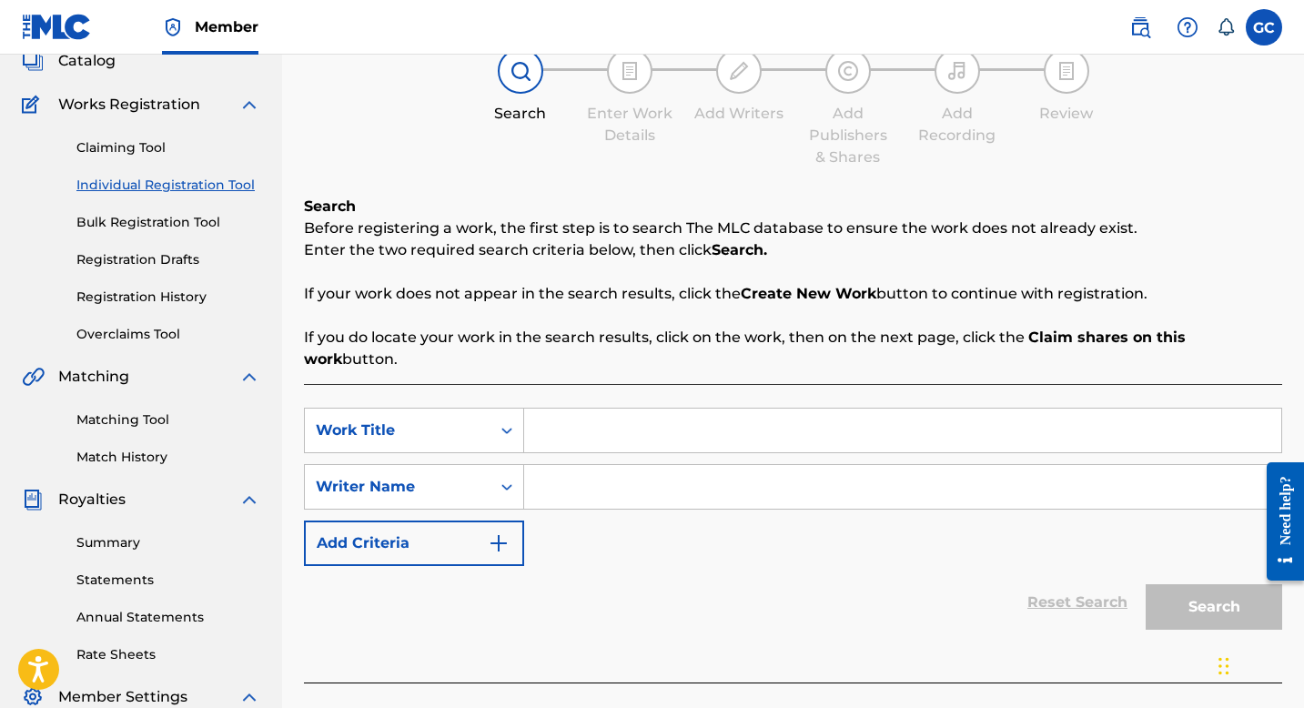
scroll to position [121, 0]
click at [720, 408] on input "Search Form" at bounding box center [902, 430] width 757 height 44
click at [463, 419] on div "Work Title" at bounding box center [398, 430] width 164 height 22
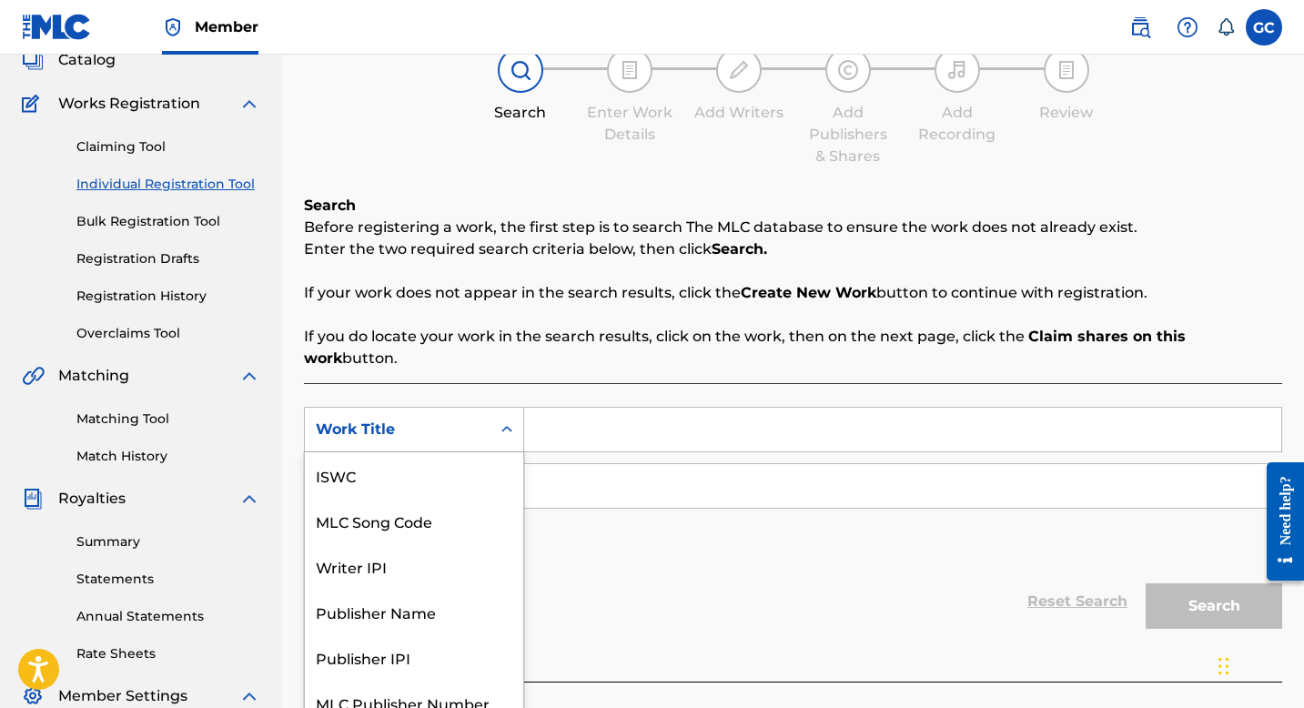
scroll to position [46, 0]
click at [463, 419] on div "Work Title" at bounding box center [398, 430] width 164 height 22
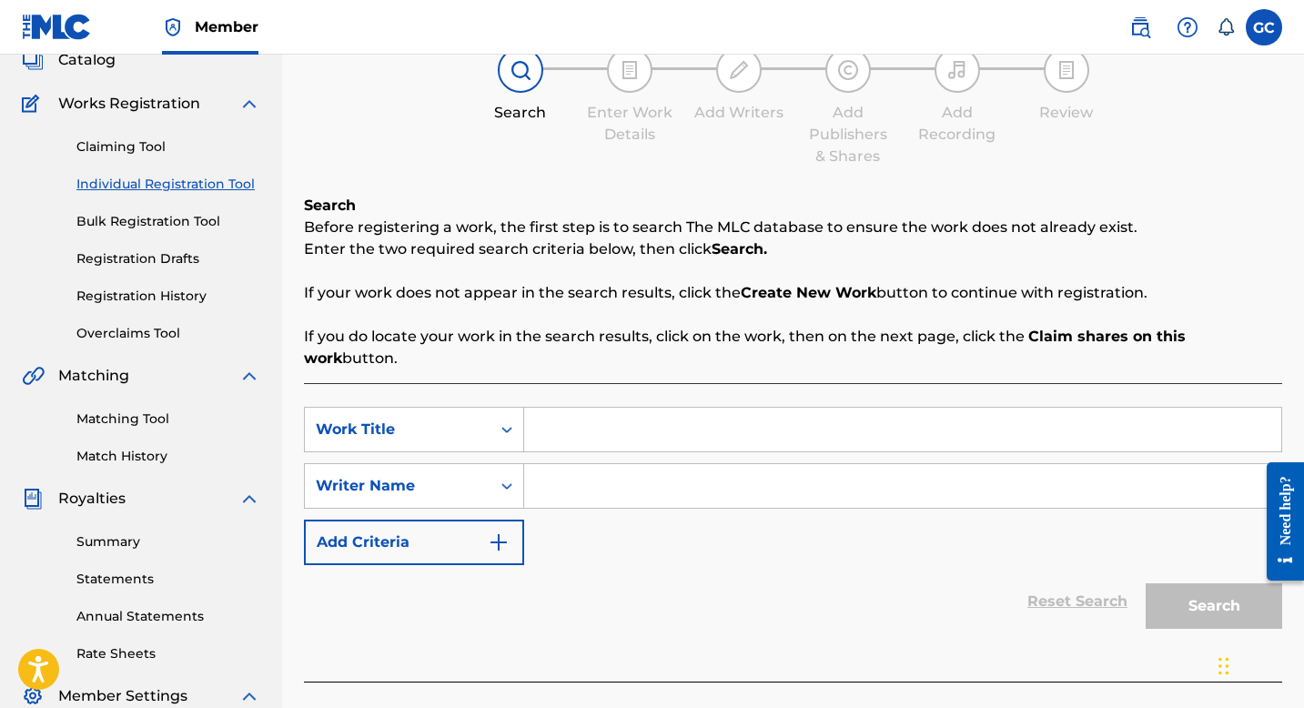
click at [605, 411] on input "Search Form" at bounding box center [902, 430] width 757 height 44
type input "relate"
click at [583, 473] on input "Search Form" at bounding box center [902, 486] width 757 height 44
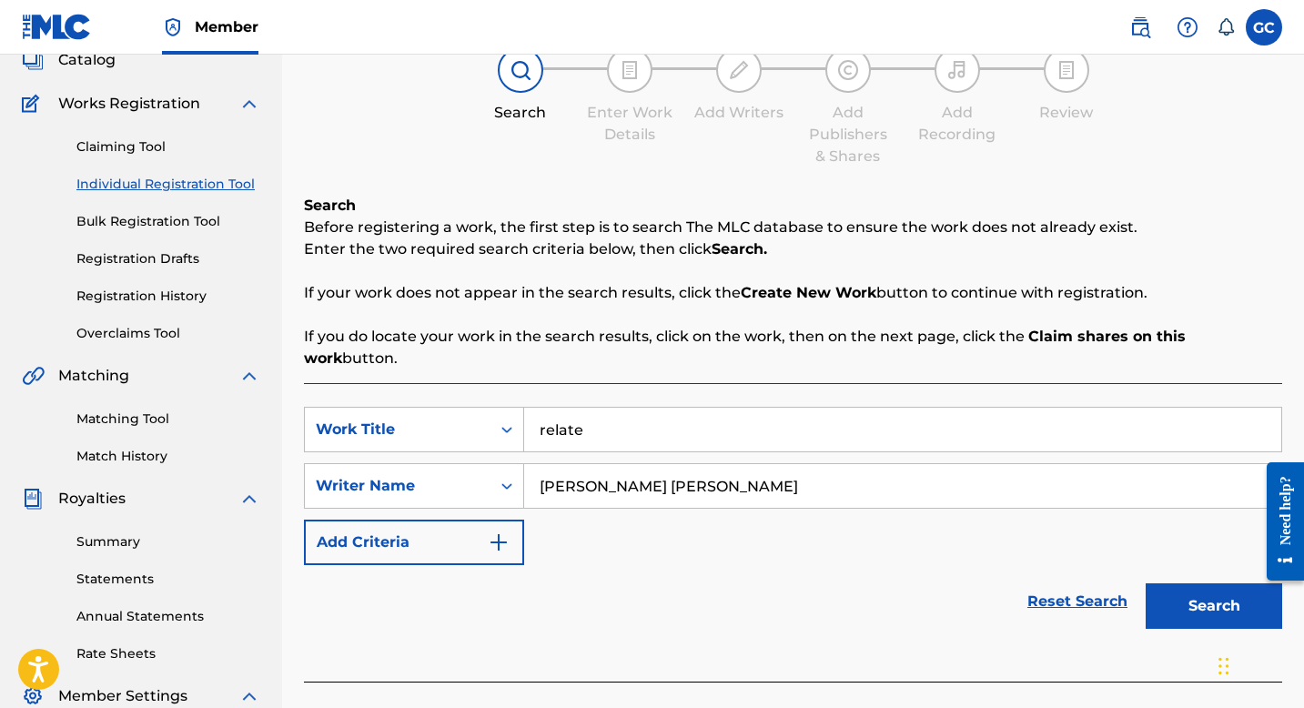
click at [596, 464] on input "[PERSON_NAME] [PERSON_NAME]" at bounding box center [902, 486] width 757 height 44
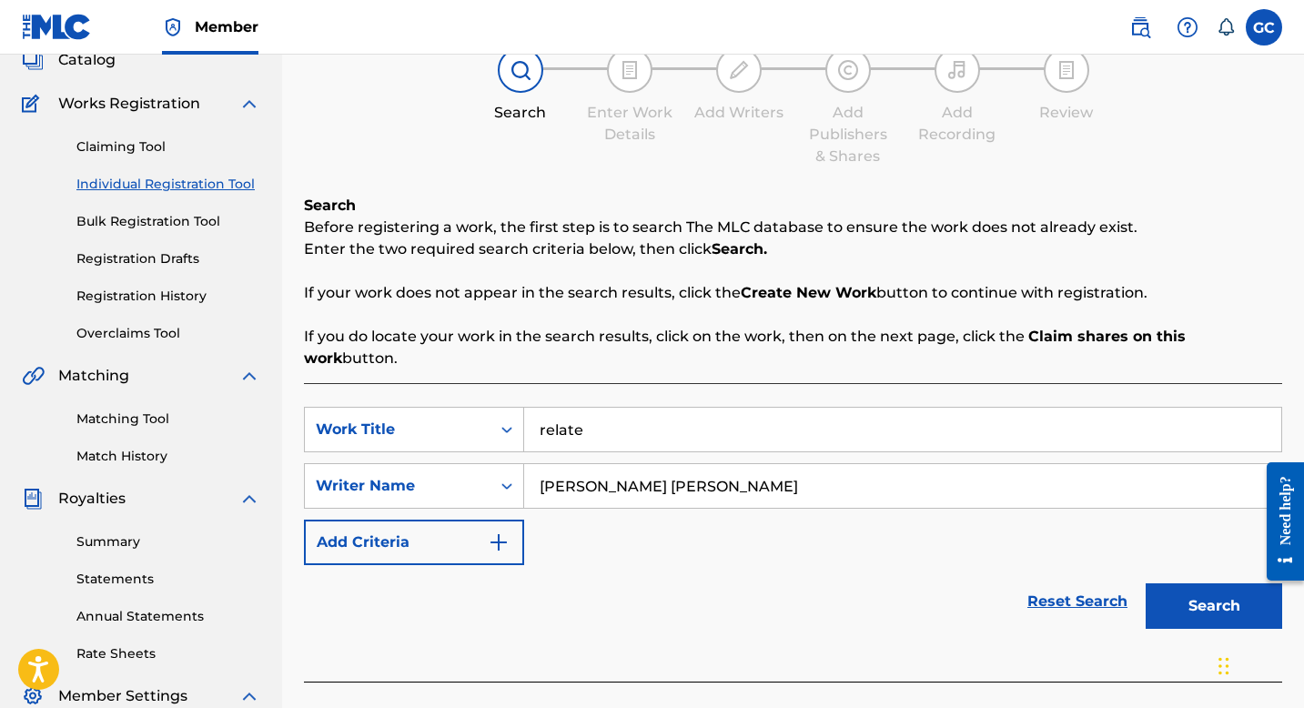
paste input "[PERSON_NAME] C"
type input "[PERSON_NAME] [PERSON_NAME]"
click at [1181, 583] on button "Search" at bounding box center [1214, 606] width 137 height 46
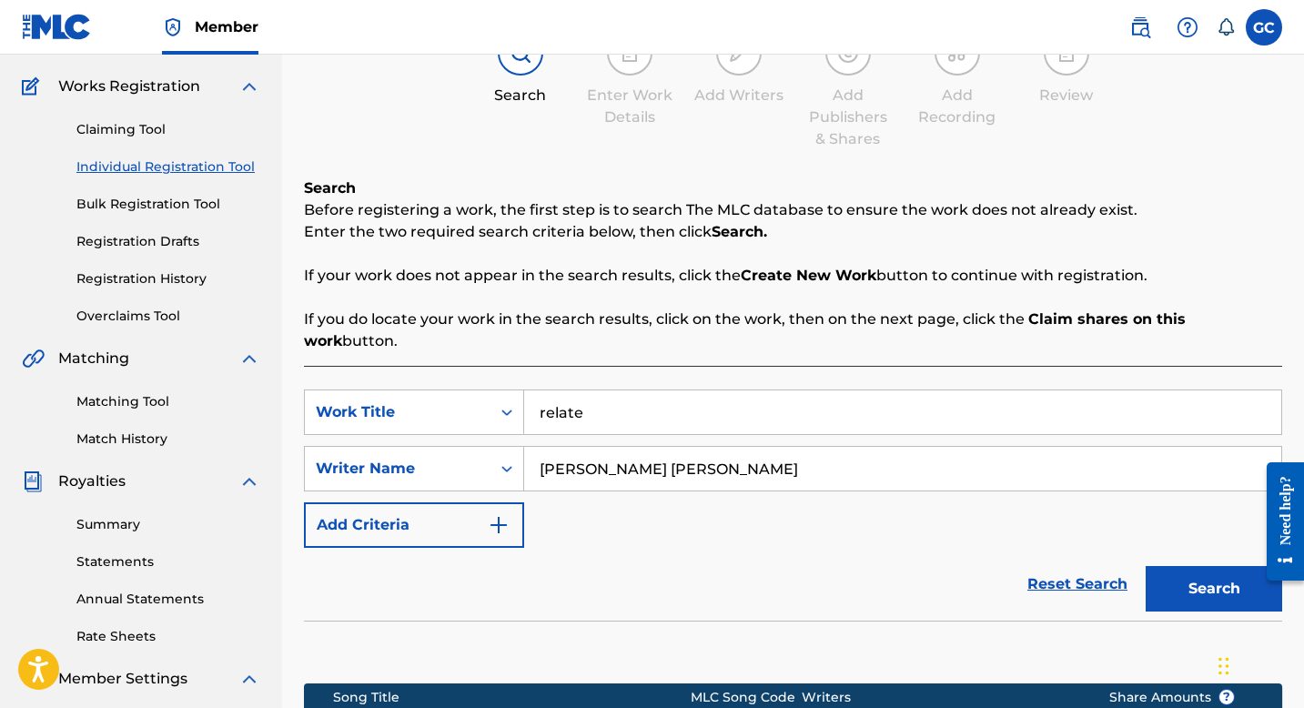
scroll to position [421, 0]
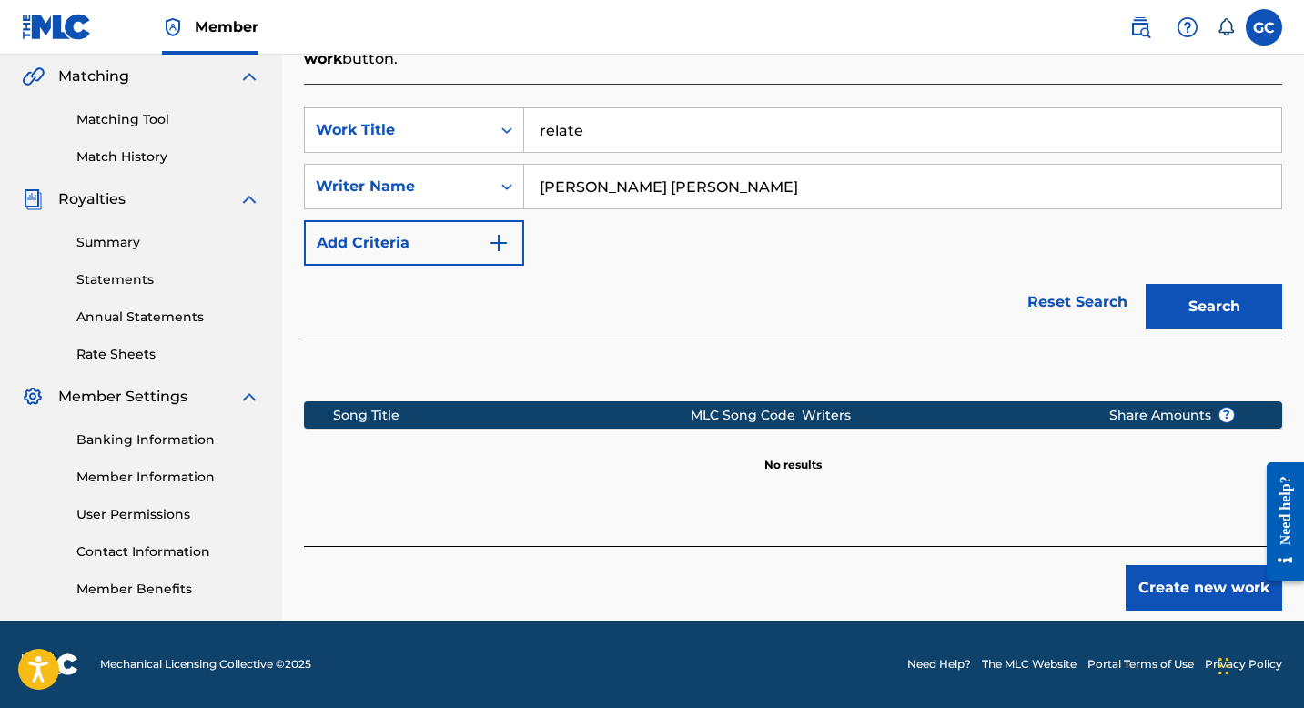
click at [1196, 567] on button "Create new work" at bounding box center [1204, 588] width 157 height 46
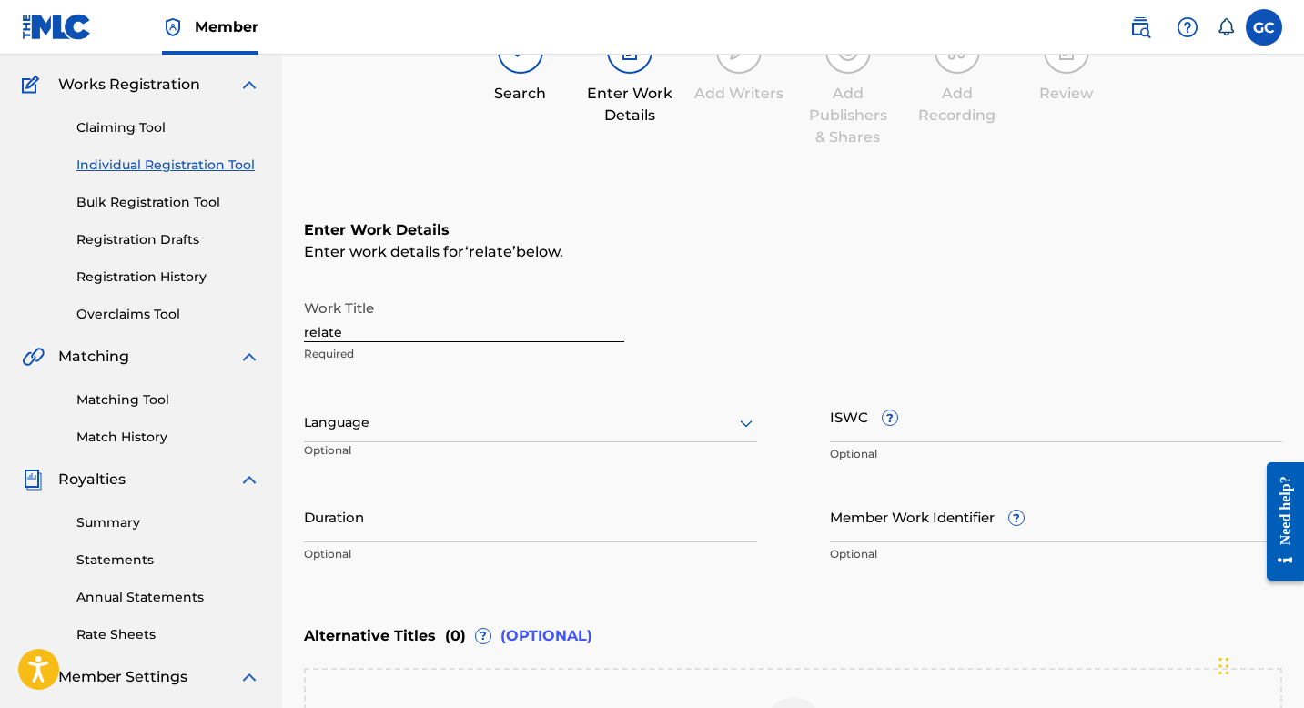
scroll to position [137, 0]
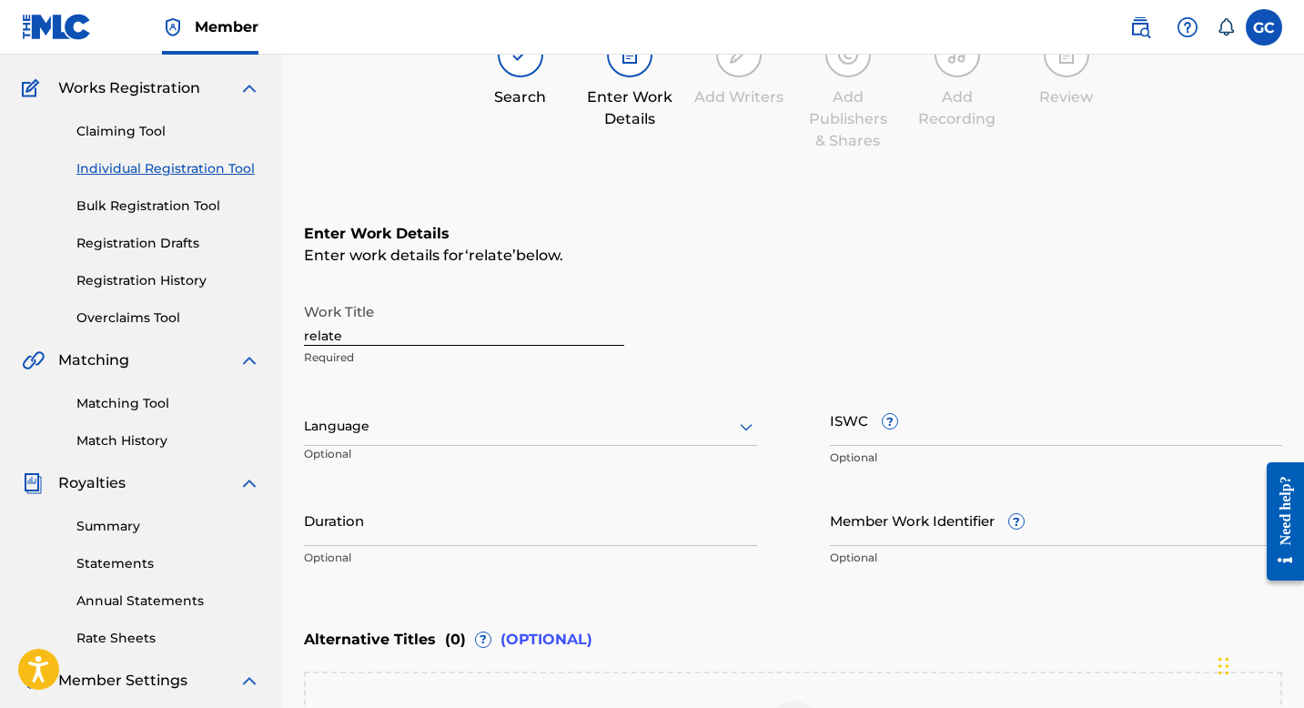
click at [894, 431] on input "ISWC ?" at bounding box center [1056, 420] width 453 height 52
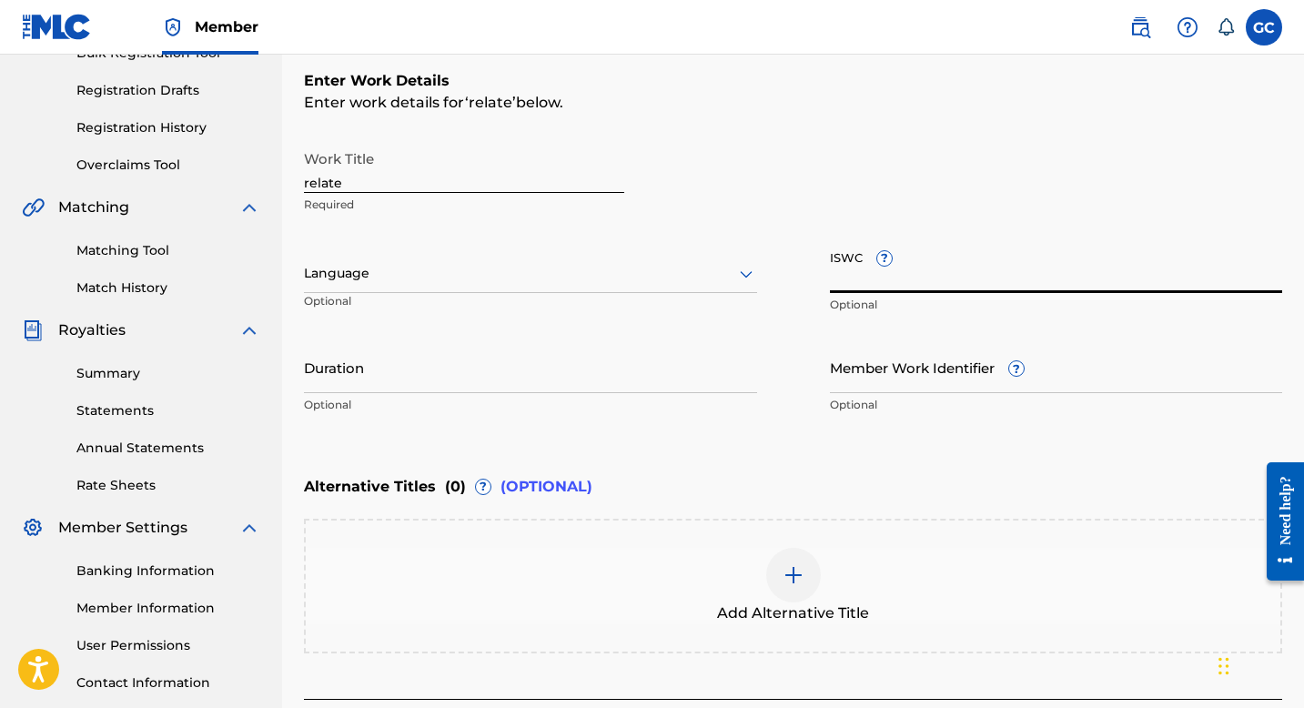
scroll to position [286, 0]
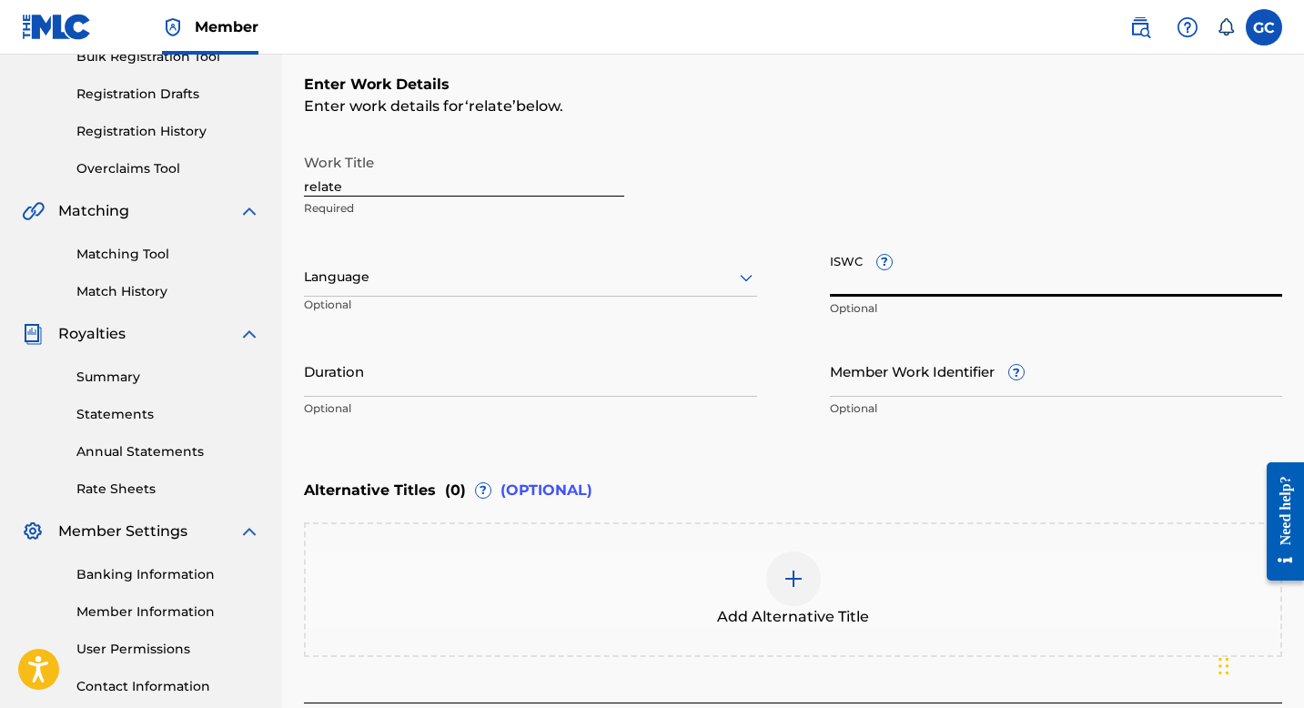
click at [406, 277] on div at bounding box center [530, 277] width 453 height 23
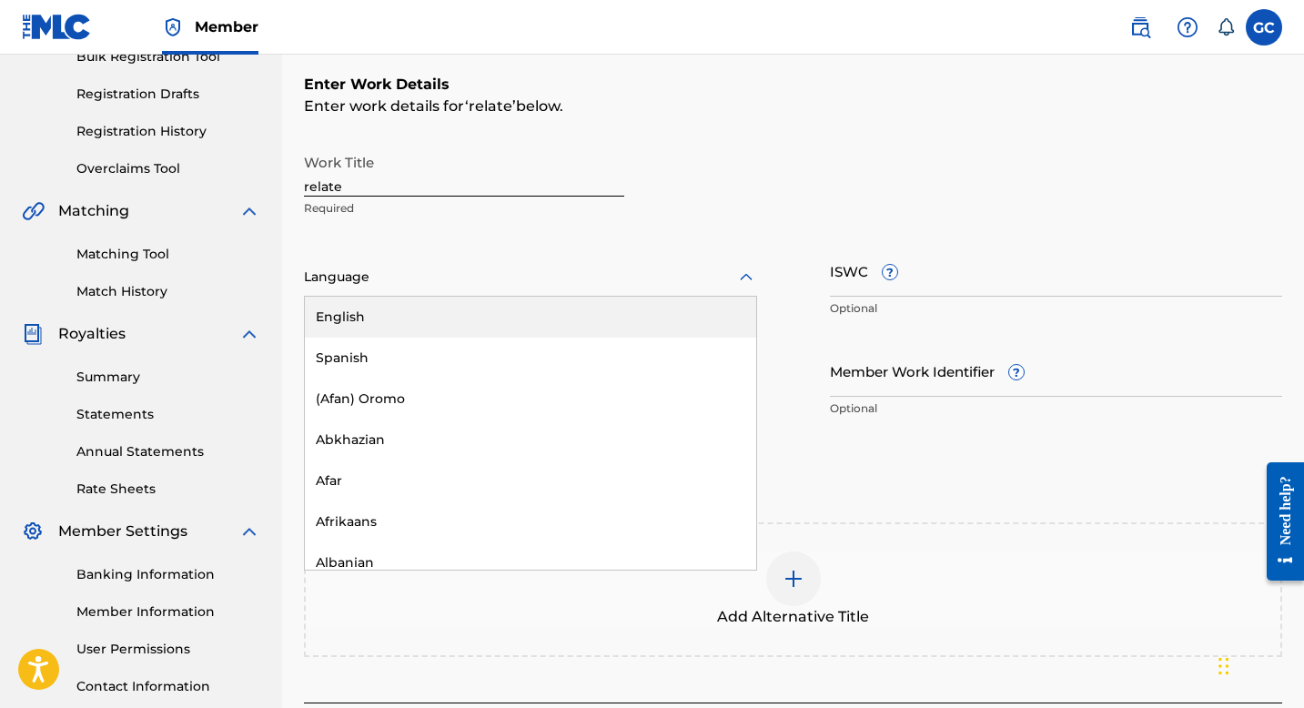
click at [393, 312] on div "English" at bounding box center [530, 317] width 451 height 41
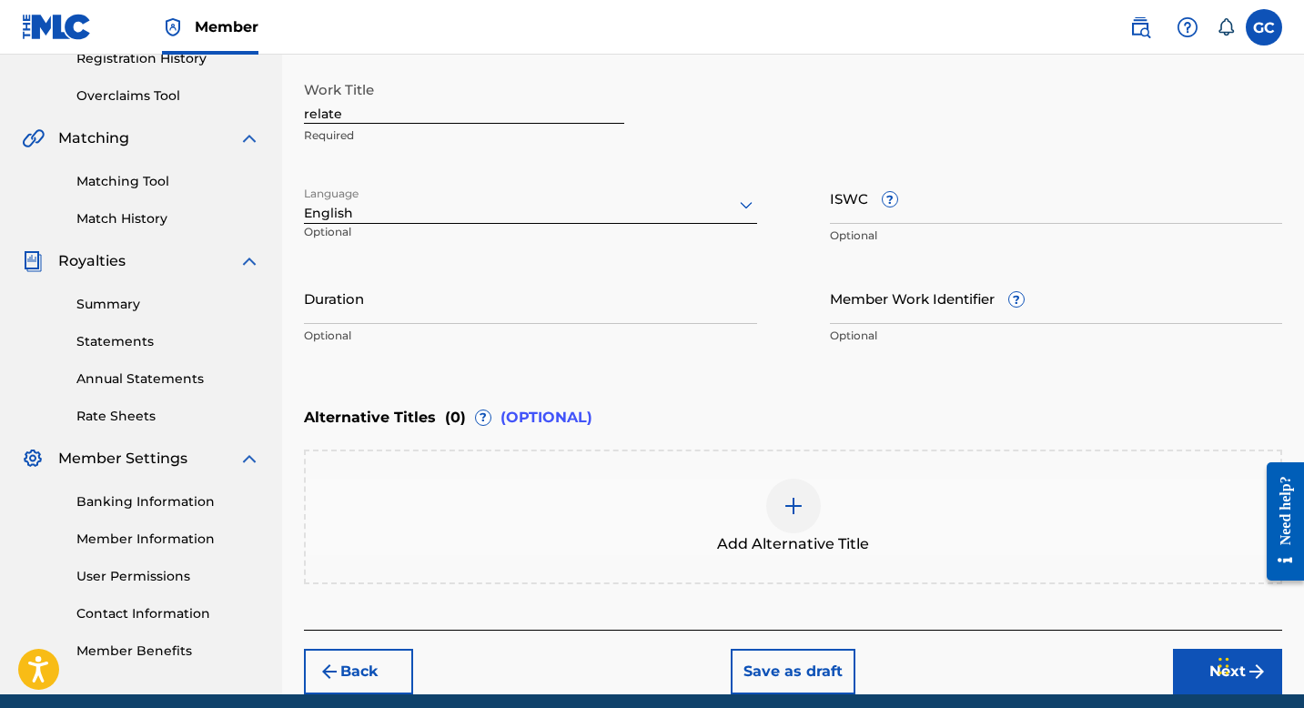
scroll to position [431, 0]
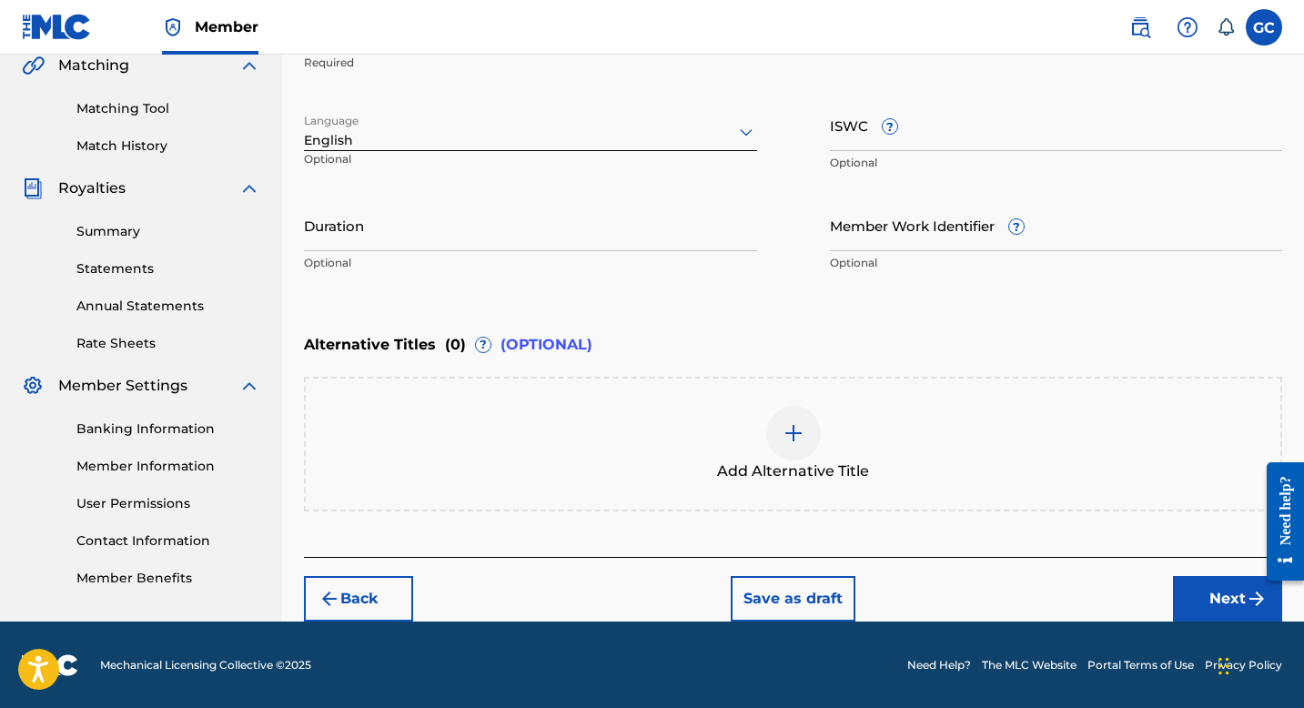
click at [1202, 592] on button "Next" at bounding box center [1227, 599] width 109 height 46
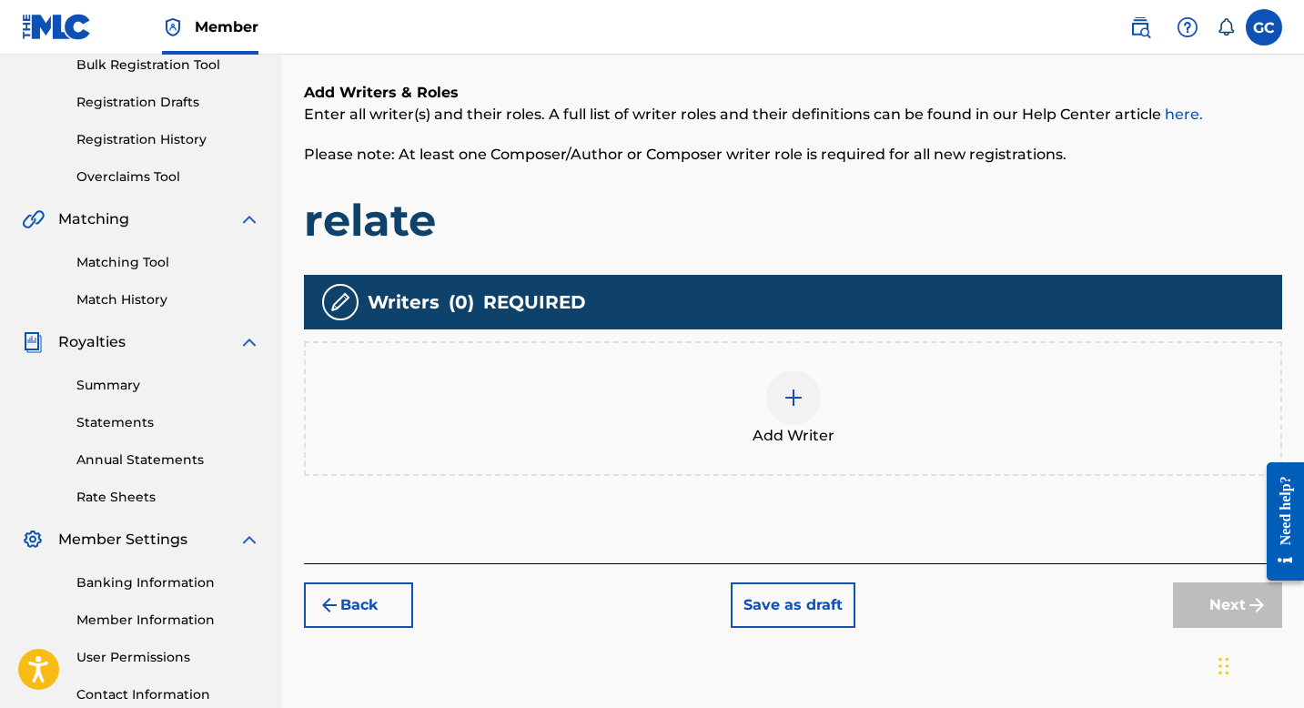
scroll to position [291, 0]
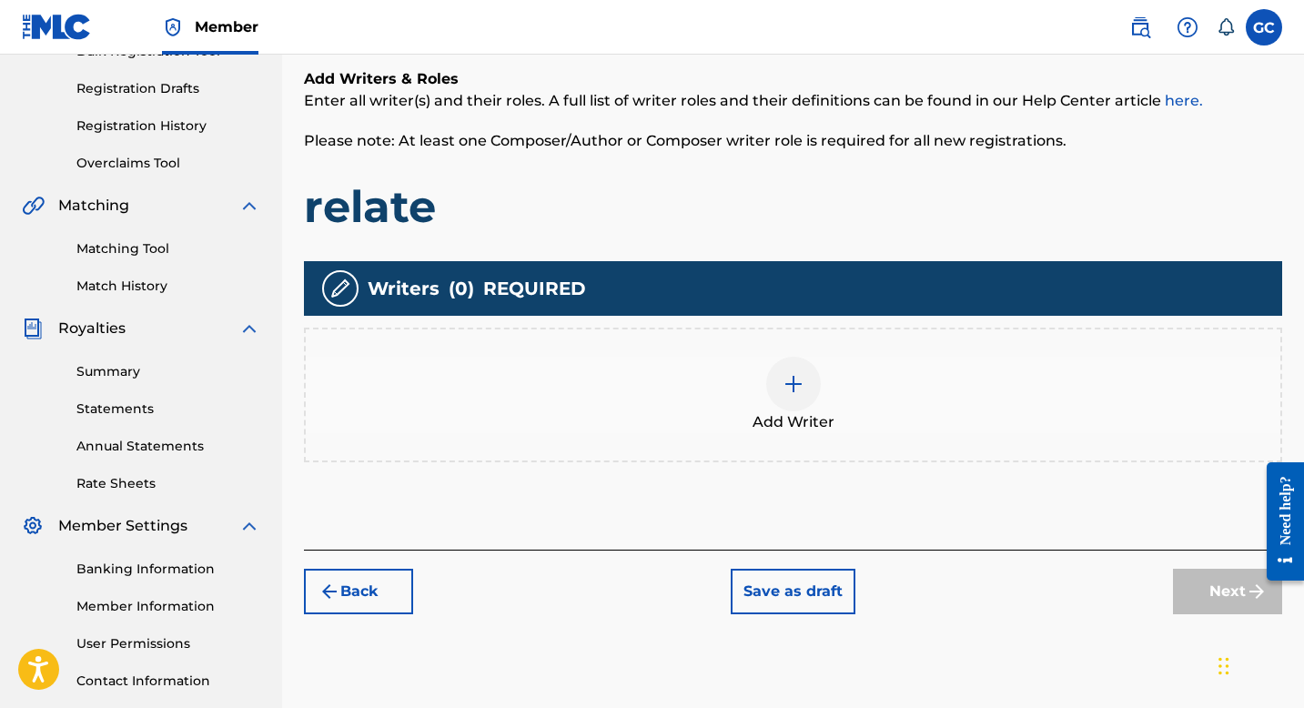
click at [791, 382] on img at bounding box center [794, 384] width 22 height 22
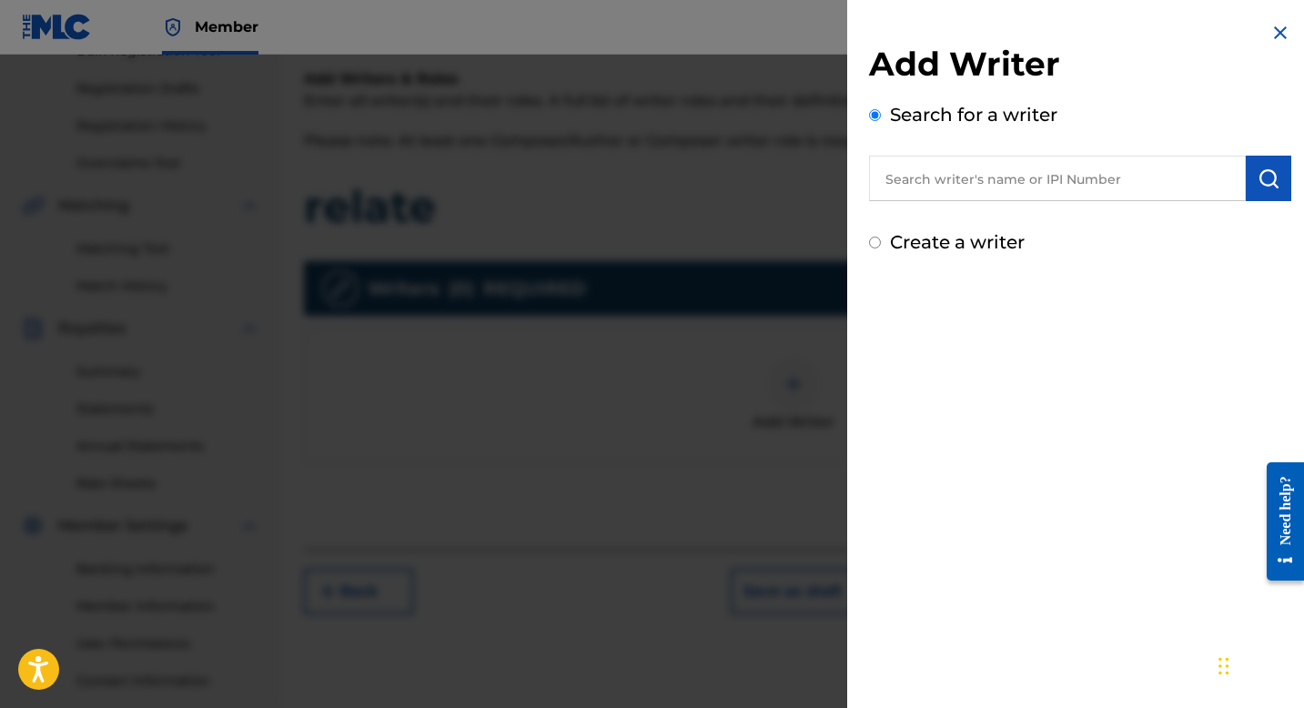
click at [963, 193] on input "text" at bounding box center [1057, 179] width 377 height 46
click at [913, 183] on input "text" at bounding box center [1057, 179] width 377 height 46
paste input "1297077121"
type input "1297077121"
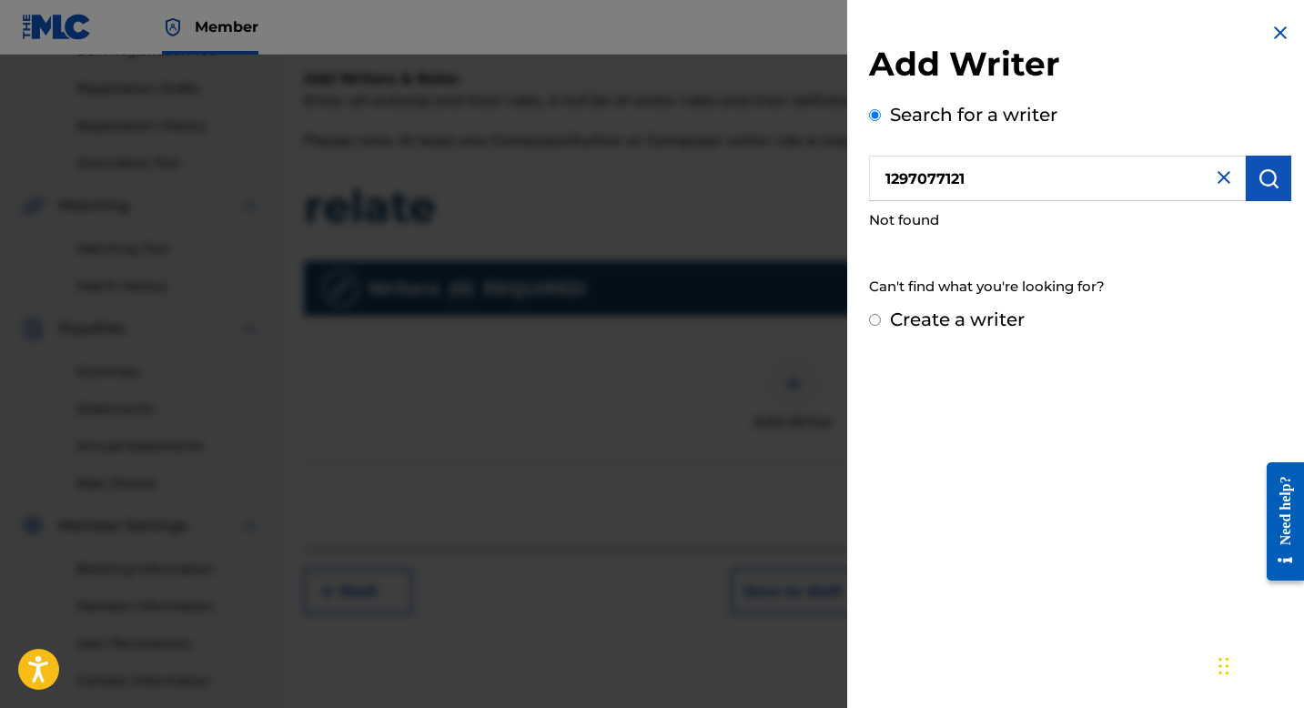
click at [1222, 184] on img at bounding box center [1224, 178] width 22 height 22
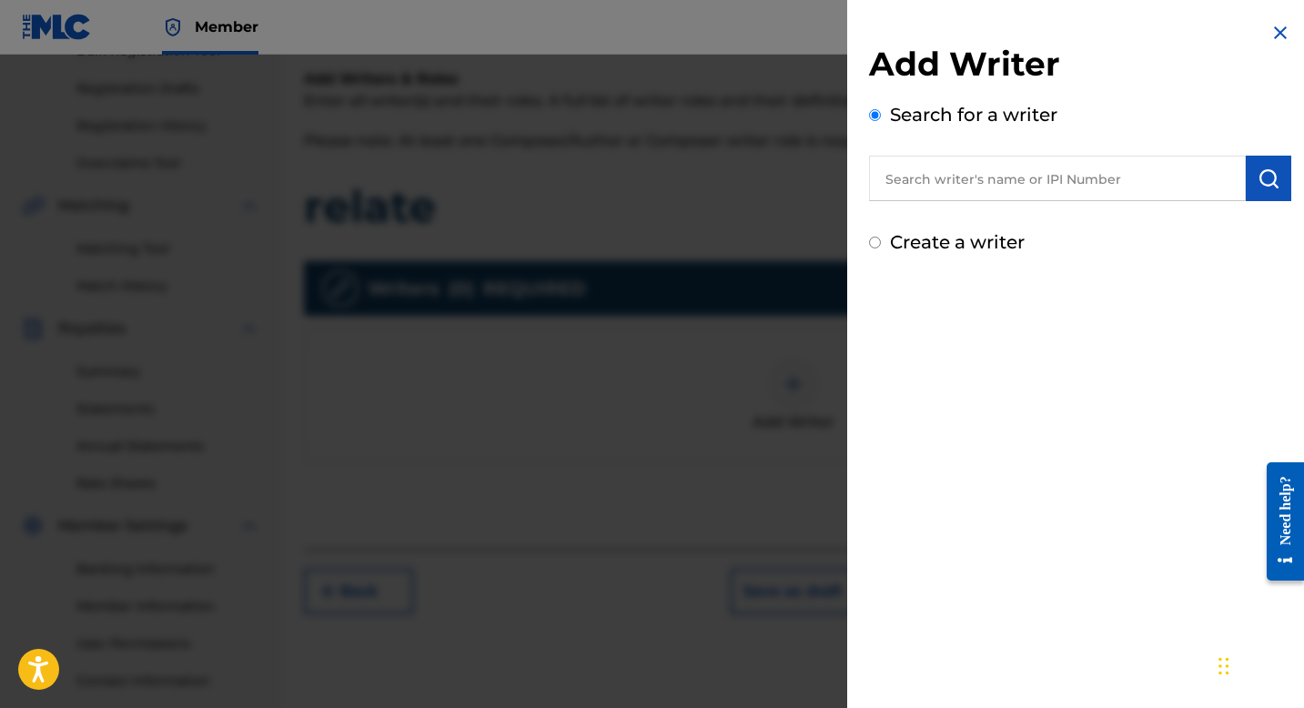
click at [1150, 184] on input "text" at bounding box center [1057, 179] width 377 height 46
type input "[PERSON_NAME]"
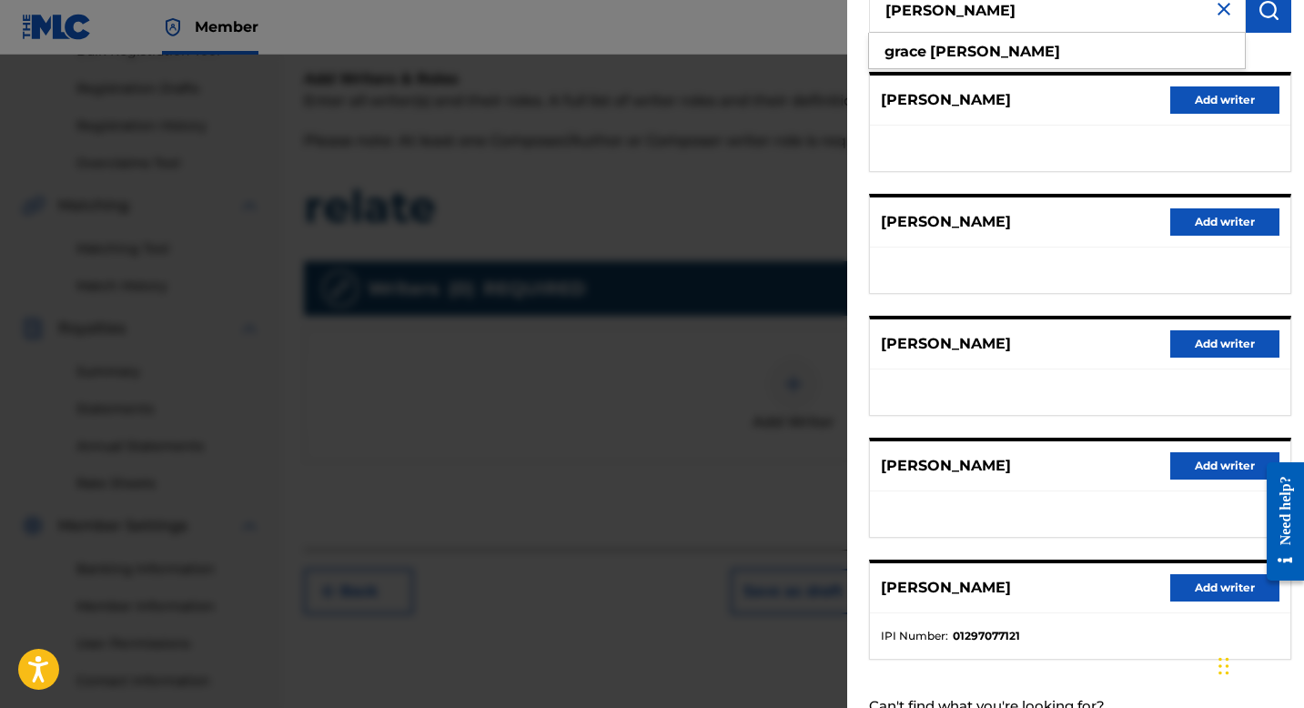
scroll to position [235, 0]
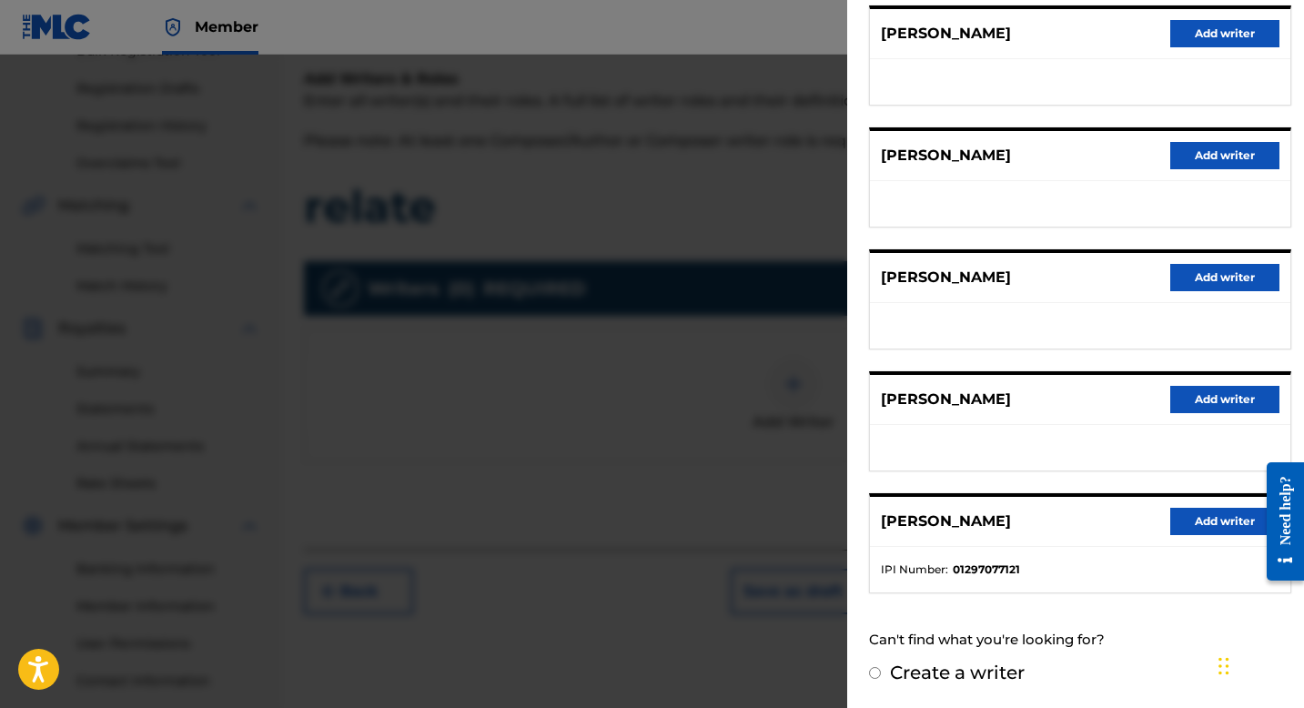
click at [1204, 520] on button "Add writer" at bounding box center [1225, 521] width 109 height 27
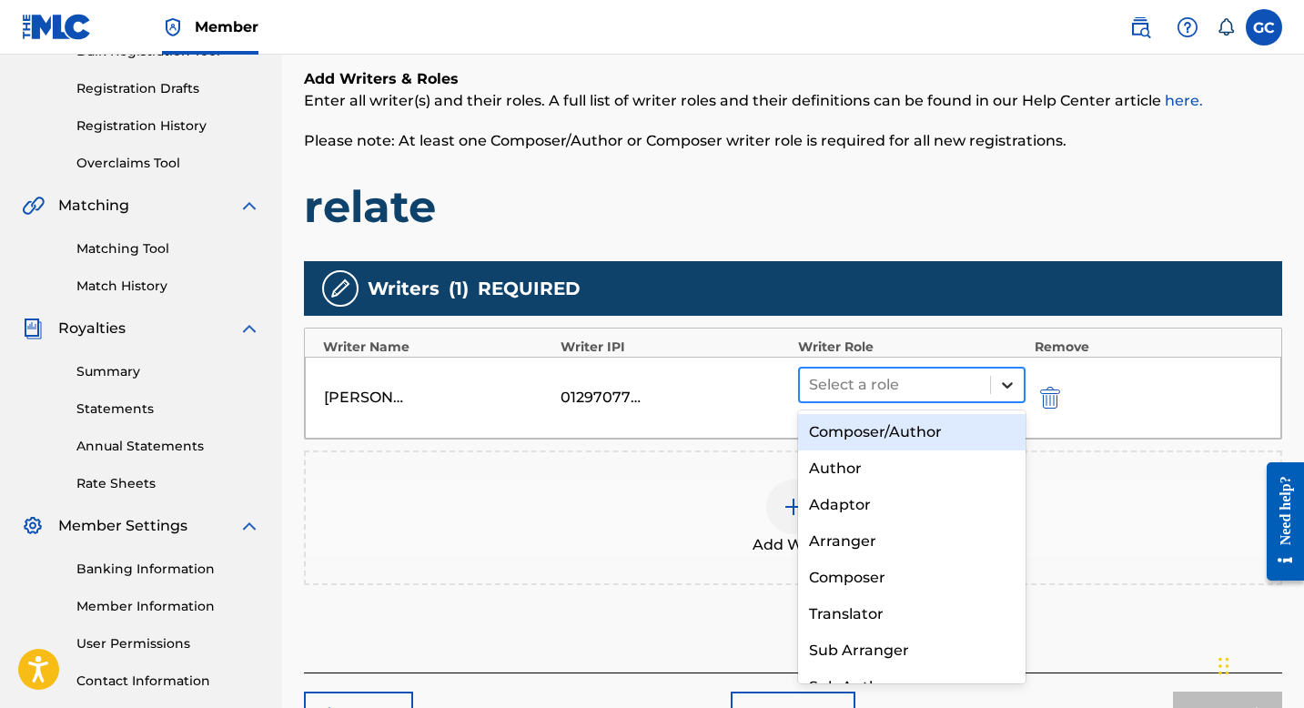
click at [1000, 378] on icon at bounding box center [1008, 385] width 18 height 18
click at [919, 425] on div "Composer/Author" at bounding box center [912, 432] width 228 height 36
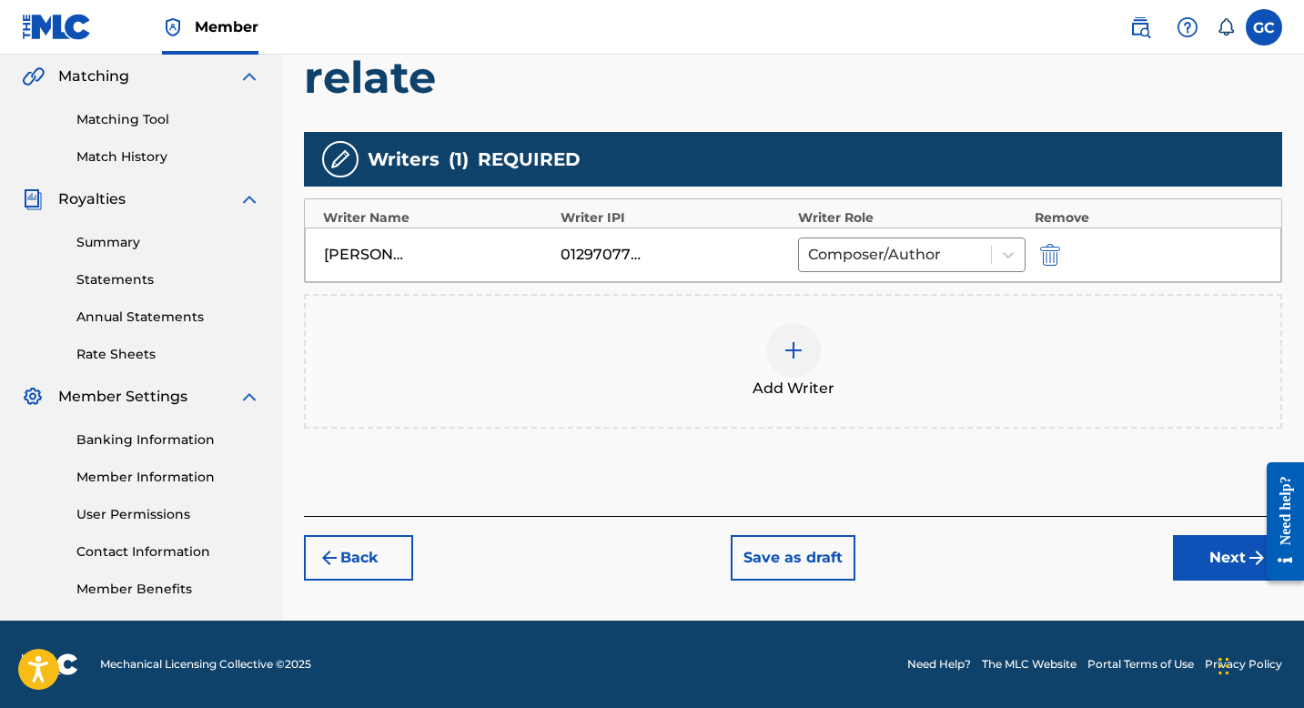
click at [1226, 555] on button "Next" at bounding box center [1227, 558] width 109 height 46
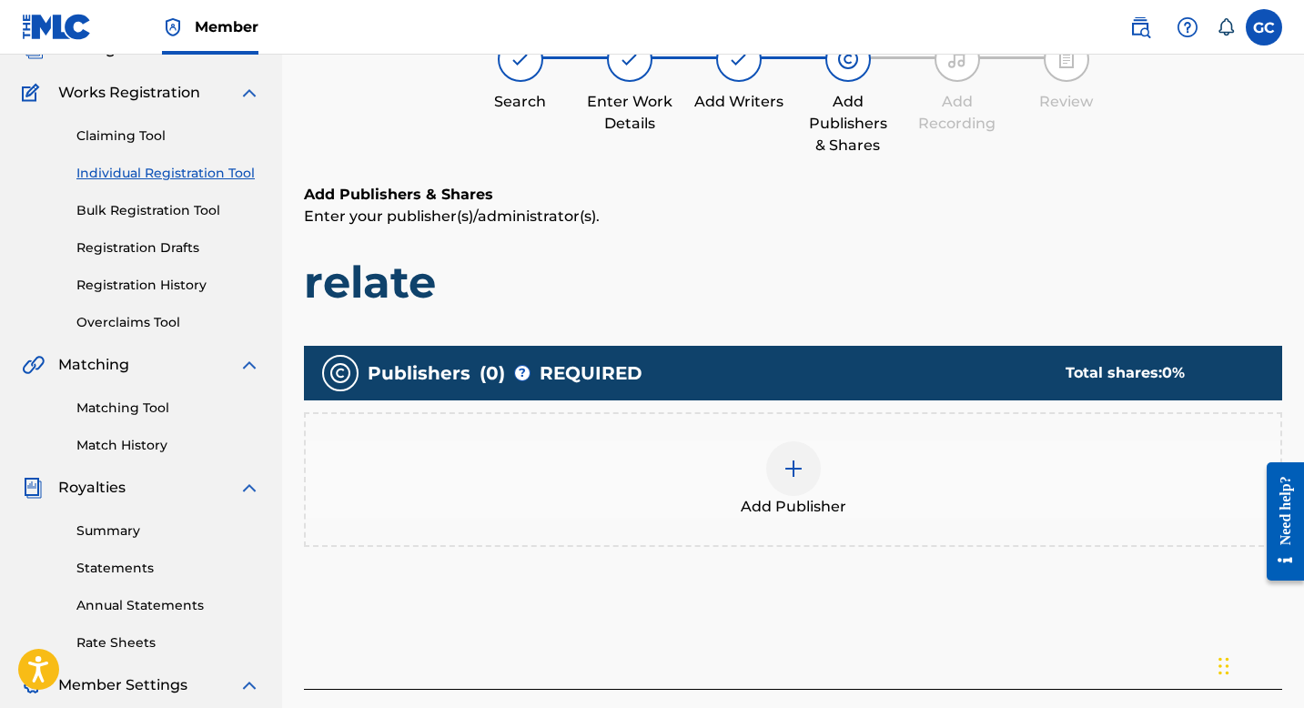
scroll to position [82, 0]
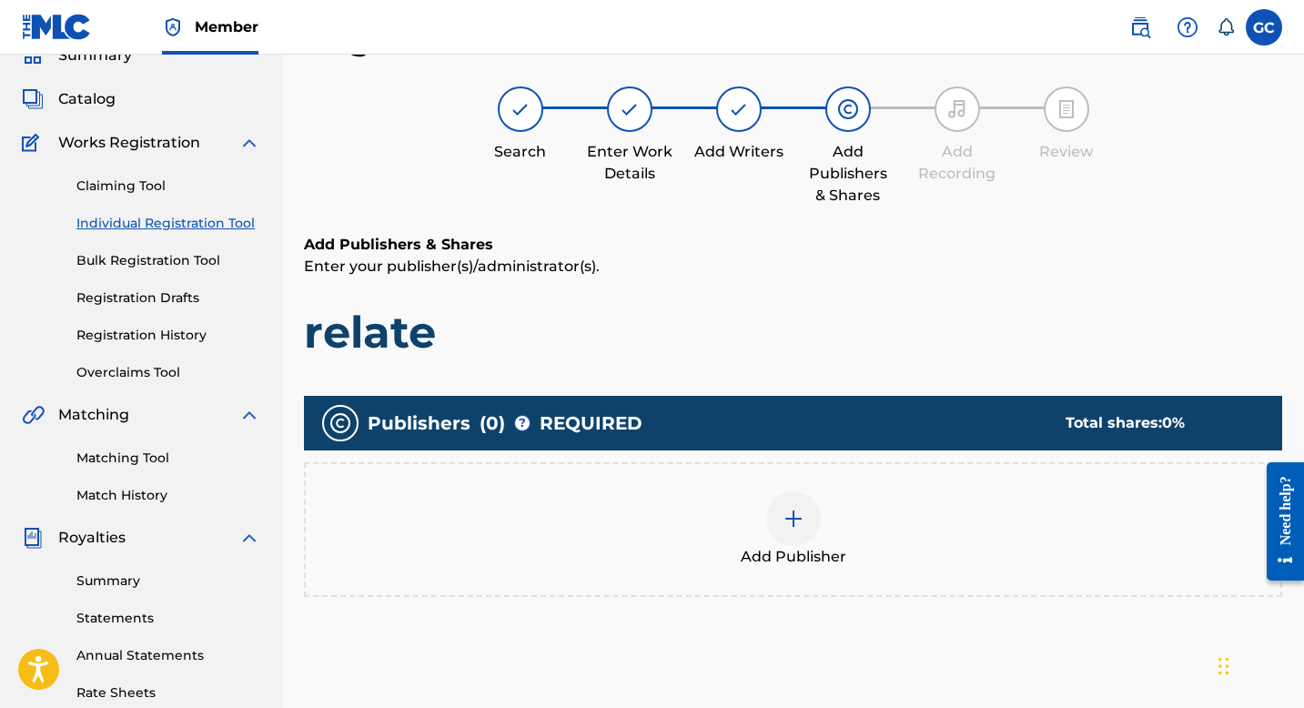
click at [780, 523] on div at bounding box center [793, 519] width 55 height 55
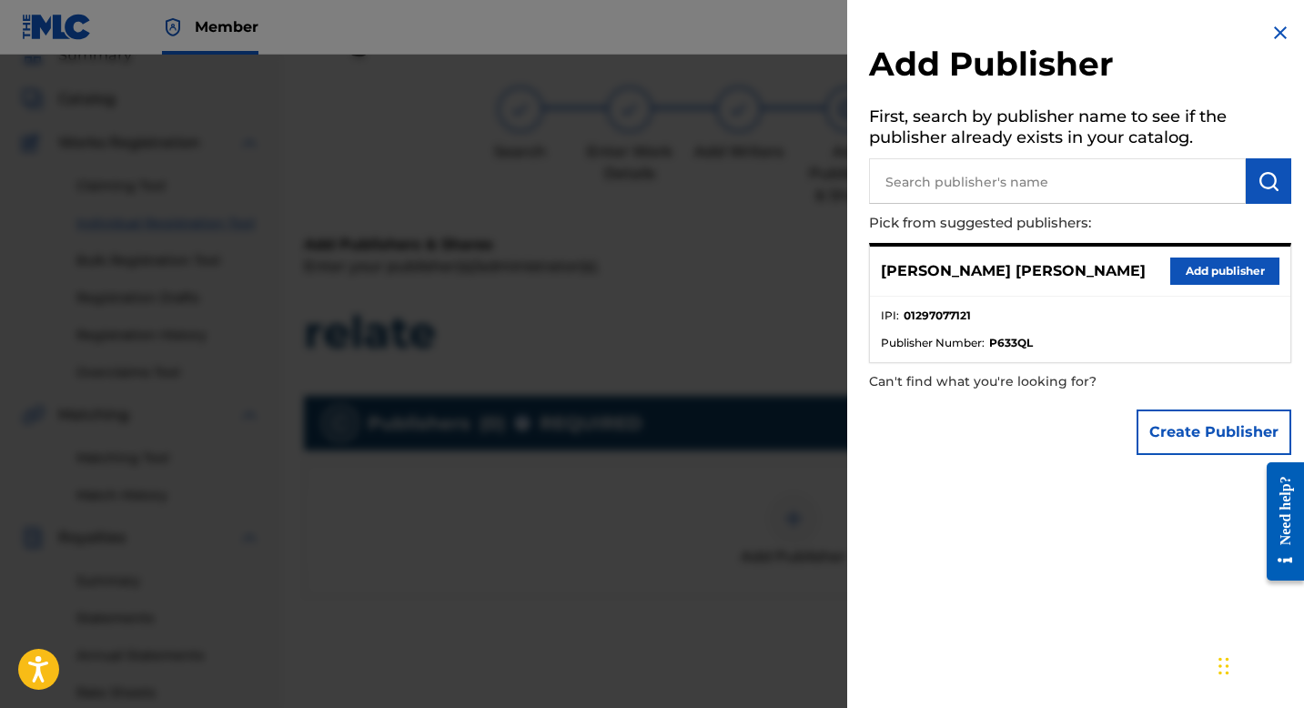
click at [1196, 267] on button "Add publisher" at bounding box center [1225, 271] width 109 height 27
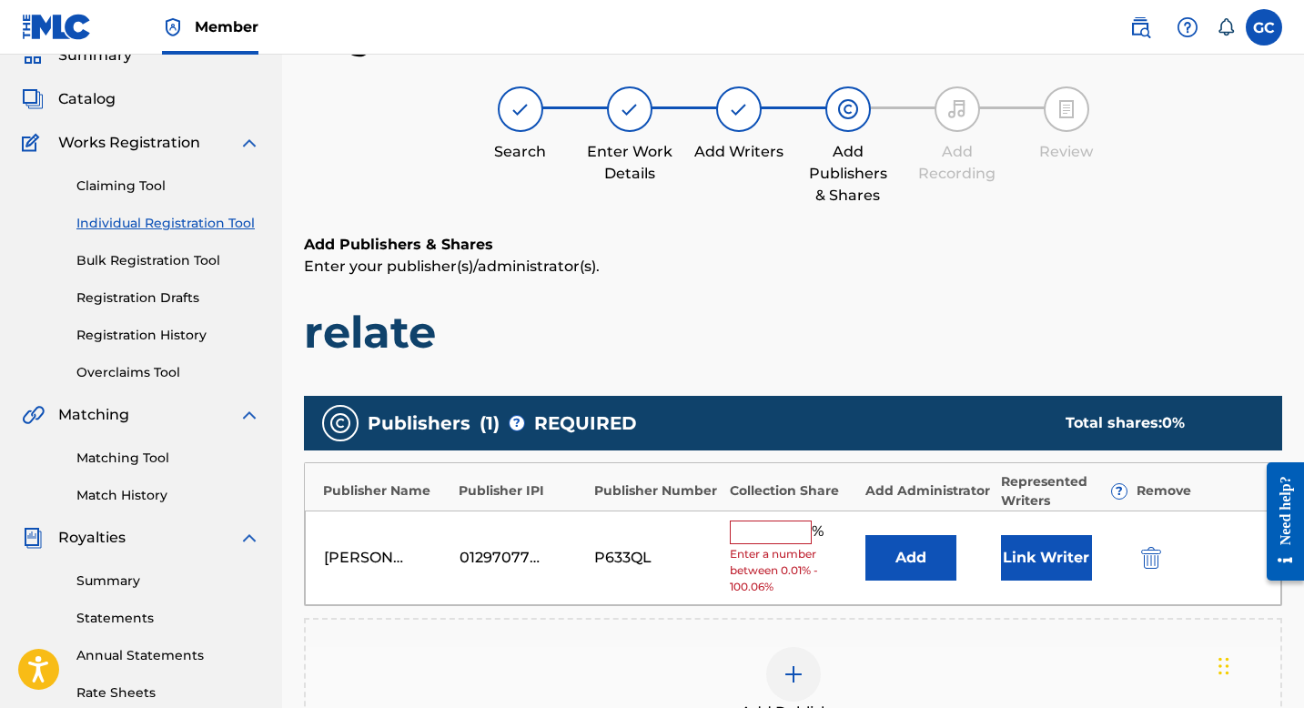
click at [764, 529] on input "text" at bounding box center [771, 533] width 82 height 24
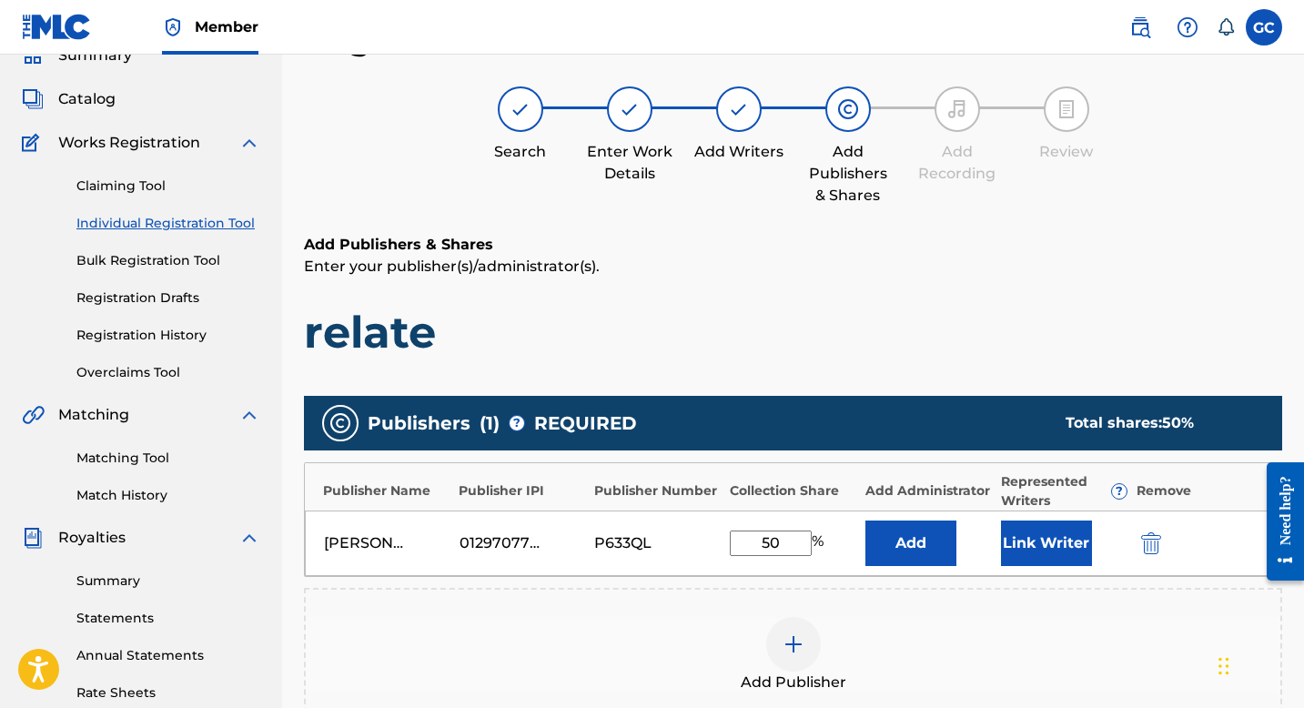
click at [928, 624] on div "Add Publisher" at bounding box center [793, 655] width 975 height 76
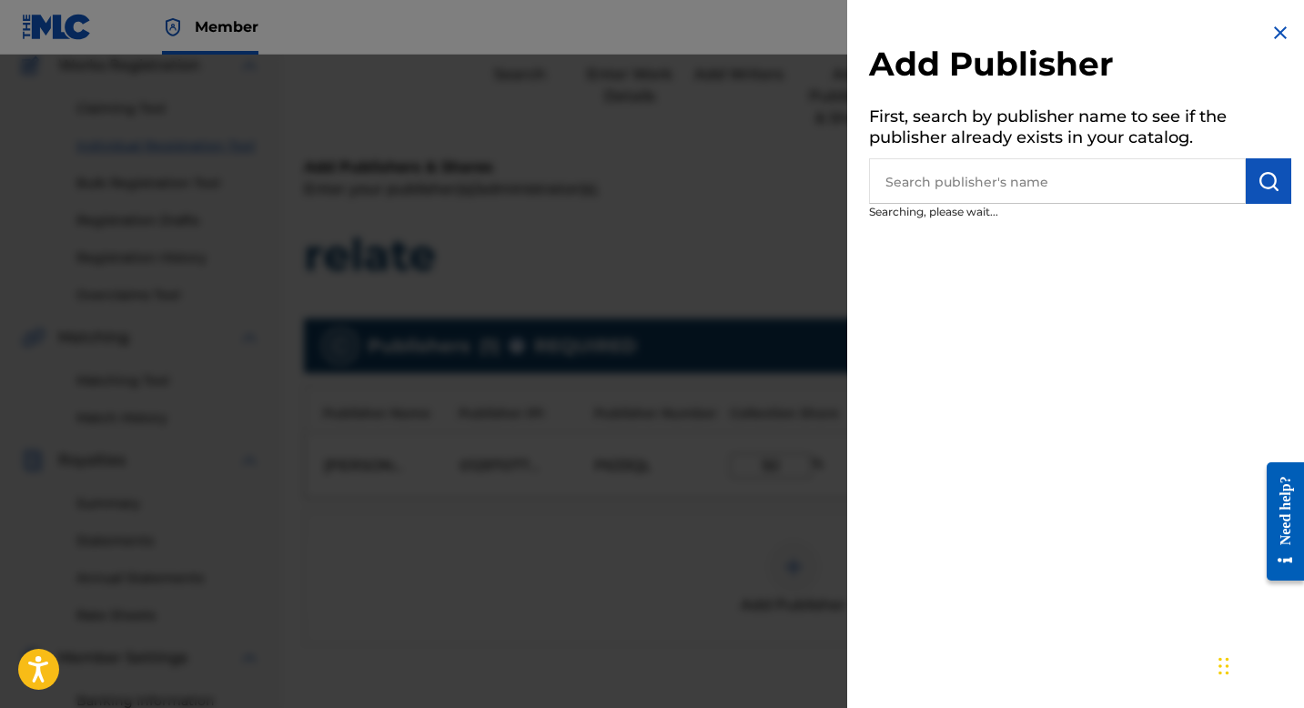
scroll to position [163, 0]
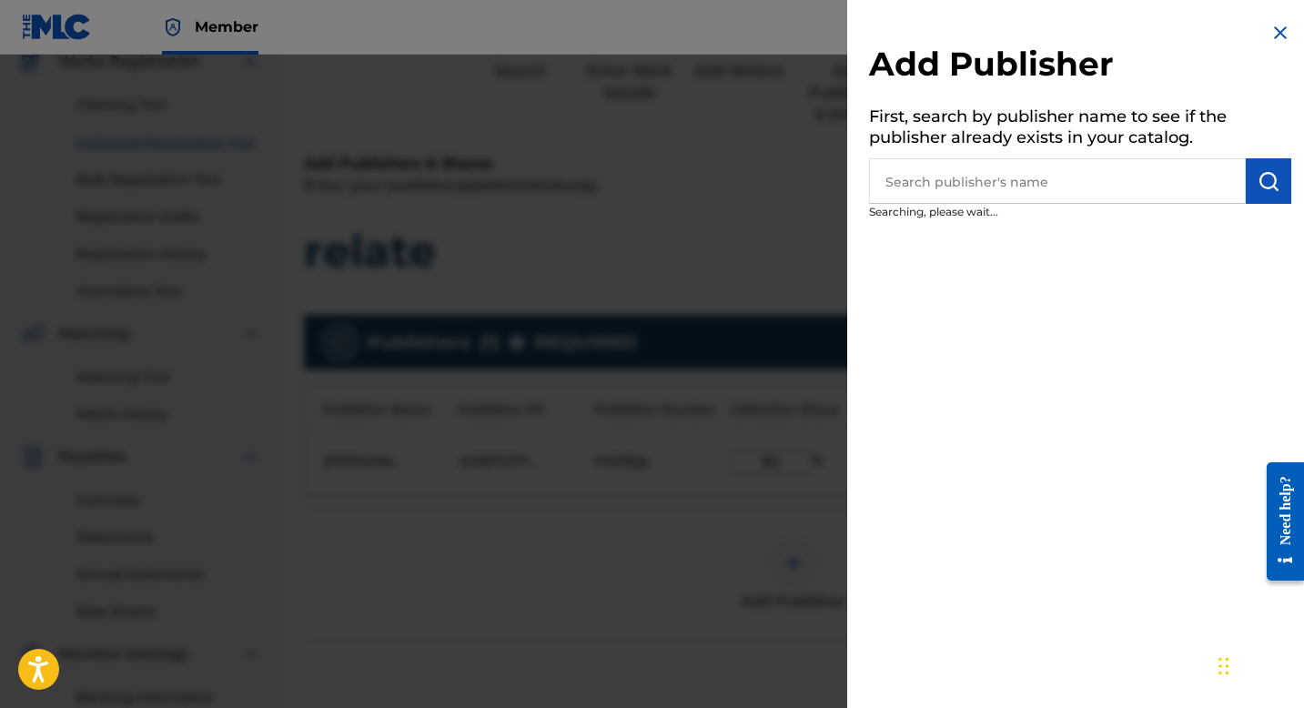
click at [932, 187] on input "text" at bounding box center [1057, 181] width 377 height 46
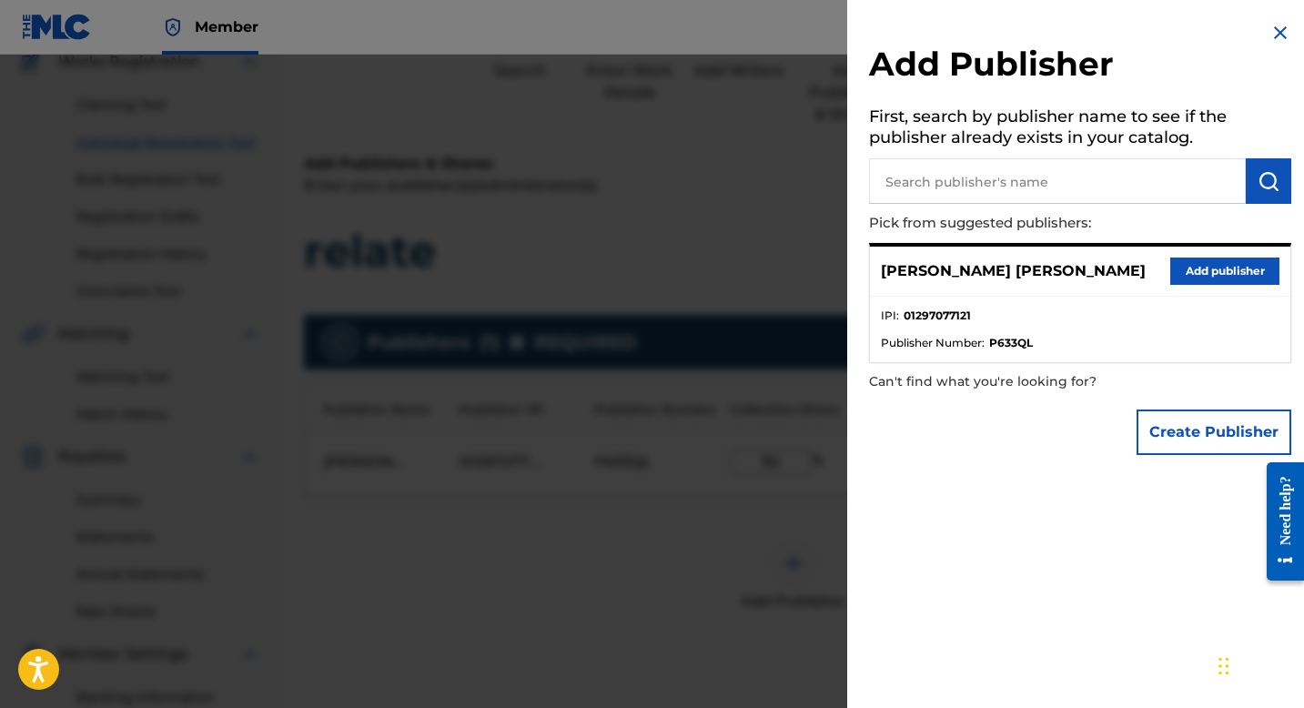
click at [1271, 31] on img at bounding box center [1281, 33] width 22 height 22
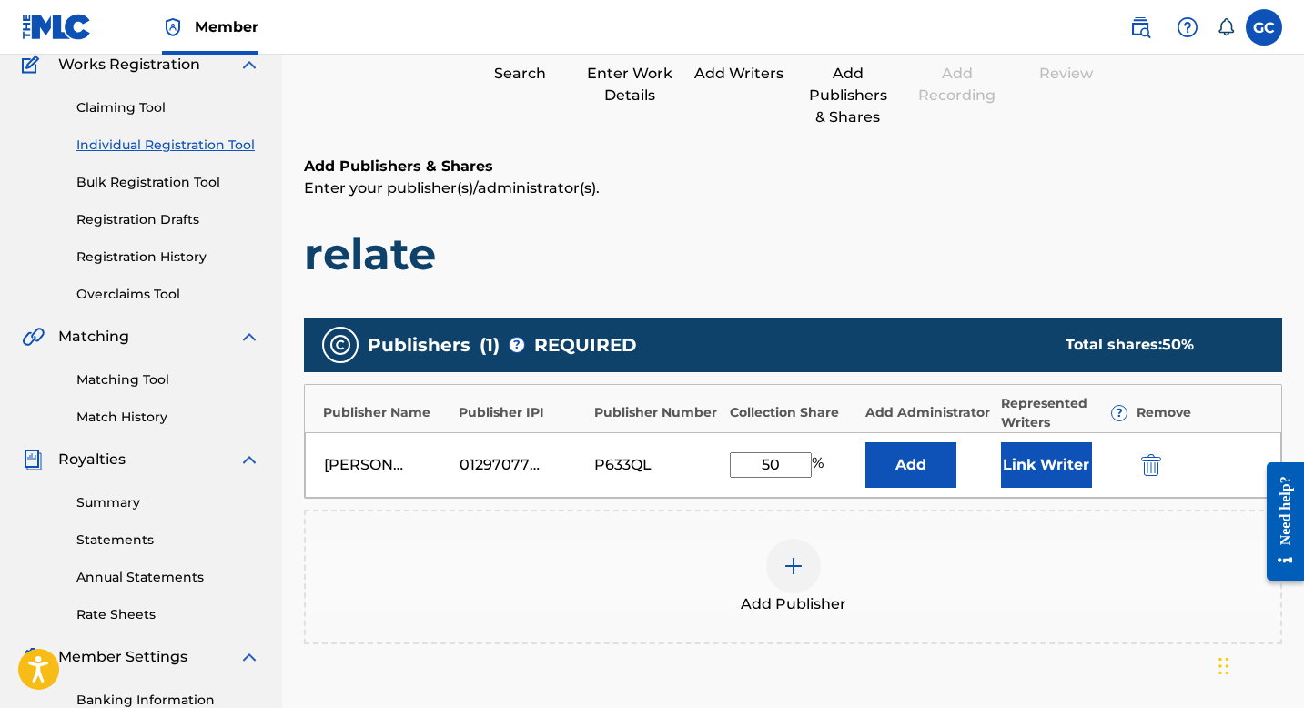
scroll to position [183, 0]
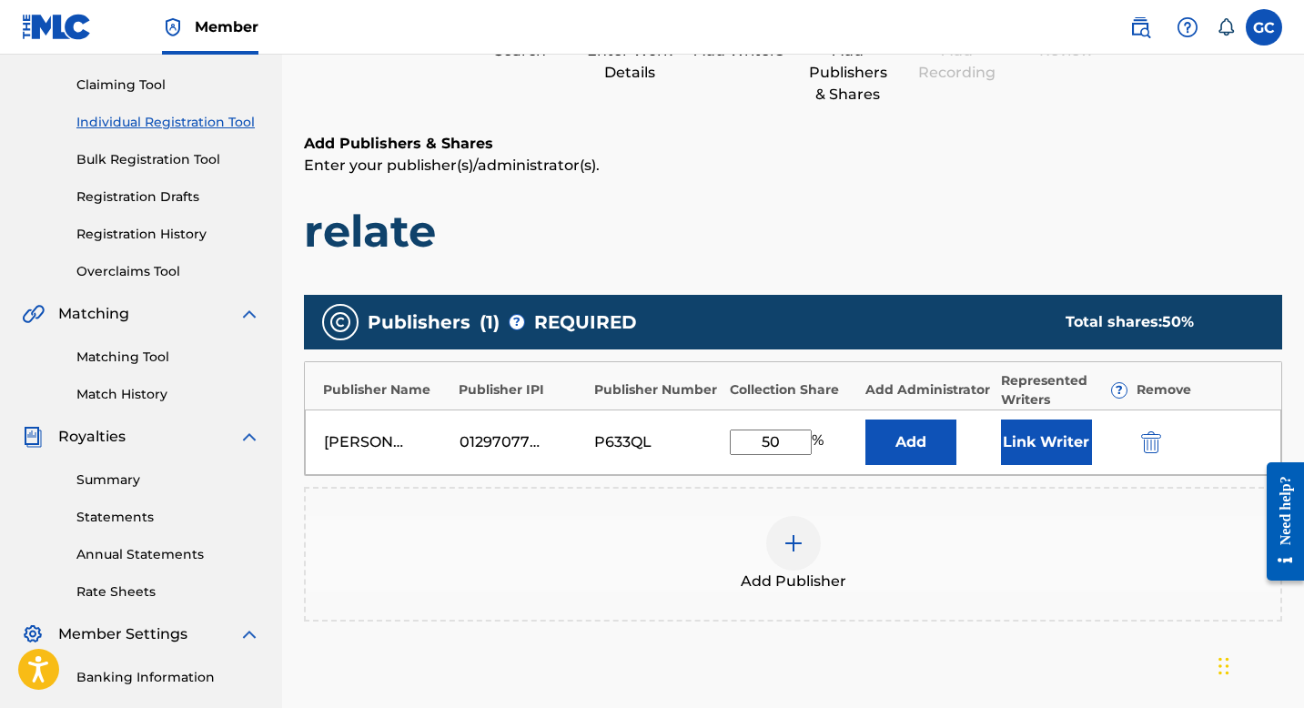
click at [1050, 441] on button "Link Writer" at bounding box center [1046, 443] width 91 height 46
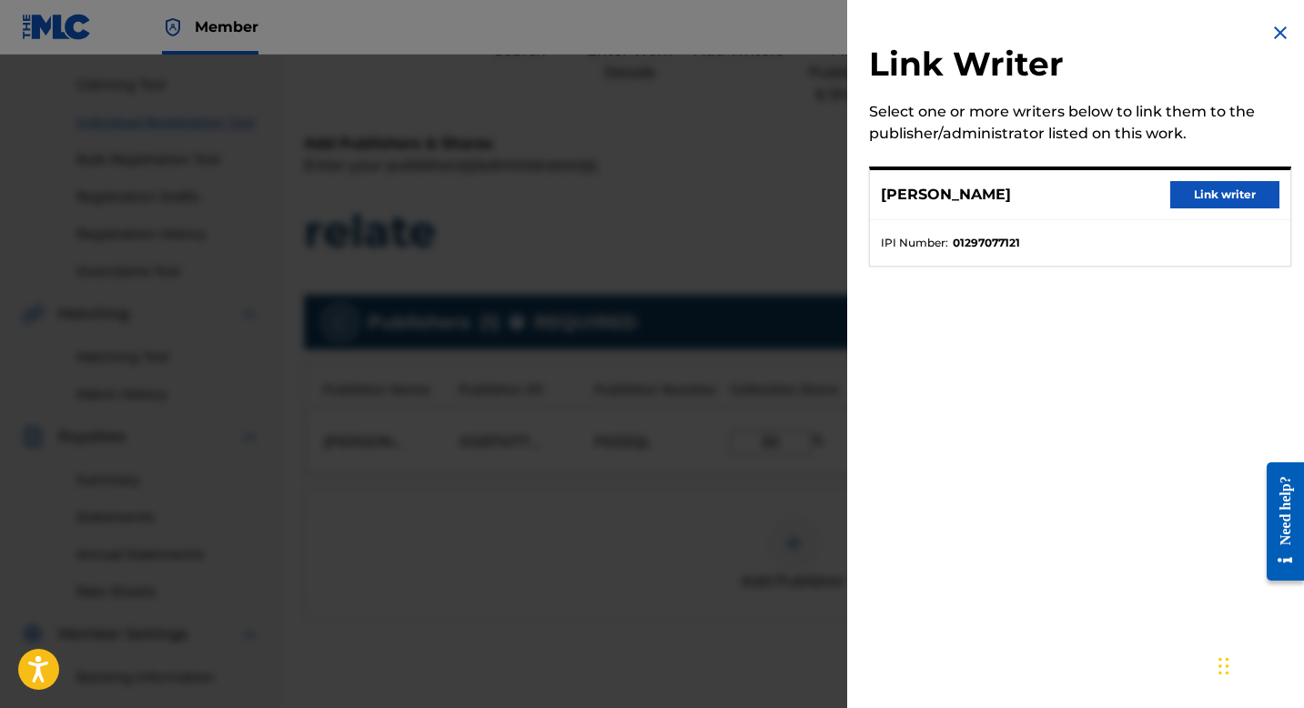
click at [1228, 188] on button "Link writer" at bounding box center [1225, 194] width 109 height 27
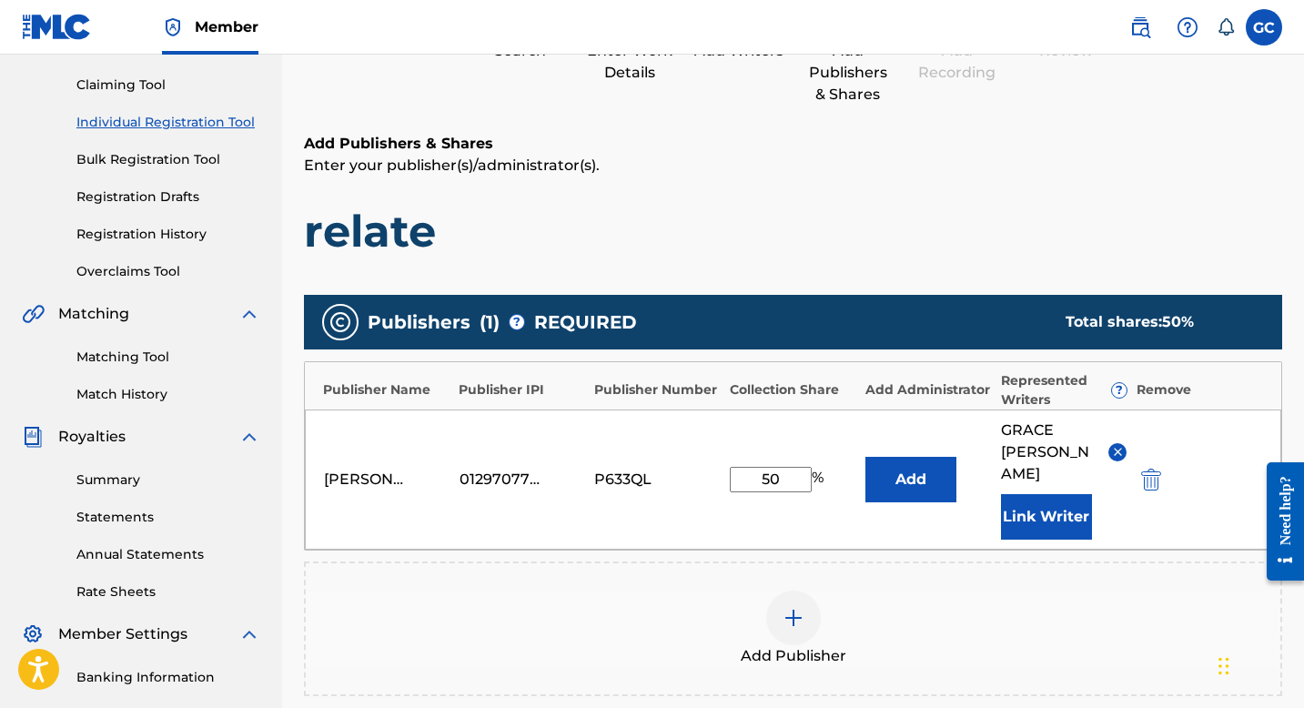
click at [1047, 496] on button "Link Writer" at bounding box center [1046, 517] width 91 height 46
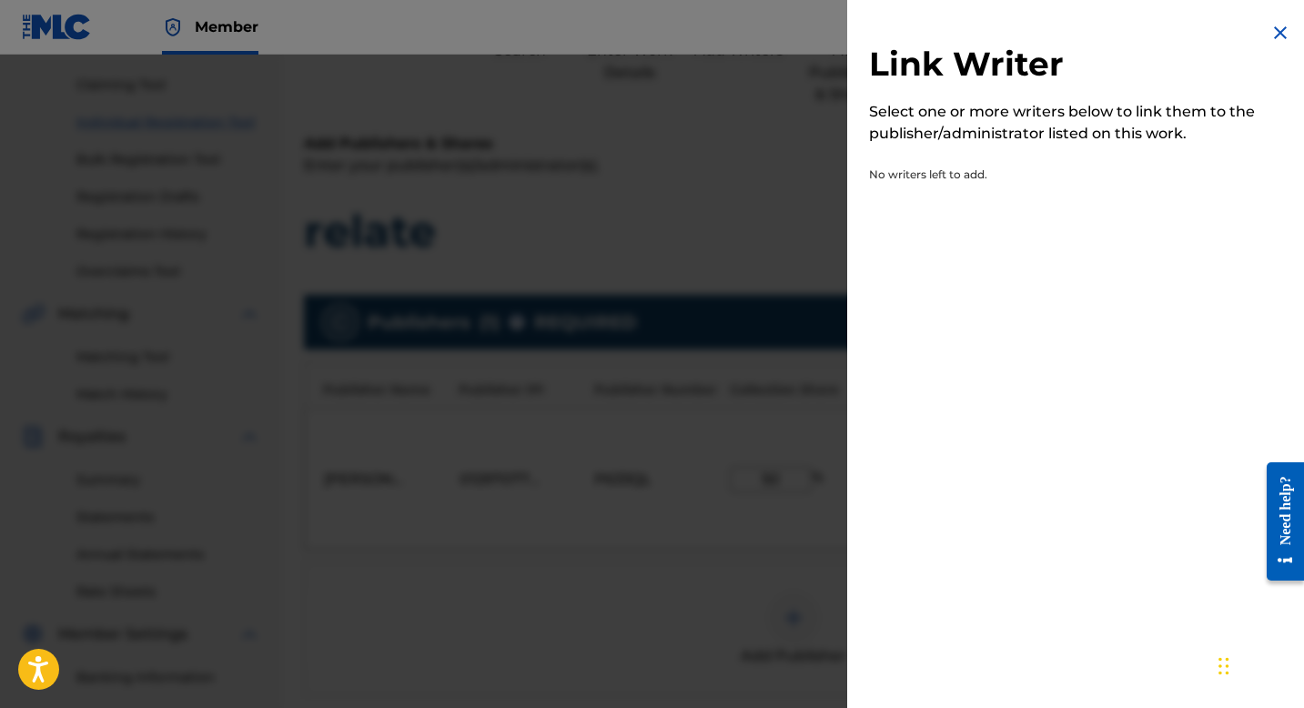
click at [785, 214] on div at bounding box center [652, 409] width 1304 height 708
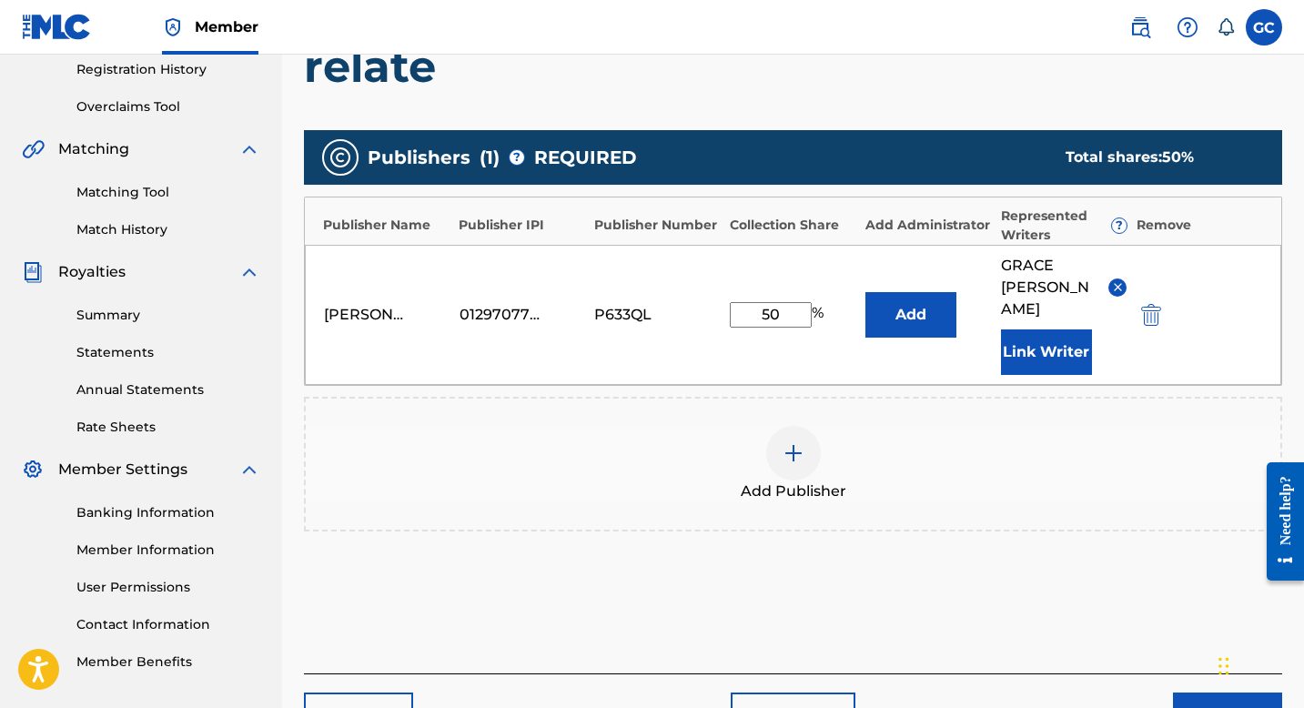
scroll to position [443, 0]
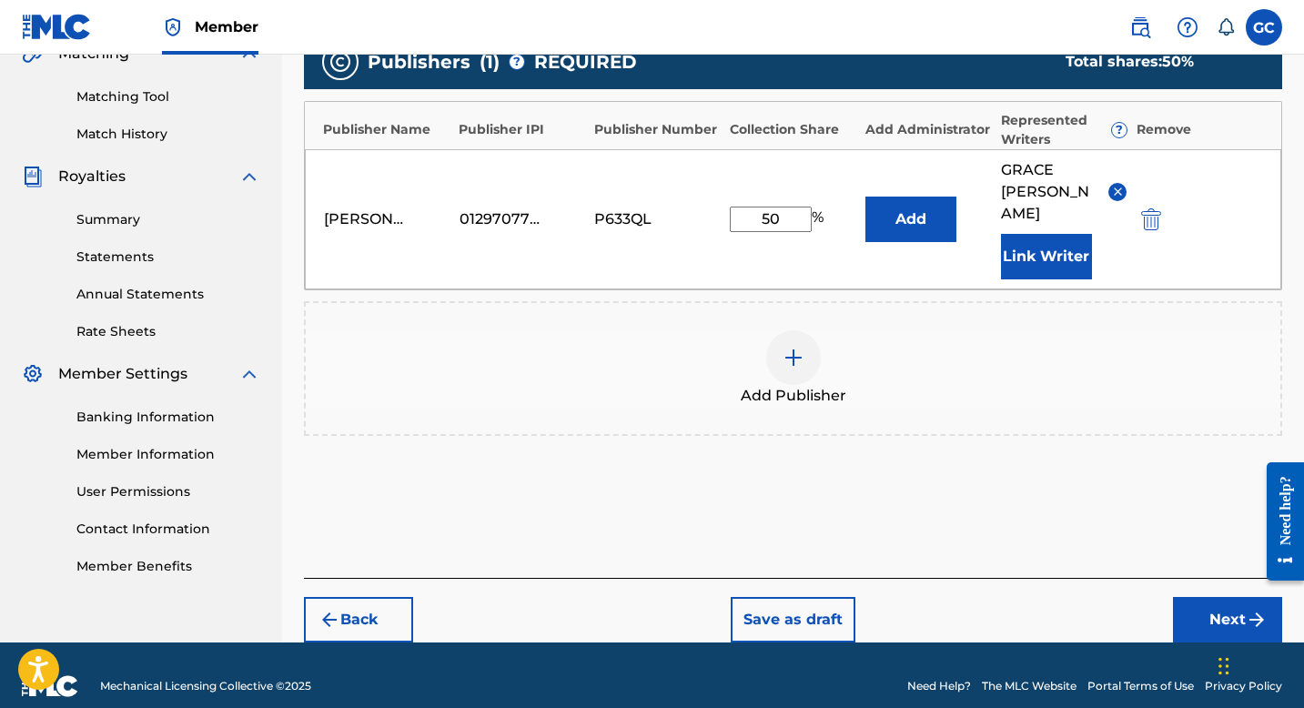
click at [783, 208] on input "50" at bounding box center [771, 219] width 82 height 25
drag, startPoint x: 793, startPoint y: 206, endPoint x: 716, endPoint y: 197, distance: 77.0
click at [716, 197] on div "[PERSON_NAME] [PERSON_NAME] 01297077121 P633QL 50 % Add [PERSON_NAME] Link Writ…" at bounding box center [793, 219] width 977 height 140
type input "70"
click at [957, 341] on div "Add Publisher" at bounding box center [793, 368] width 975 height 76
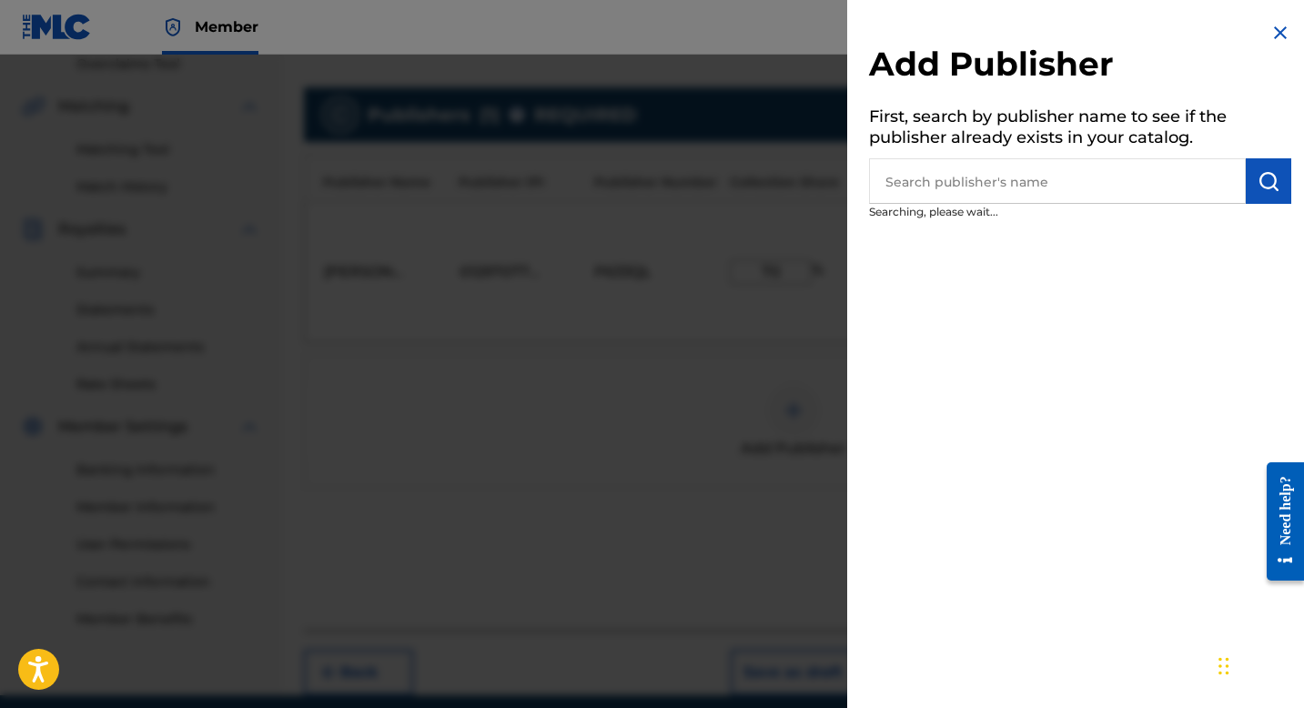
scroll to position [386, 0]
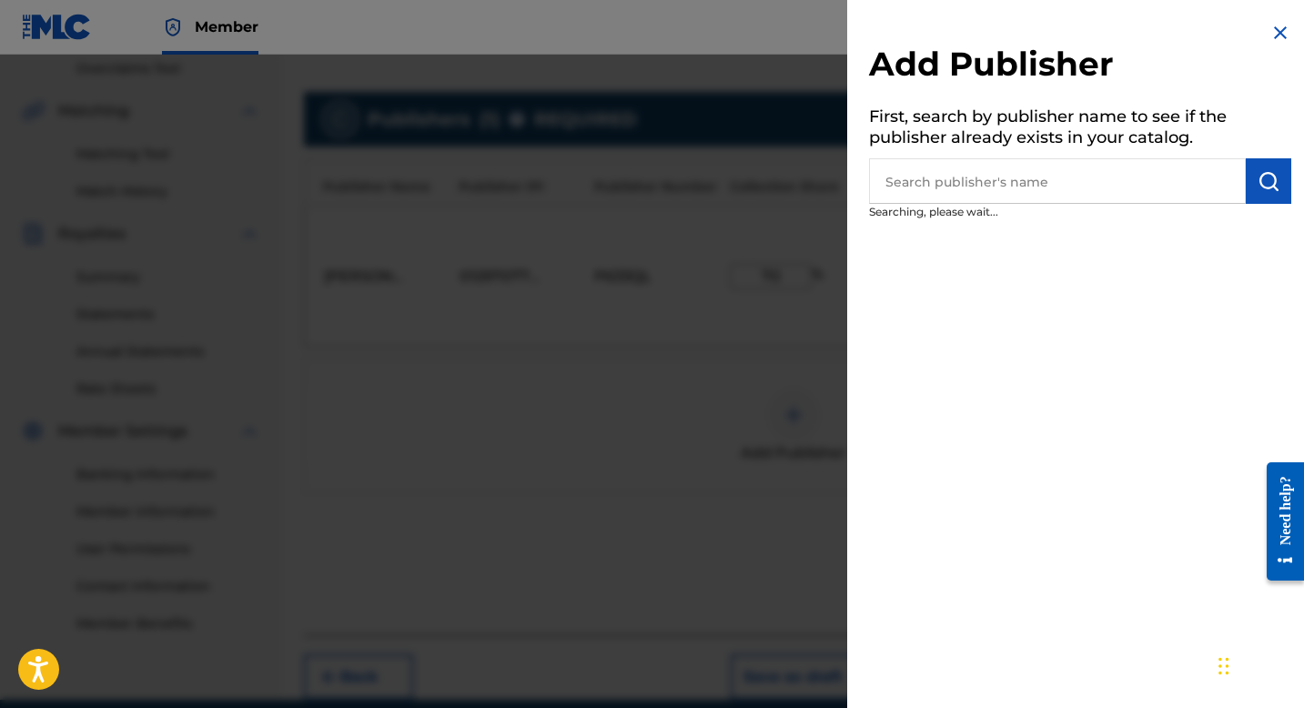
click at [985, 179] on input "text" at bounding box center [1057, 181] width 377 height 46
type input "c"
click at [1282, 31] on img at bounding box center [1281, 33] width 22 height 22
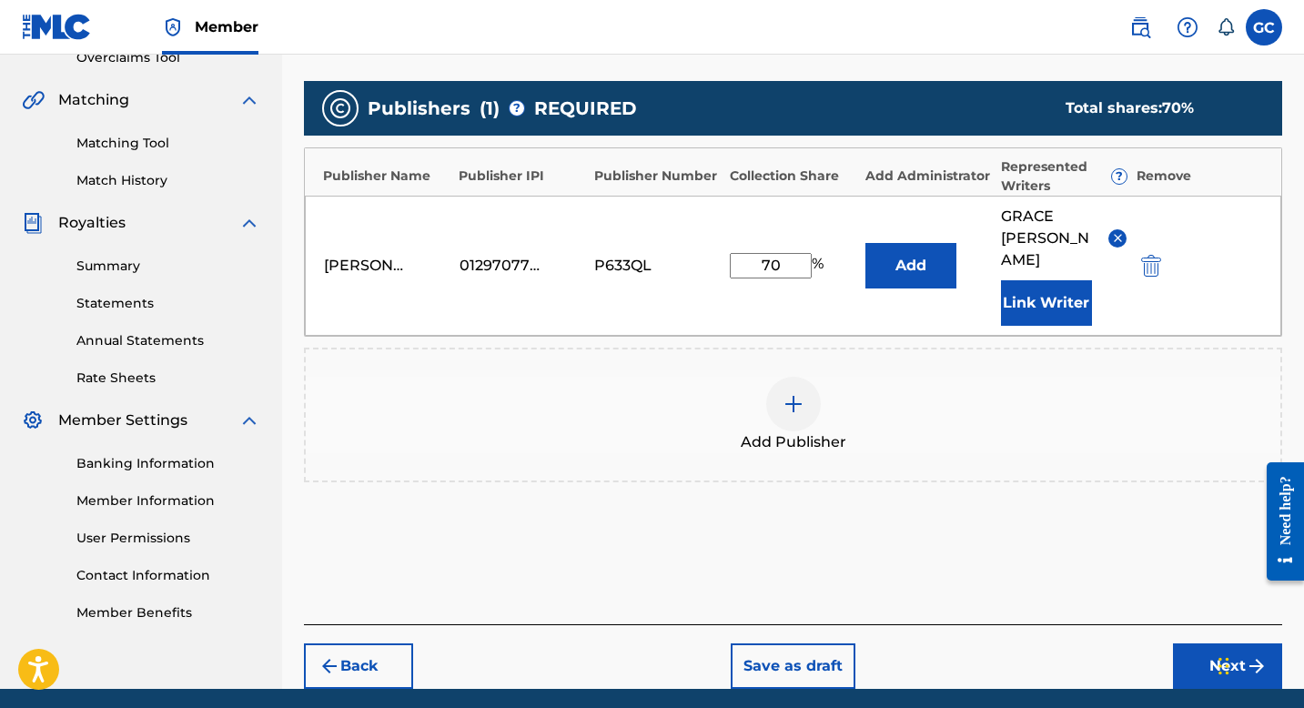
scroll to position [443, 0]
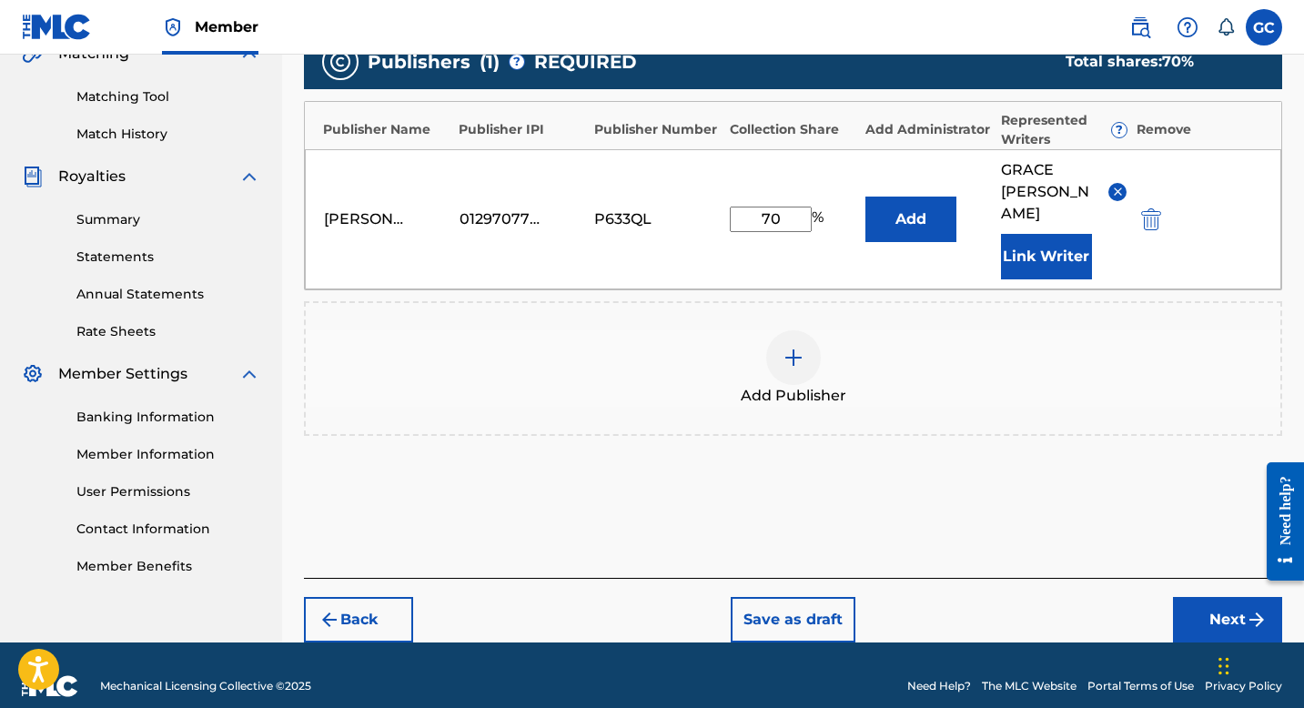
click at [1195, 597] on button "Next" at bounding box center [1227, 620] width 109 height 46
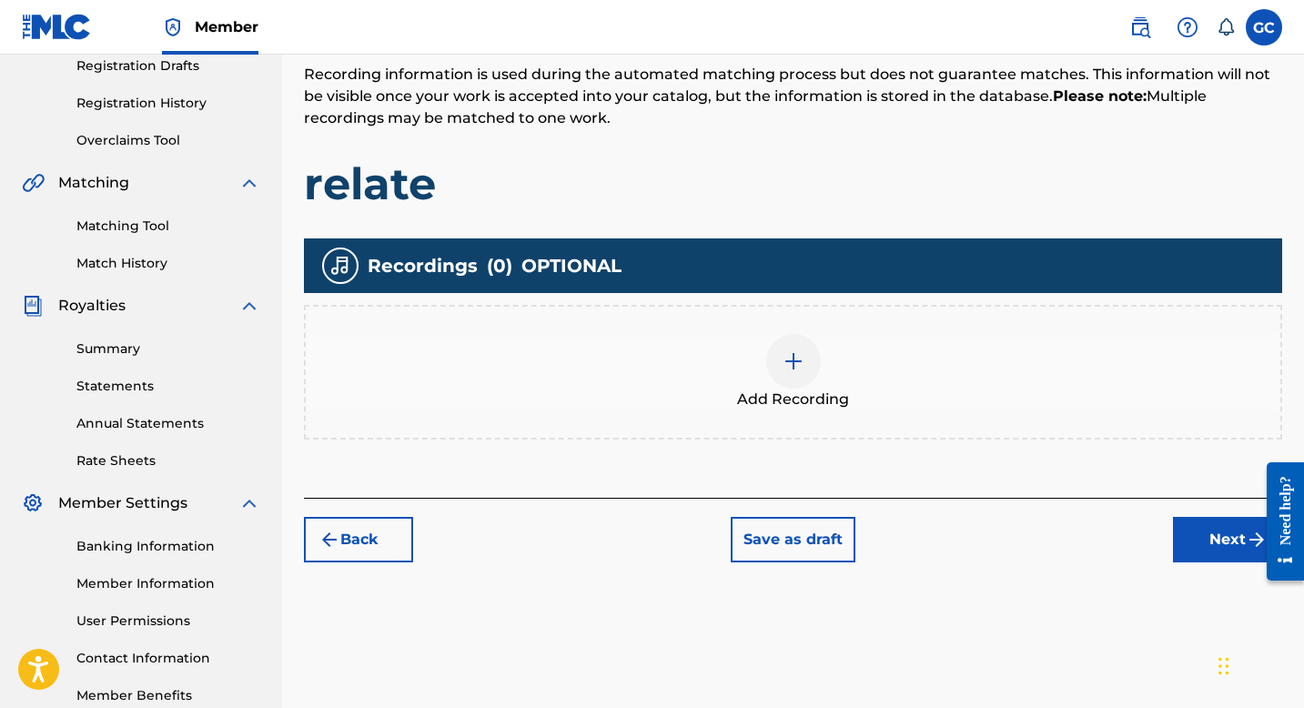
scroll to position [327, 0]
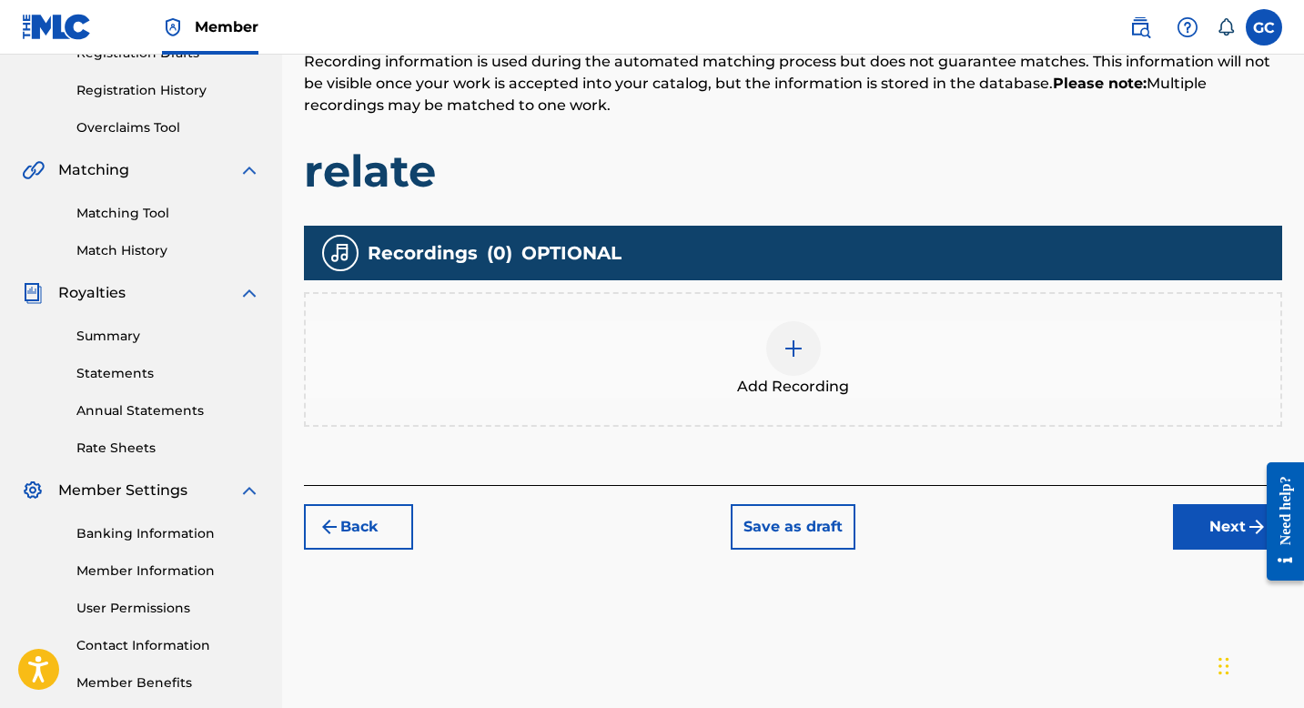
click at [784, 352] on img at bounding box center [794, 349] width 22 height 22
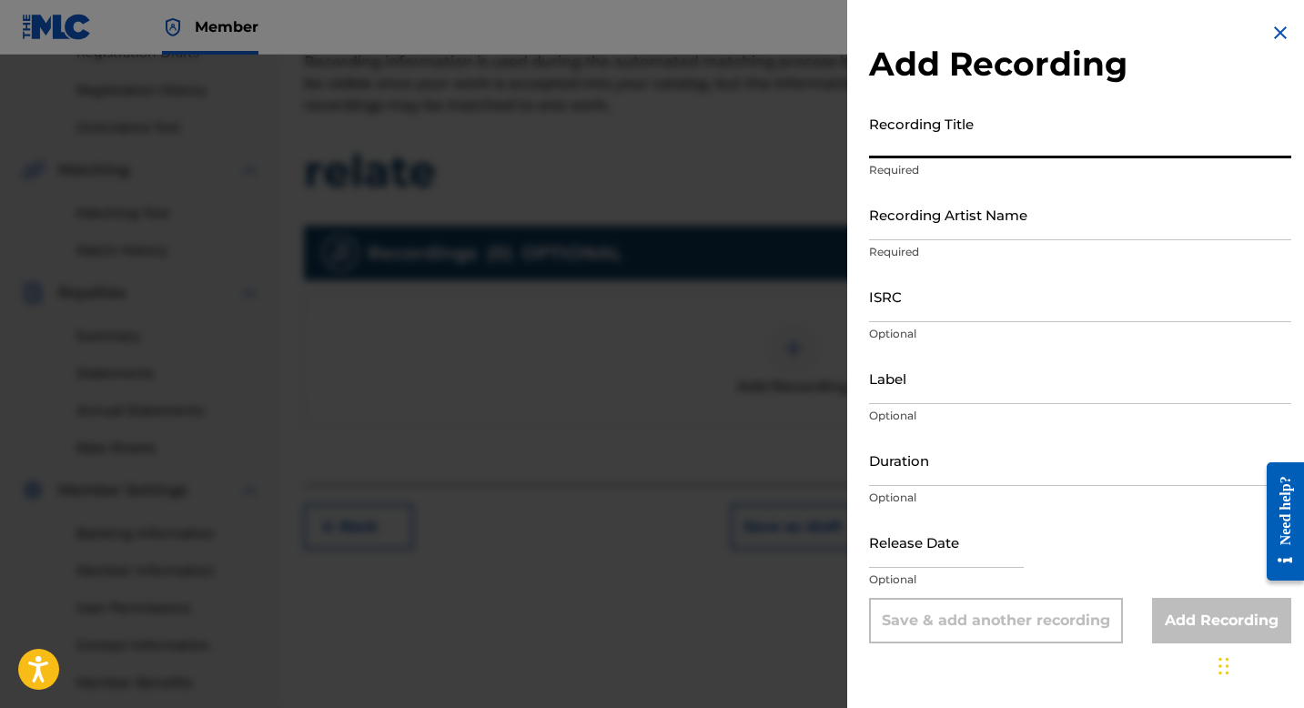
click at [938, 122] on input "Recording Title" at bounding box center [1080, 132] width 422 height 52
type input "Relate"
click at [927, 218] on input "Recording Artist Name" at bounding box center [1080, 214] width 422 height 52
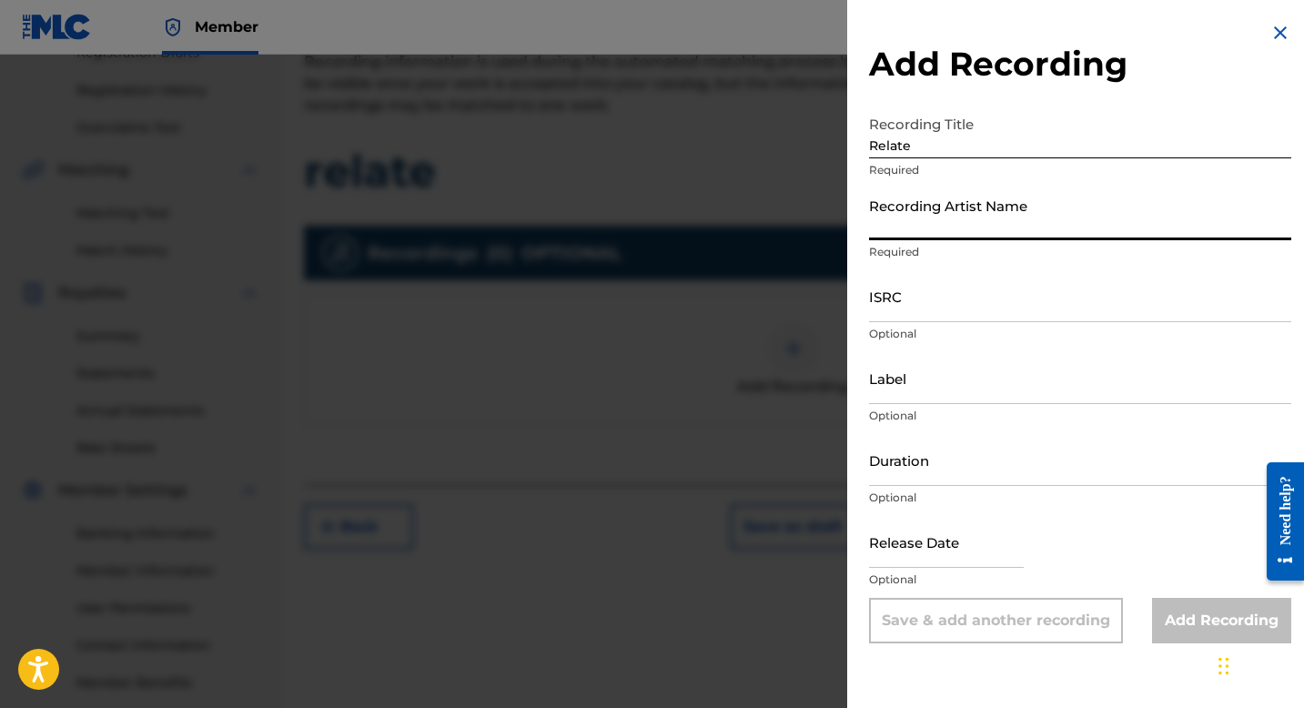
type input "Graciouz"
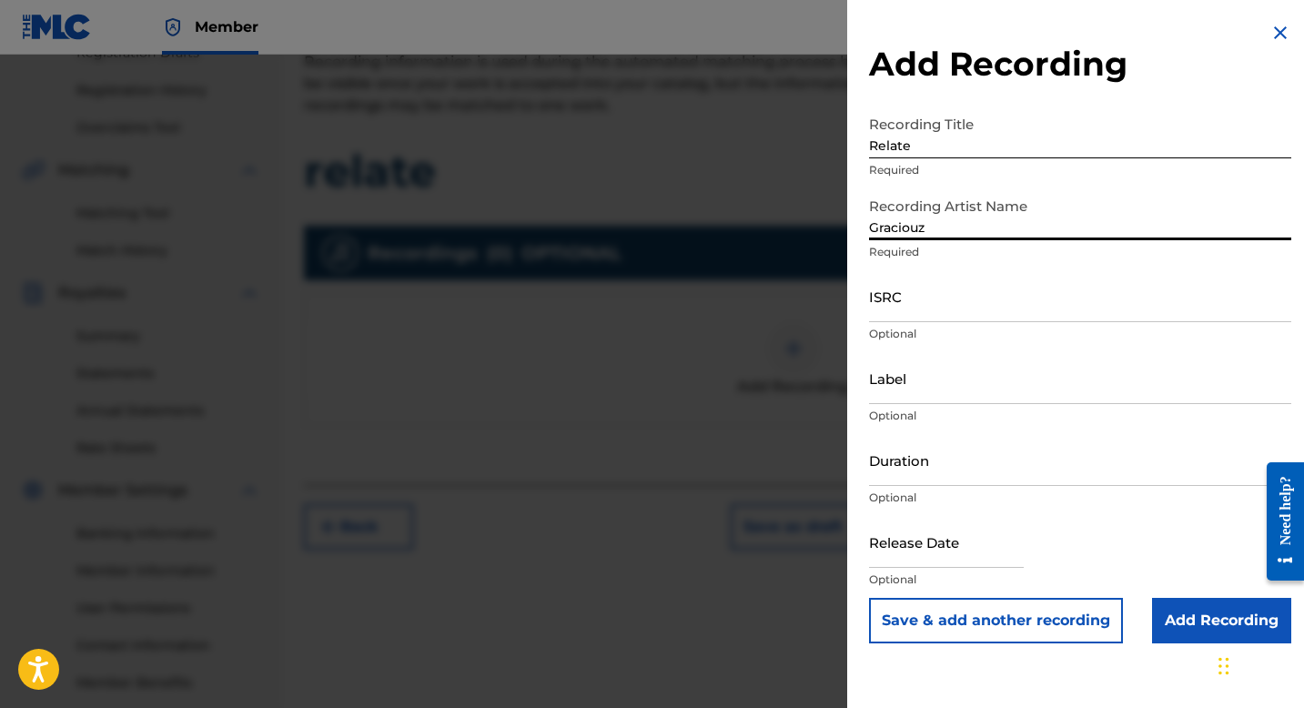
click at [937, 293] on input "ISRC" at bounding box center [1080, 296] width 422 height 52
click at [920, 317] on input "ISRC" at bounding box center [1080, 296] width 422 height 52
click at [901, 380] on input "Label" at bounding box center [1080, 378] width 422 height 52
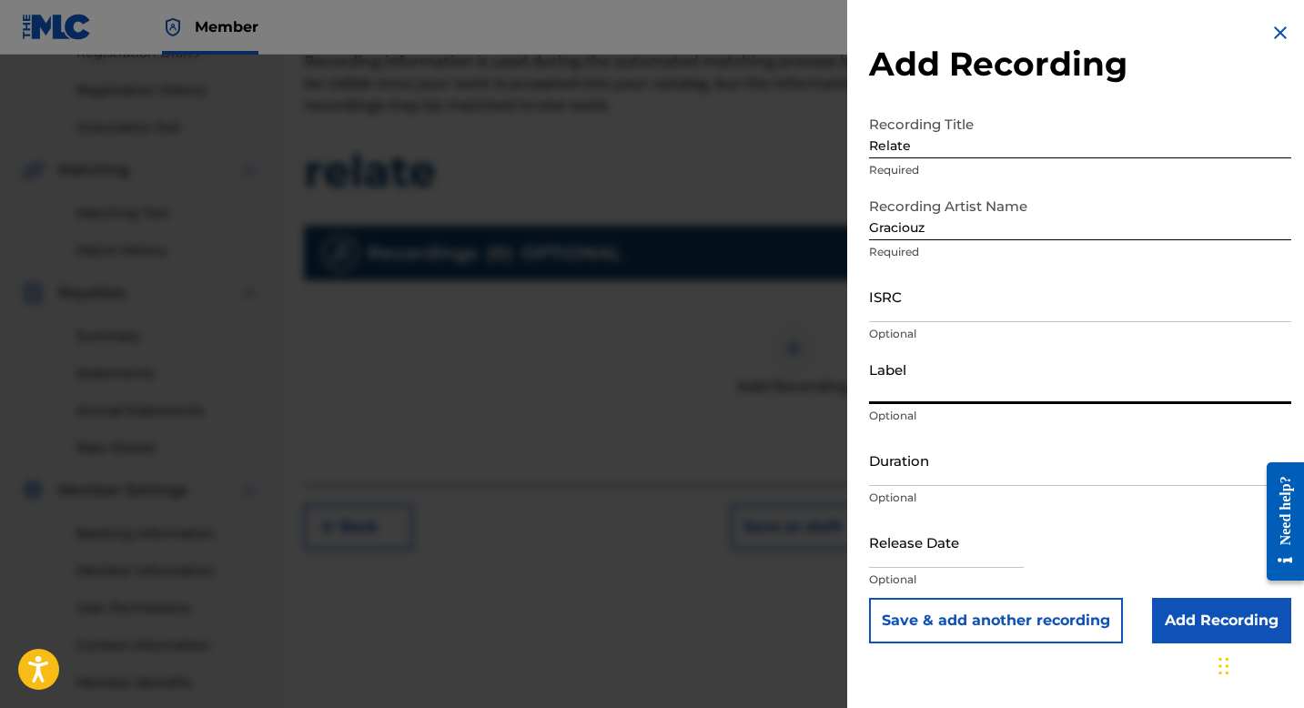
click at [908, 305] on input "ISRC" at bounding box center [1080, 296] width 422 height 52
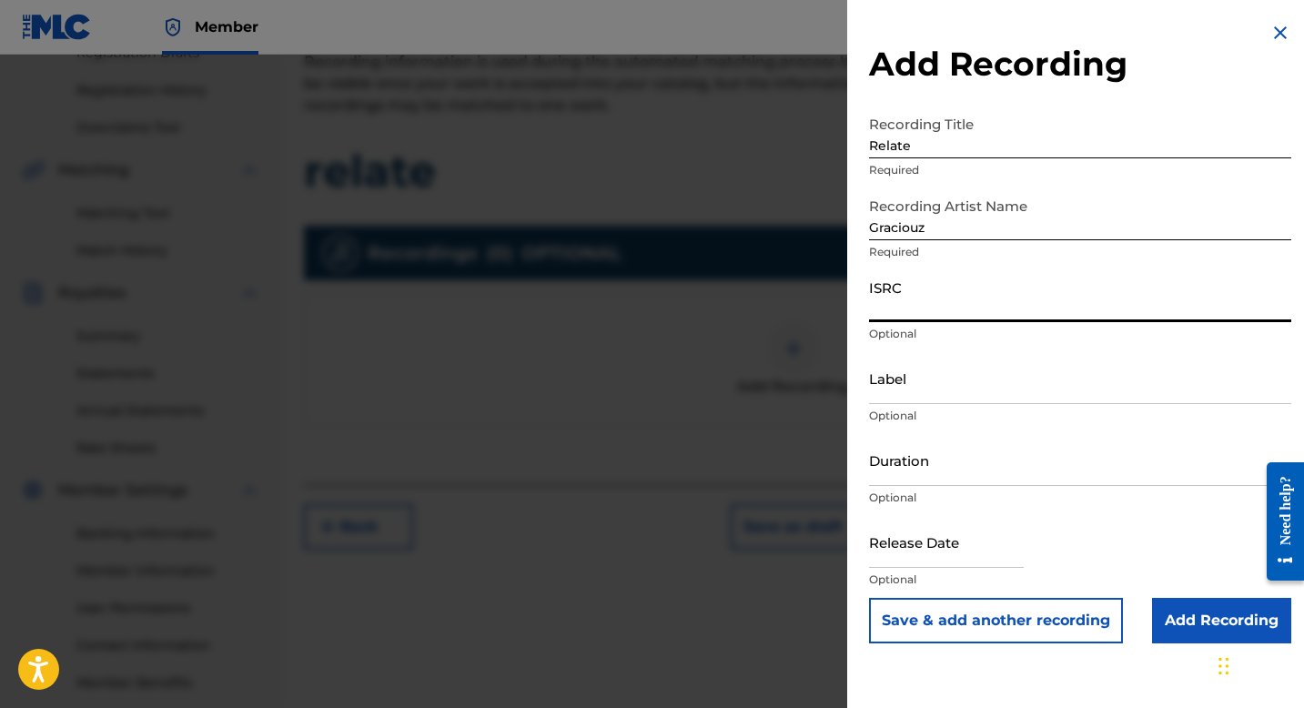
click at [897, 312] on input "ISRC" at bounding box center [1080, 296] width 422 height 52
paste input "TCAGB2297093"
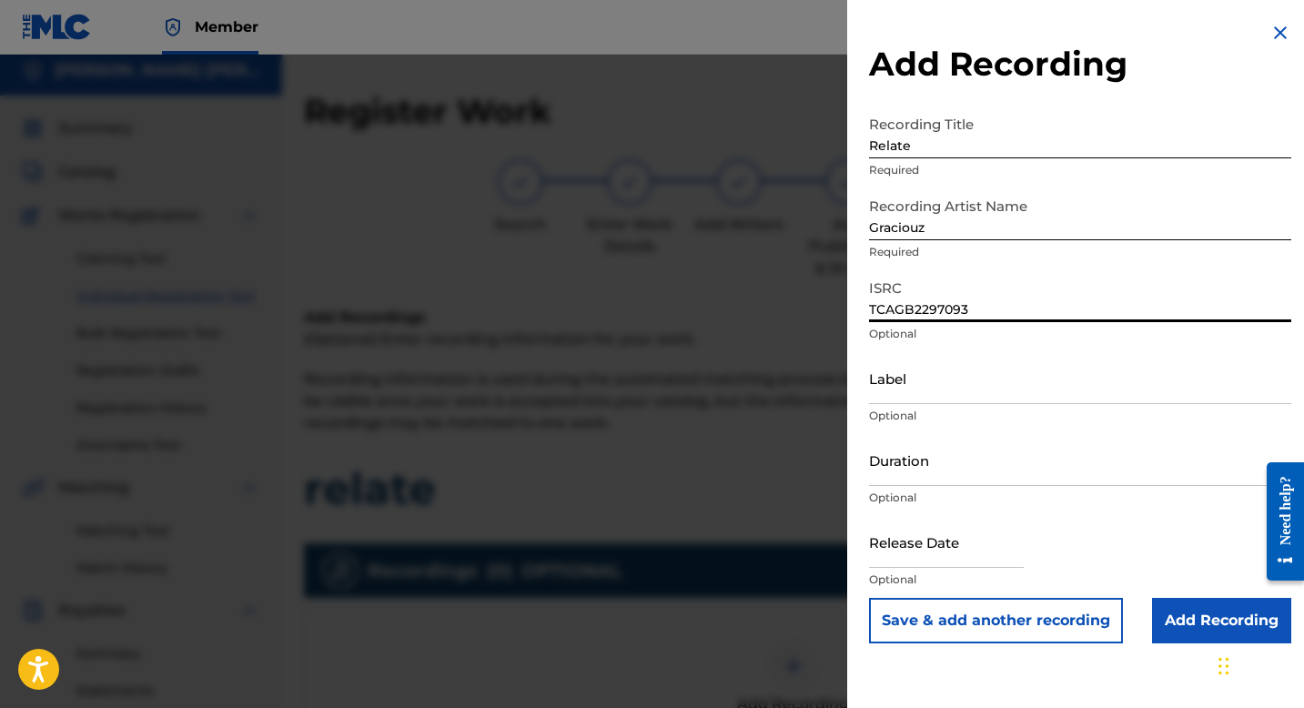
scroll to position [0, 0]
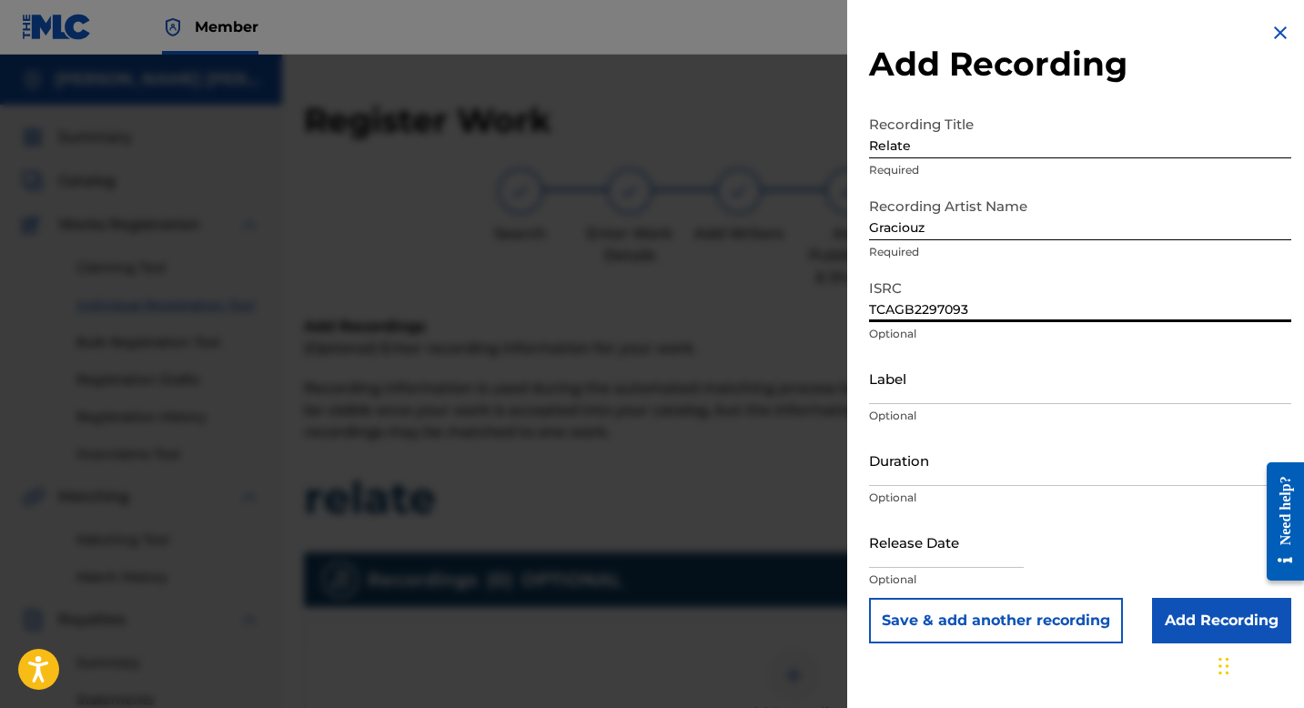
type input "TCAGB2297093"
click at [1219, 620] on input "Add Recording" at bounding box center [1221, 621] width 139 height 46
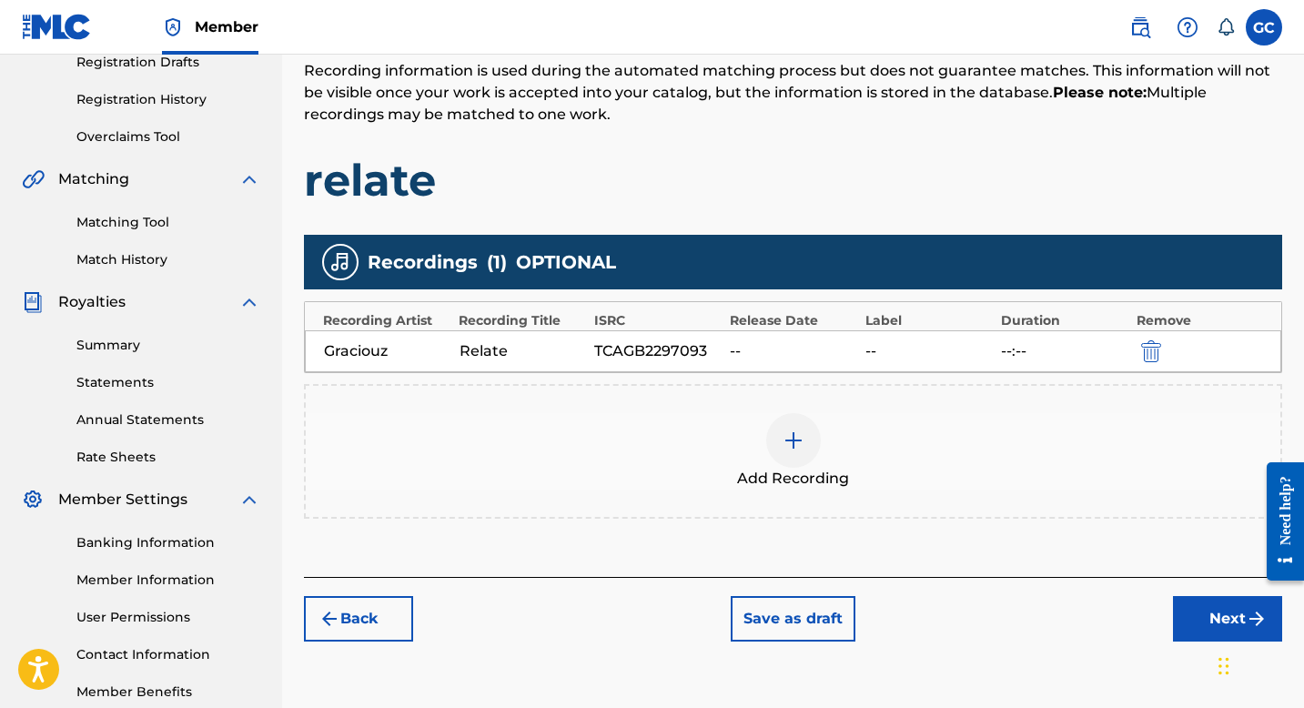
scroll to position [421, 0]
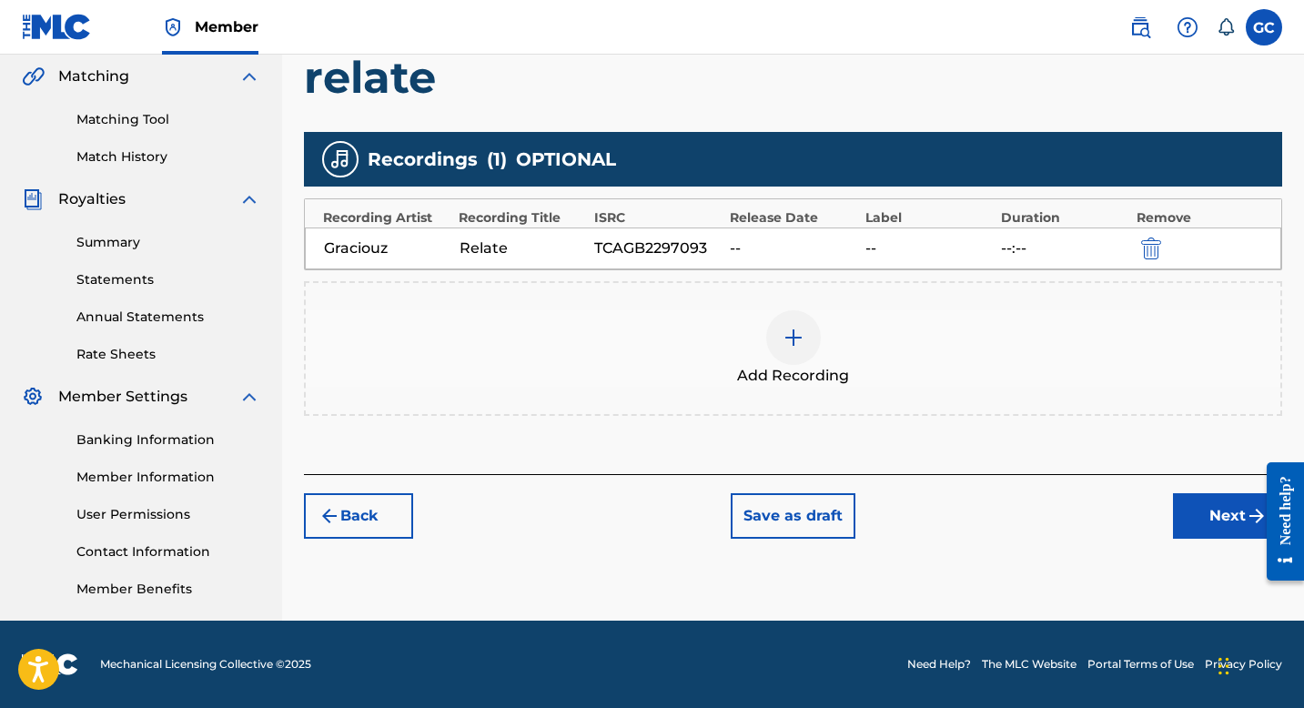
click at [1210, 522] on button "Next" at bounding box center [1227, 516] width 109 height 46
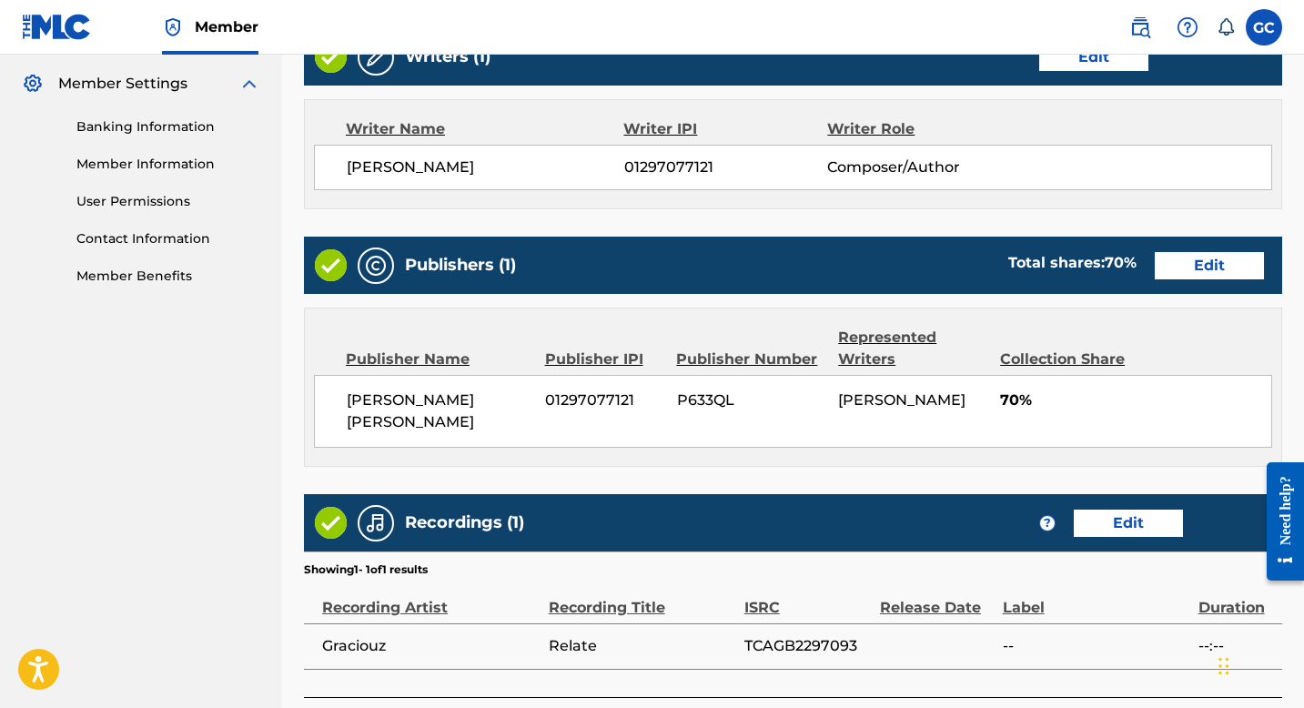
scroll to position [851, 0]
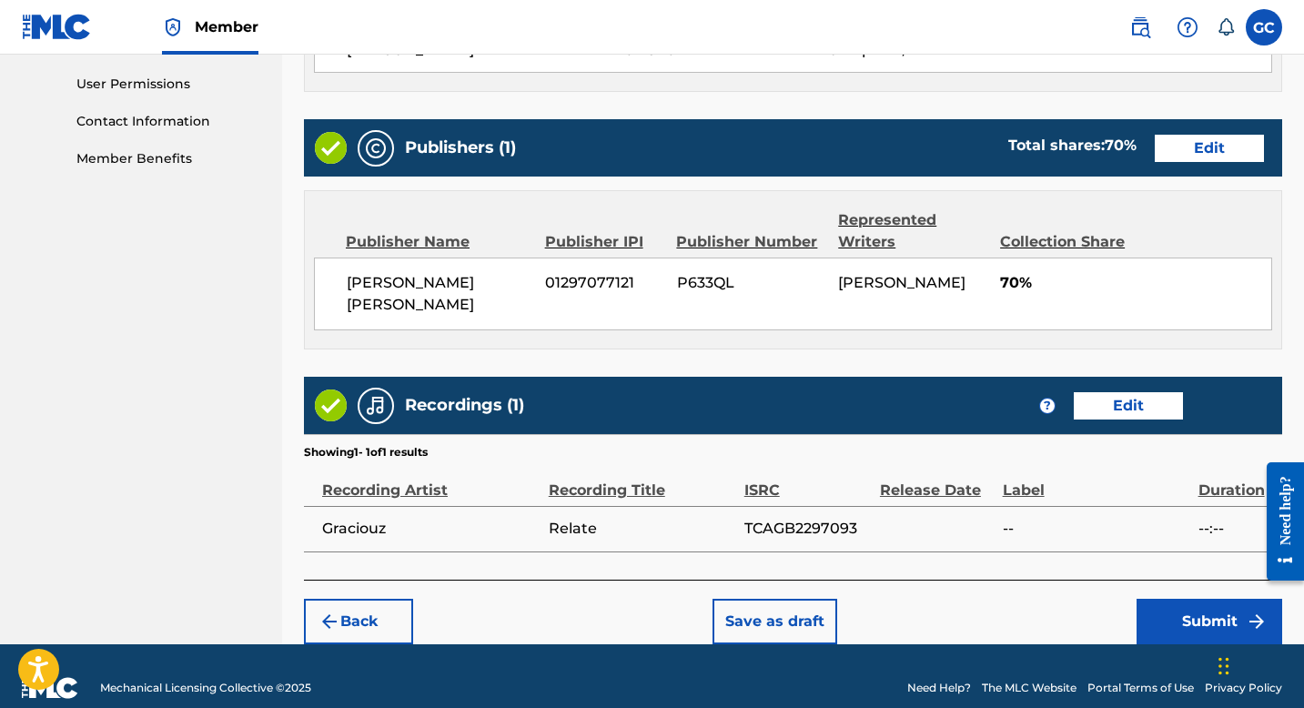
click at [1183, 605] on button "Submit" at bounding box center [1210, 622] width 146 height 46
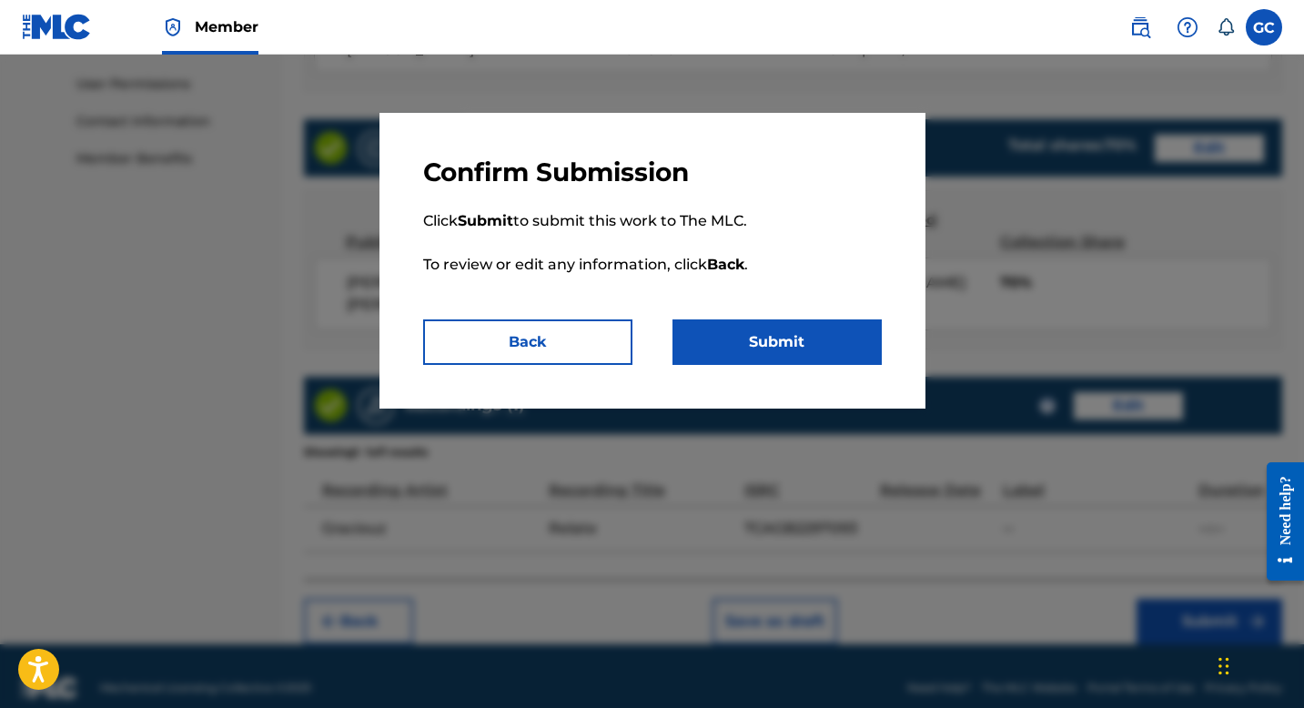
click at [528, 353] on button "Back" at bounding box center [527, 342] width 209 height 46
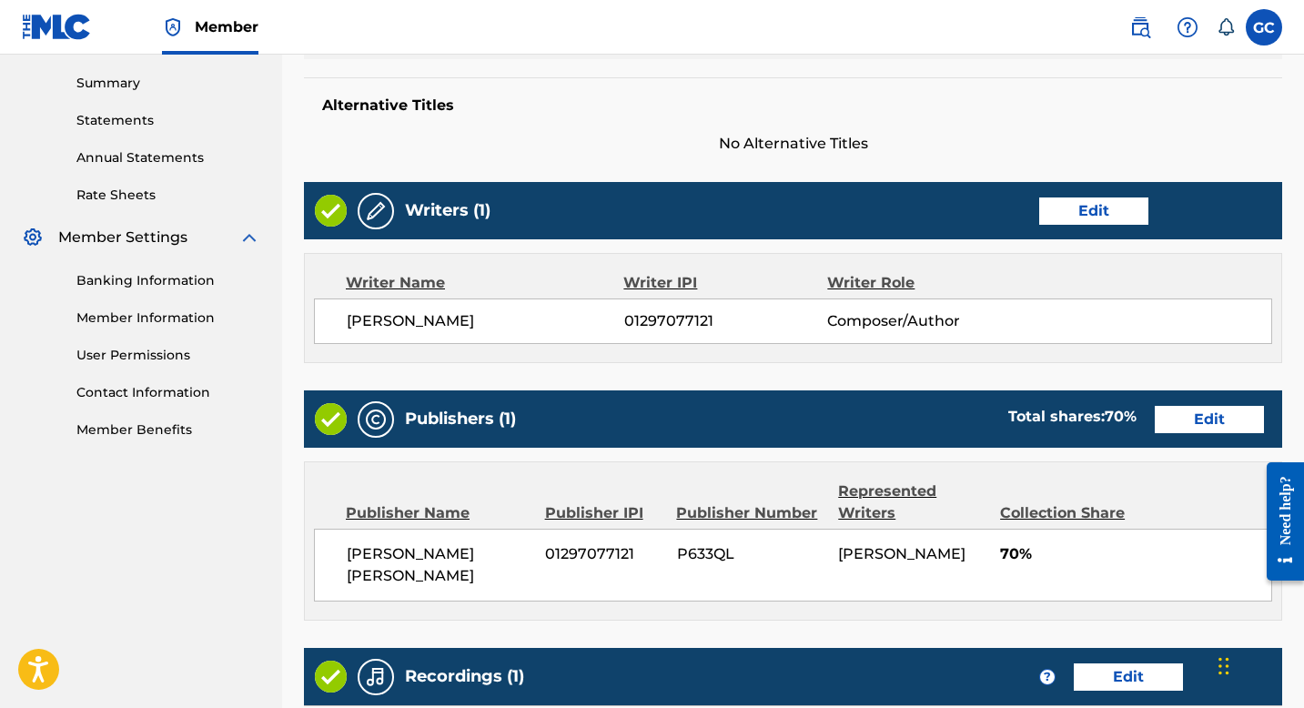
scroll to position [596, 0]
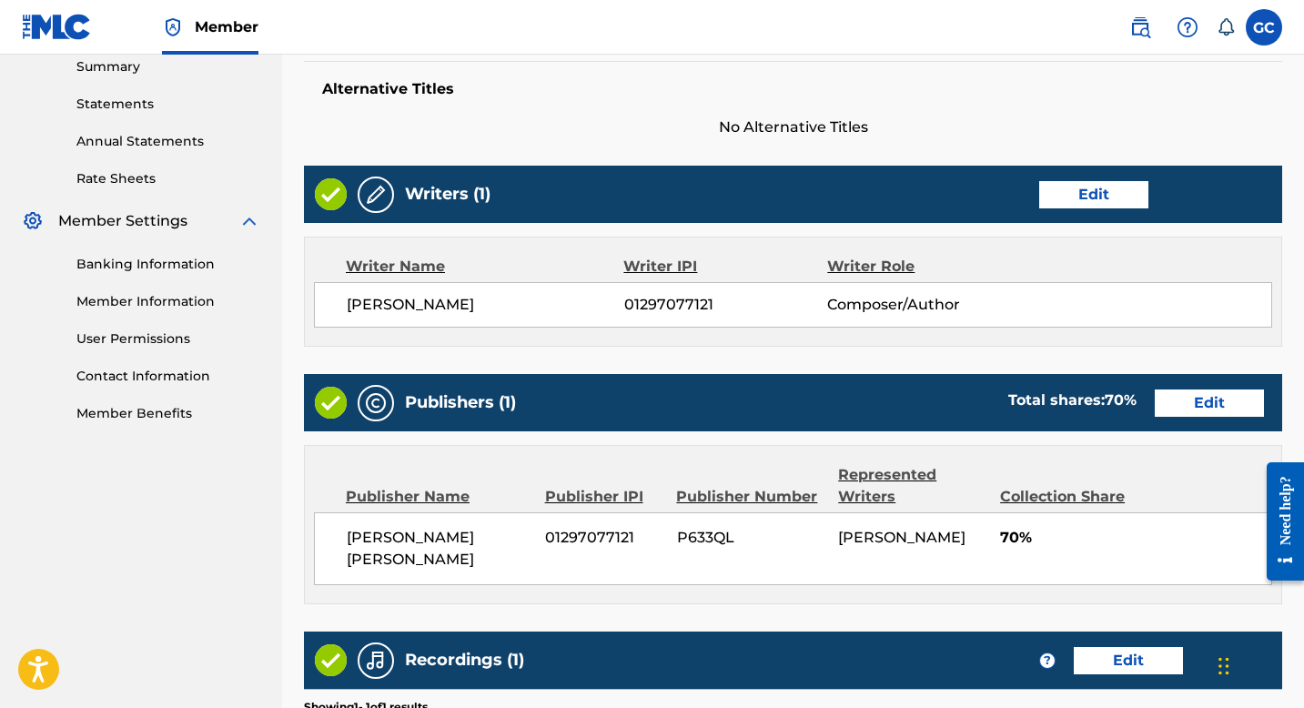
click at [1195, 397] on button "Edit" at bounding box center [1209, 403] width 109 height 27
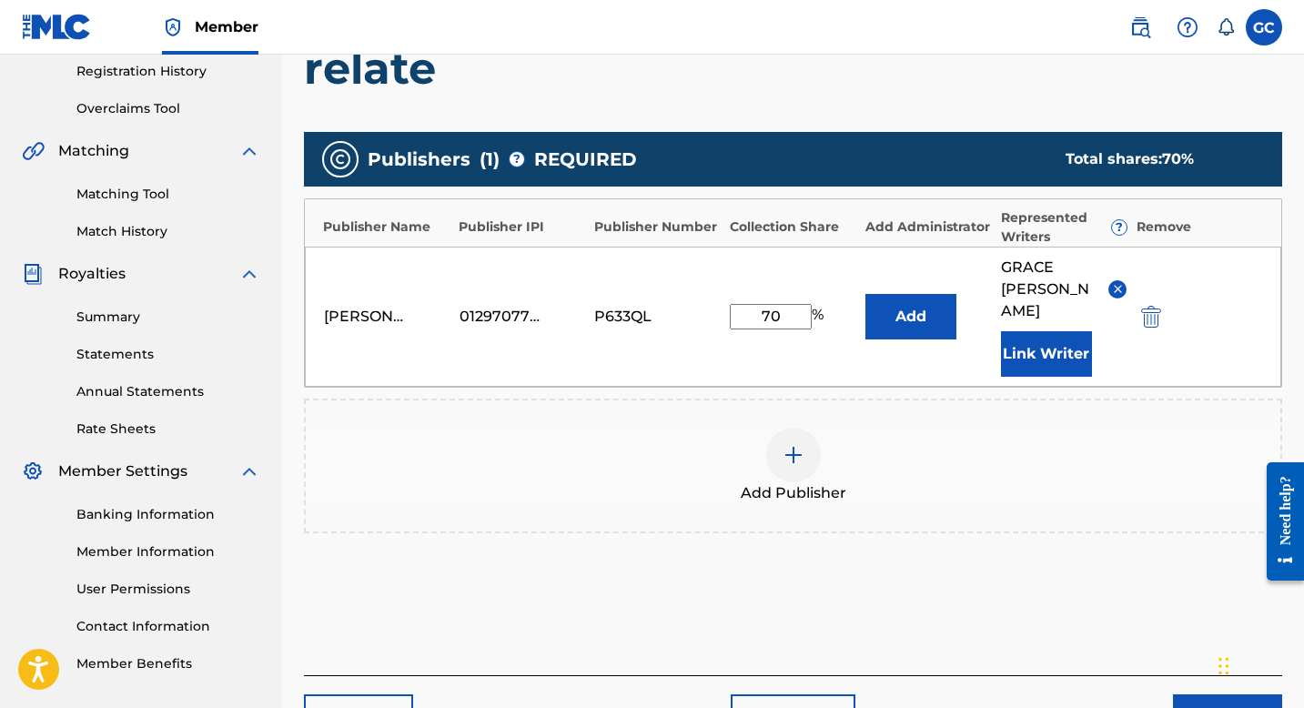
scroll to position [345, 0]
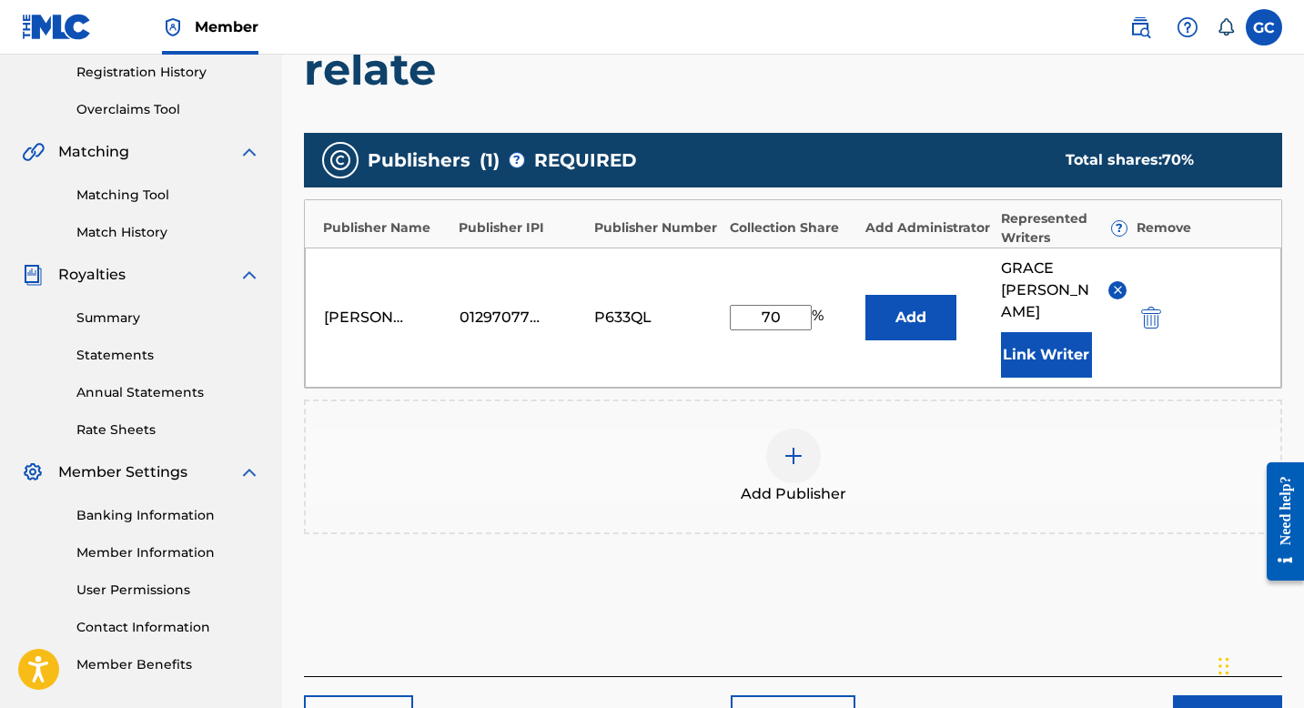
click at [1156, 308] on img "submit" at bounding box center [1151, 318] width 20 height 22
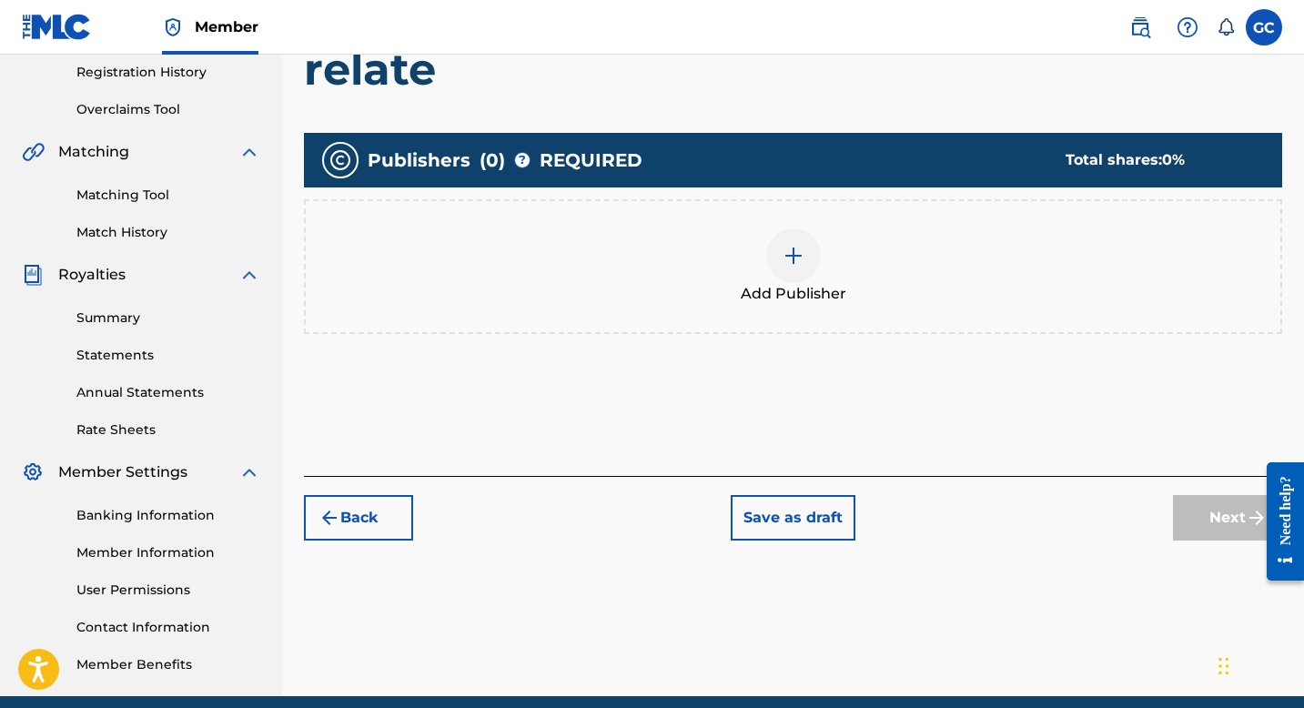
click at [795, 267] on div at bounding box center [793, 255] width 55 height 55
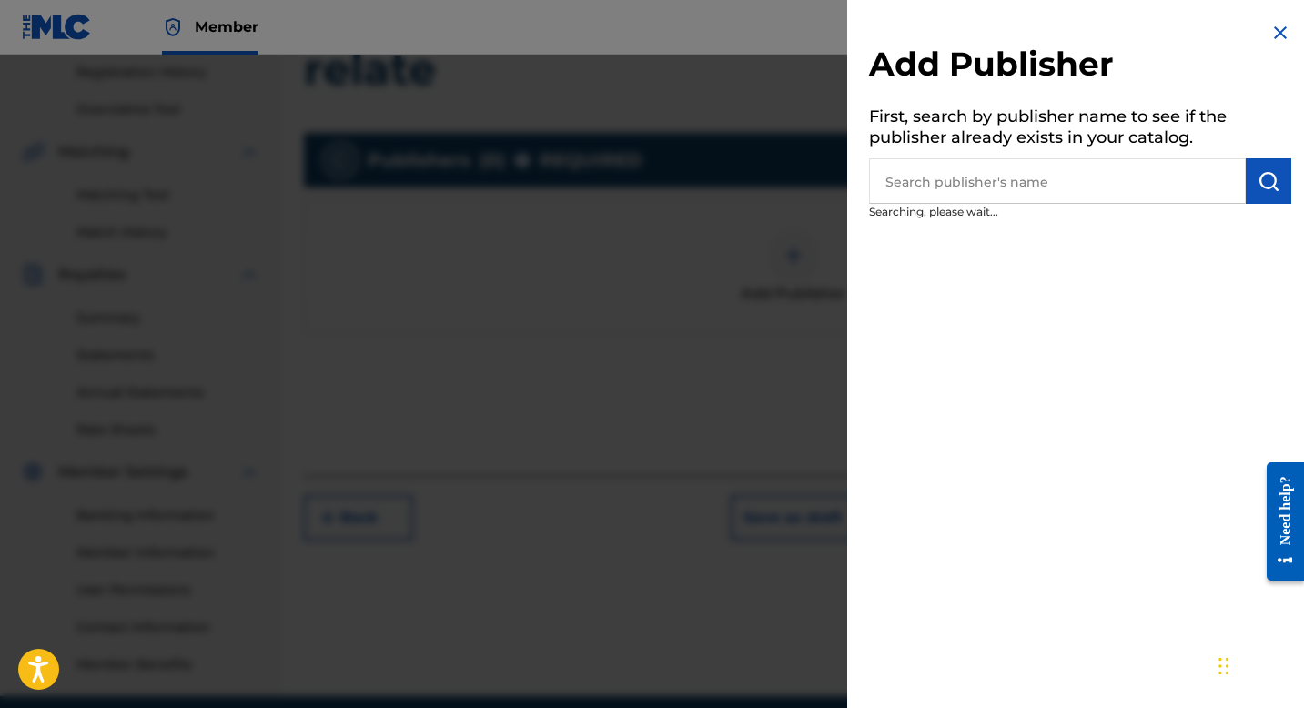
click at [947, 193] on input "text" at bounding box center [1057, 181] width 377 height 46
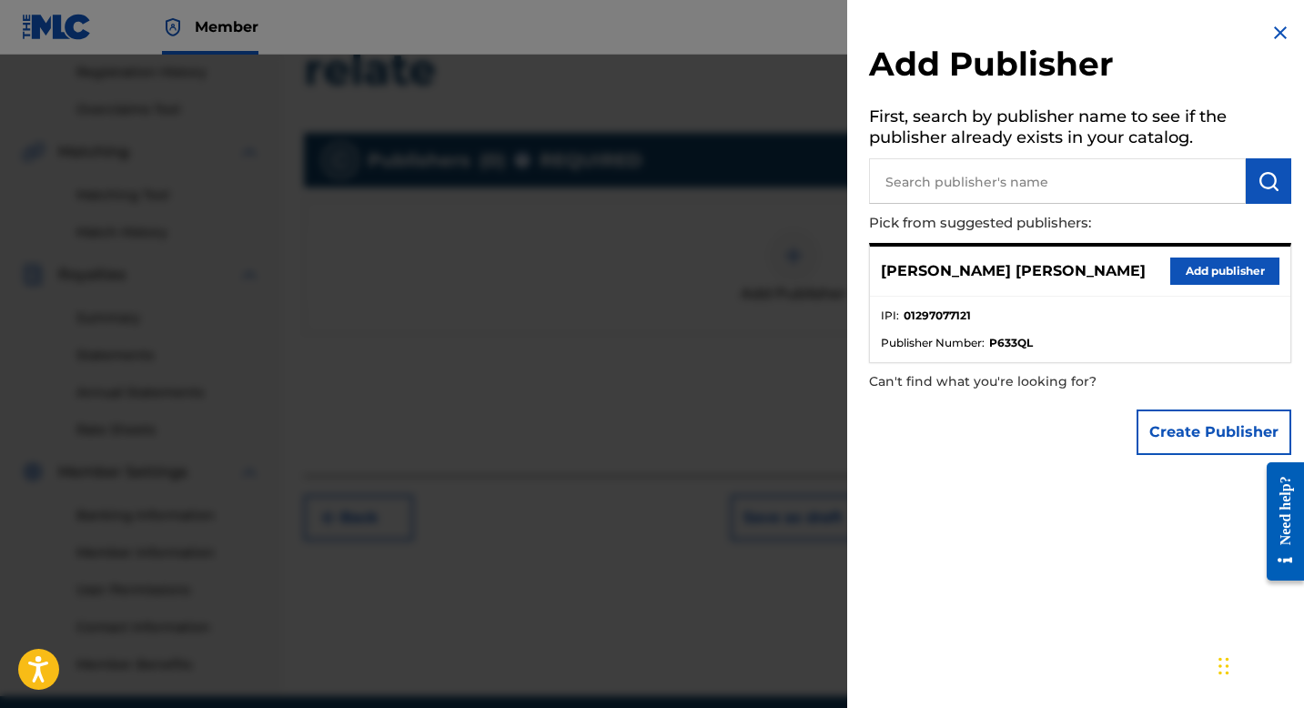
click at [1194, 273] on button "Add publisher" at bounding box center [1225, 271] width 109 height 27
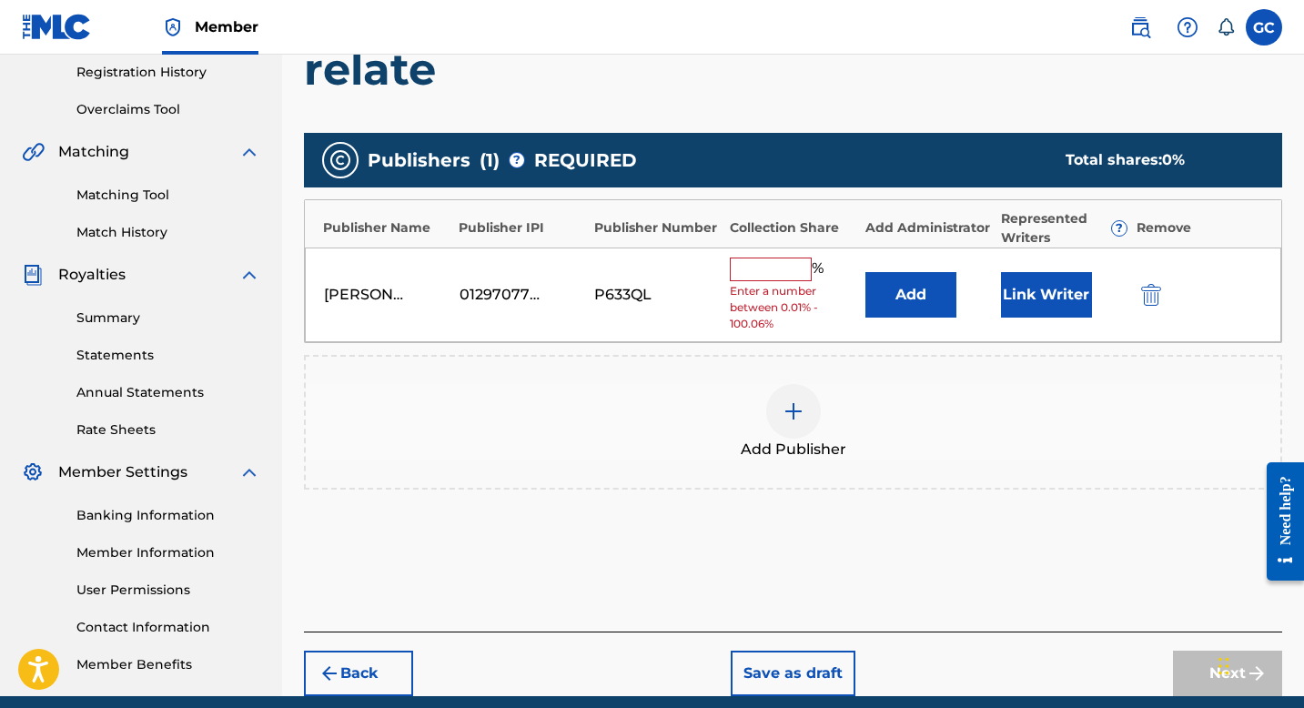
click at [764, 265] on input "text" at bounding box center [771, 270] width 82 height 24
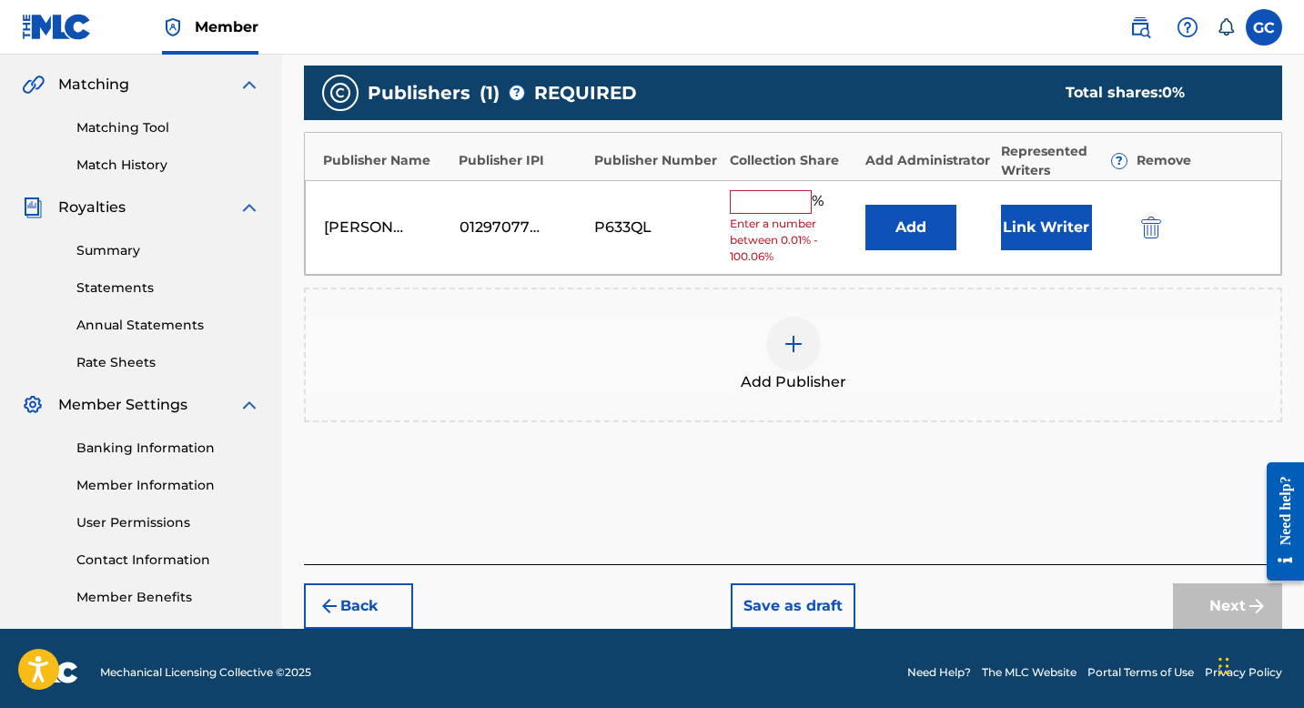
scroll to position [421, 0]
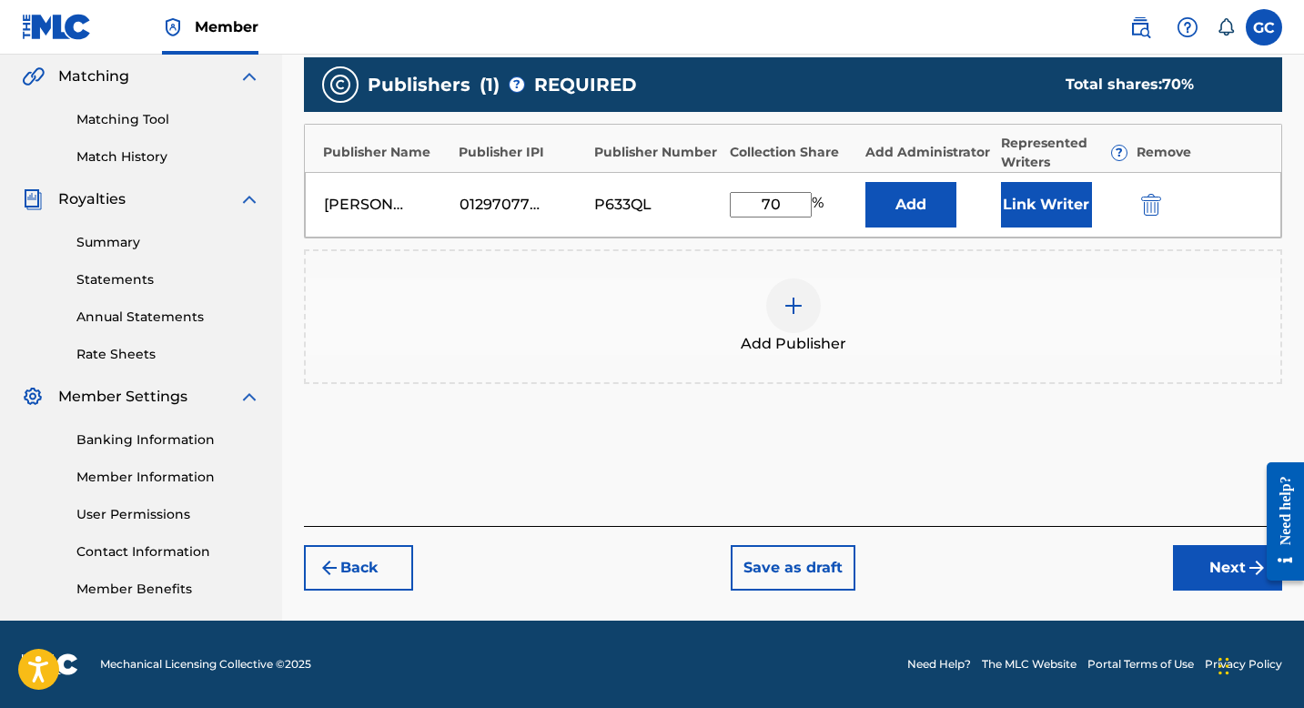
type input "70"
click at [954, 339] on div "Add Publisher" at bounding box center [793, 317] width 975 height 76
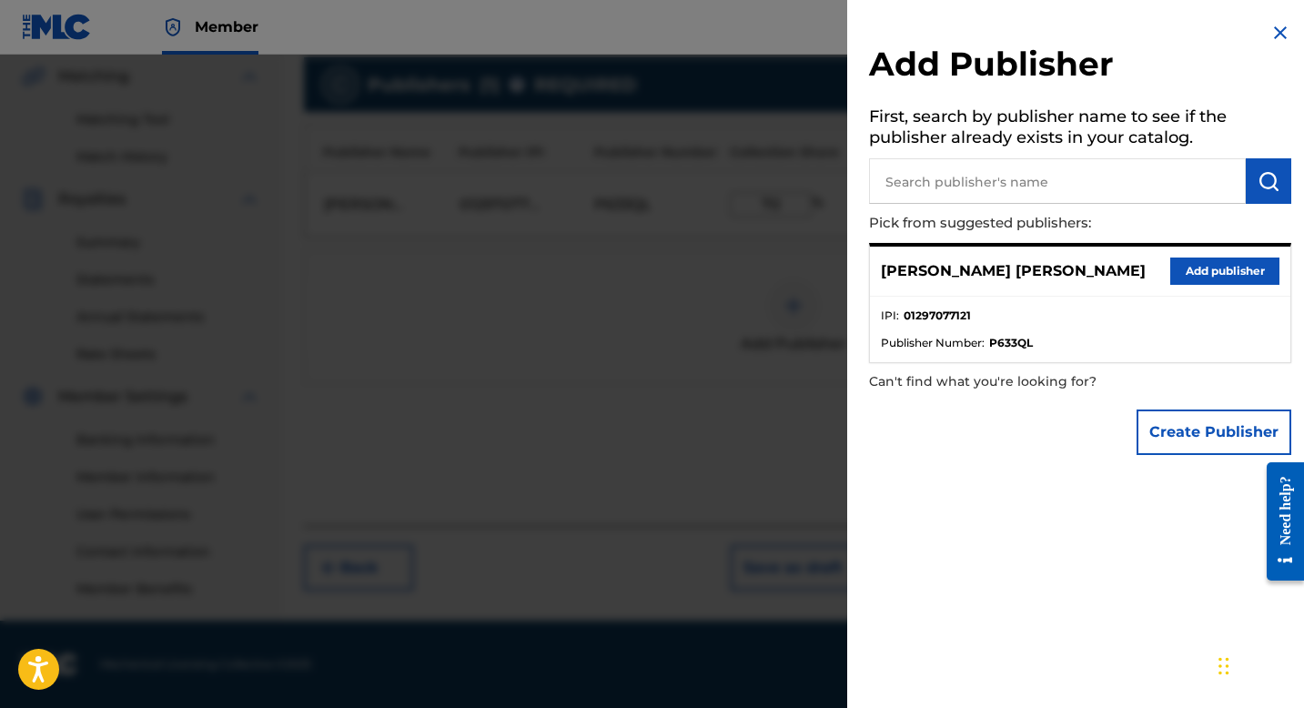
click at [1212, 269] on button "Add publisher" at bounding box center [1225, 271] width 109 height 27
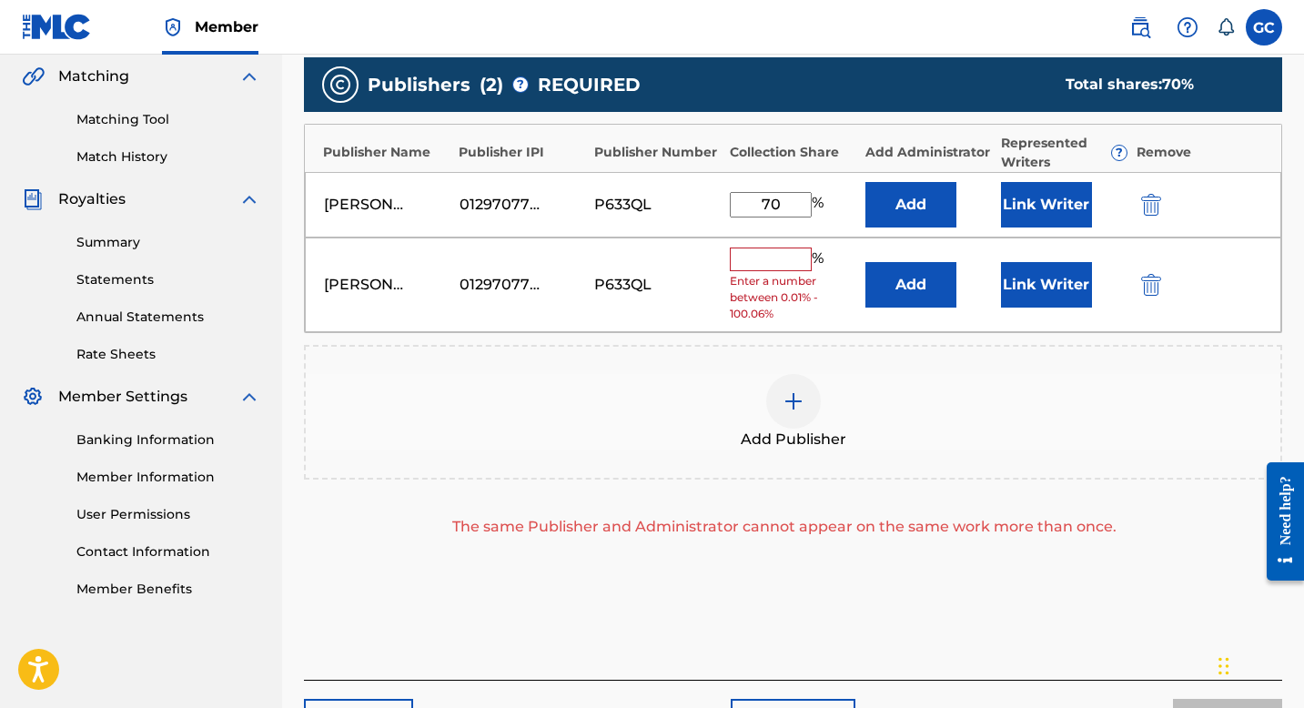
click at [1148, 282] on img "submit" at bounding box center [1151, 285] width 20 height 22
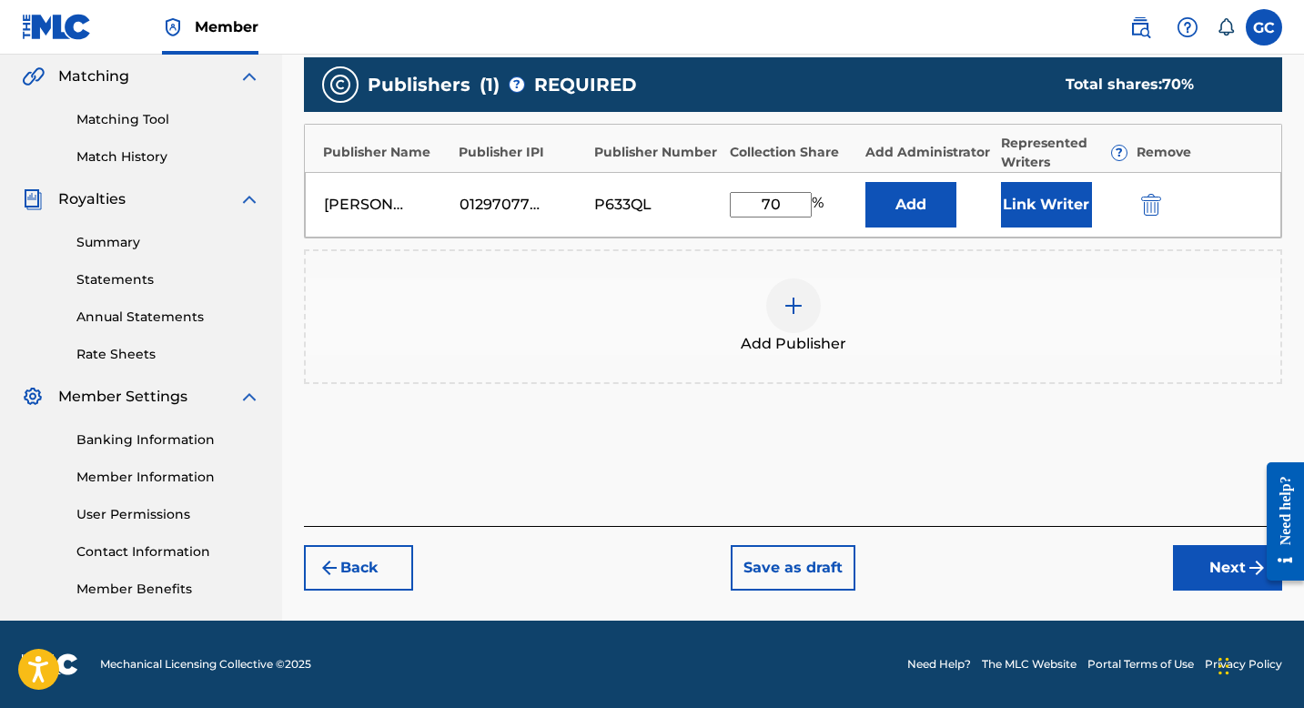
click at [1040, 201] on button "Link Writer" at bounding box center [1046, 205] width 91 height 46
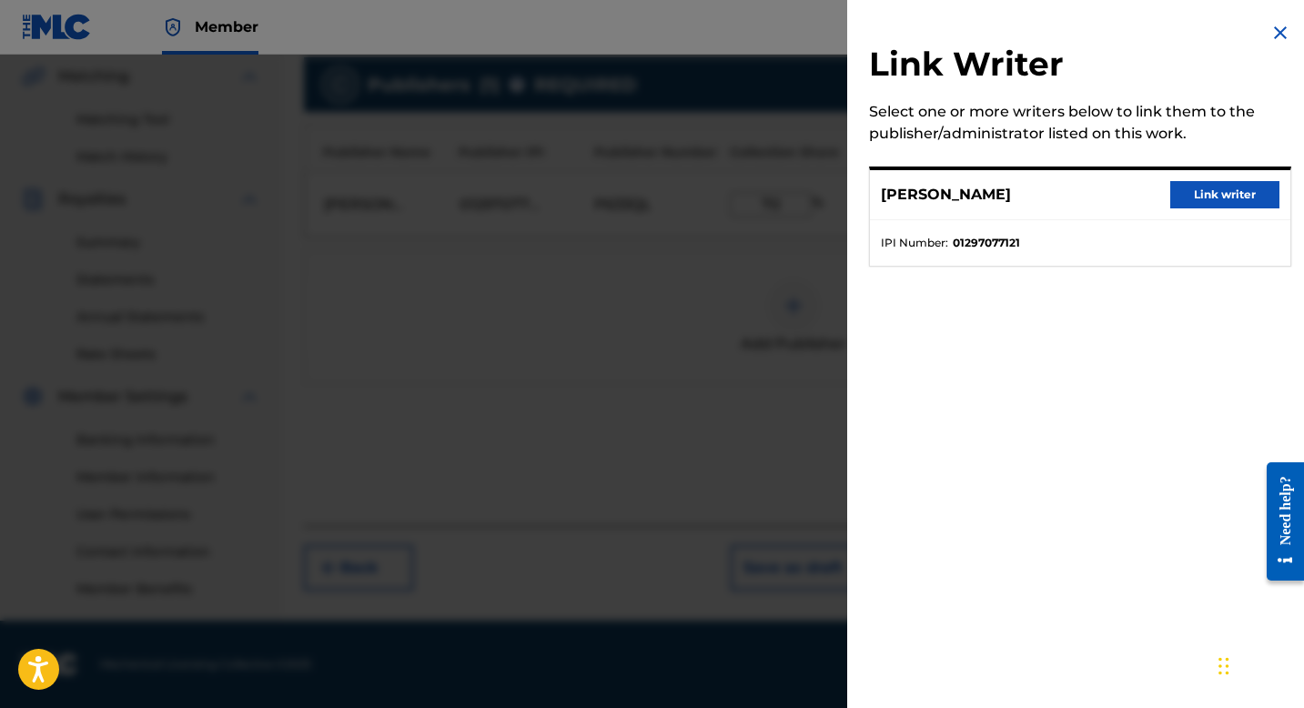
click at [1213, 192] on button "Link writer" at bounding box center [1225, 194] width 109 height 27
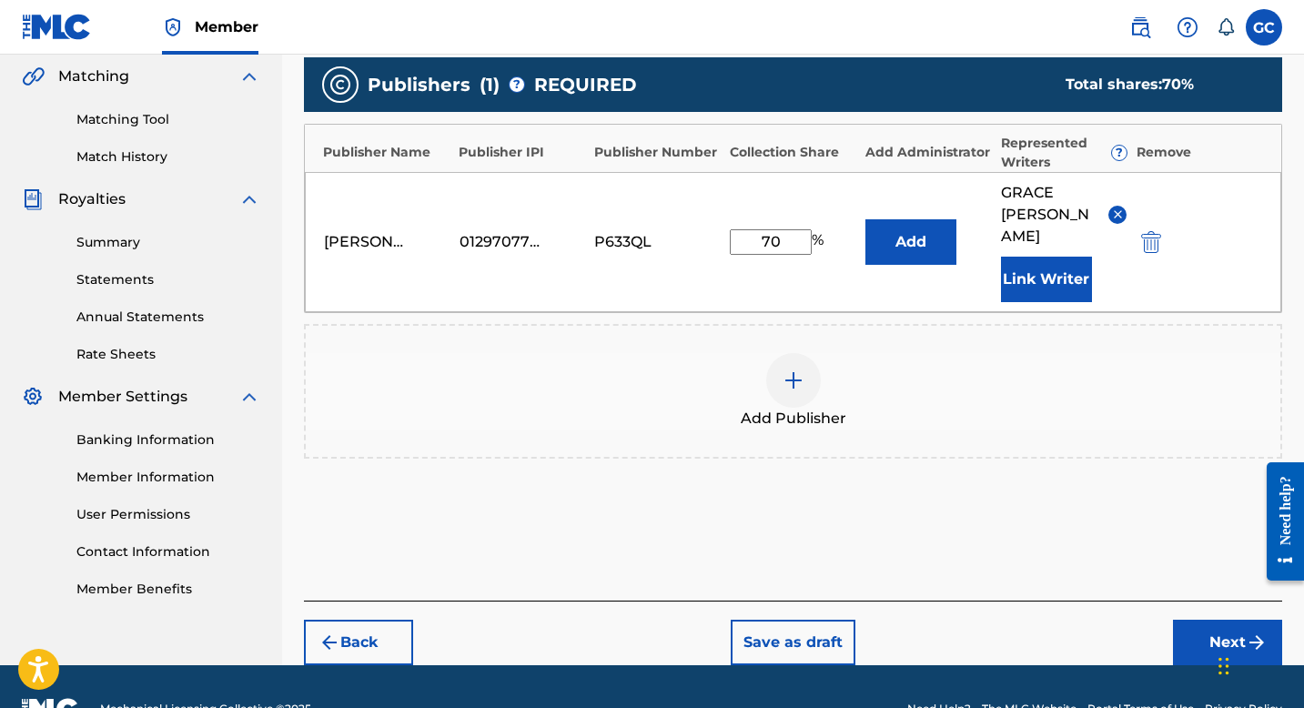
click at [1198, 620] on button "Next" at bounding box center [1227, 643] width 109 height 46
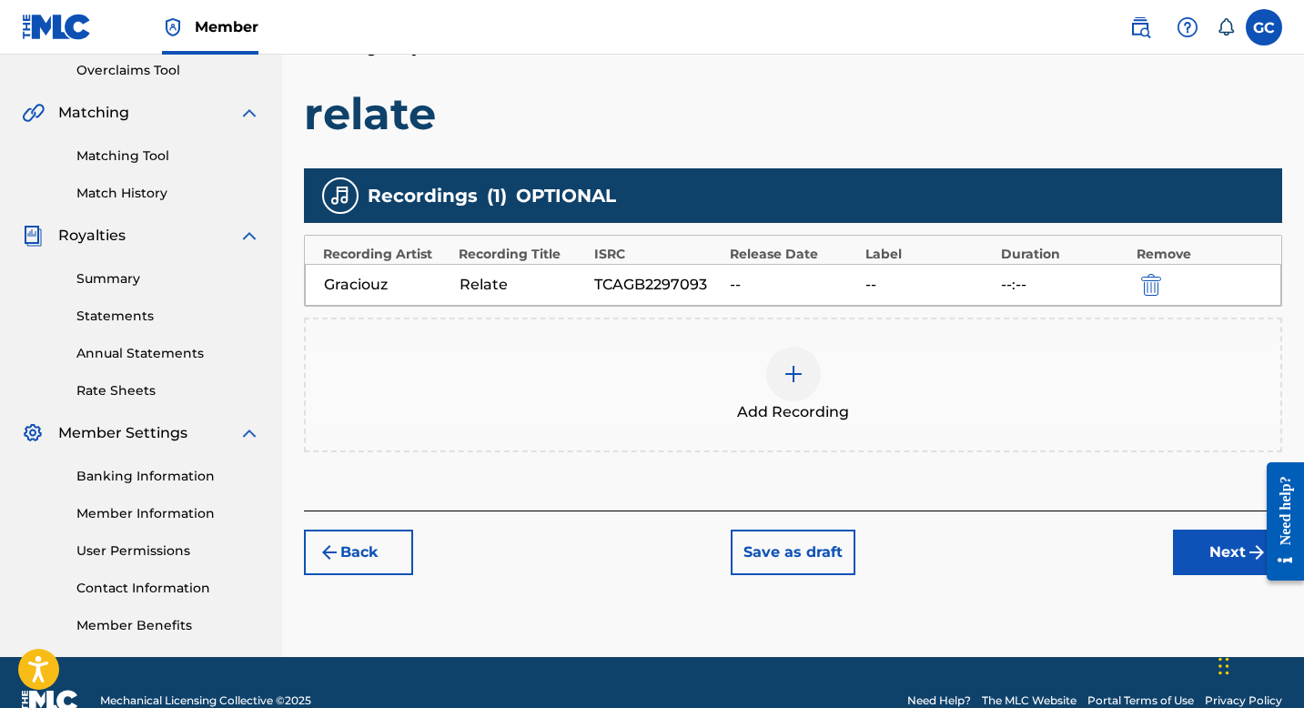
scroll to position [386, 0]
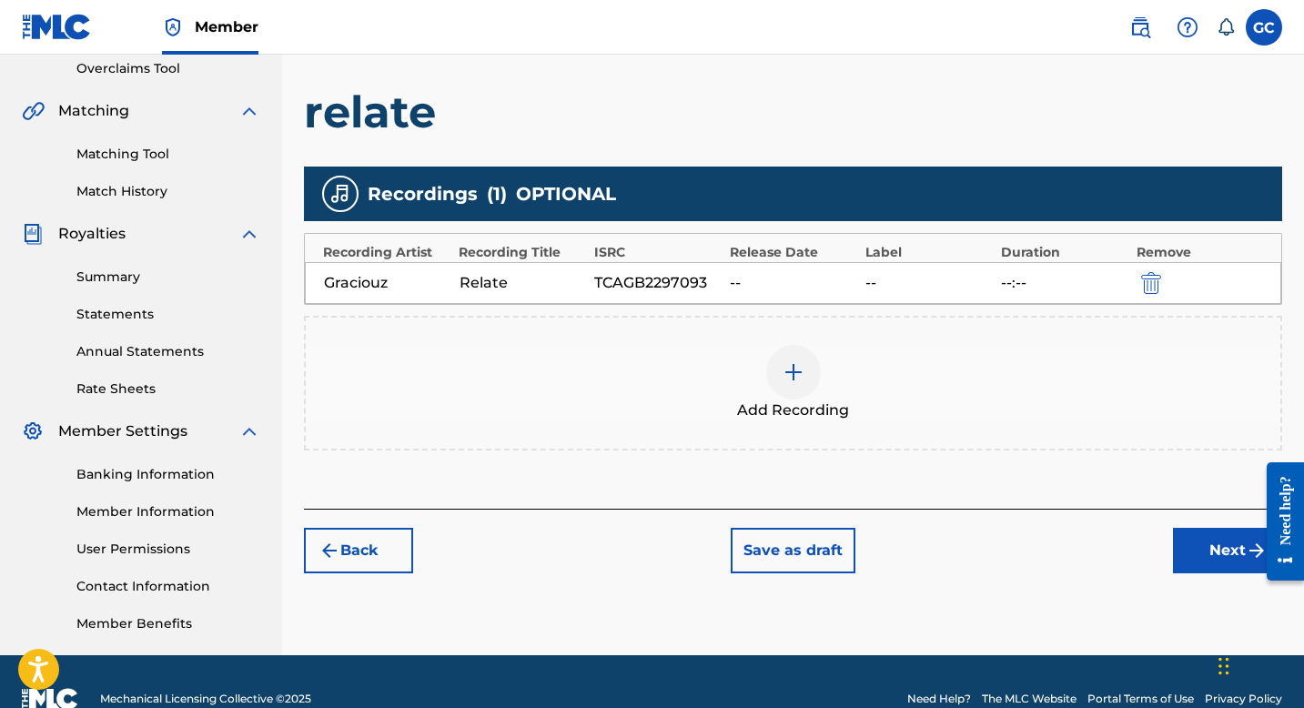
click at [1204, 550] on button "Next" at bounding box center [1227, 551] width 109 height 46
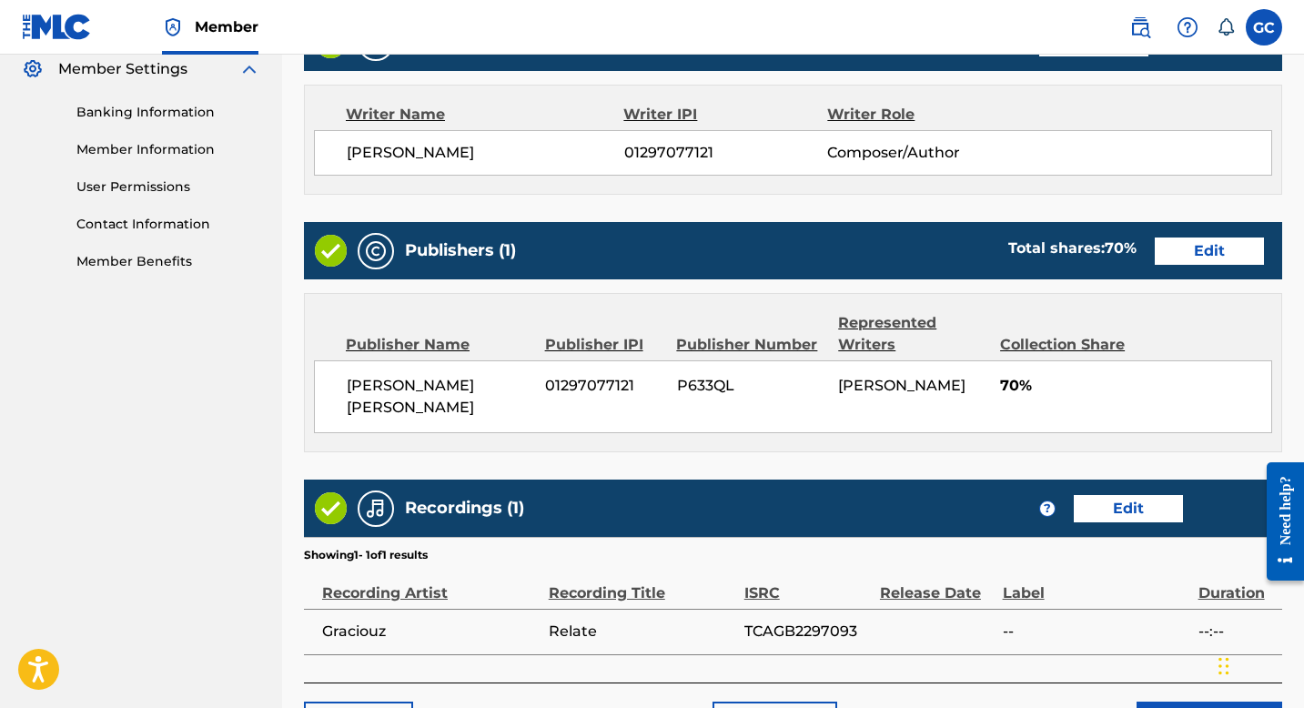
scroll to position [851, 0]
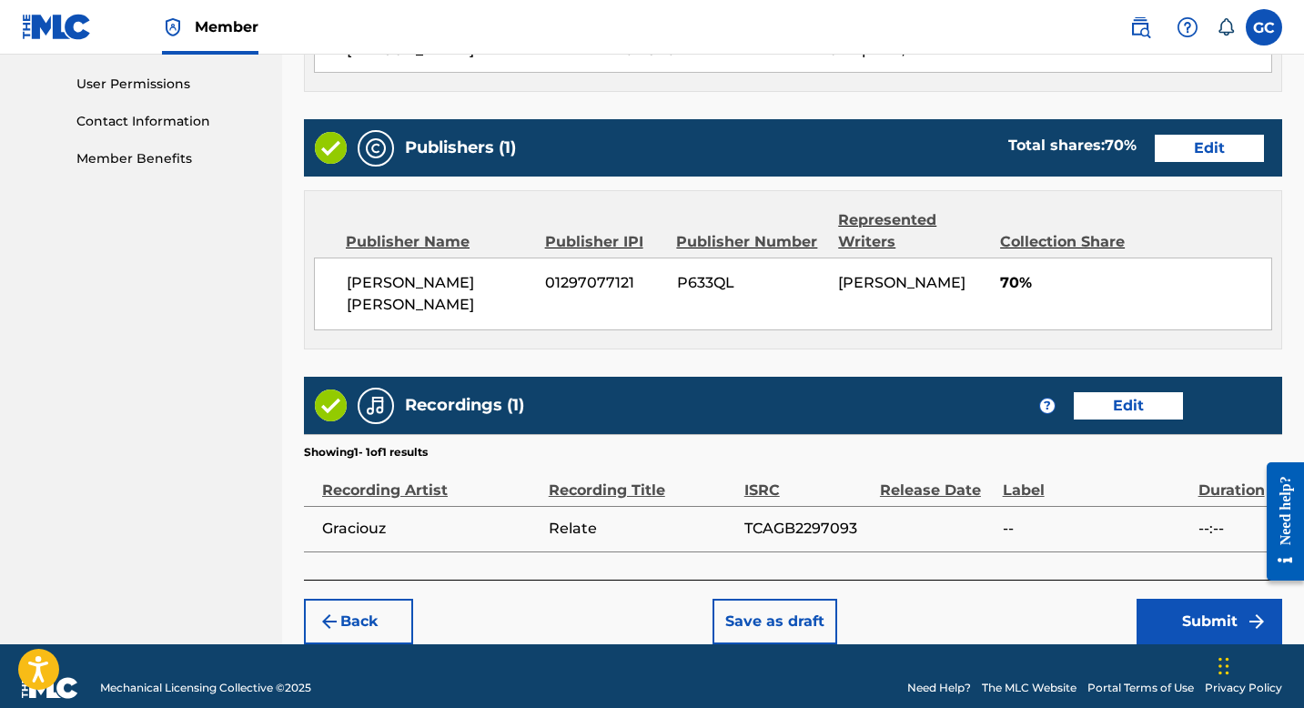
click at [1183, 601] on button "Submit" at bounding box center [1210, 622] width 146 height 46
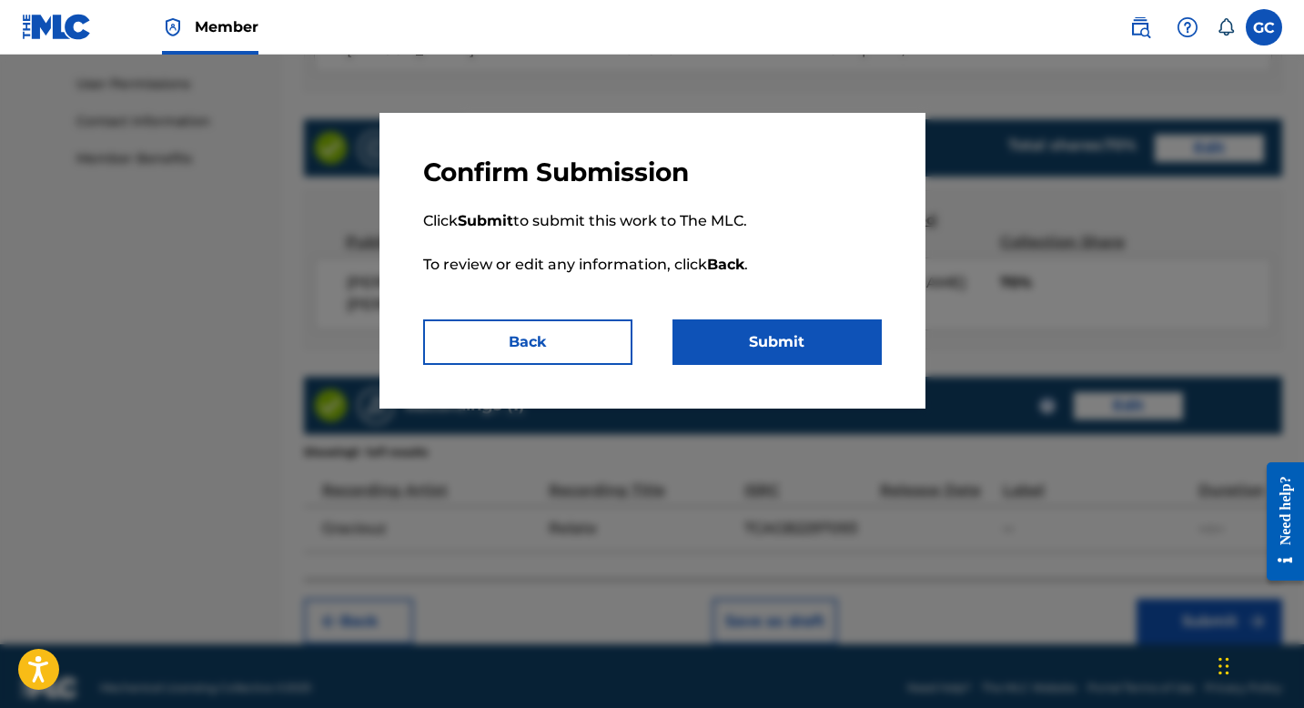
click at [735, 345] on button "Submit" at bounding box center [777, 342] width 209 height 46
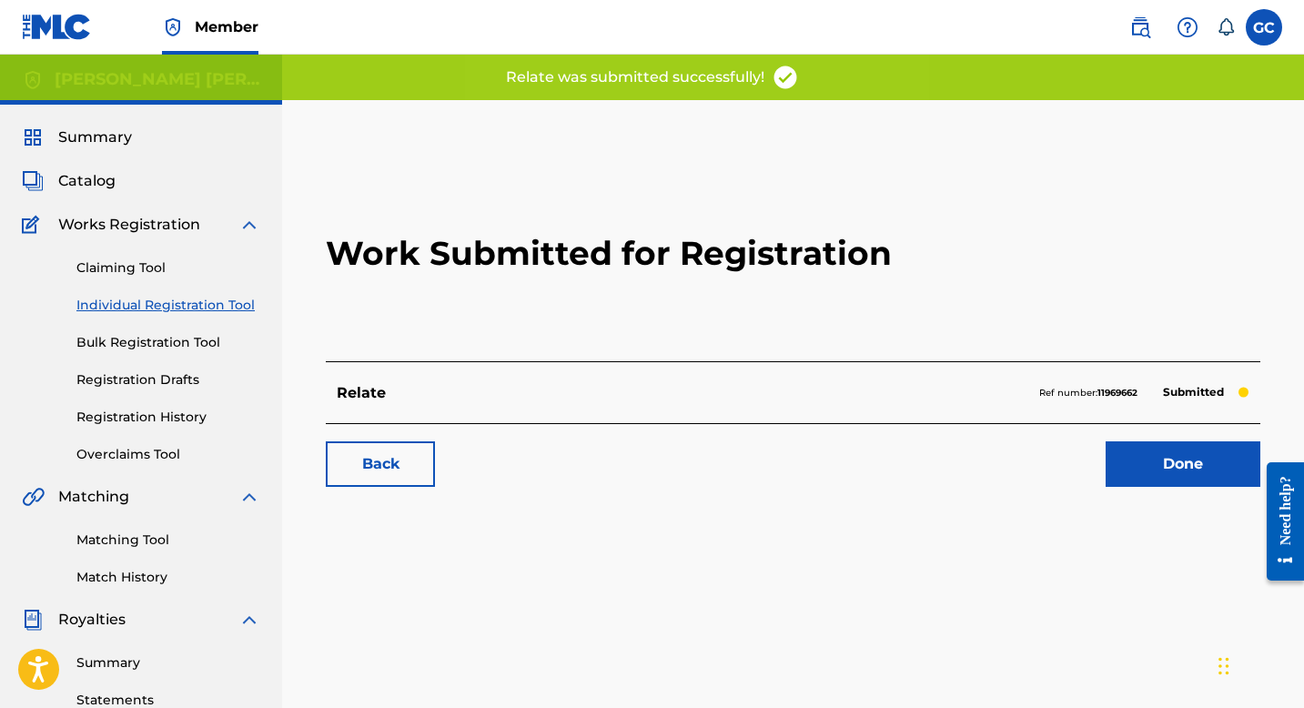
click at [123, 546] on link "Matching Tool" at bounding box center [168, 540] width 184 height 19
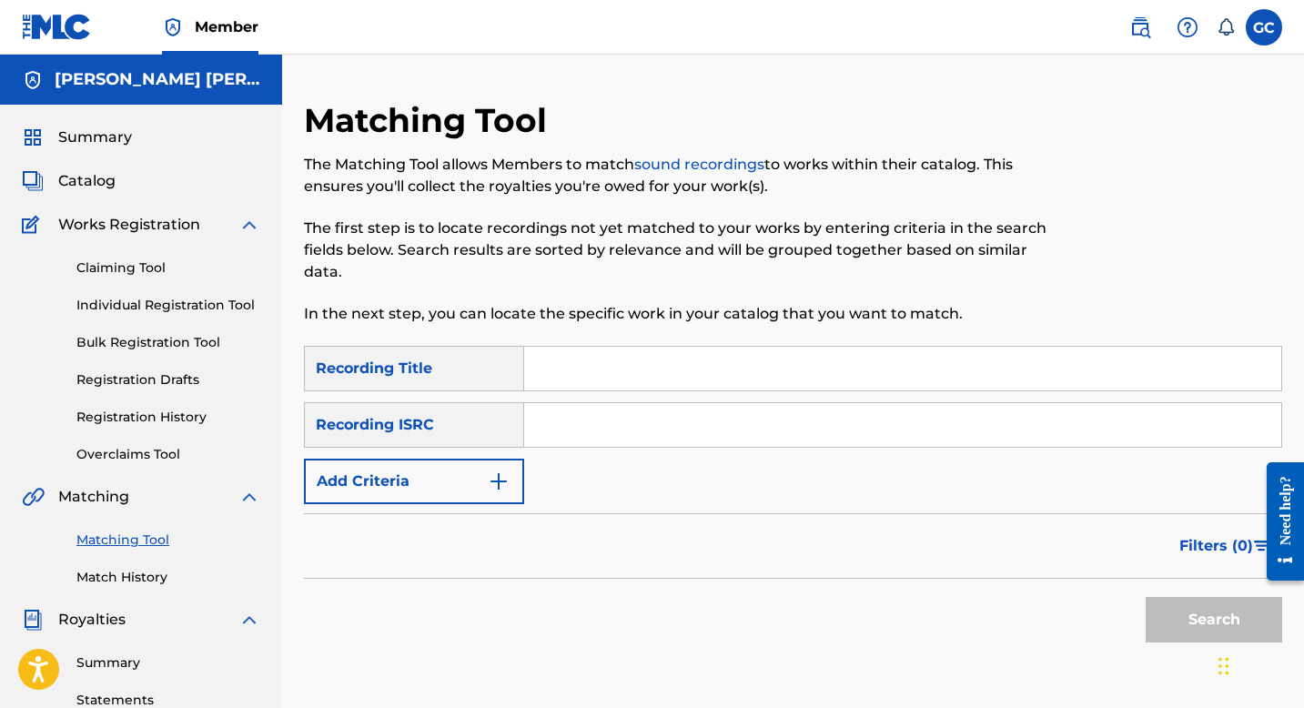
click at [563, 434] on input "Search Form" at bounding box center [902, 425] width 757 height 44
type input "AEA3A2198447"
click at [1208, 610] on button "Search" at bounding box center [1214, 620] width 137 height 46
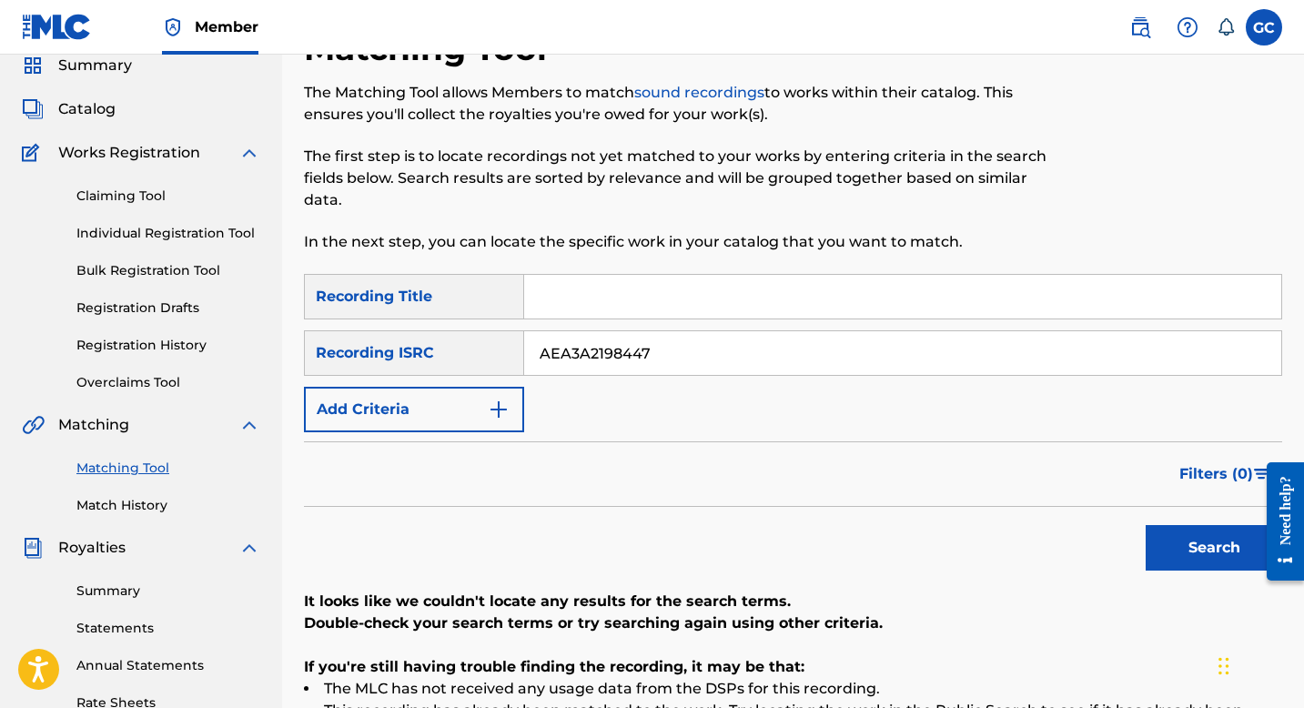
scroll to position [63, 0]
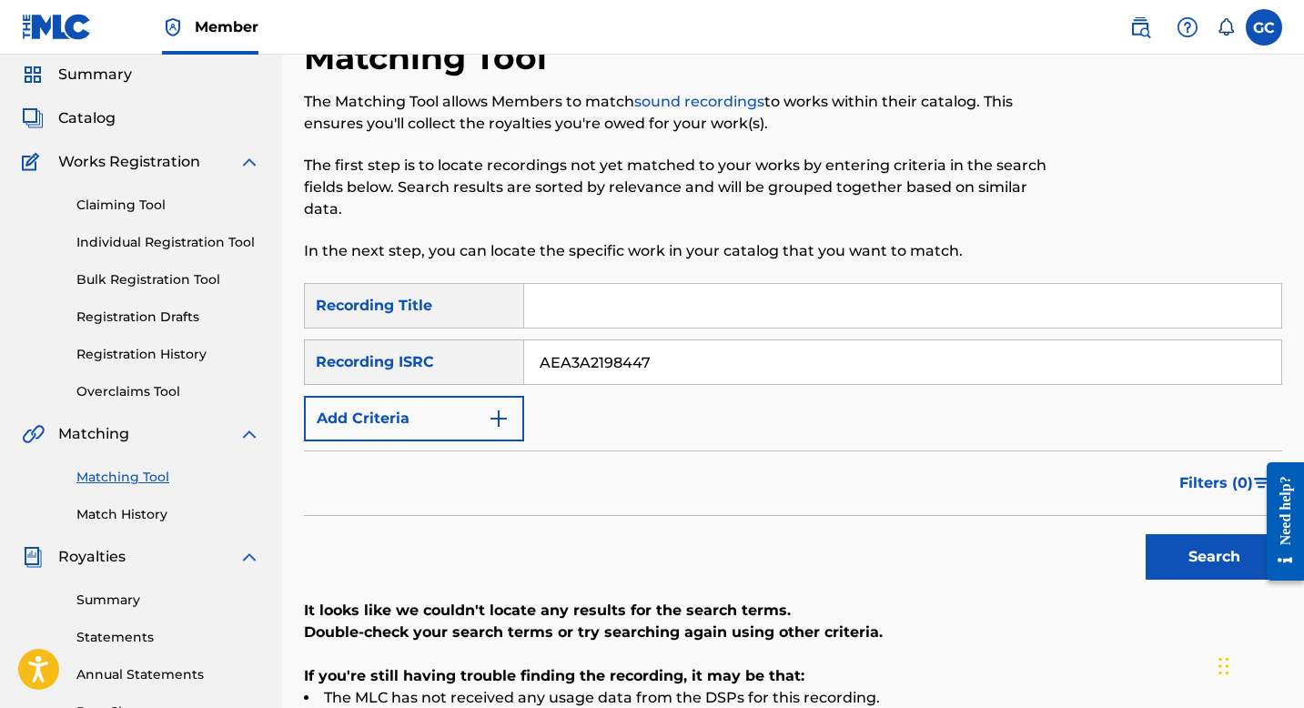
click at [626, 318] on input "Search Form" at bounding box center [902, 306] width 757 height 44
type input "otope"
click at [1193, 563] on button "Search" at bounding box center [1214, 557] width 137 height 46
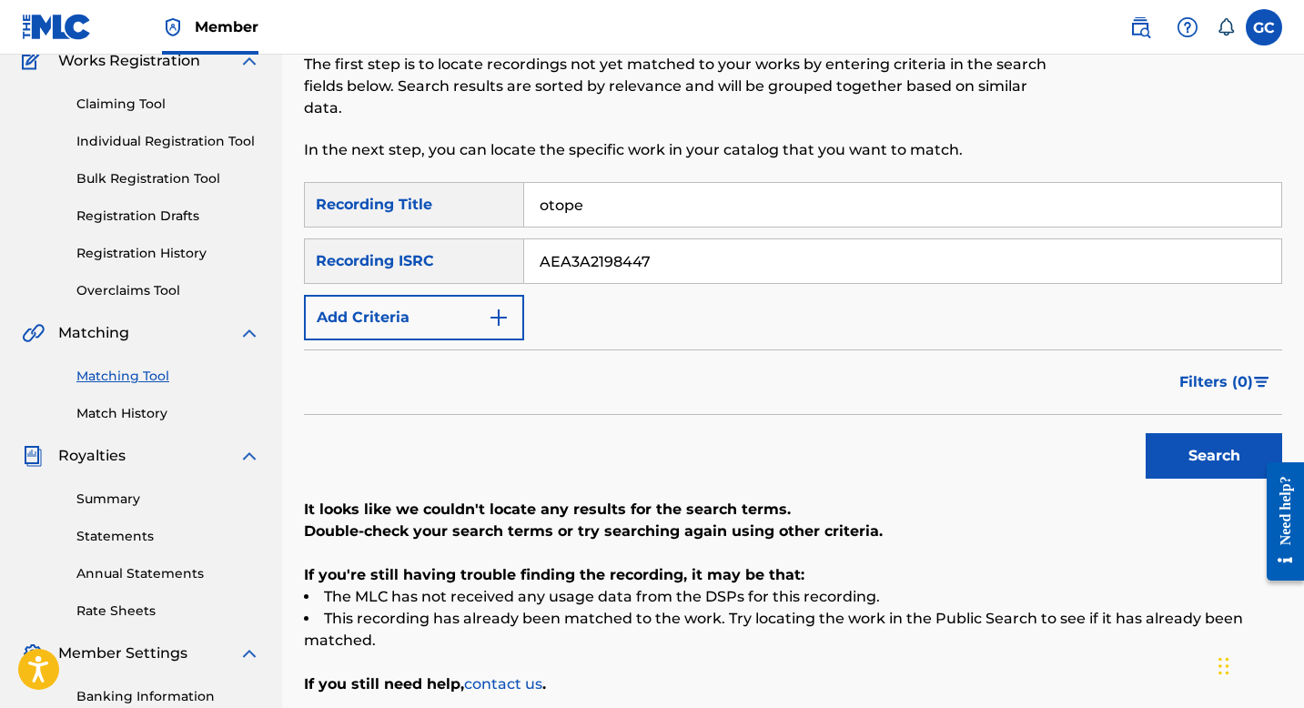
scroll to position [157, 0]
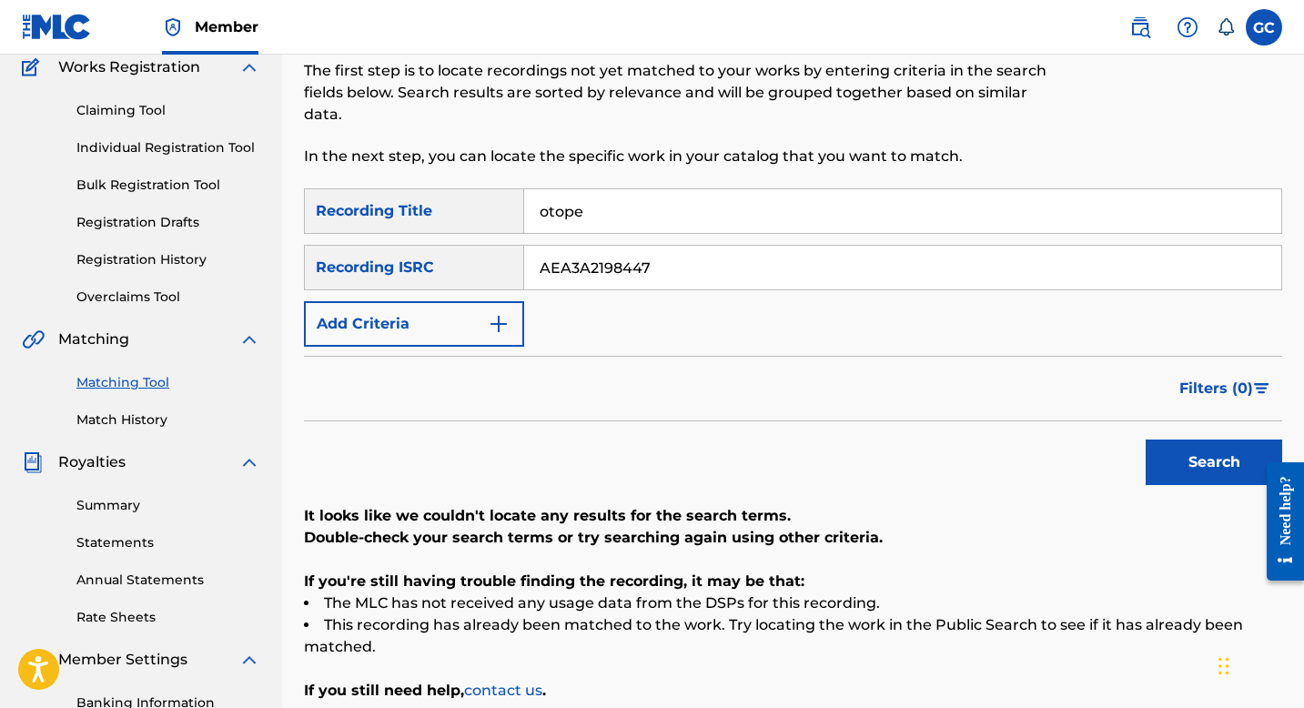
click at [591, 267] on input "AEA3A2198447" at bounding box center [902, 268] width 757 height 44
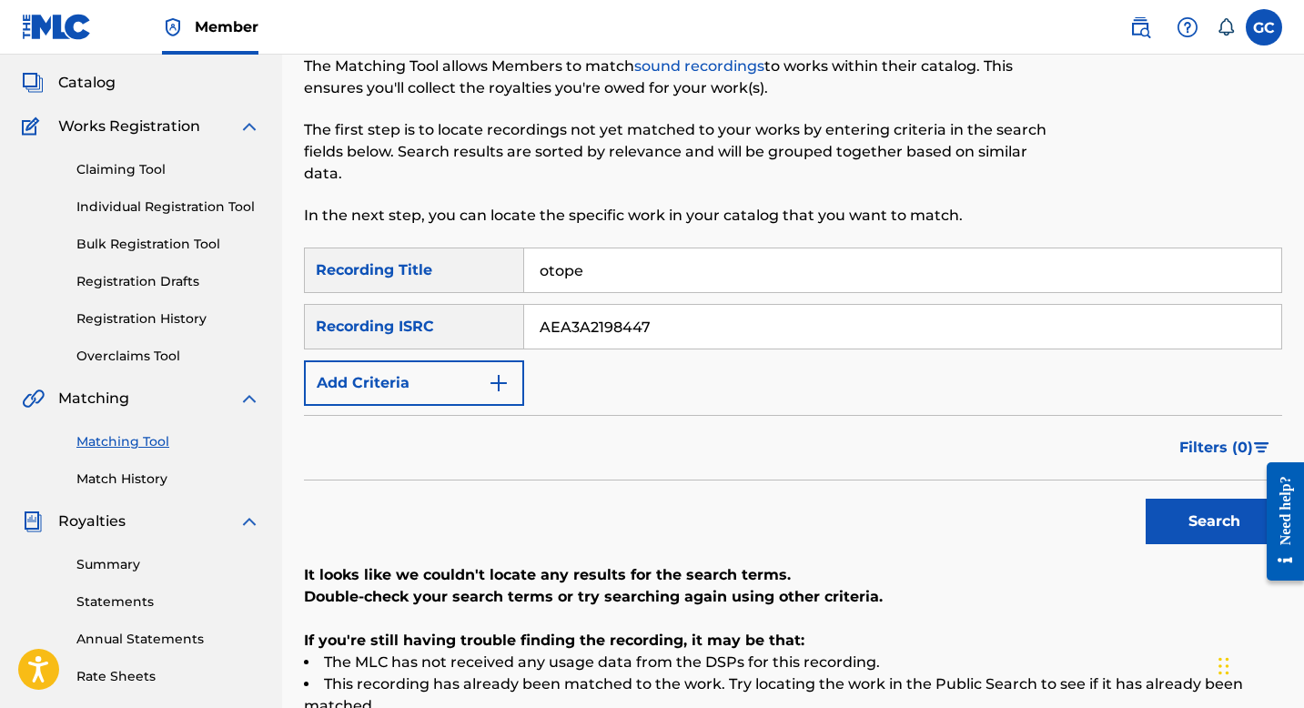
scroll to position [99, 0]
click at [604, 279] on input "otope" at bounding box center [902, 270] width 757 height 44
click at [595, 341] on input "AEA3A2198447" at bounding box center [902, 326] width 757 height 44
click at [590, 326] on input "AEA3A2198447" at bounding box center [902, 326] width 757 height 44
click at [589, 326] on input "AEA3A2198447" at bounding box center [902, 326] width 757 height 44
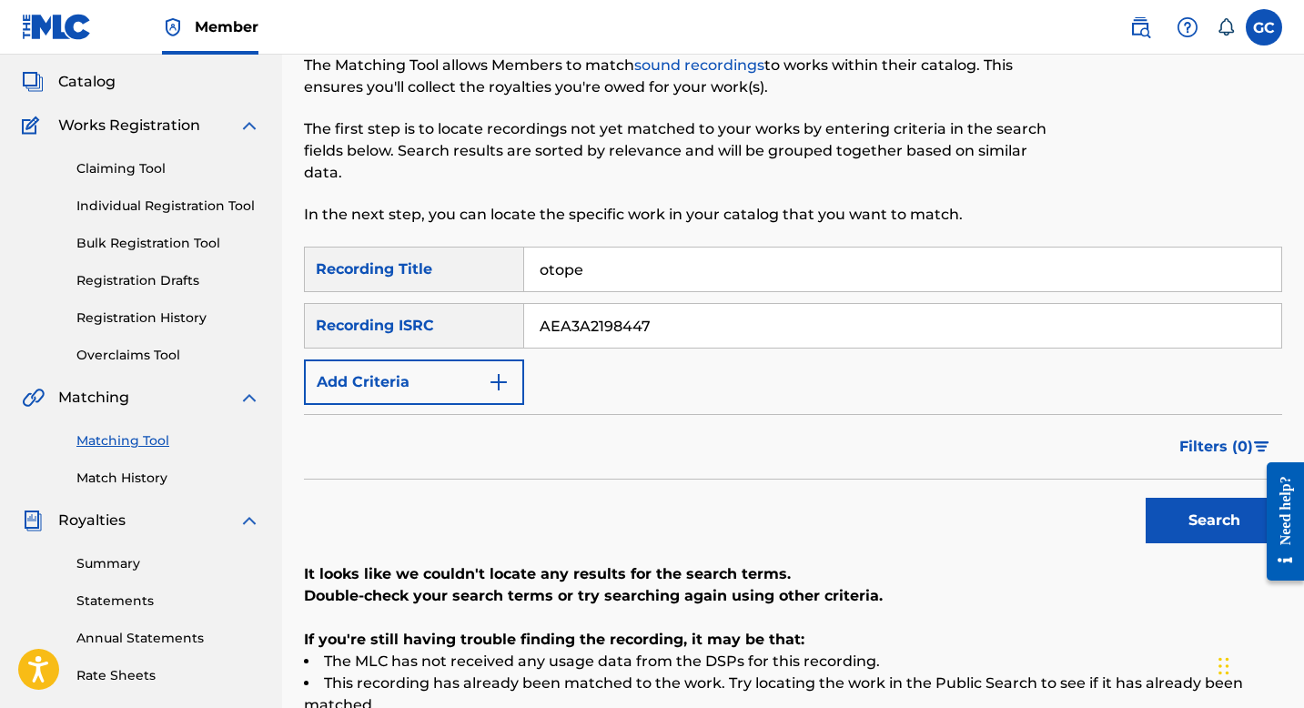
click at [589, 326] on input "AEA3A2198447" at bounding box center [902, 326] width 757 height 44
click at [563, 315] on input "Search Form" at bounding box center [902, 326] width 757 height 44
paste input "TCAGB2297093"
type input "TCAGB2297093"
click at [1189, 512] on button "Search" at bounding box center [1214, 521] width 137 height 46
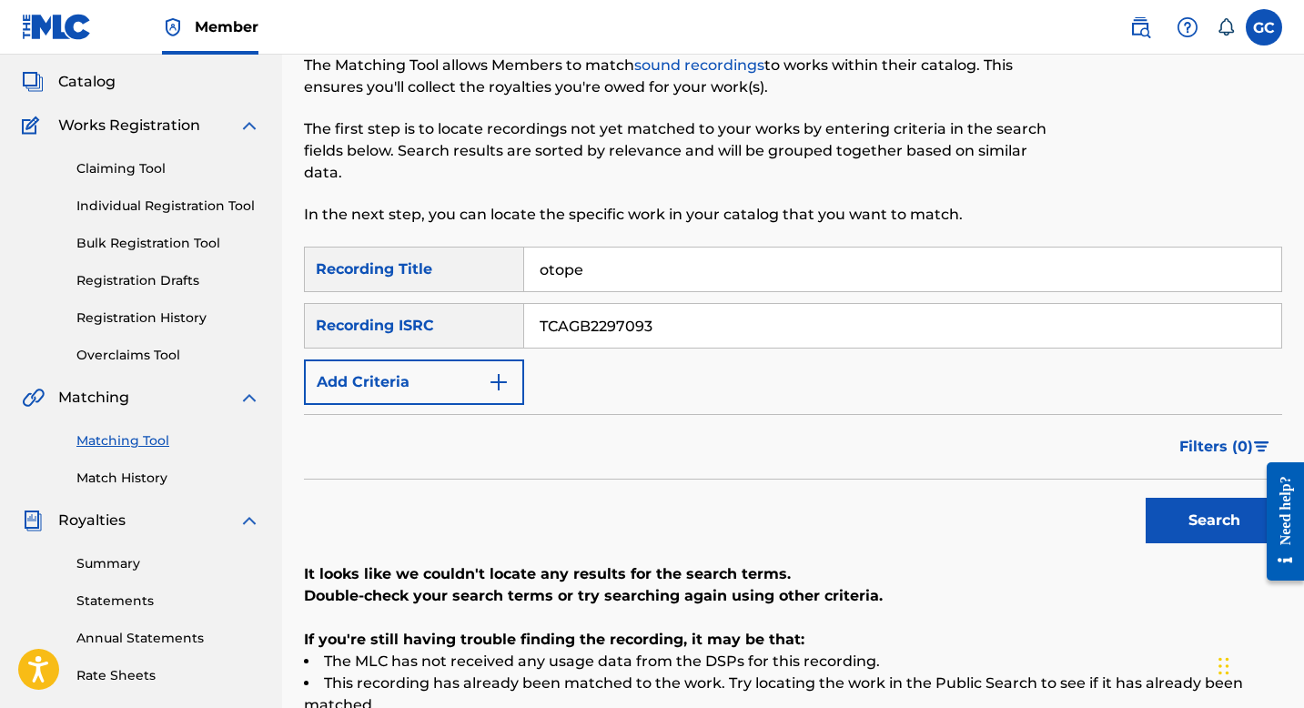
click at [575, 271] on input "otope" at bounding box center [902, 270] width 757 height 44
type input "relate"
click at [1214, 536] on button "Search" at bounding box center [1214, 521] width 137 height 46
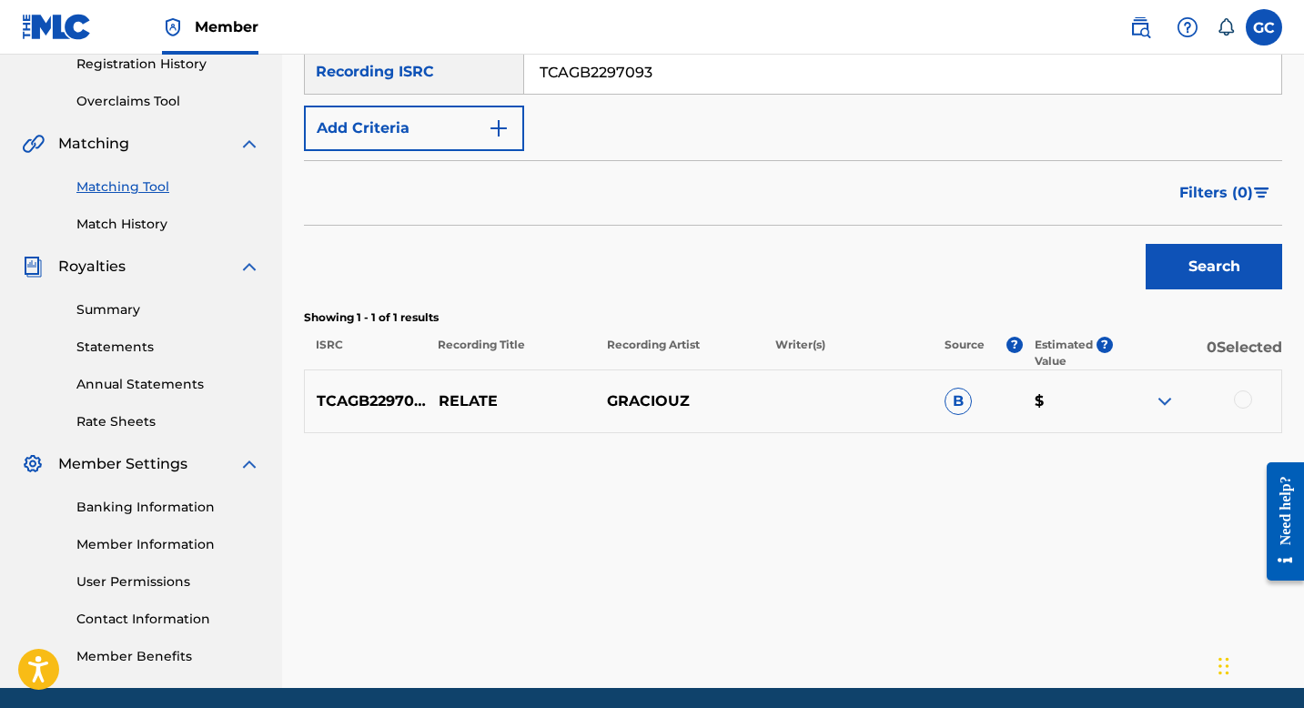
scroll to position [358, 0]
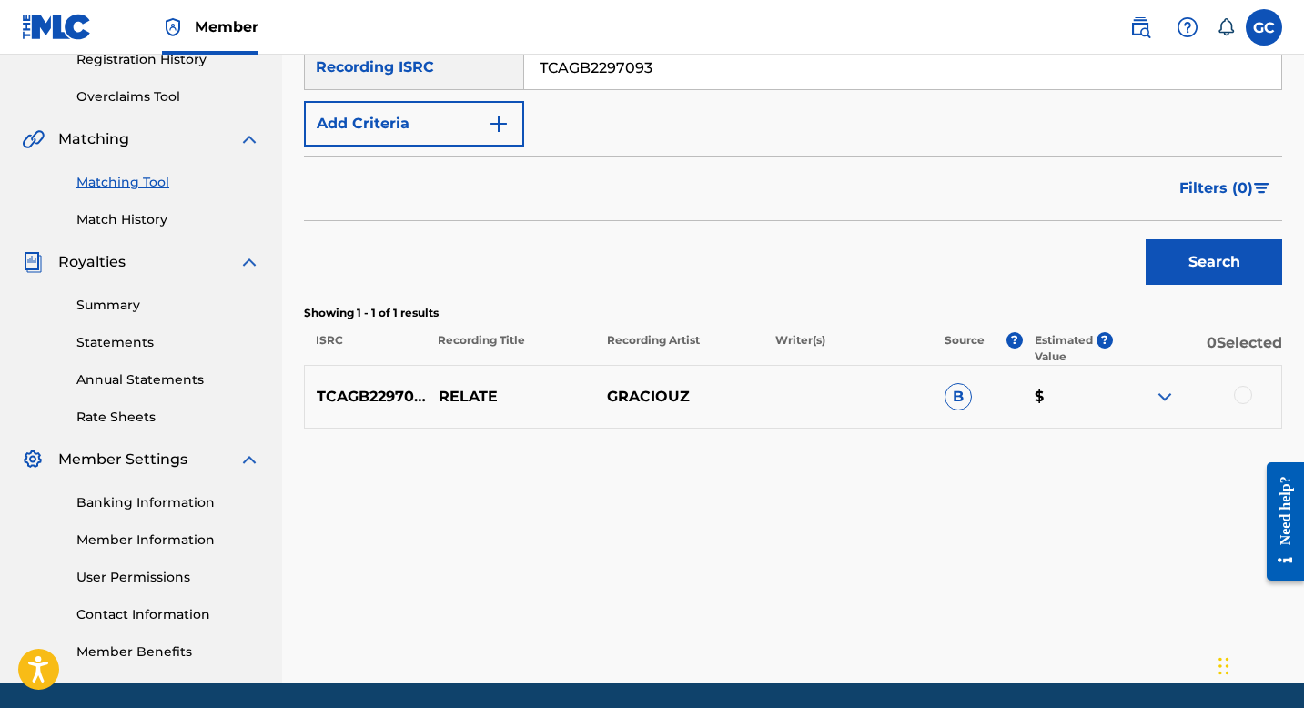
click at [1168, 395] on img at bounding box center [1165, 397] width 22 height 22
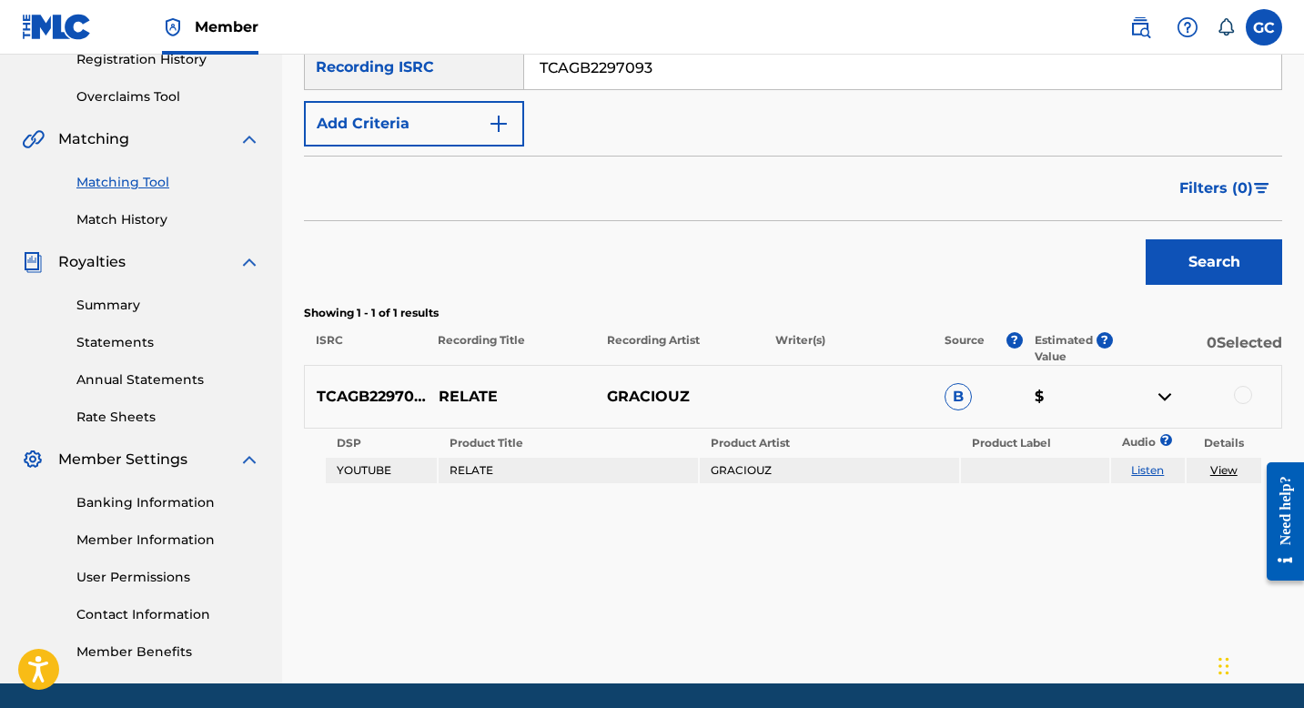
click at [1168, 395] on img at bounding box center [1165, 397] width 22 height 22
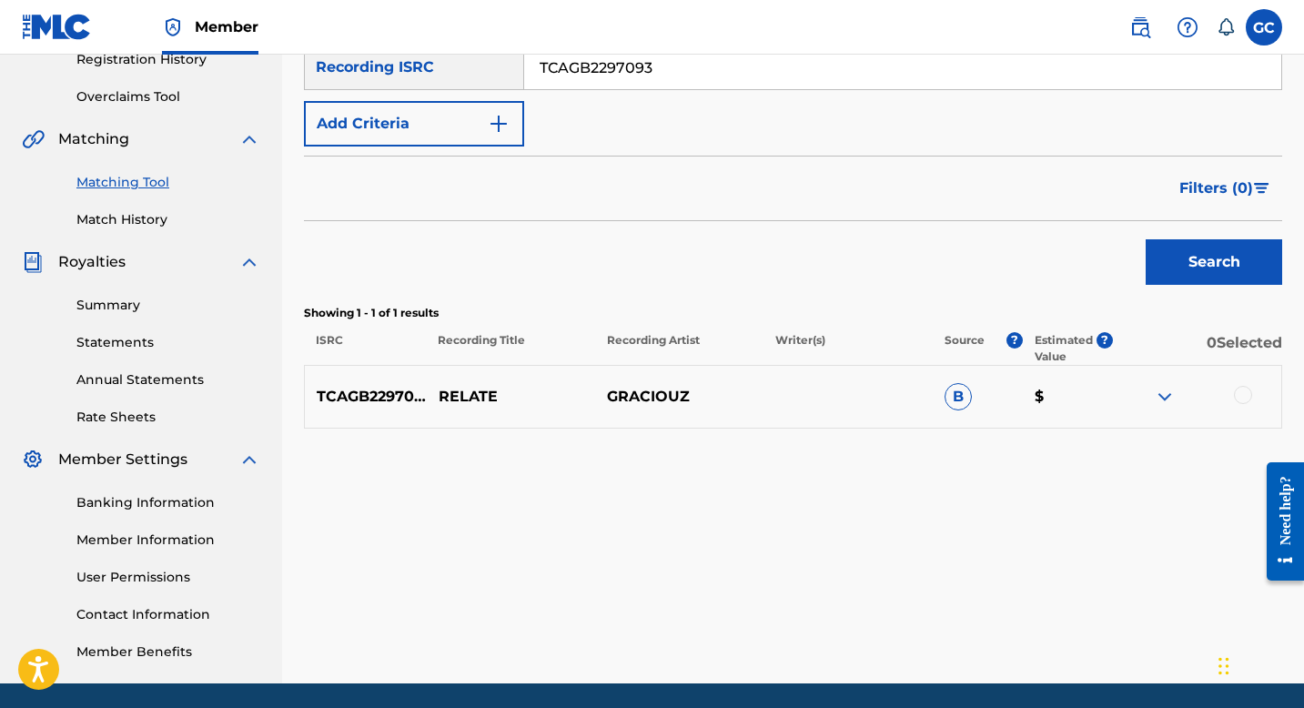
click at [1238, 391] on div at bounding box center [1243, 395] width 18 height 18
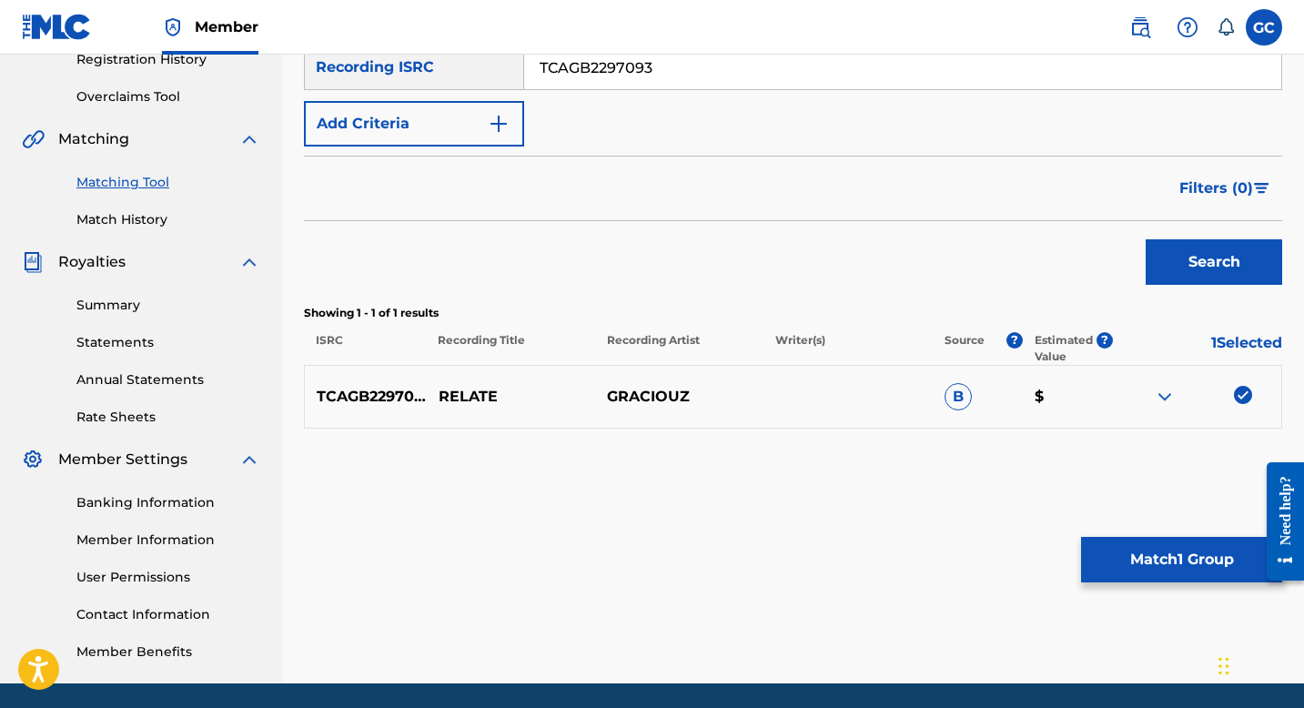
click at [1151, 559] on button "Match 1 Group" at bounding box center [1181, 560] width 201 height 46
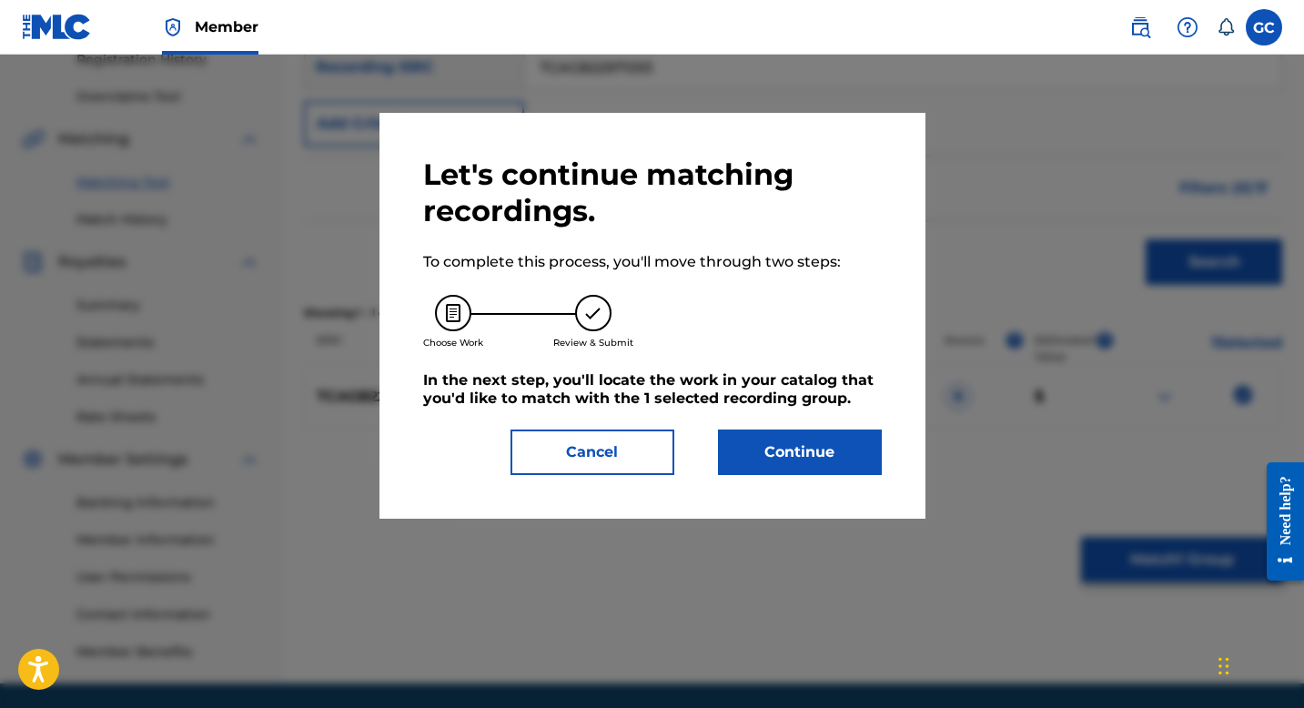
click at [776, 447] on button "Continue" at bounding box center [800, 453] width 164 height 46
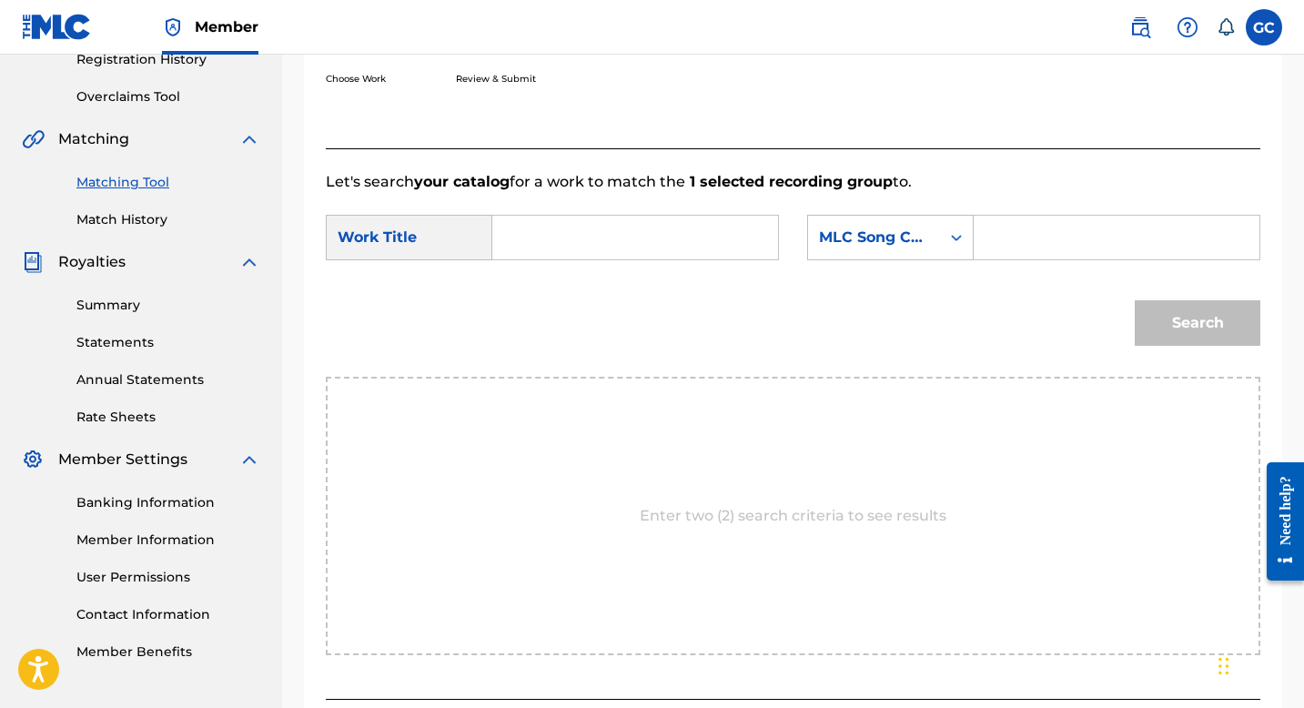
click at [574, 238] on input "Search Form" at bounding box center [635, 238] width 255 height 44
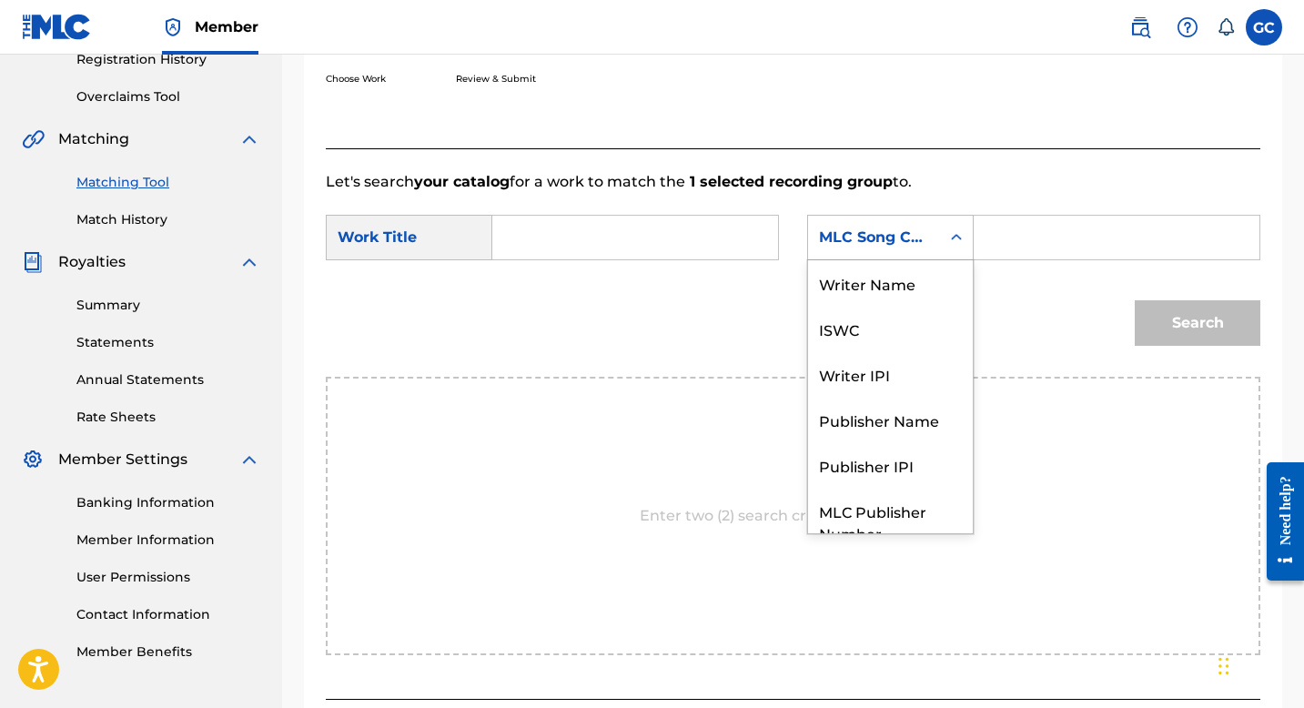
click at [879, 248] on div "MLC Song Code" at bounding box center [874, 237] width 132 height 35
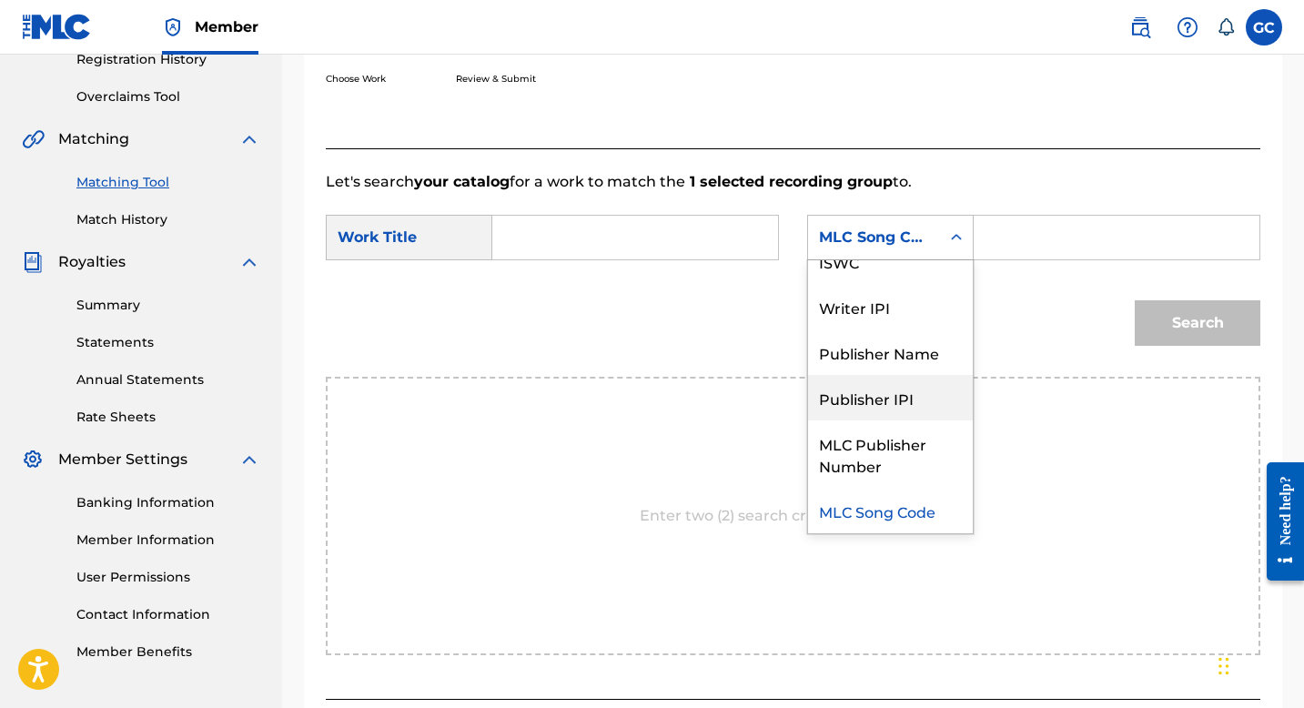
scroll to position [0, 0]
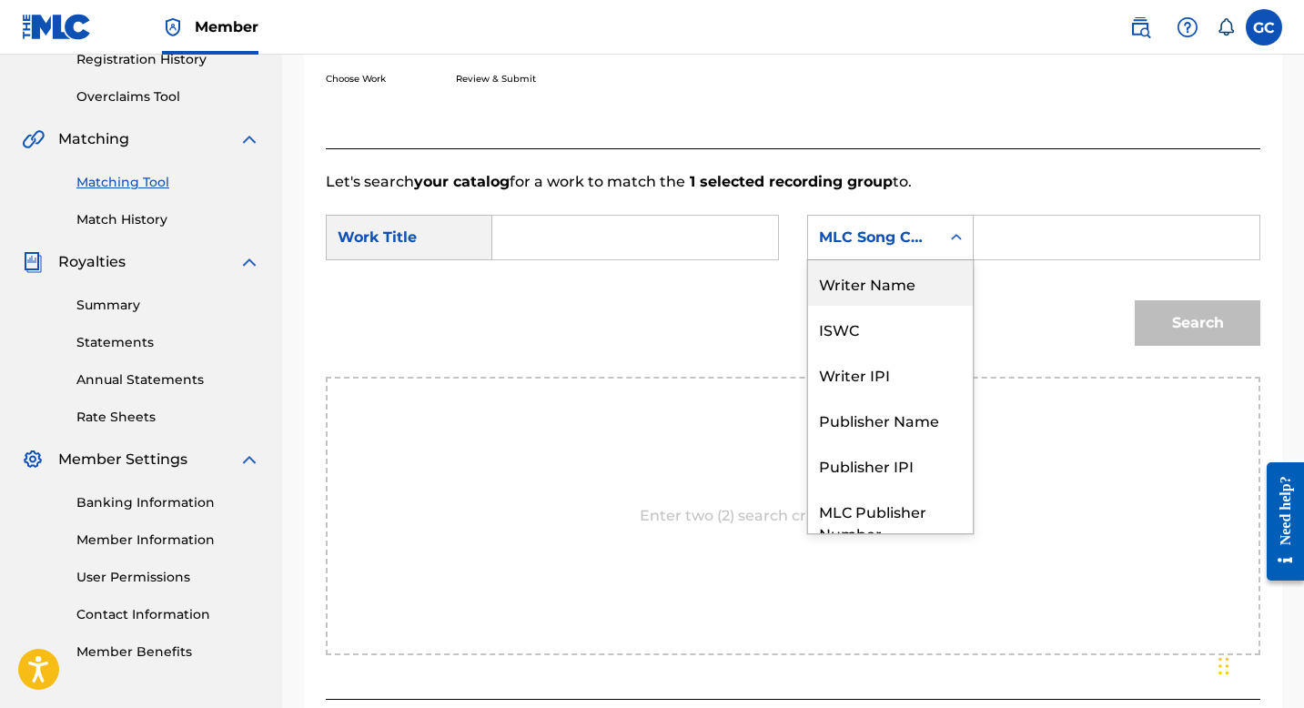
click at [867, 298] on div "Writer Name" at bounding box center [890, 283] width 165 height 46
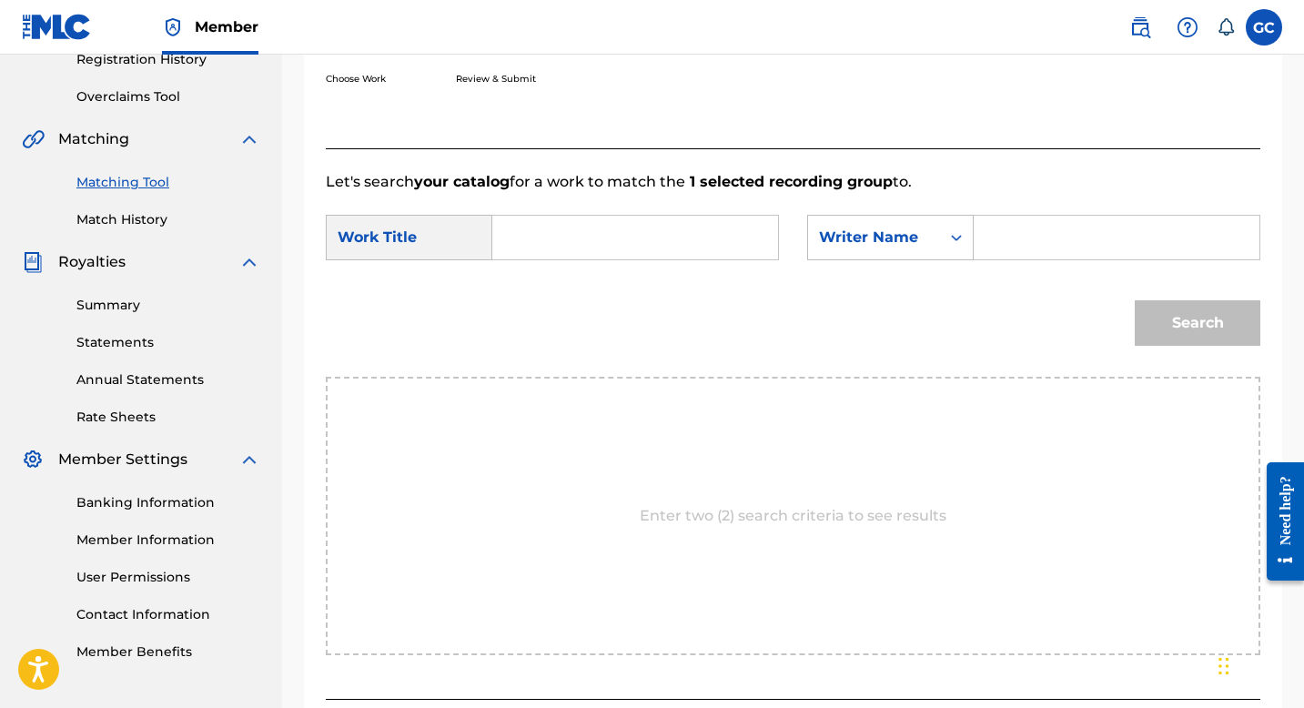
click at [1000, 244] on input "Search Form" at bounding box center [1116, 238] width 255 height 44
click at [928, 238] on div "Writer Name" at bounding box center [874, 238] width 110 height 22
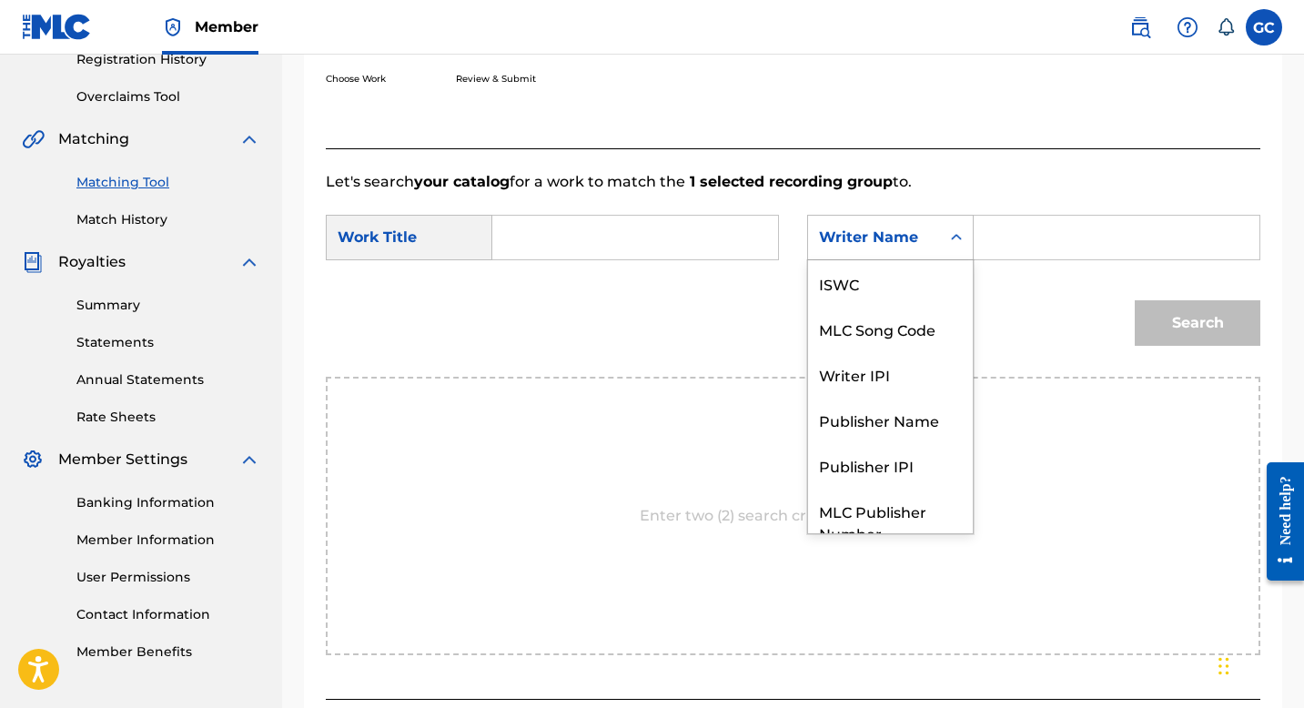
scroll to position [67, 0]
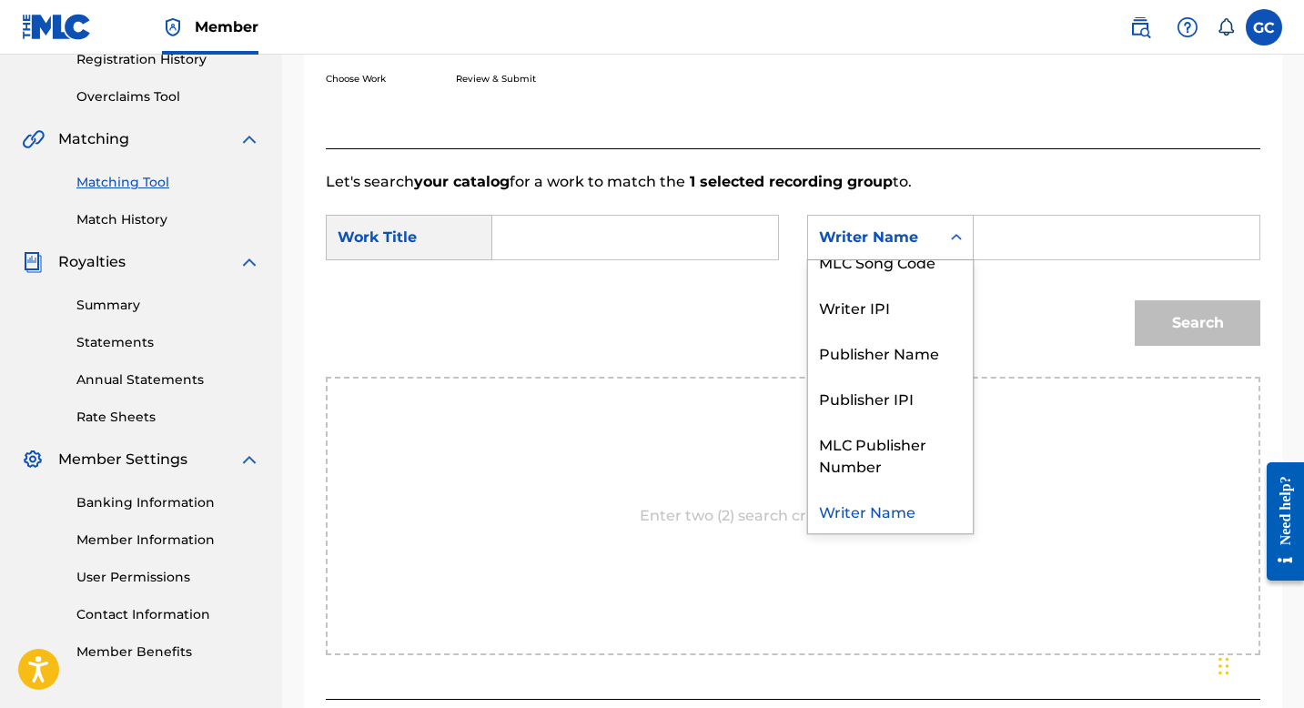
click at [928, 238] on div "Writer Name" at bounding box center [874, 238] width 110 height 22
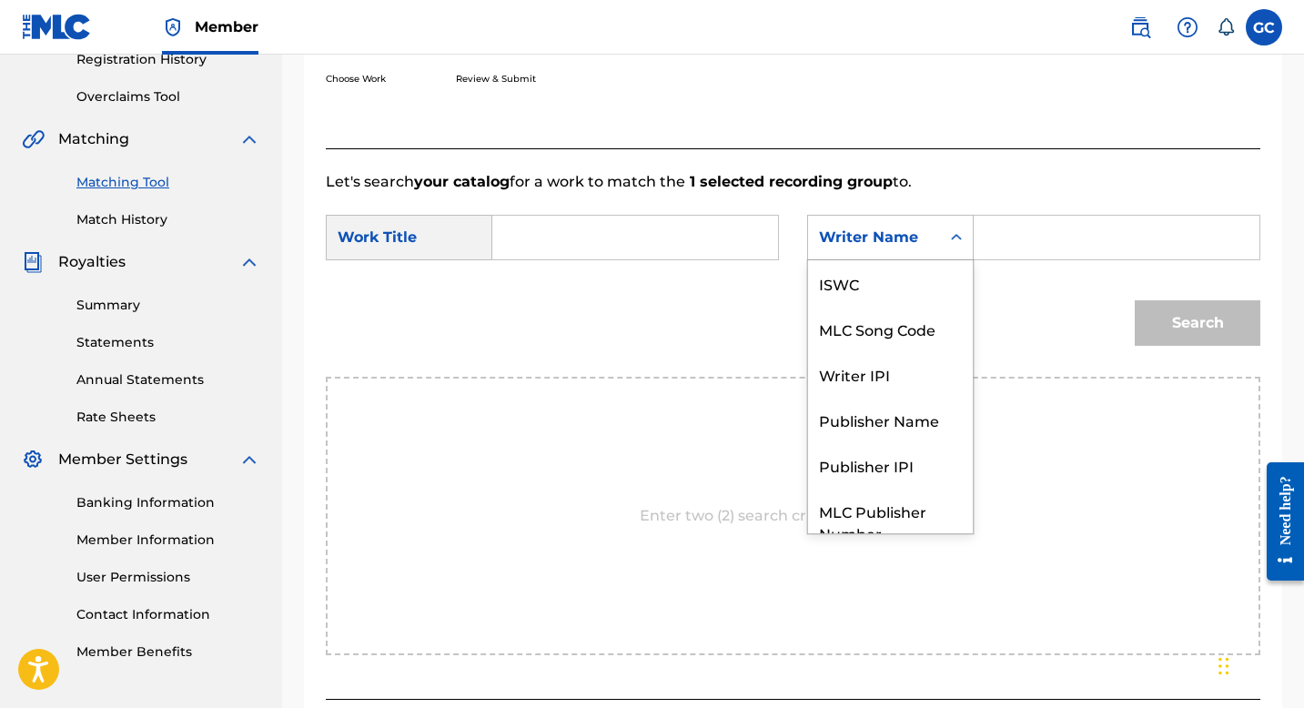
click at [928, 238] on div "Writer Name" at bounding box center [874, 238] width 110 height 22
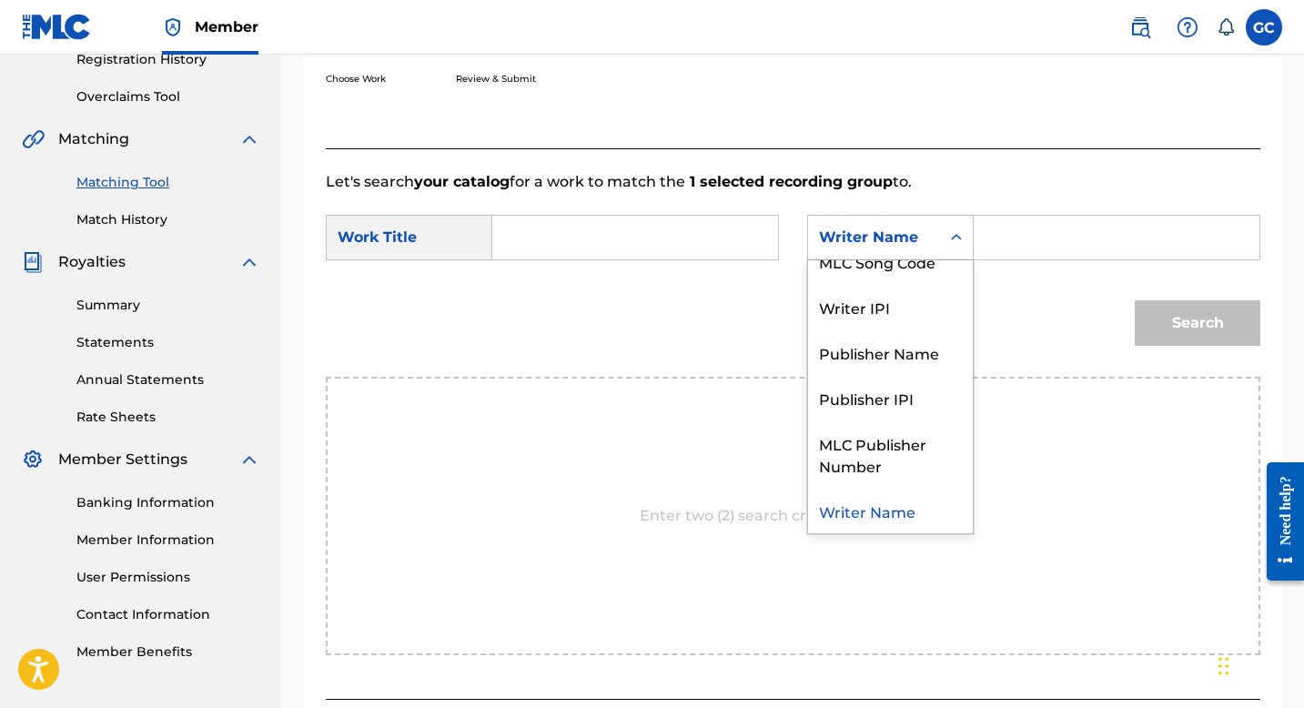
click at [867, 503] on div "Writer Name" at bounding box center [890, 511] width 165 height 46
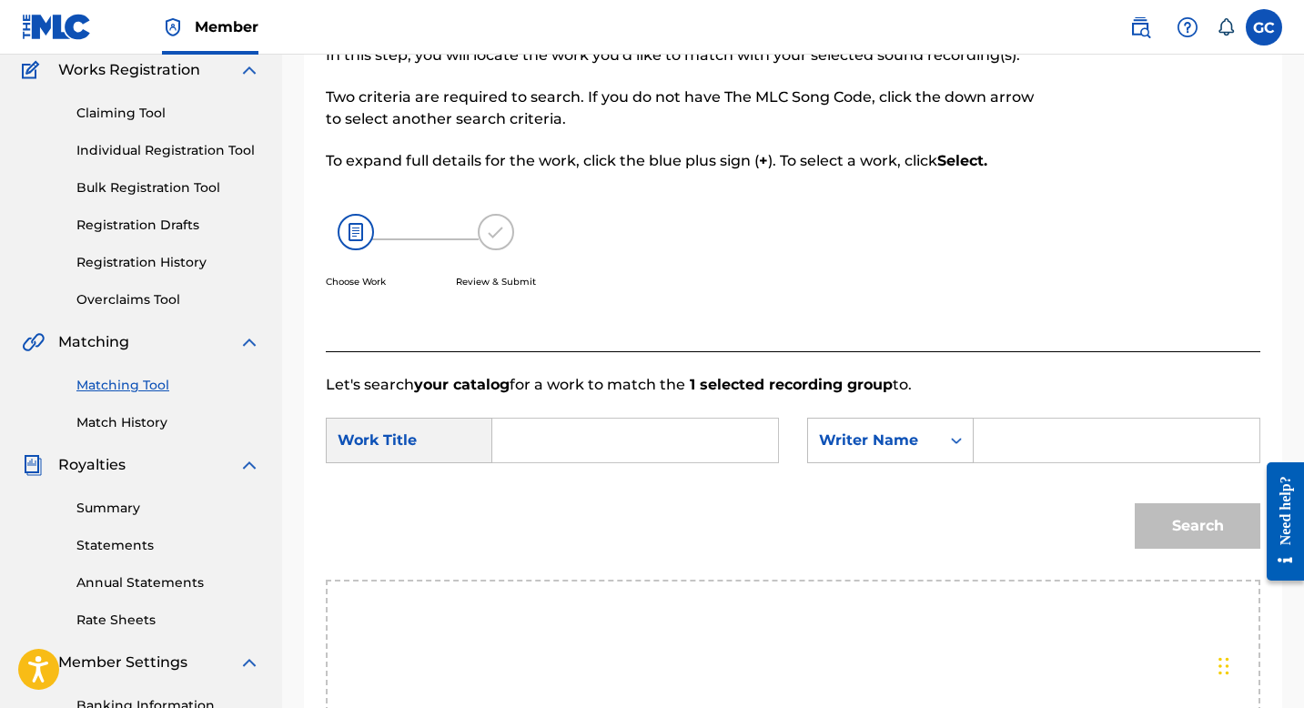
scroll to position [147, 0]
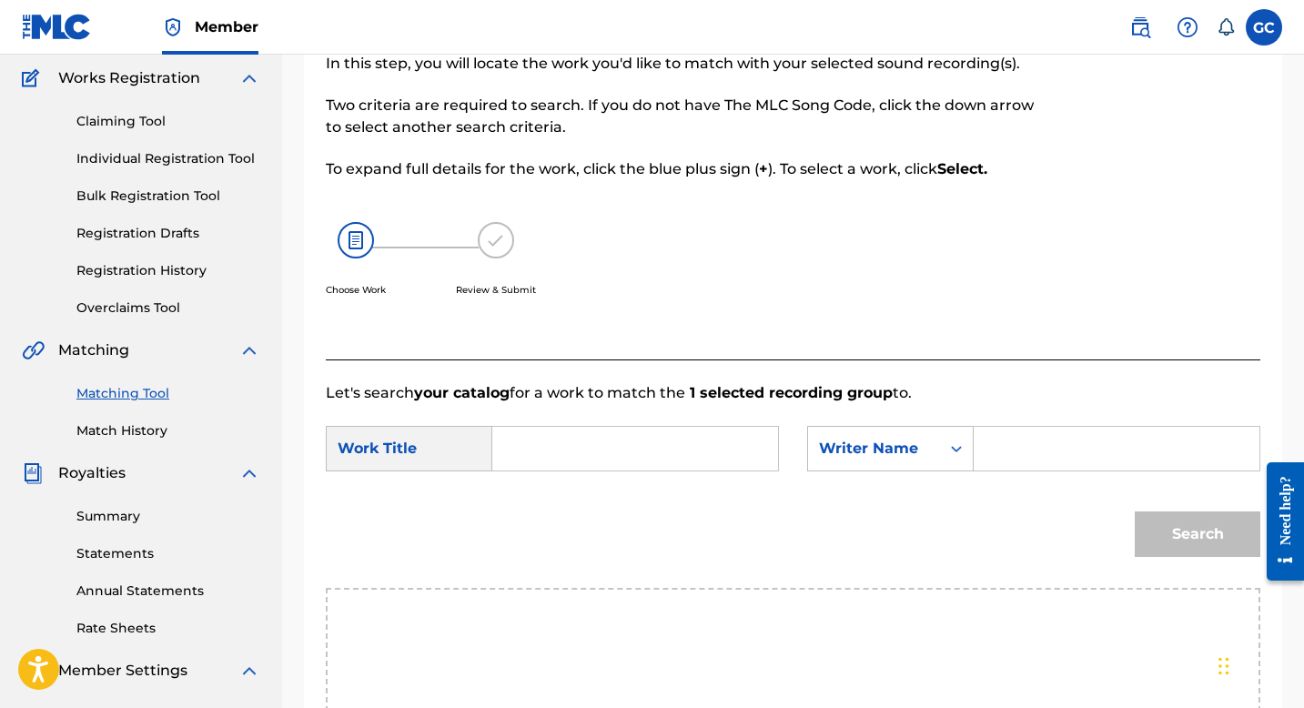
click at [590, 433] on input "Search Form" at bounding box center [635, 449] width 255 height 44
type input "relate"
click at [1037, 458] on input "Search Form" at bounding box center [1116, 449] width 255 height 44
type input "c"
click at [943, 446] on div "Search Form" at bounding box center [956, 448] width 33 height 33
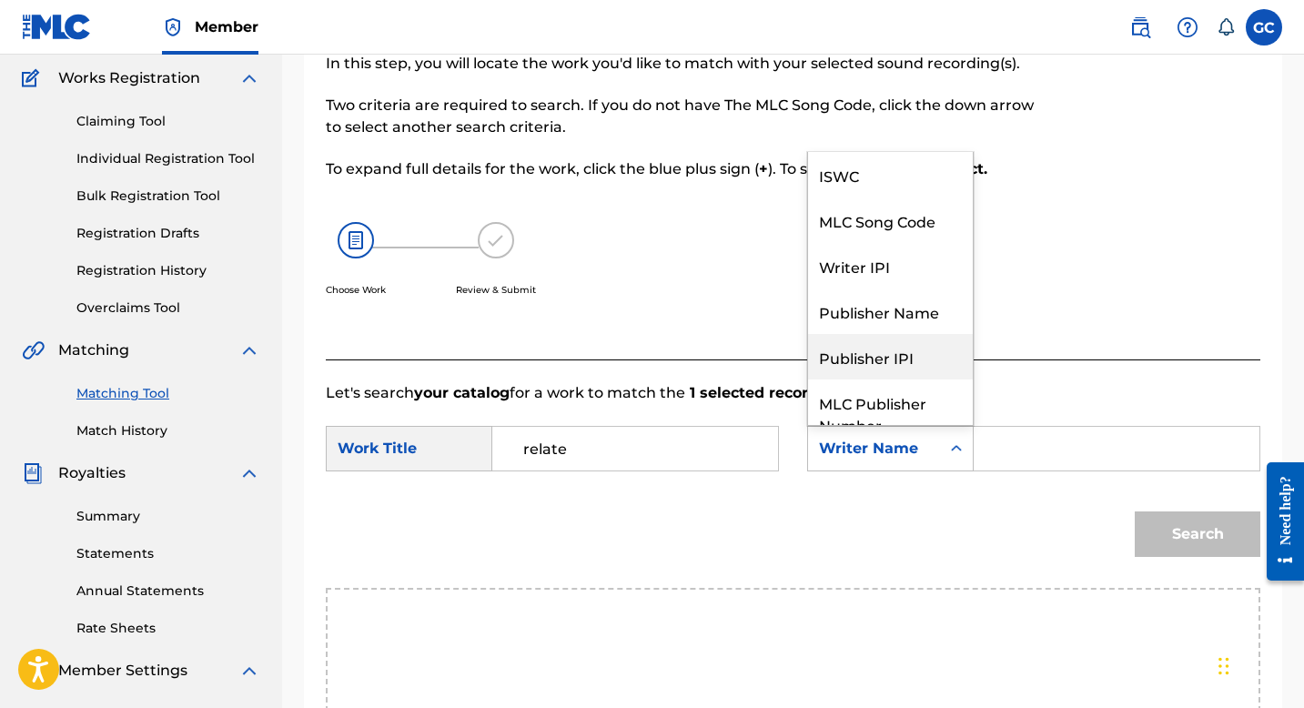
scroll to position [67, 0]
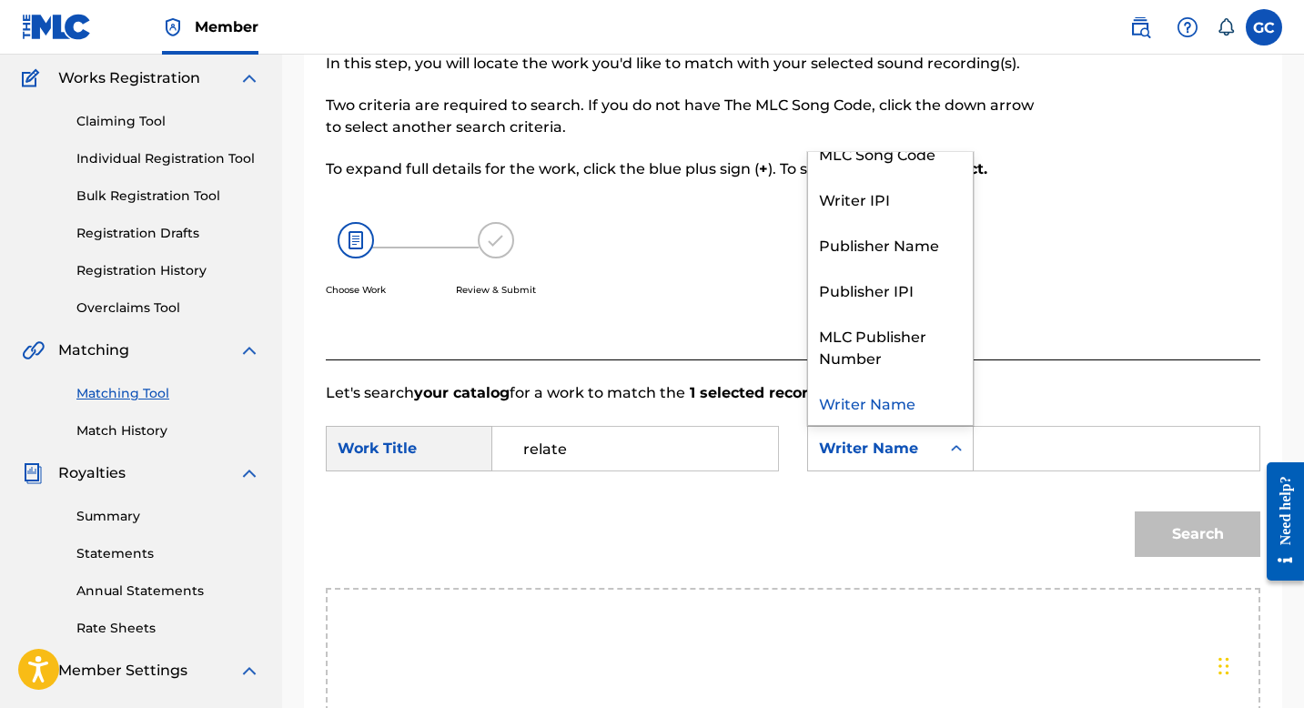
click at [1010, 449] on input "Search Form" at bounding box center [1116, 449] width 255 height 44
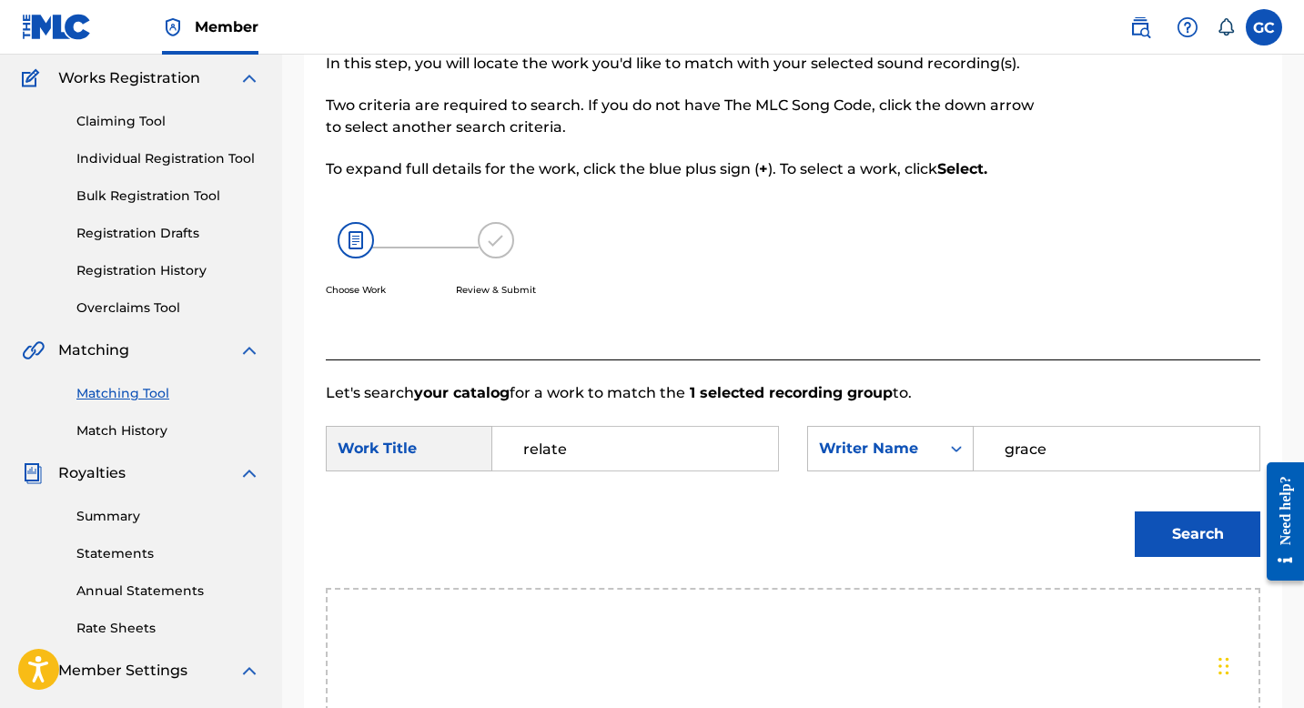
click at [1135, 512] on button "Search" at bounding box center [1198, 535] width 126 height 46
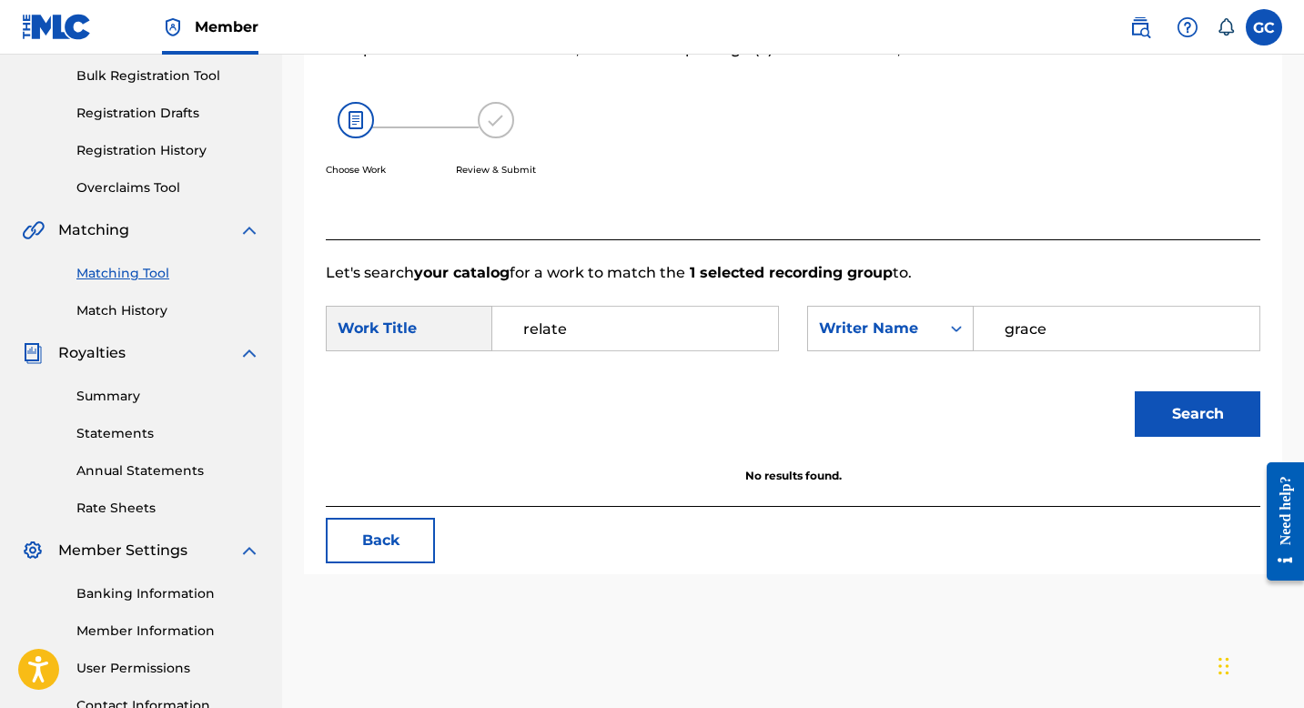
scroll to position [268, 0]
click at [1067, 319] on input "grace" at bounding box center [1116, 328] width 255 height 44
type input "[PERSON_NAME]"
click at [1181, 413] on button "Search" at bounding box center [1198, 413] width 126 height 46
click at [1178, 407] on button "Search" at bounding box center [1198, 413] width 126 height 46
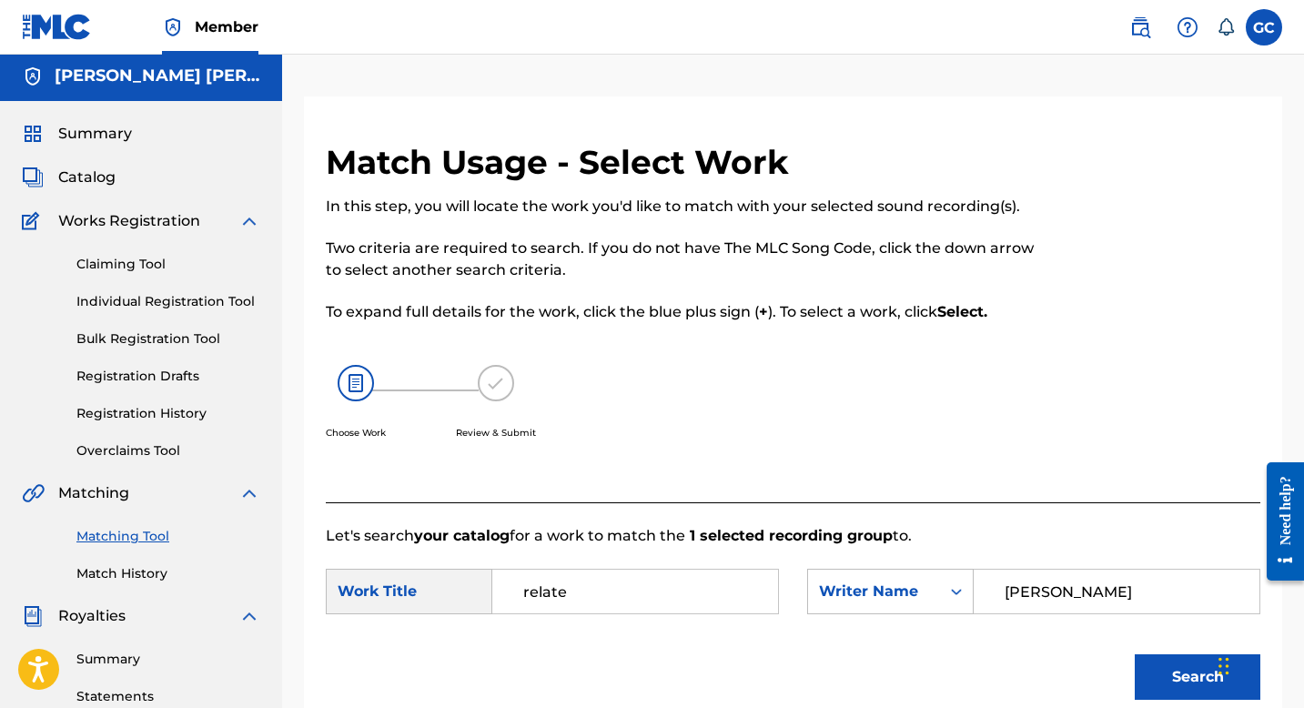
scroll to position [2, 0]
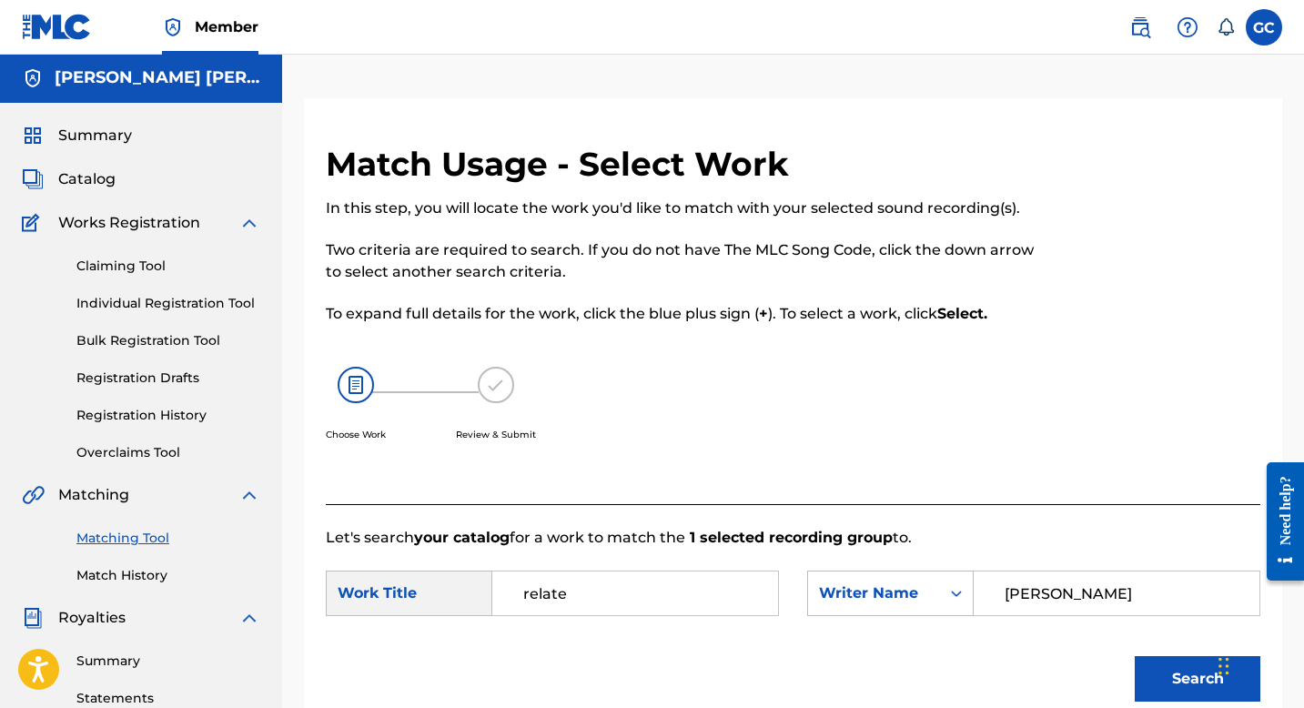
click at [97, 161] on div "Summary Catalog Works Registration Claiming Tool Individual Registration Tool B…" at bounding box center [141, 571] width 282 height 937
click at [88, 181] on span "Catalog" at bounding box center [86, 179] width 57 height 22
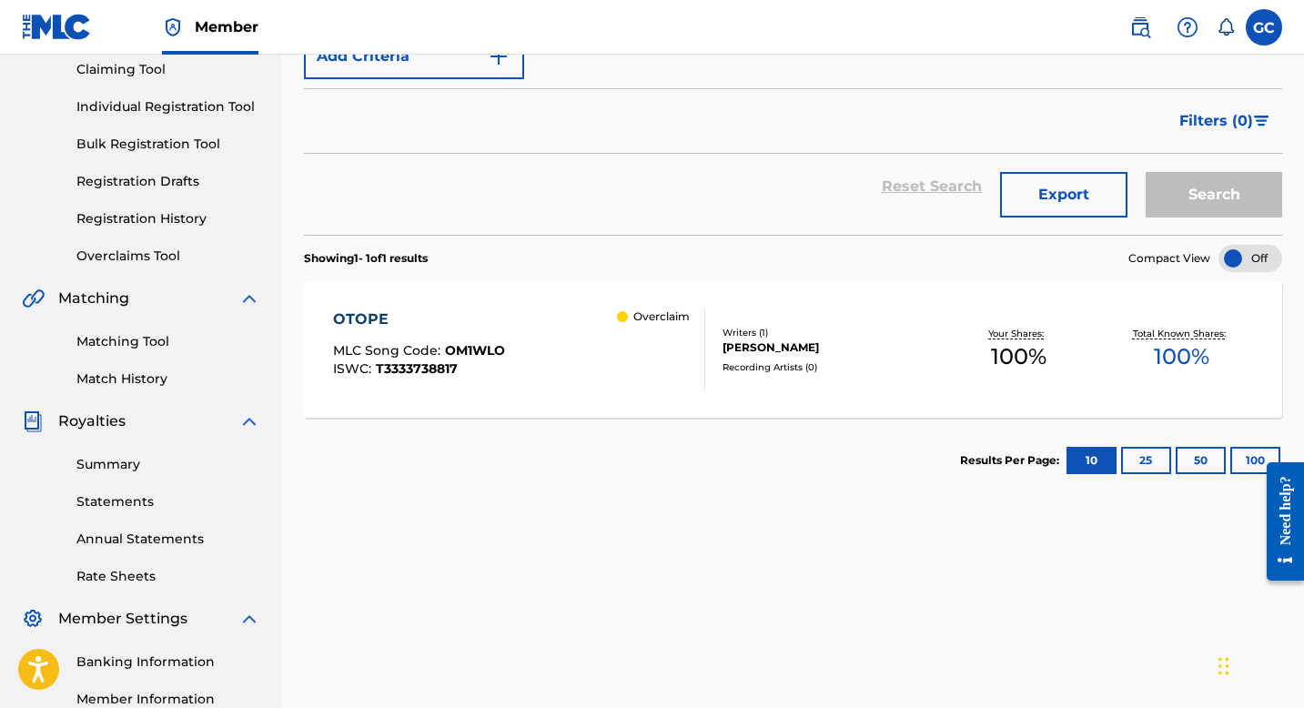
scroll to position [227, 0]
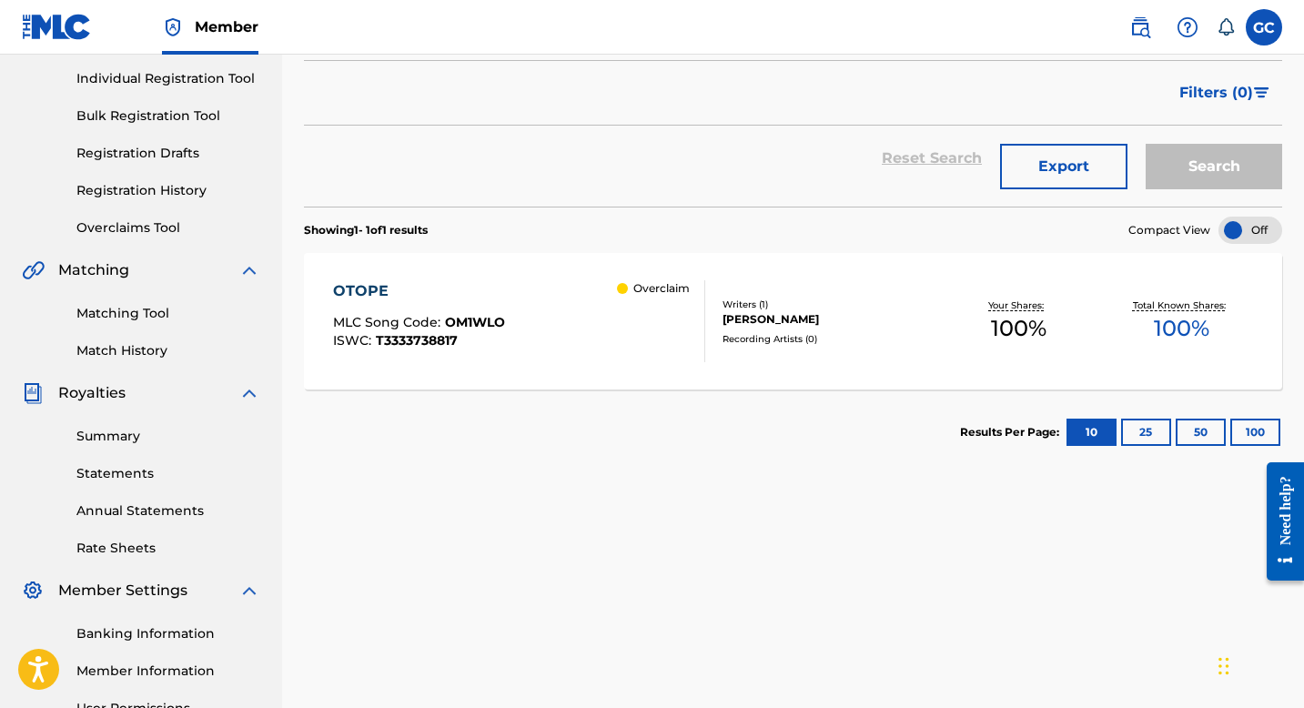
click at [657, 324] on div "Overclaim" at bounding box center [660, 321] width 87 height 82
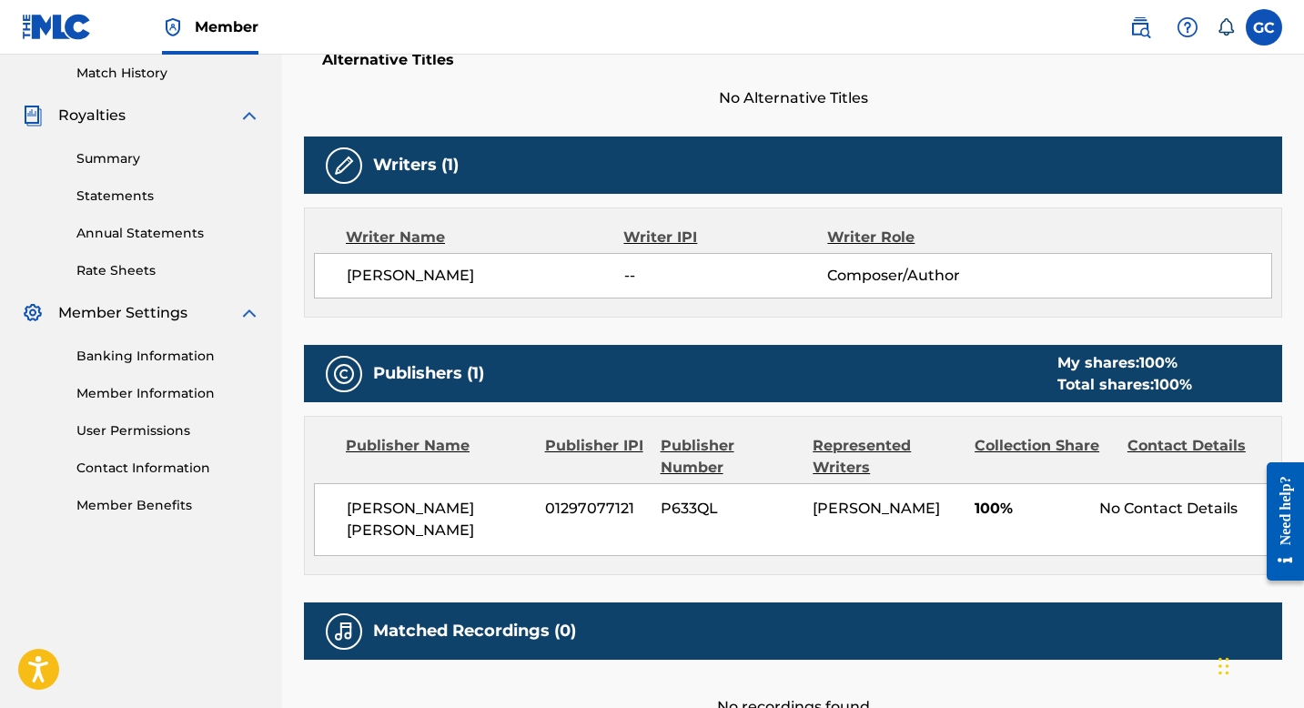
scroll to position [489, 0]
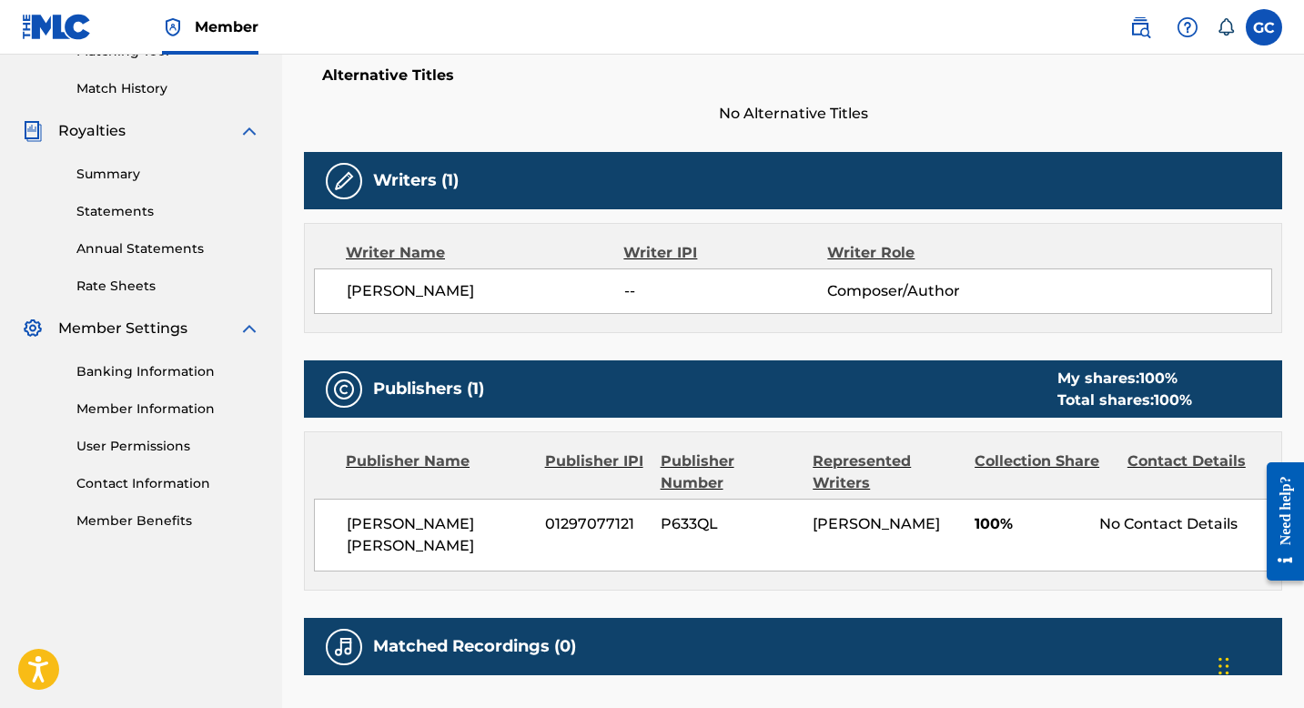
click at [332, 180] on div at bounding box center [344, 181] width 36 height 36
click at [348, 183] on img at bounding box center [344, 181] width 22 height 22
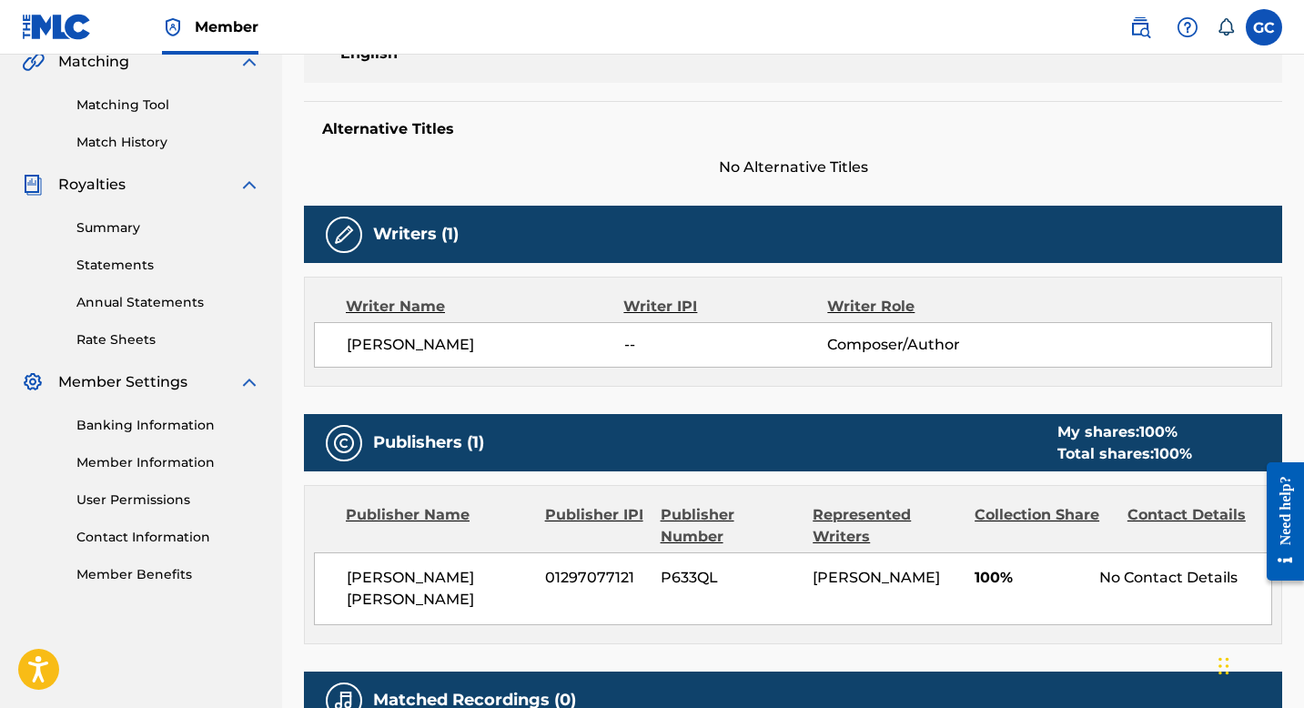
scroll to position [441, 0]
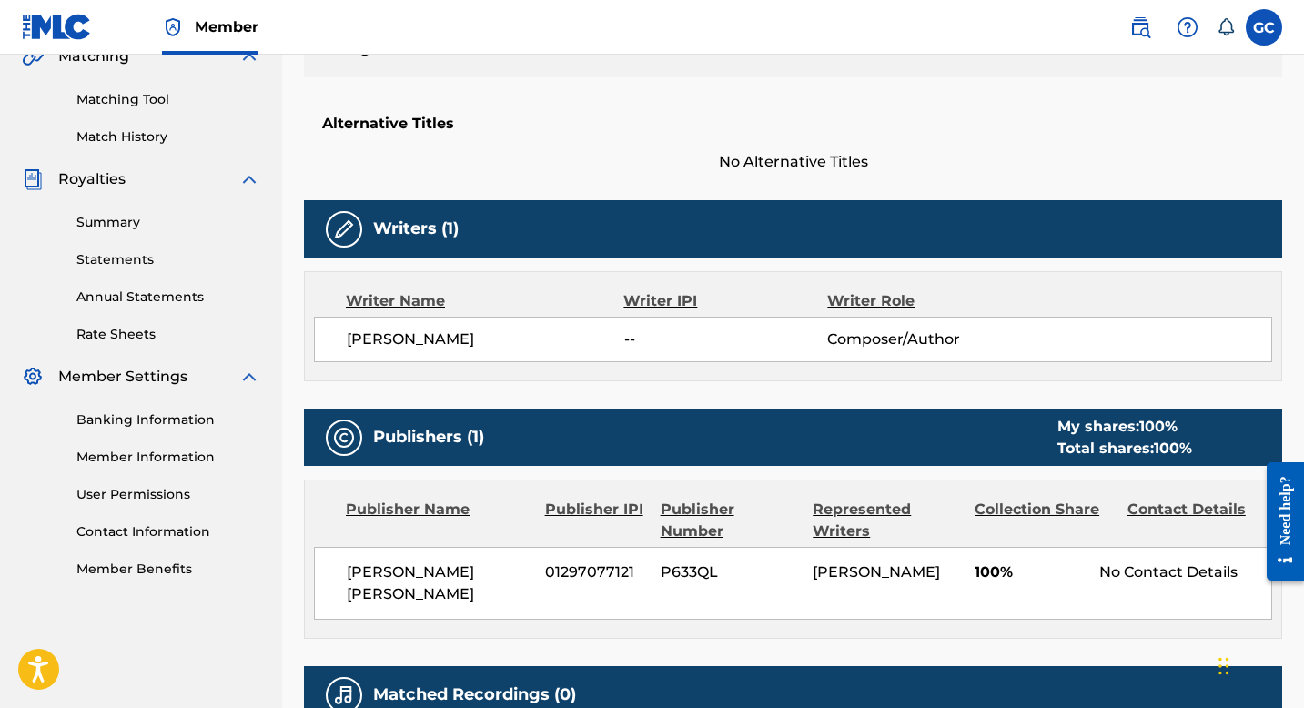
click at [343, 221] on img at bounding box center [344, 229] width 22 height 22
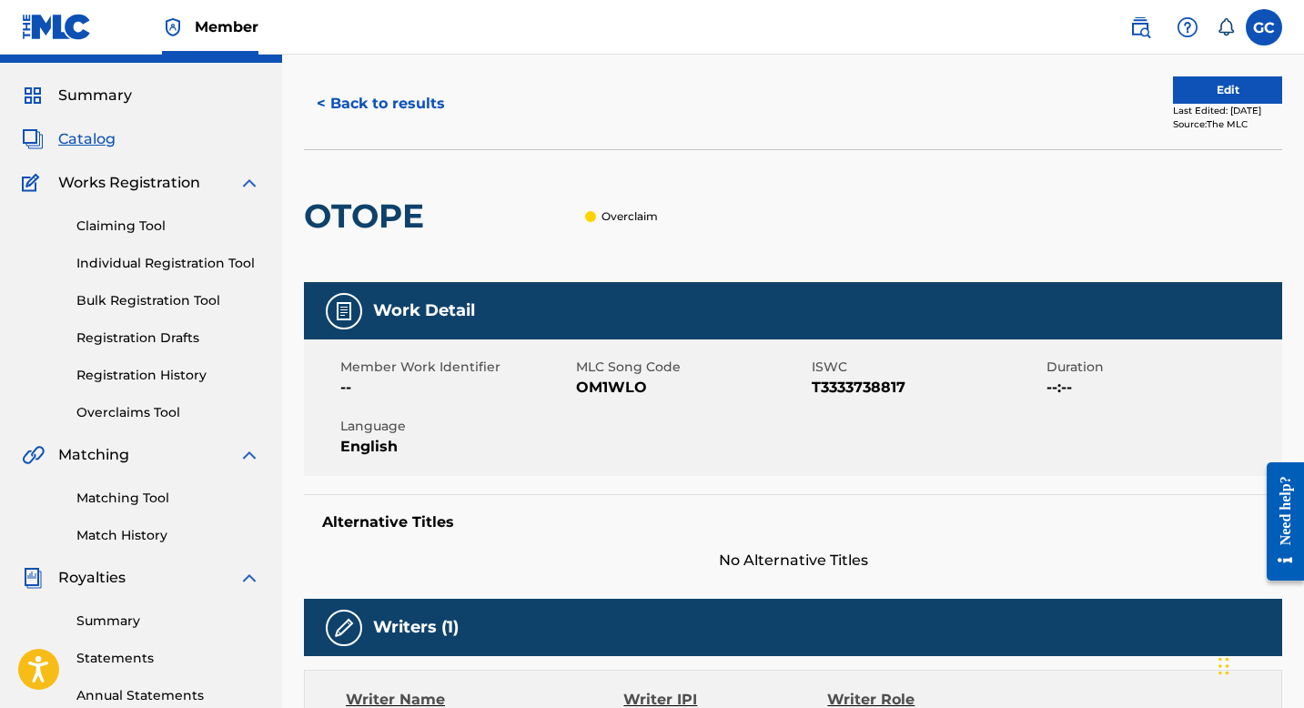
scroll to position [0, 0]
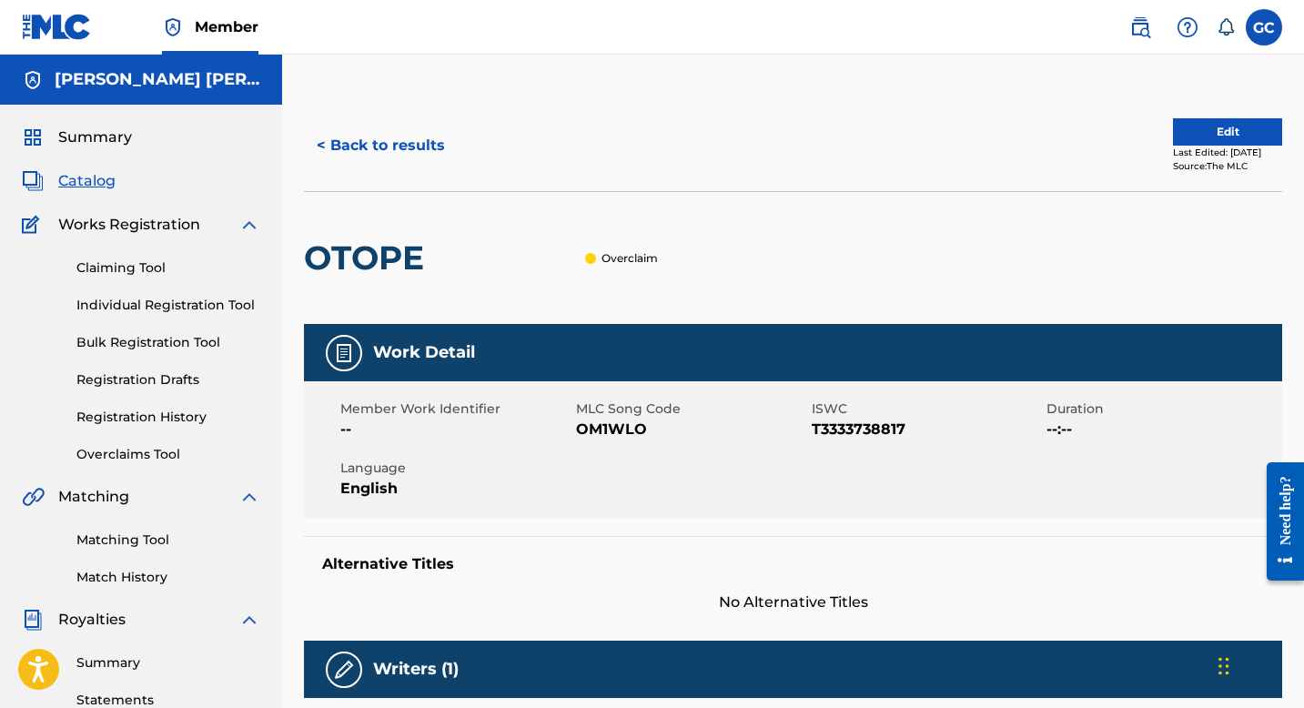
click at [370, 141] on button "< Back to results" at bounding box center [381, 146] width 154 height 46
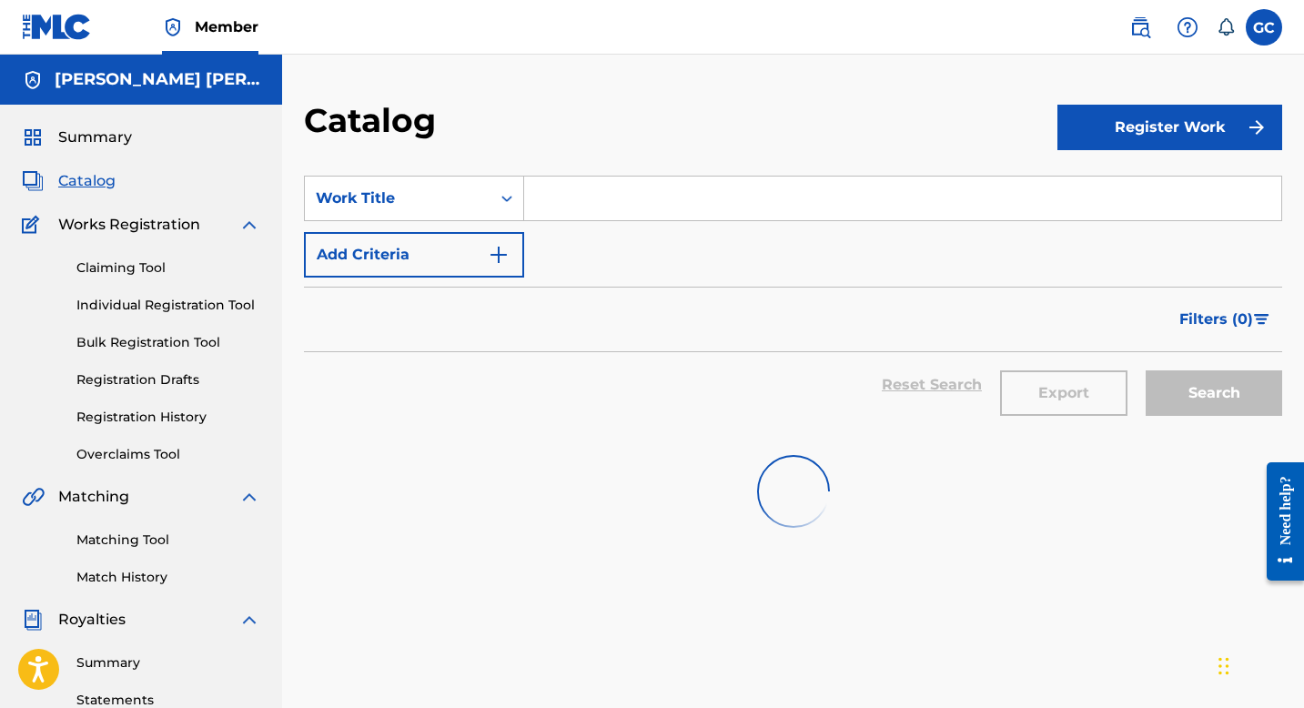
scroll to position [227, 0]
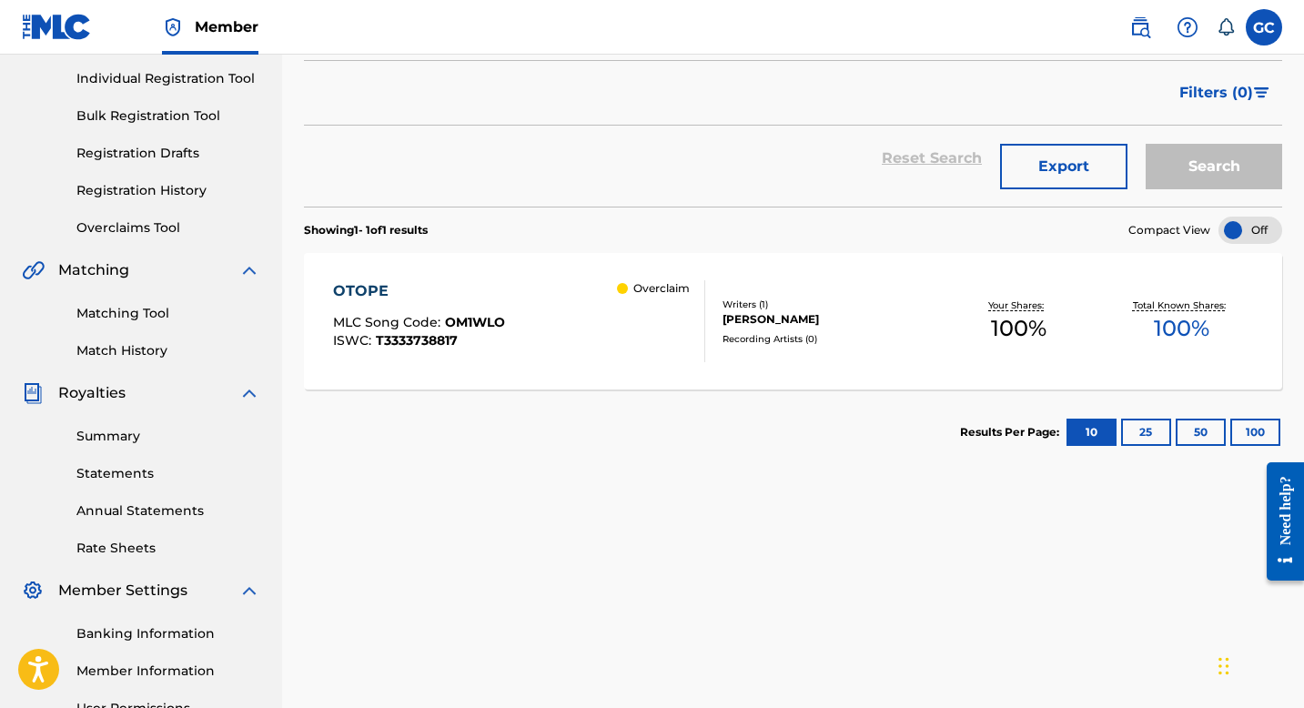
click at [963, 319] on div "Your Shares: 100 %" at bounding box center [1019, 322] width 163 height 56
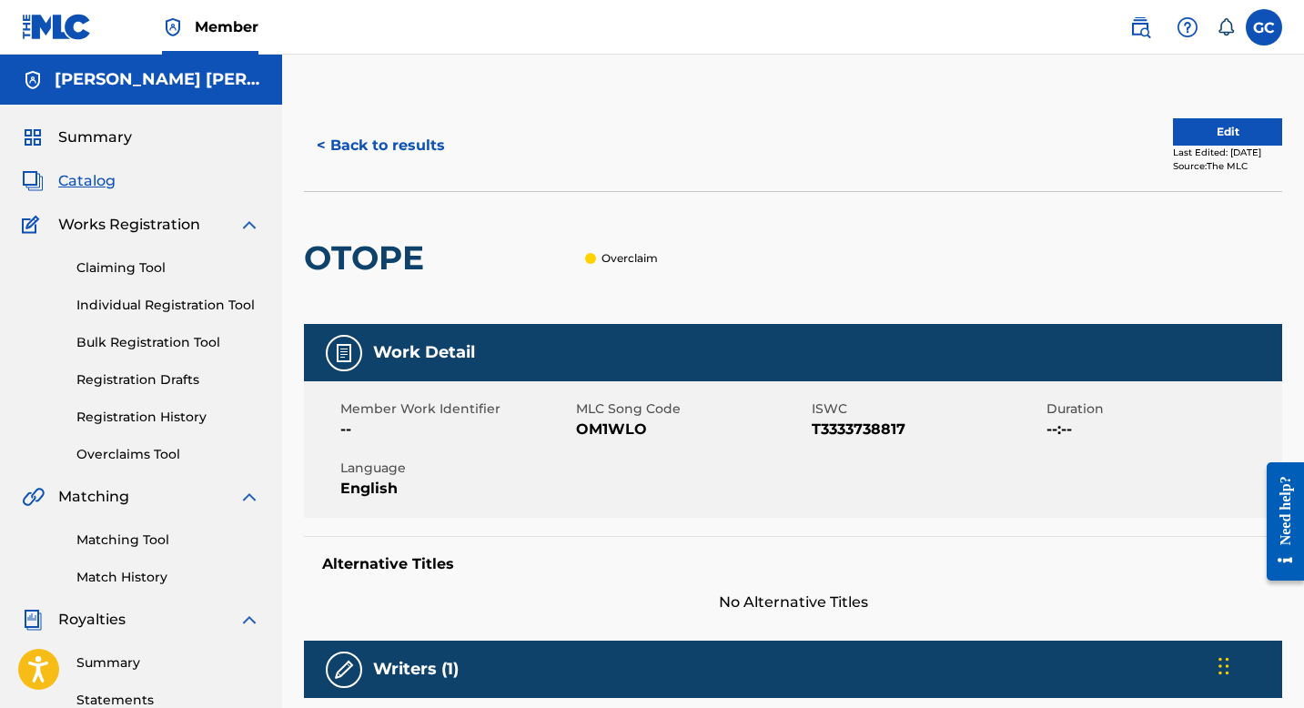
click at [91, 131] on span "Summary" at bounding box center [95, 138] width 74 height 22
